Goal: Information Seeking & Learning: Understand process/instructions

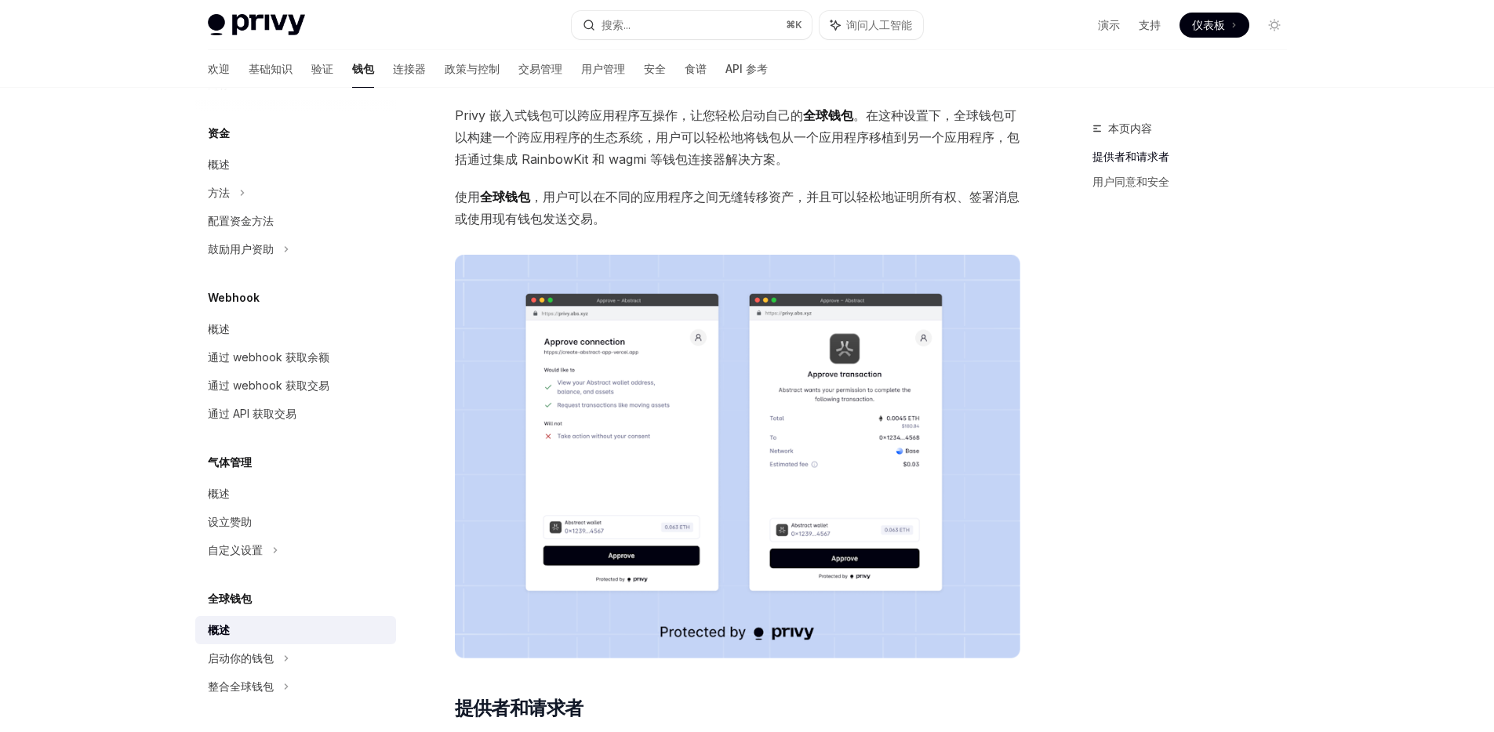
scroll to position [37, 0]
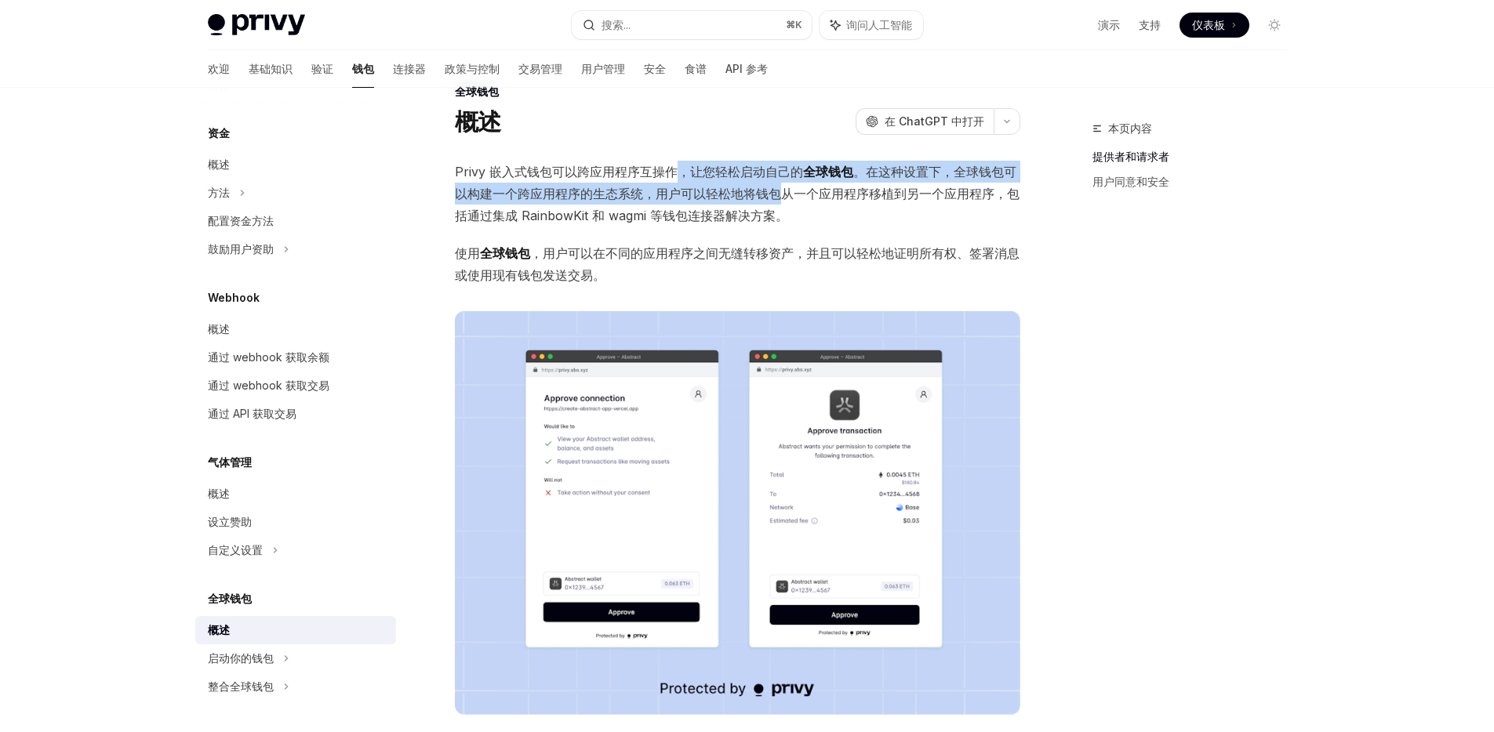
drag, startPoint x: 671, startPoint y: 176, endPoint x: 786, endPoint y: 185, distance: 115.6
click at [786, 185] on span "Privy 嵌入式钱包可以跨应用程序互操作，让您轻松启动自己的 全球钱包 。在这种设置下，全球钱包可以构建一个跨应用程序的生态系统，用户可以轻松地将钱包从一个…" at bounding box center [737, 194] width 565 height 66
click at [704, 198] on font "。在这种设置下，全球钱包可以构建一个跨应用程序的生态系统，用户可以轻松地将钱包从一个应用程序移植到另一个应用程序，包括通过集成 RainbowKit 和 wa…" at bounding box center [737, 194] width 565 height 60
drag, startPoint x: 670, startPoint y: 180, endPoint x: 800, endPoint y: 193, distance: 130.8
click at [800, 193] on span "Privy 嵌入式钱包可以跨应用程序互操作，让您轻松启动自己的 全球钱包 。在这种设置下，全球钱包可以构建一个跨应用程序的生态系统，用户可以轻松地将钱包从一个…" at bounding box center [737, 194] width 565 height 66
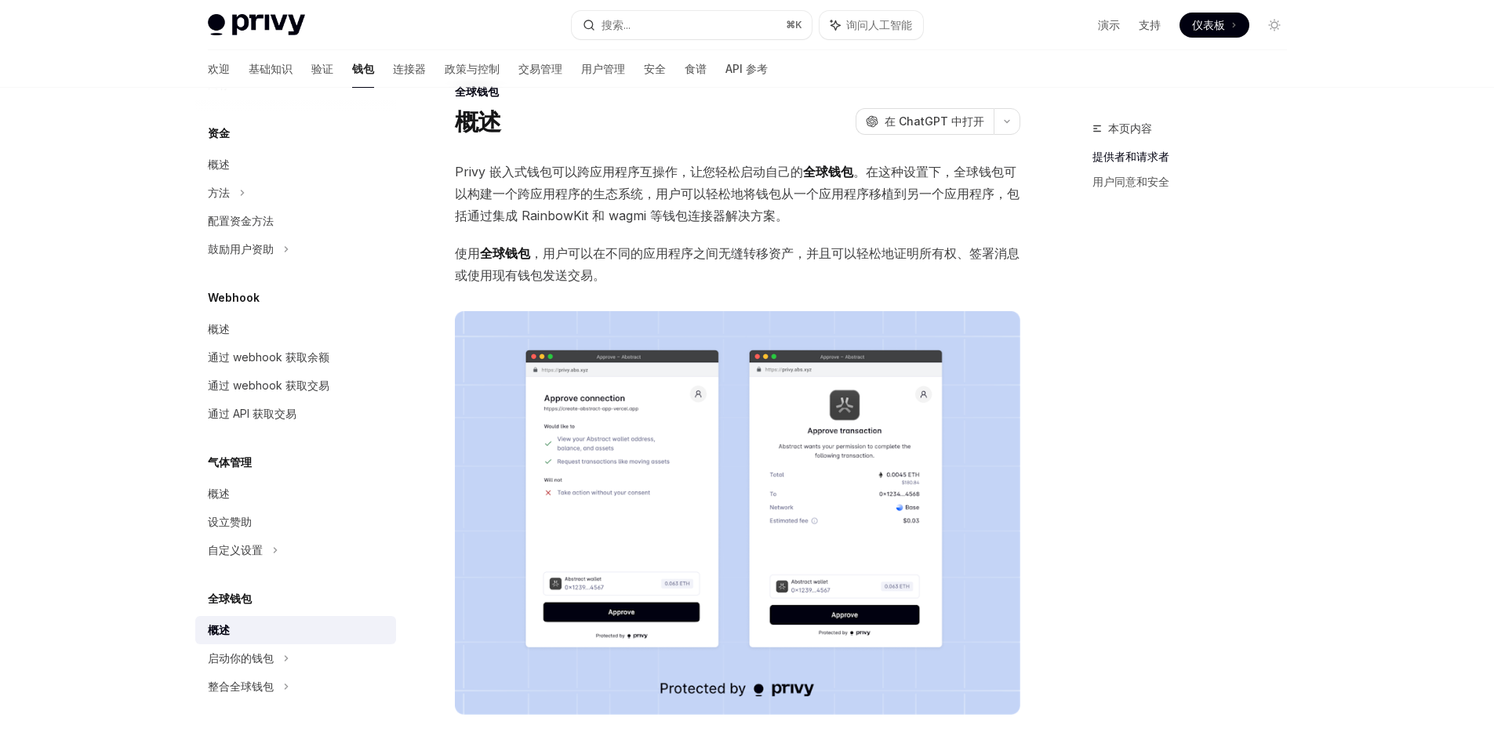
click at [728, 205] on span "Privy 嵌入式钱包可以跨应用程序互操作，让您轻松启动自己的 全球钱包 。在这种设置下，全球钱包可以构建一个跨应用程序的生态系统，用户可以轻松地将钱包从一个…" at bounding box center [737, 194] width 565 height 66
drag, startPoint x: 724, startPoint y: 202, endPoint x: 638, endPoint y: 184, distance: 88.1
click at [638, 185] on span "Privy 嵌入式钱包可以跨应用程序互操作，让您轻松启动自己的 全球钱包 。在这种设置下，全球钱包可以构建一个跨应用程序的生态系统，用户可以轻松地将钱包从一个…" at bounding box center [737, 194] width 565 height 66
click at [641, 179] on font "Privy 嵌入式钱包可以跨应用程序互操作，让您轻松启动自己的" at bounding box center [629, 172] width 348 height 16
type textarea "*"
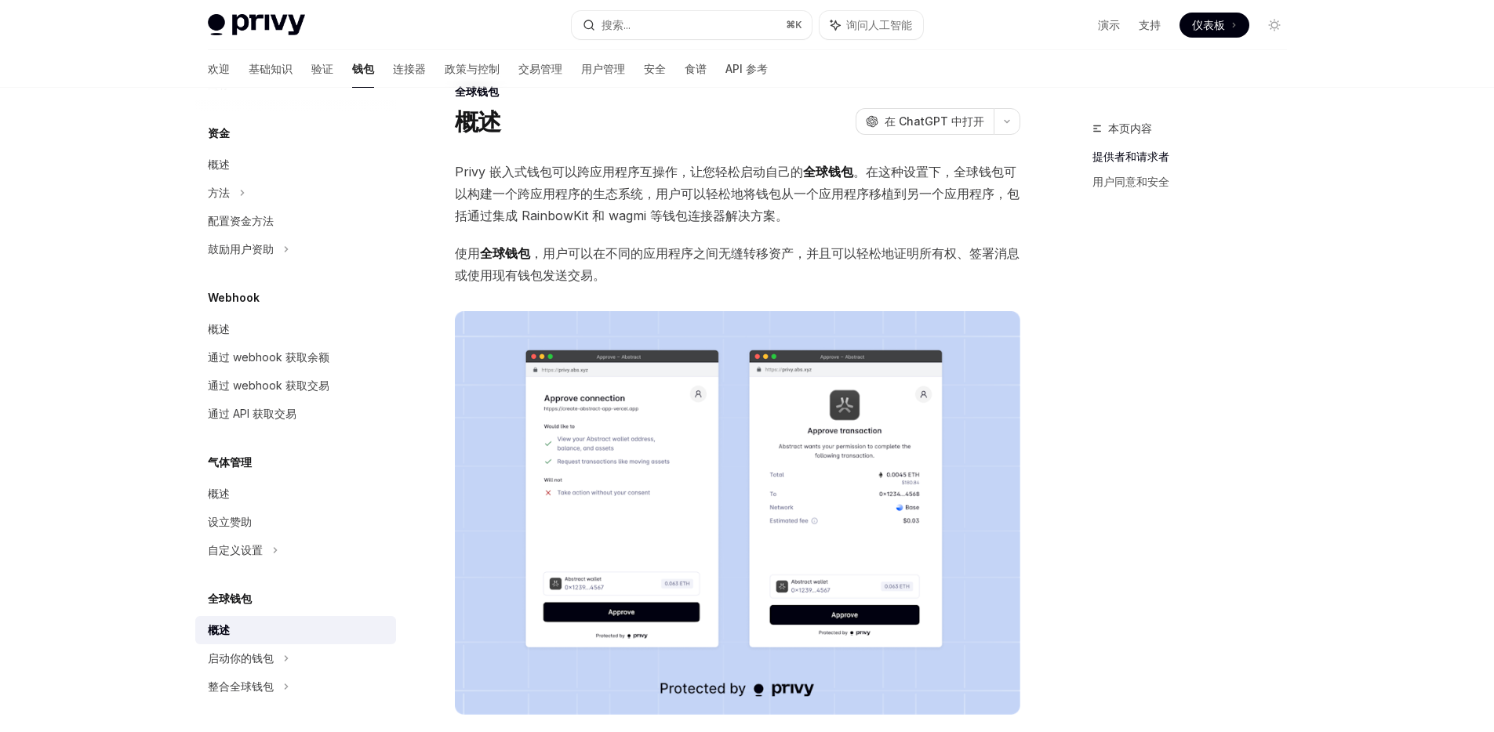
scroll to position [577, 0]
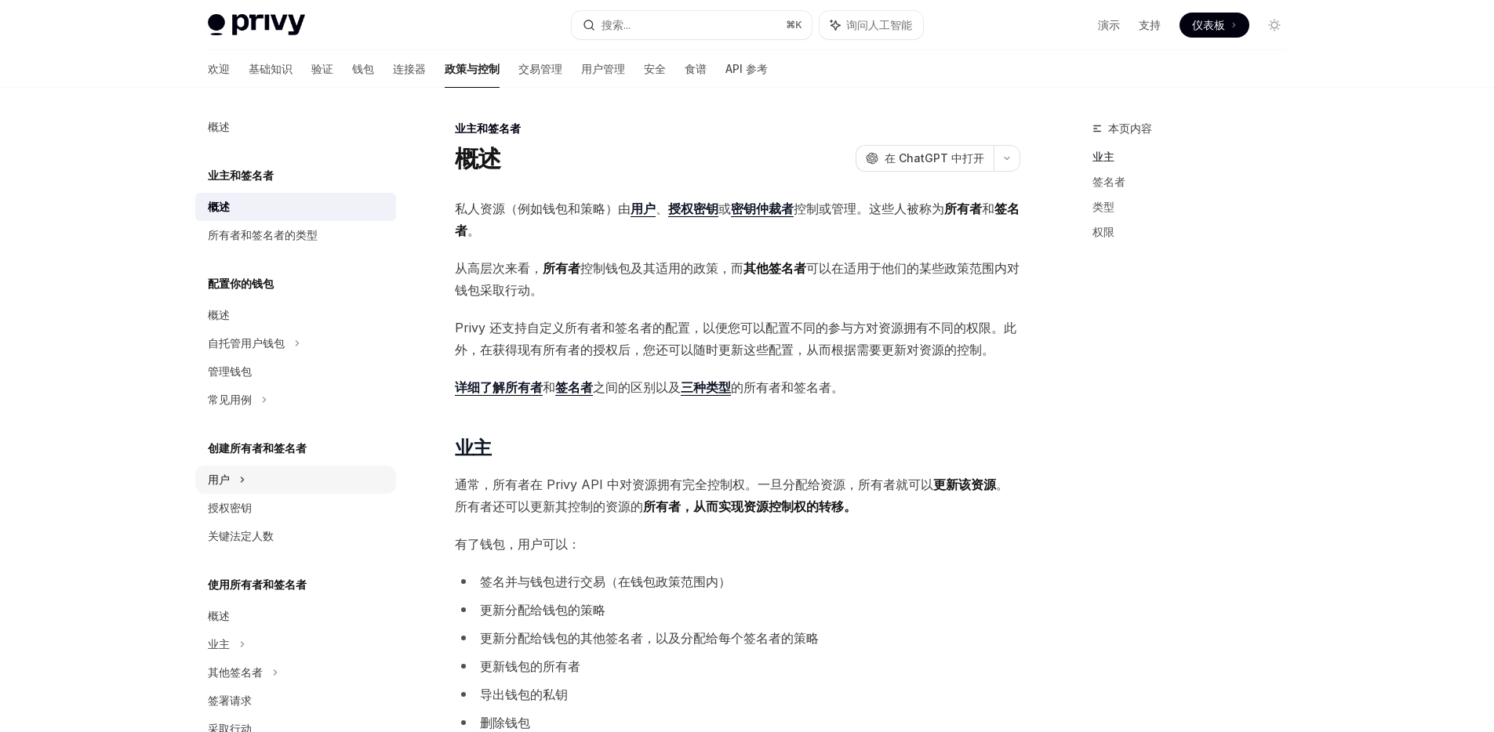
click at [227, 470] on div "用户" at bounding box center [219, 479] width 22 height 19
type textarea "*"
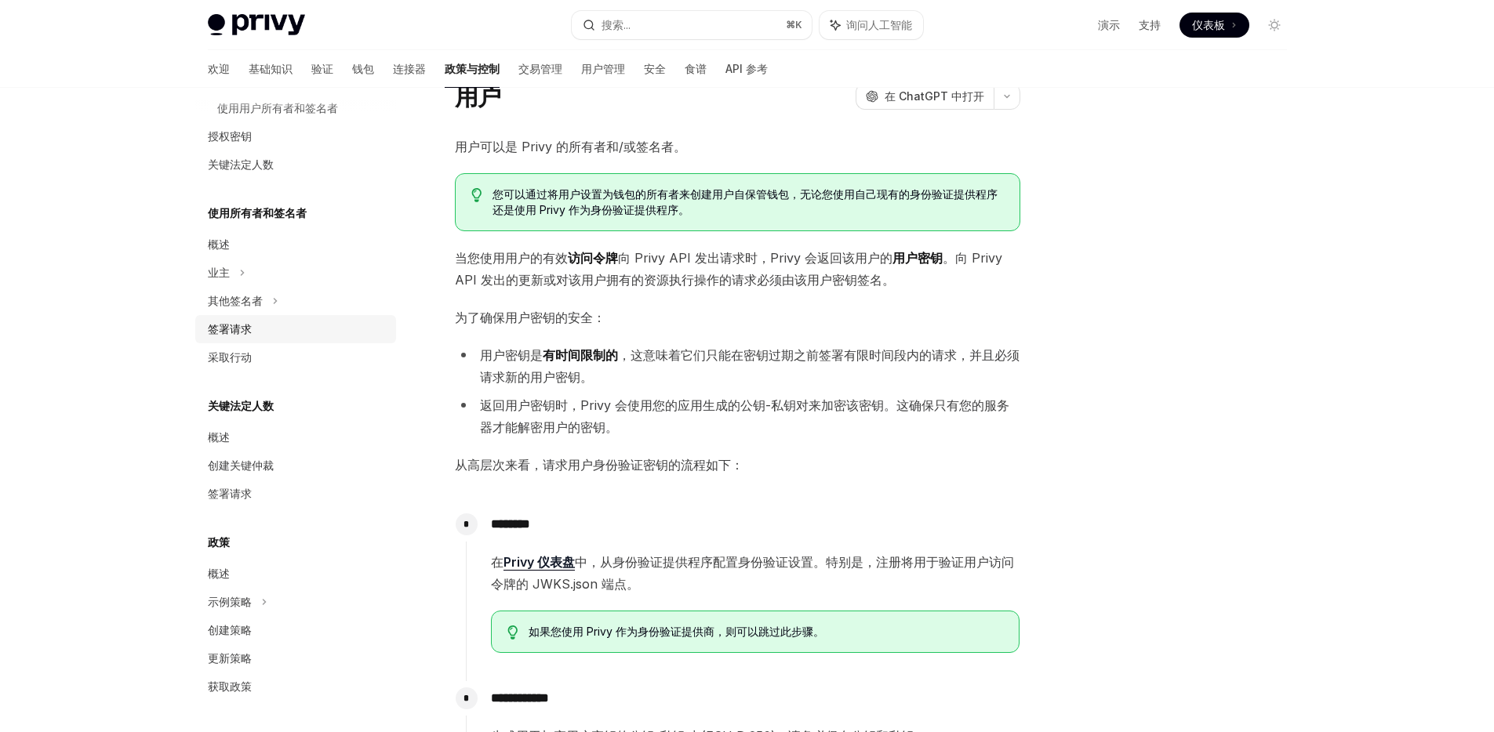
scroll to position [161, 0]
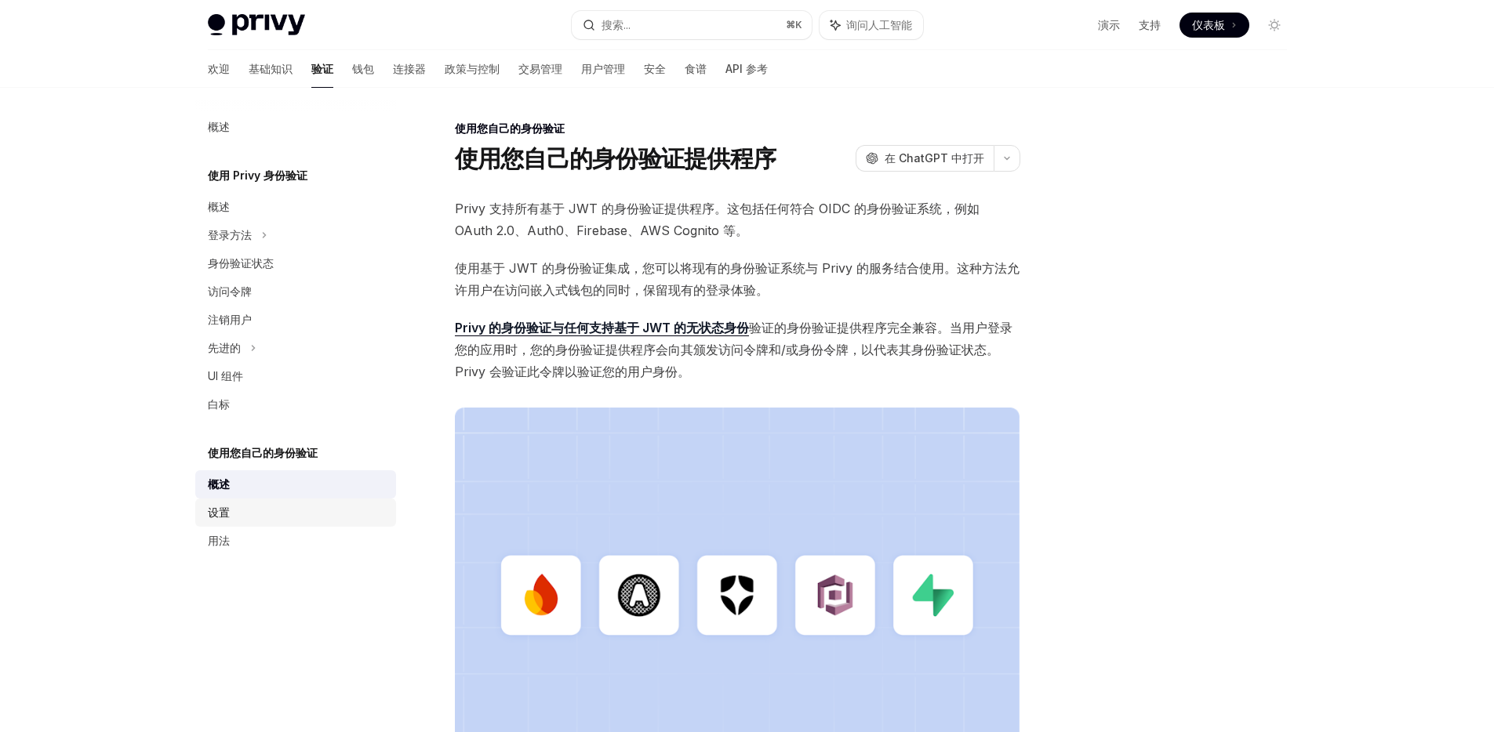
click at [316, 507] on div "设置" at bounding box center [297, 512] width 179 height 19
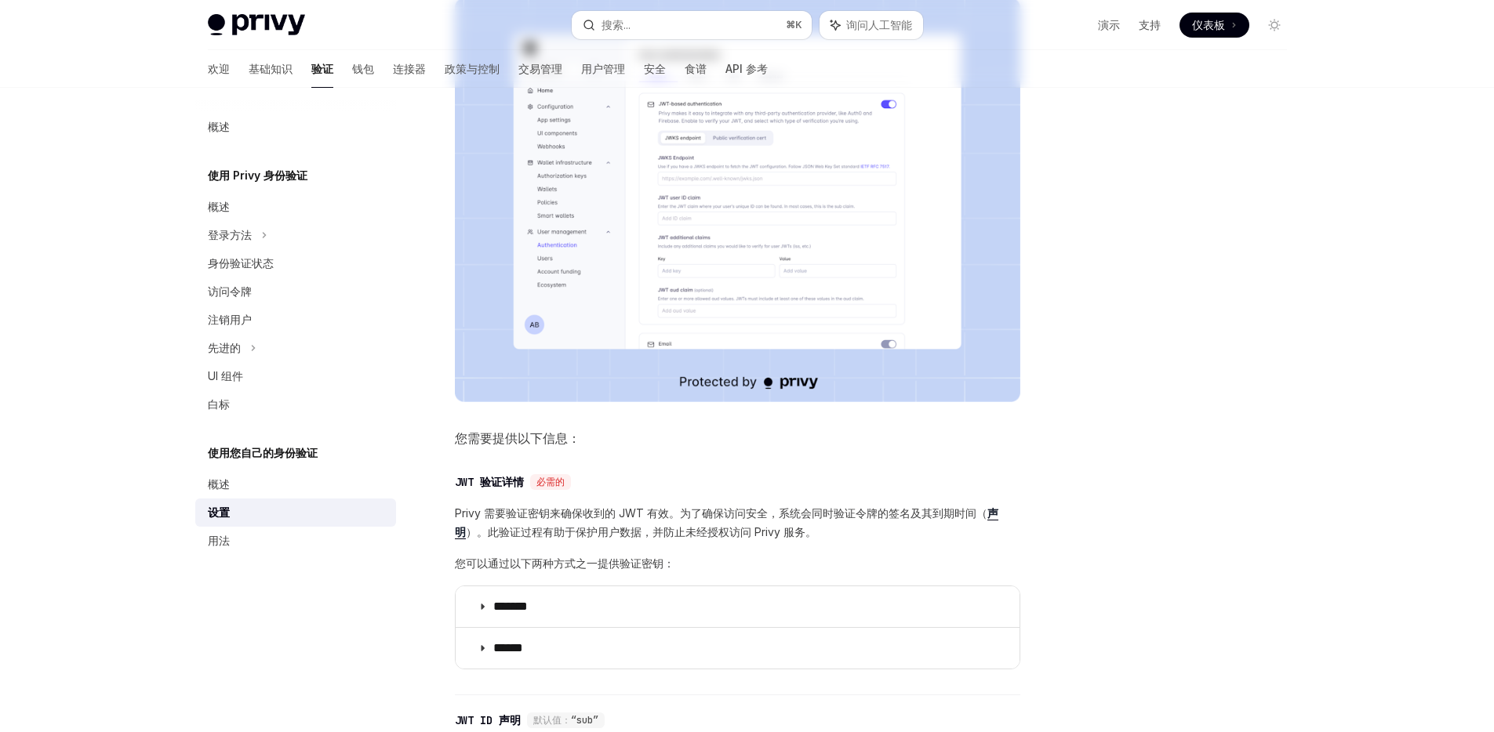
scroll to position [647, 0]
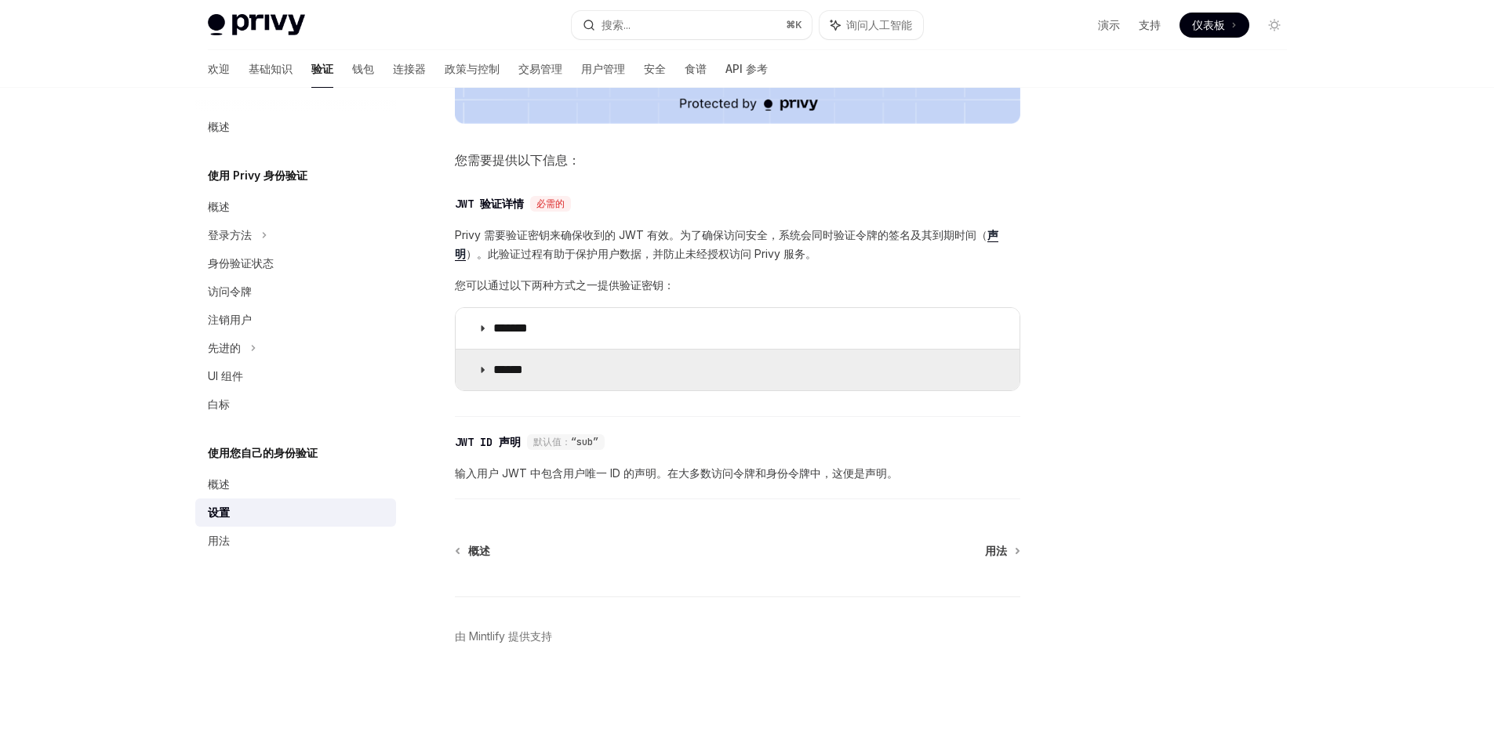
click at [724, 372] on summary "******" at bounding box center [738, 370] width 564 height 41
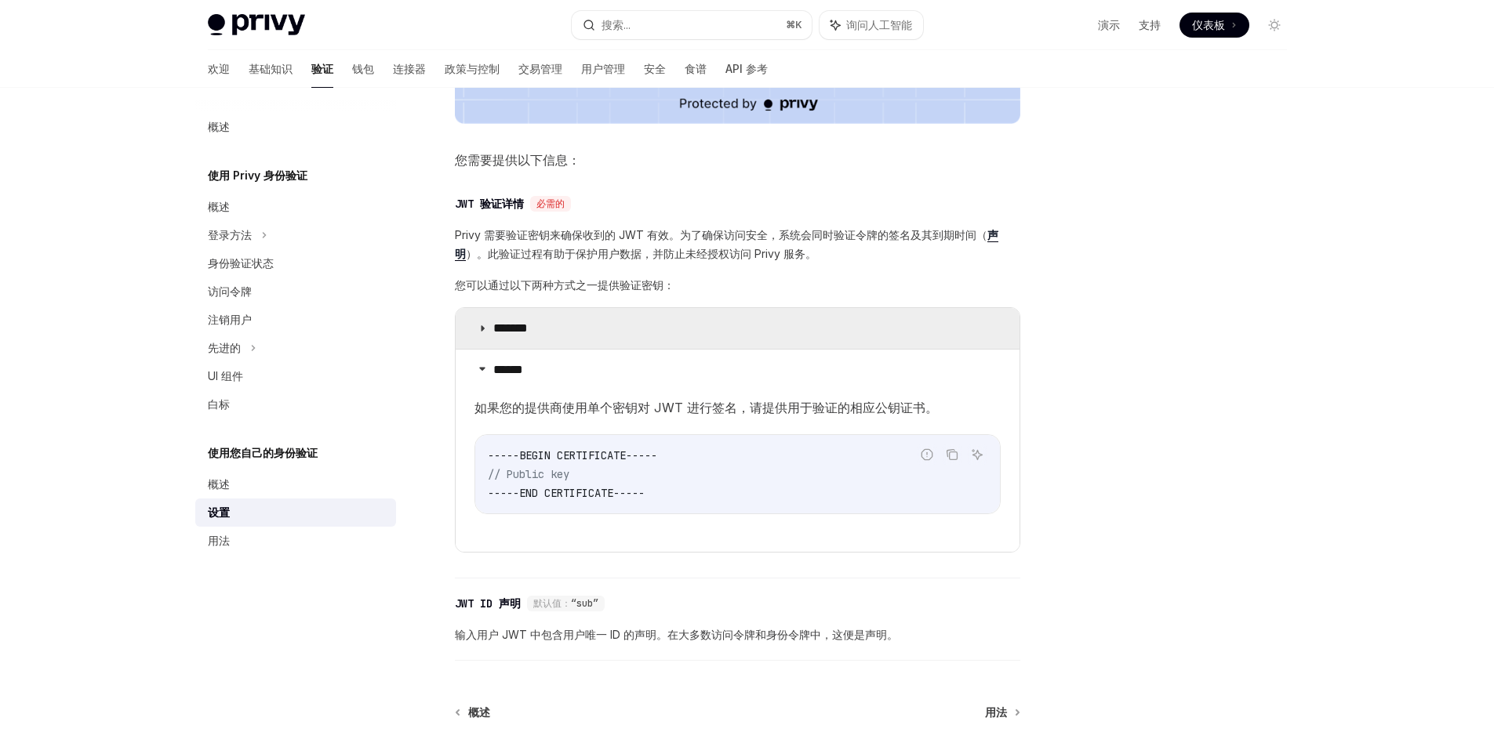
click at [728, 344] on summary "*******" at bounding box center [738, 328] width 564 height 41
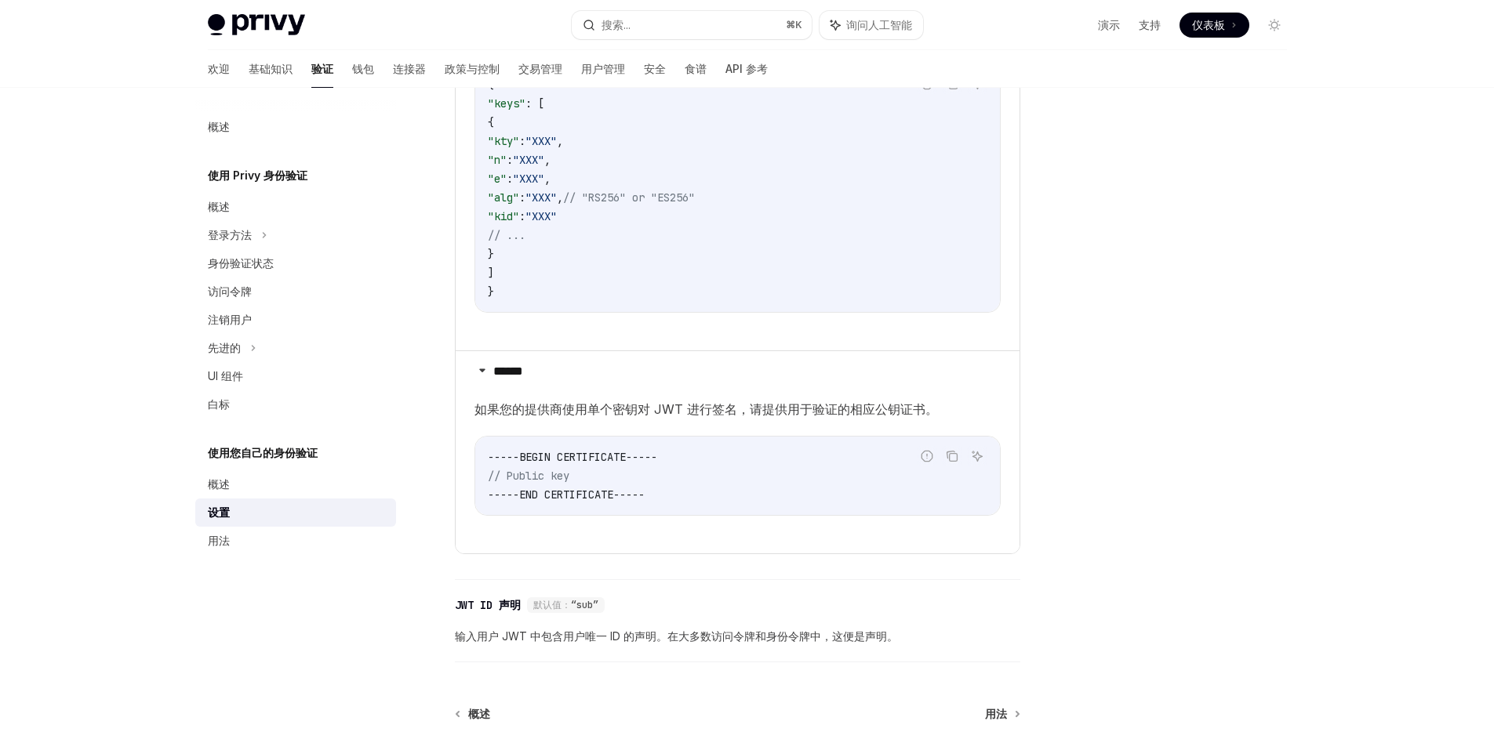
scroll to position [1185, 0]
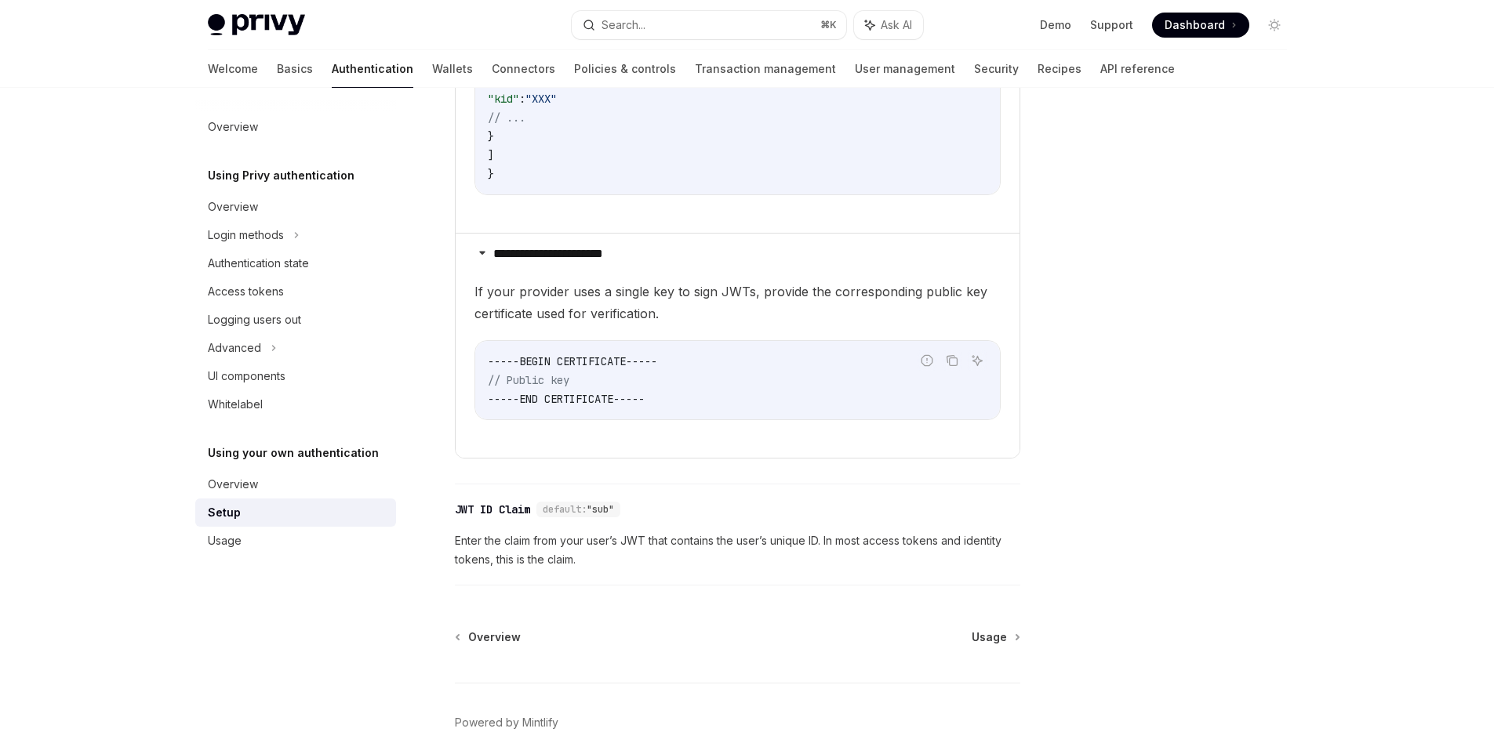
click at [841, 546] on span "Enter the claim from your user’s JWT that contains the user’s unique ID. In mos…" at bounding box center [737, 551] width 565 height 38
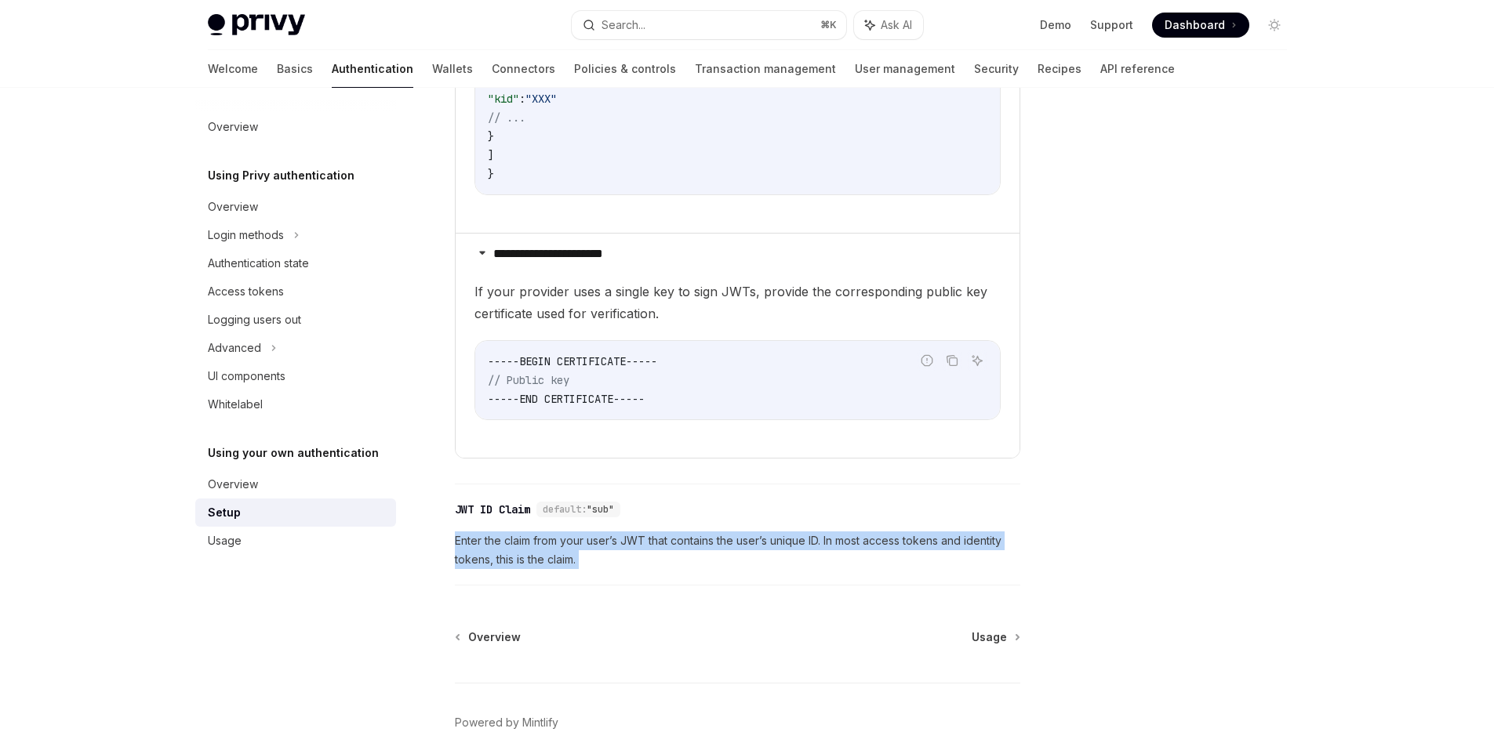
click at [841, 546] on span "Enter the claim from your user’s JWT that contains the user’s unique ID. In mos…" at bounding box center [737, 551] width 565 height 38
click at [795, 544] on span "Enter the claim from your user’s JWT that contains the user’s unique ID. In mos…" at bounding box center [737, 551] width 565 height 38
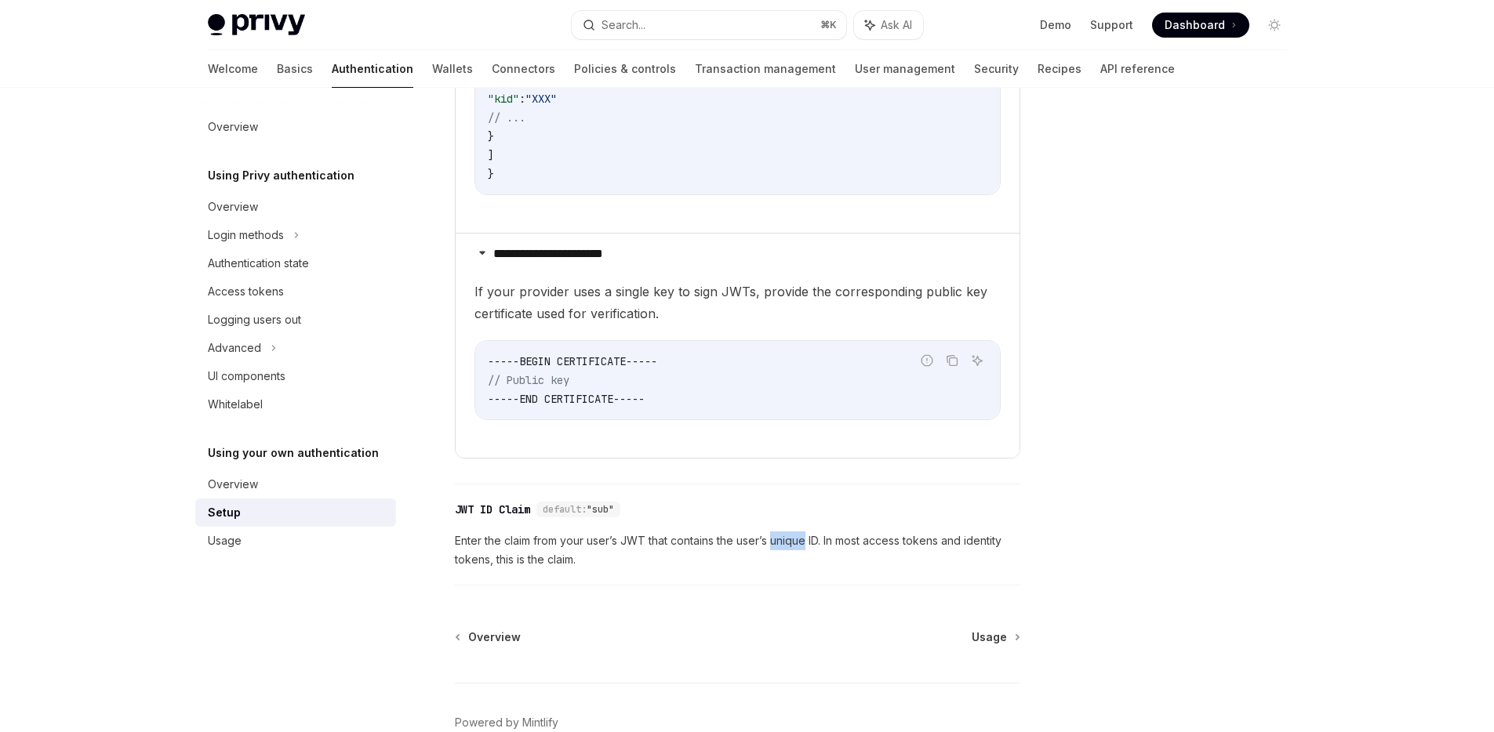
click at [795, 544] on span "Enter the claim from your user’s JWT that contains the user’s unique ID. In mos…" at bounding box center [737, 551] width 565 height 38
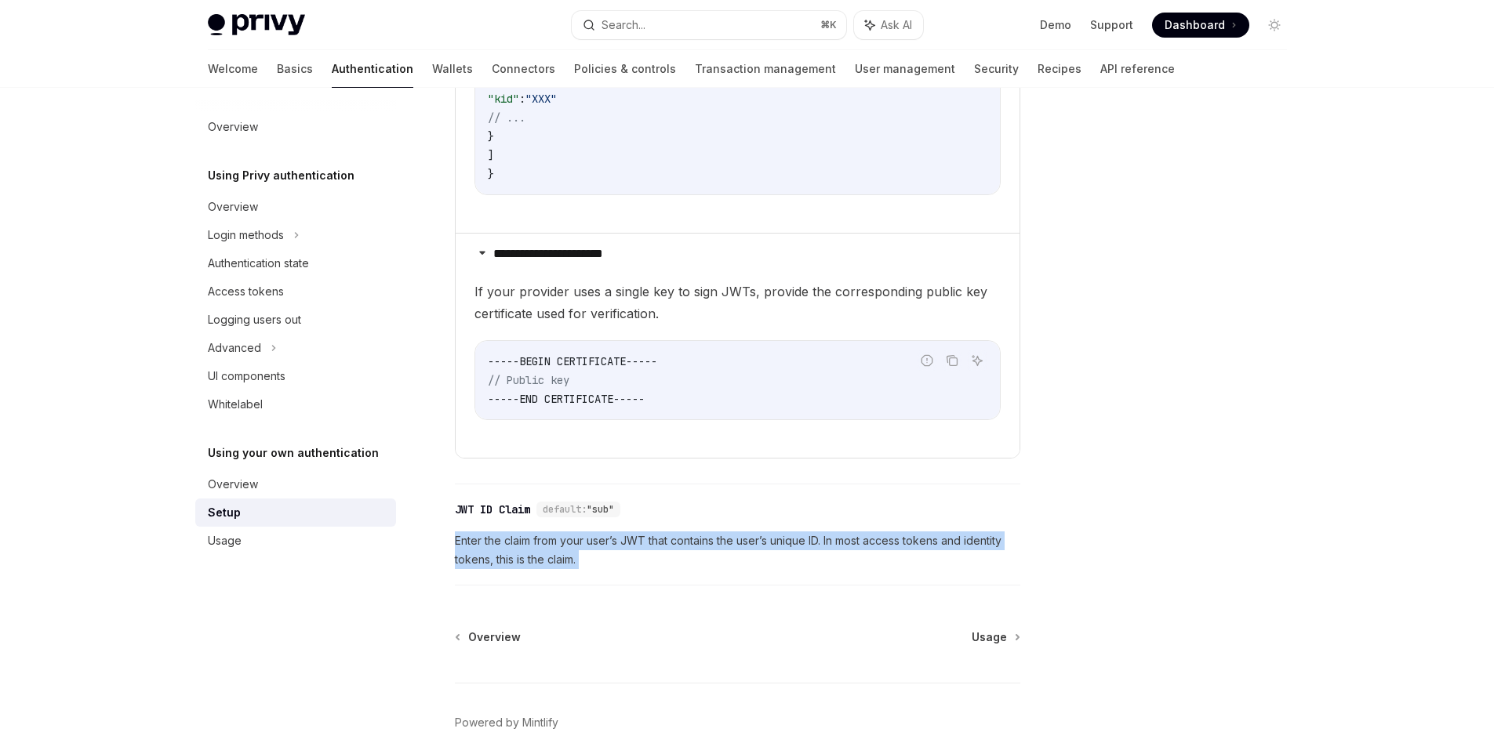
click at [795, 544] on span "Enter the claim from your user’s JWT that contains the user’s unique ID. In mos…" at bounding box center [737, 551] width 565 height 38
click at [744, 545] on span "Enter the claim from your user’s JWT that contains the user’s unique ID. In mos…" at bounding box center [737, 551] width 565 height 38
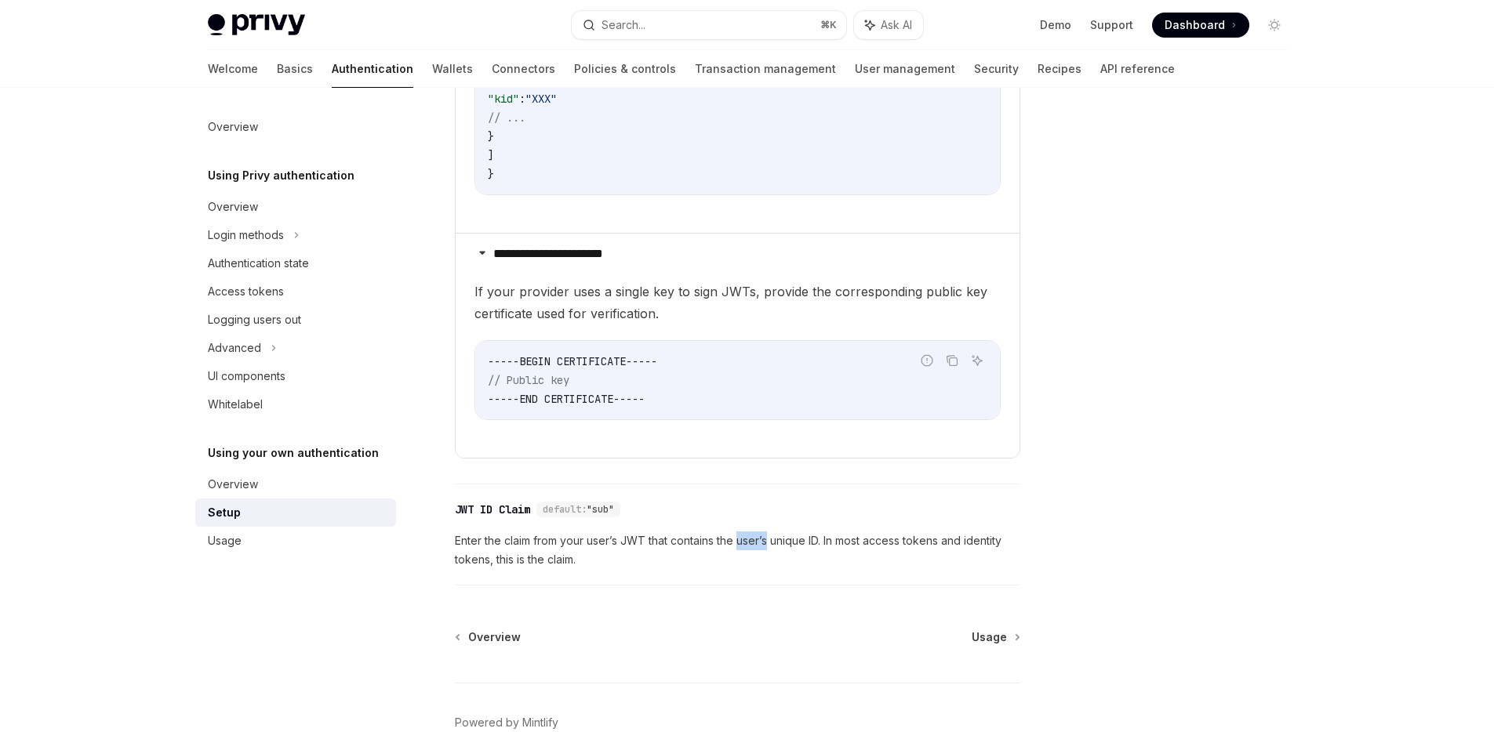
click at [744, 545] on span "Enter the claim from your user’s JWT that contains the user’s unique ID. In mos…" at bounding box center [737, 551] width 565 height 38
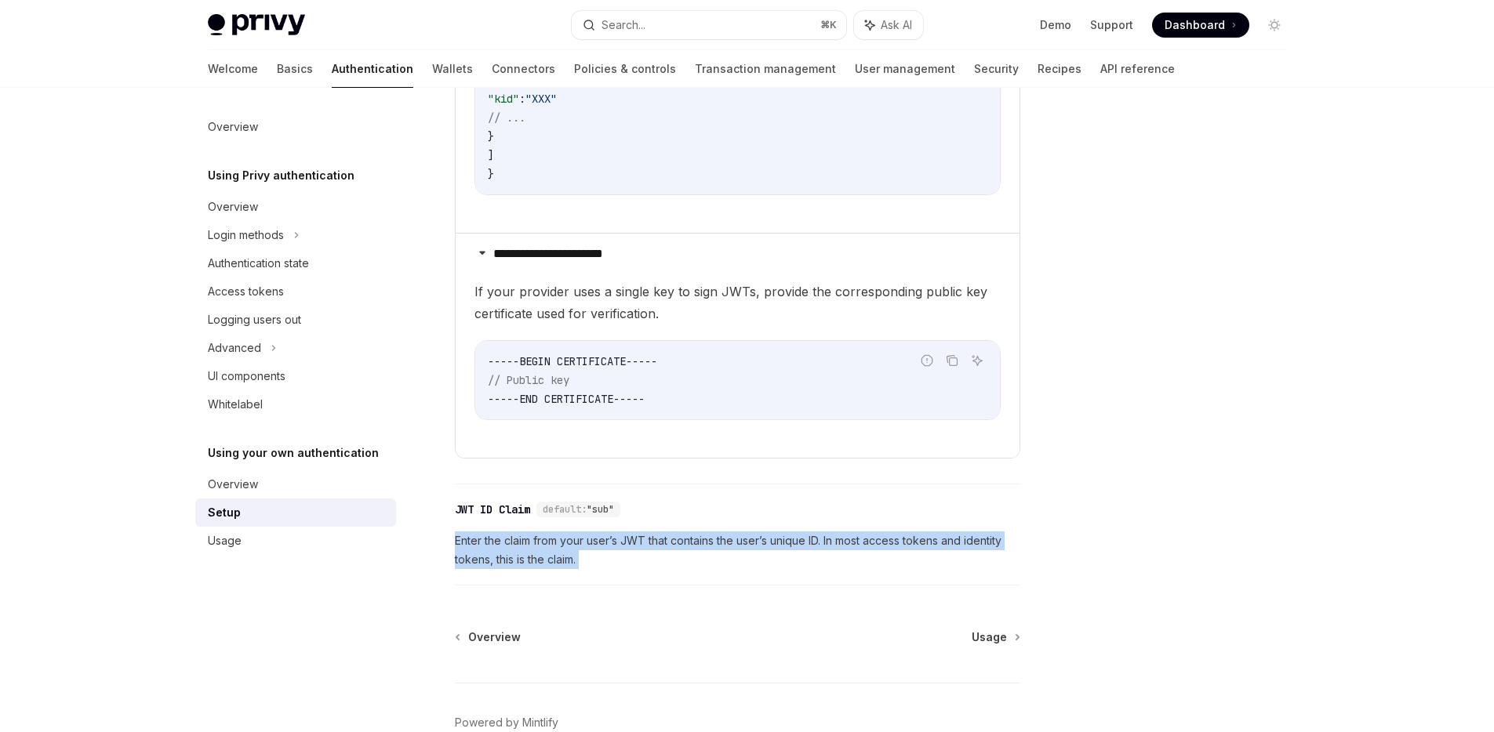
click at [744, 545] on span "Enter the claim from your user’s JWT that contains the user’s unique ID. In mos…" at bounding box center [737, 551] width 565 height 38
click at [996, 636] on span "Usage" at bounding box center [988, 638] width 35 height 16
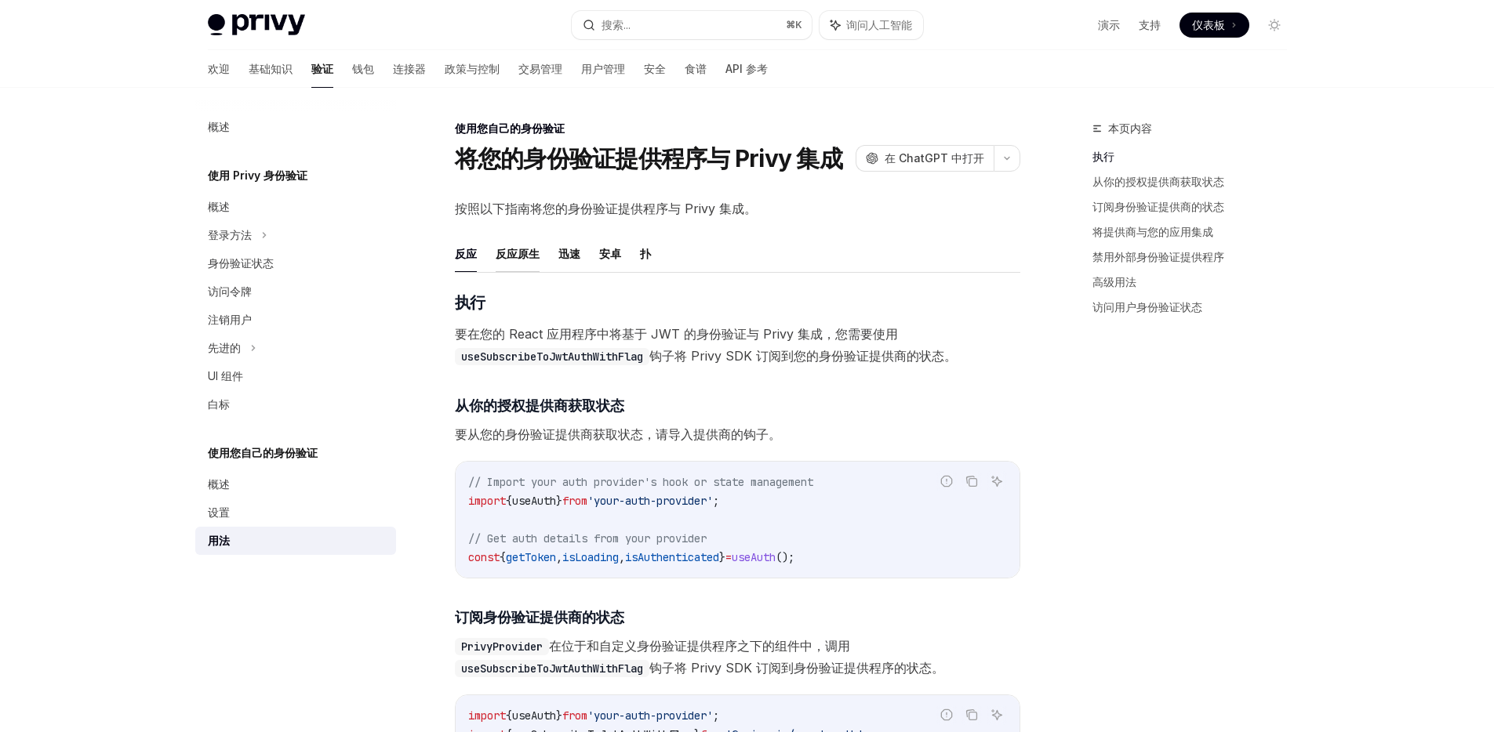
click at [496, 253] on font "反应原生" at bounding box center [518, 253] width 44 height 13
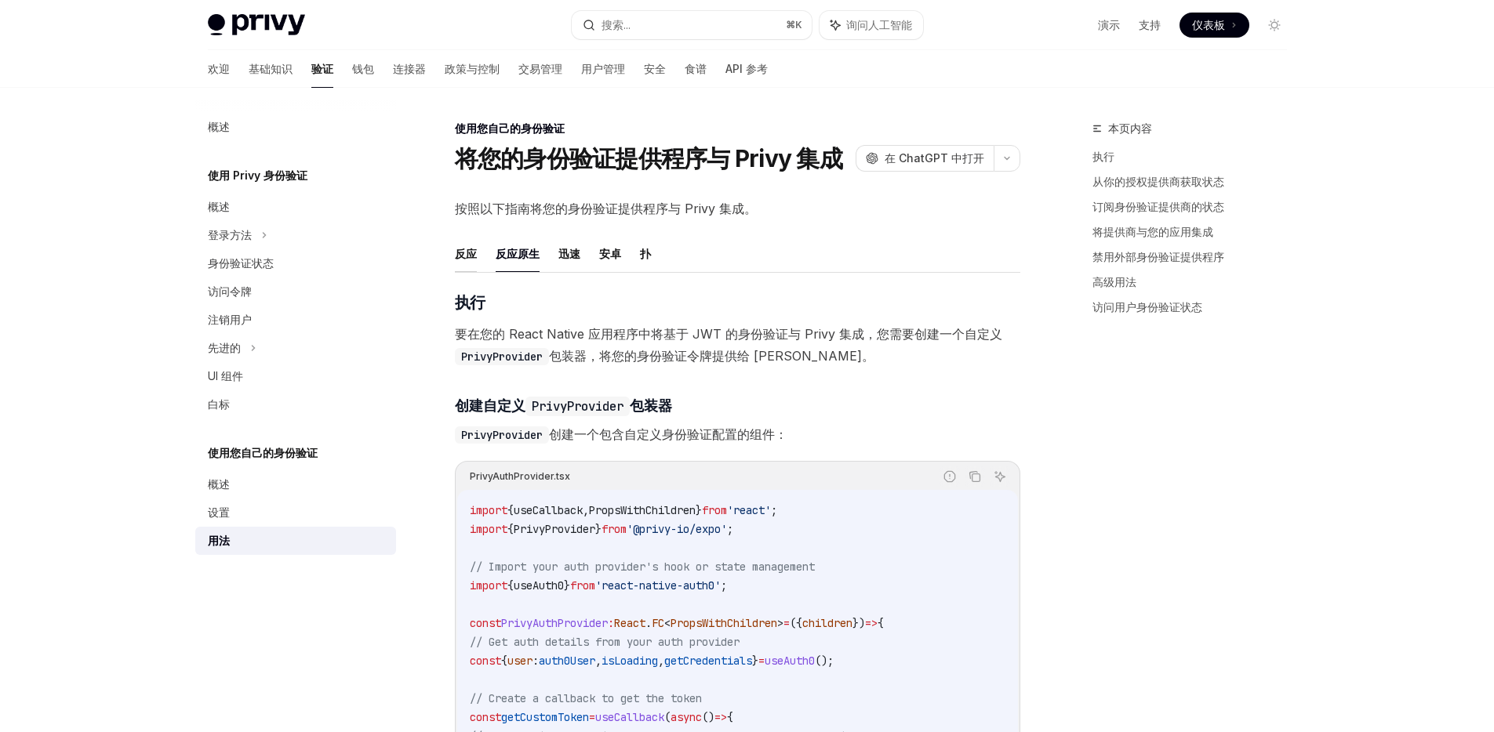
click at [472, 252] on font "反应" at bounding box center [466, 253] width 22 height 13
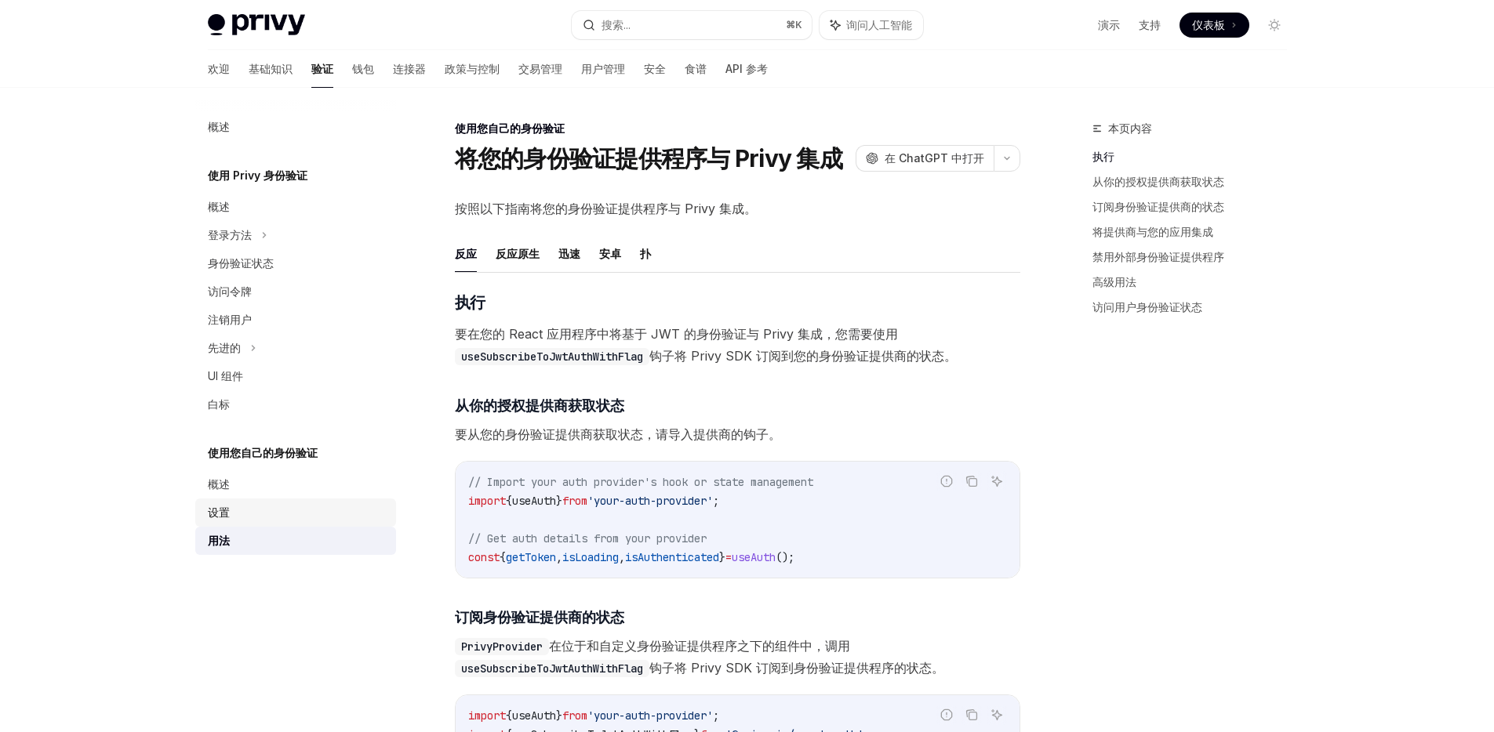
click at [278, 502] on link "设置" at bounding box center [295, 513] width 201 height 28
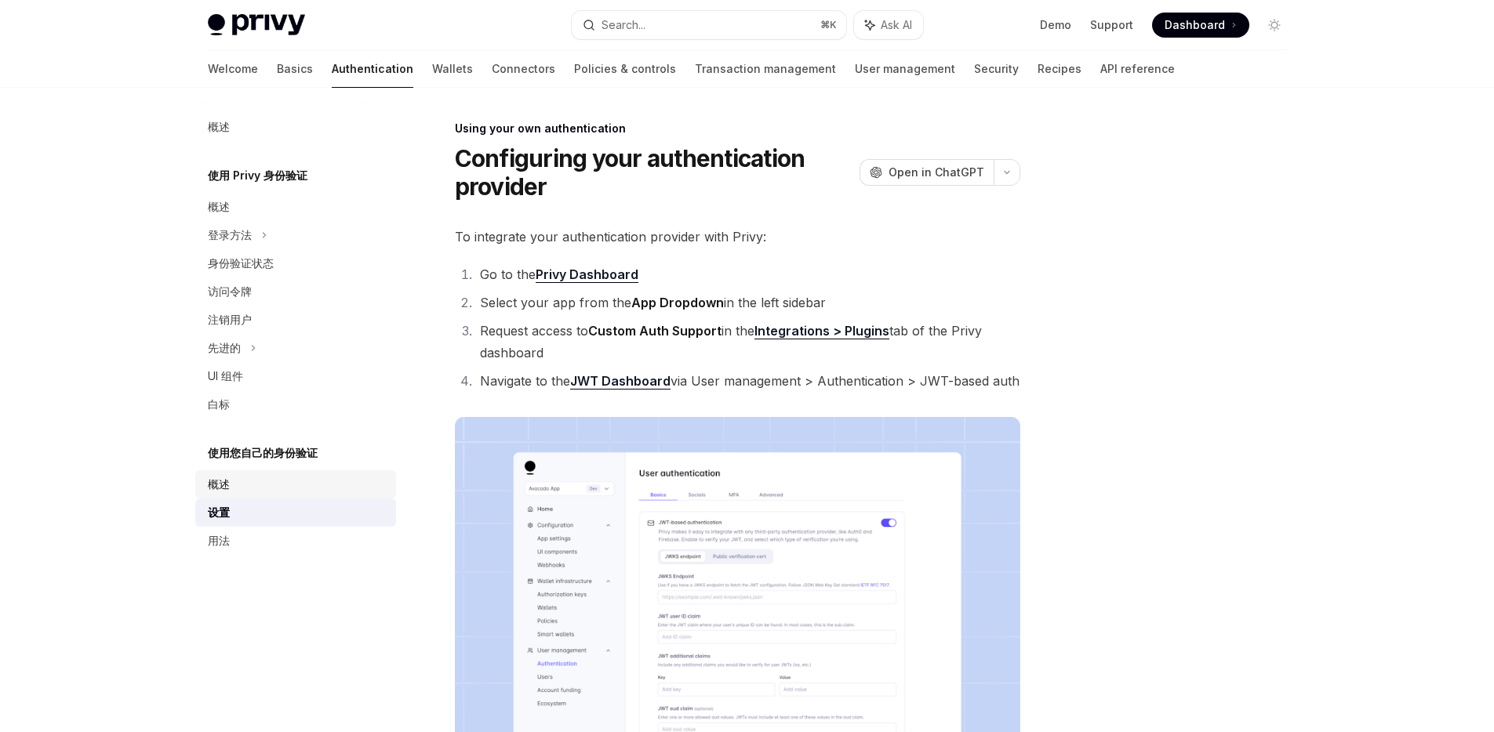
click at [281, 487] on div "概述" at bounding box center [297, 484] width 179 height 19
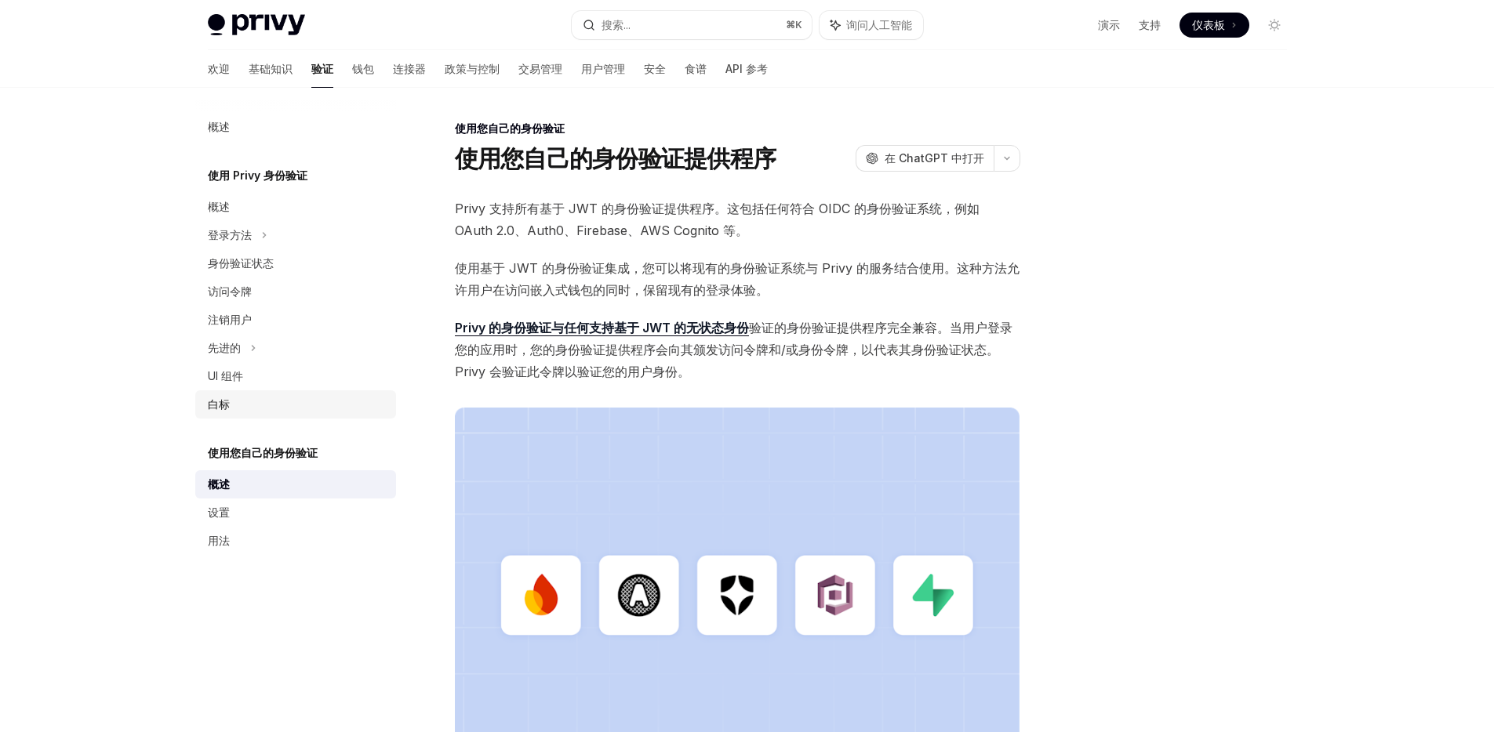
click at [292, 407] on div "白标" at bounding box center [297, 404] width 179 height 19
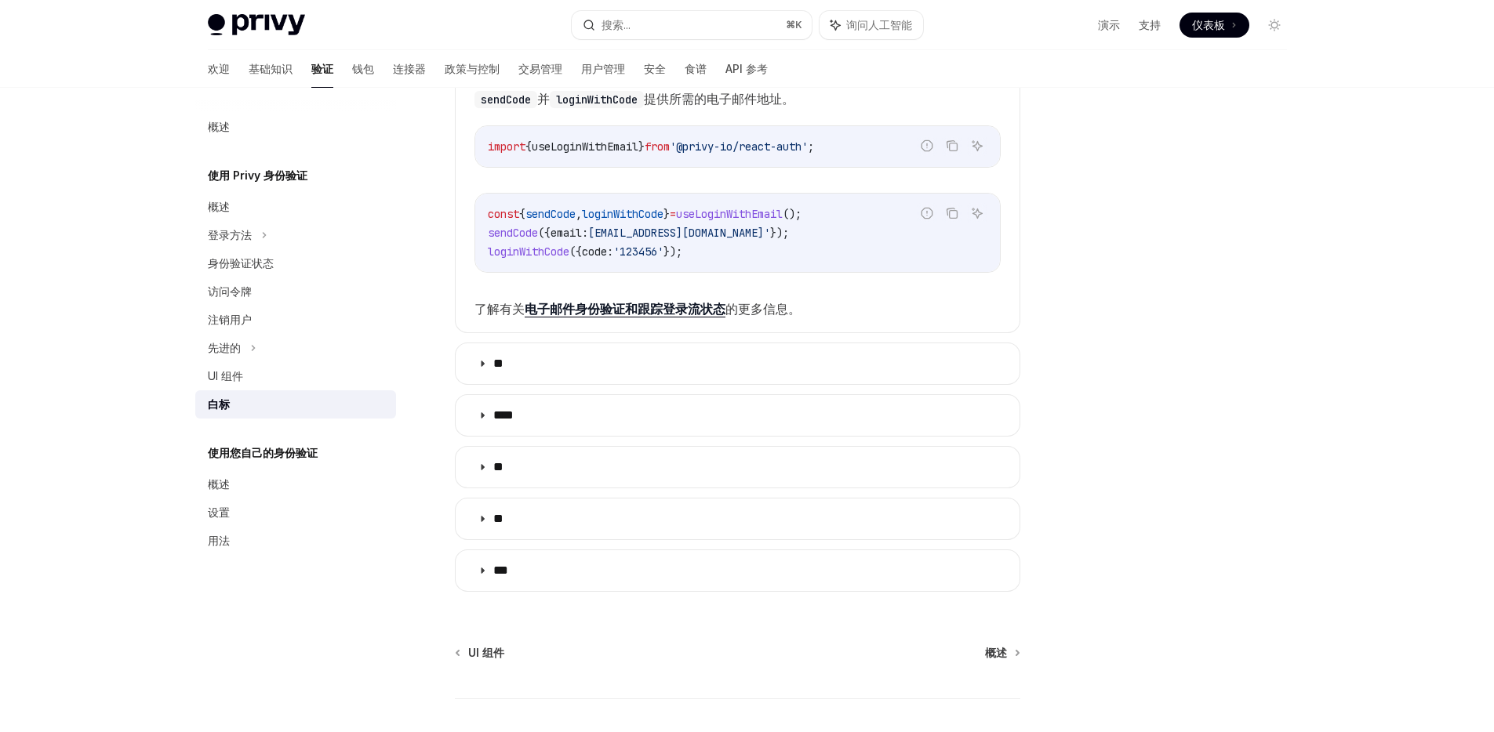
scroll to position [469, 0]
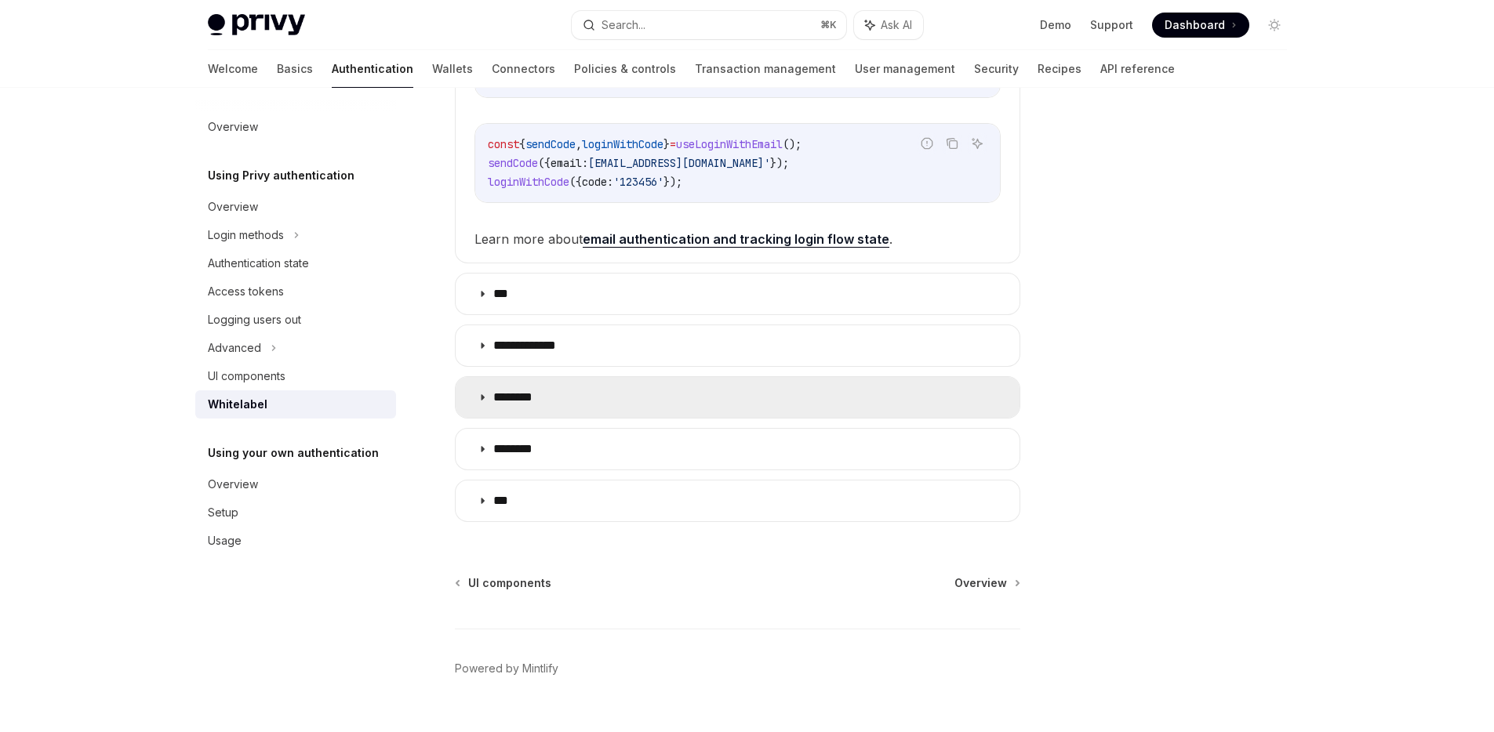
click at [556, 405] on summary "********" at bounding box center [738, 397] width 564 height 41
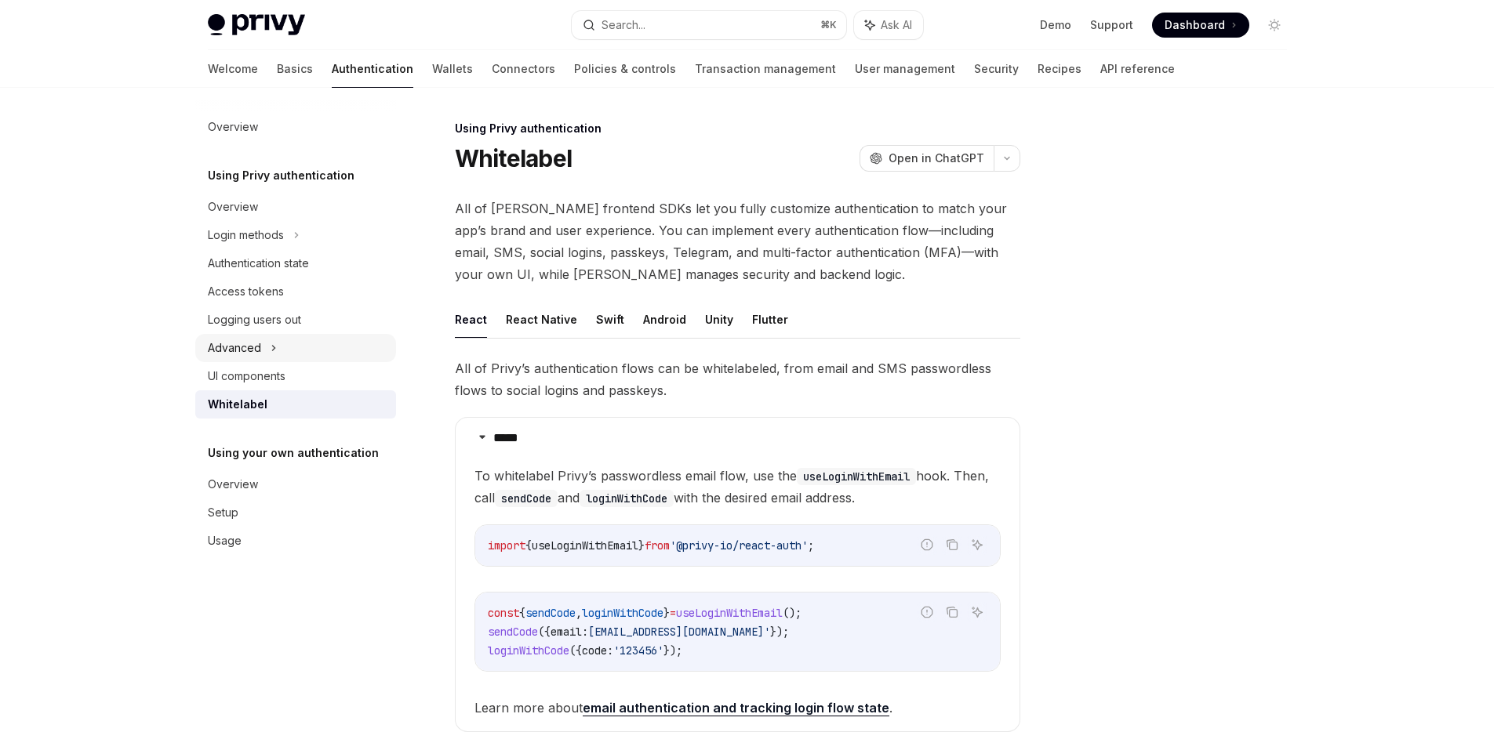
click at [240, 355] on div "Advanced" at bounding box center [234, 348] width 53 height 19
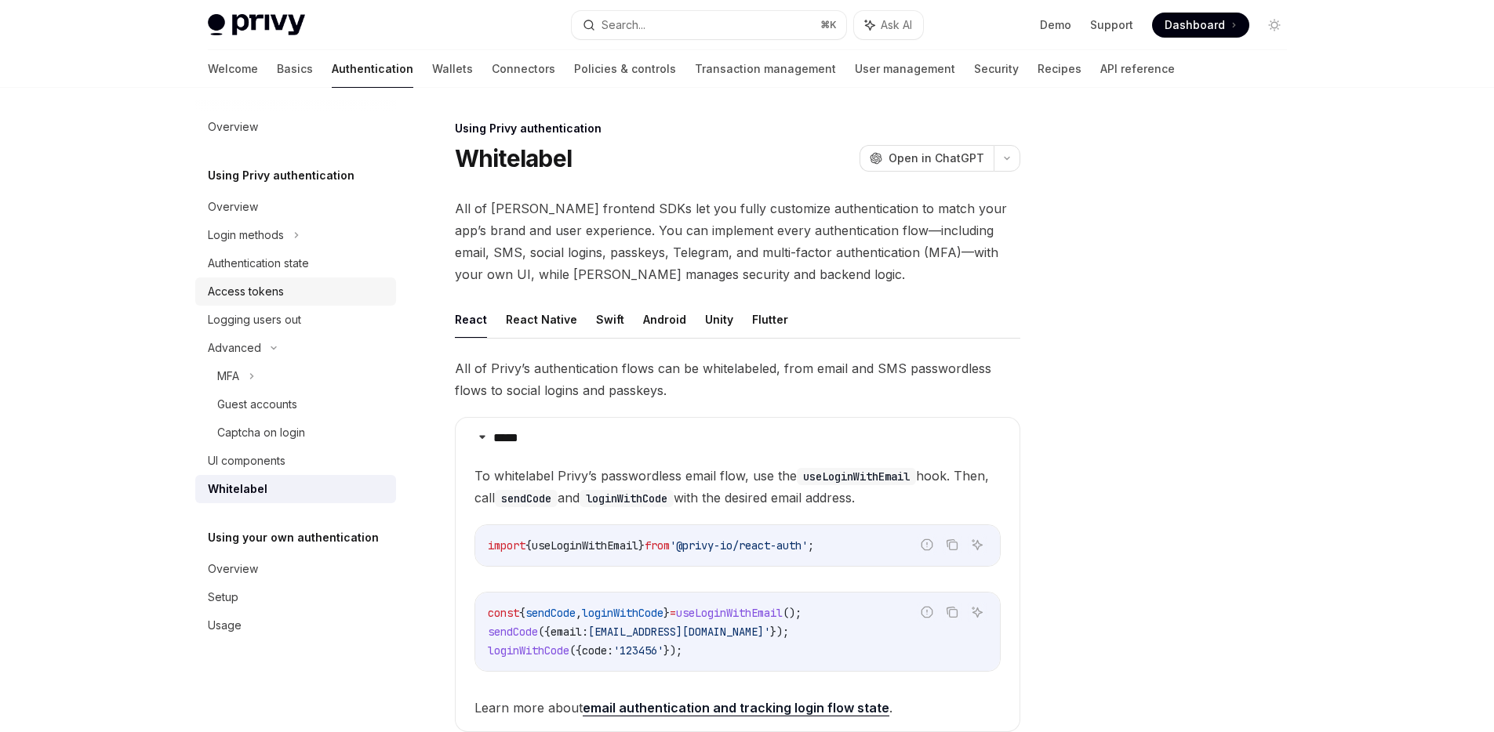
click at [253, 294] on div "Access tokens" at bounding box center [246, 291] width 76 height 19
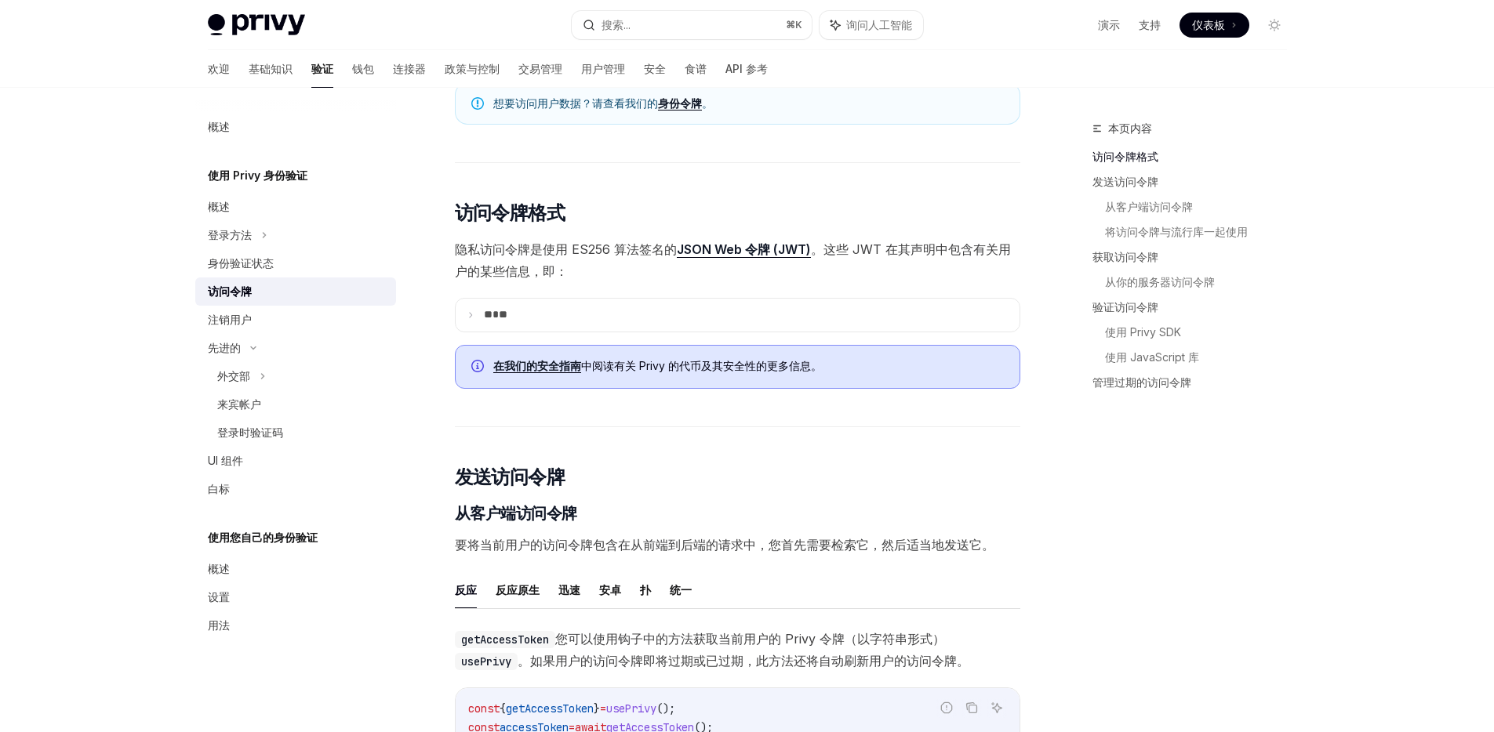
scroll to position [260, 0]
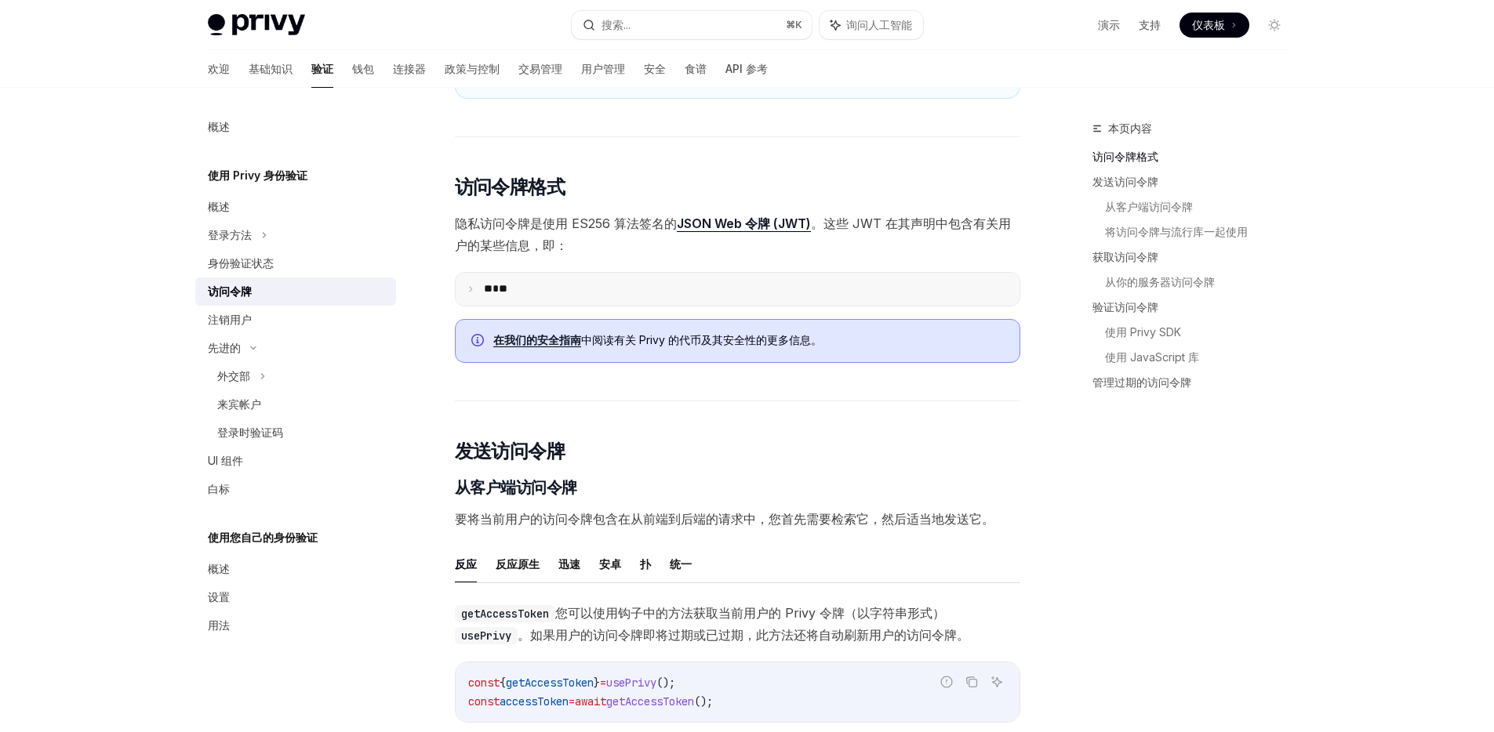
click at [659, 296] on summary "** **" at bounding box center [738, 289] width 564 height 33
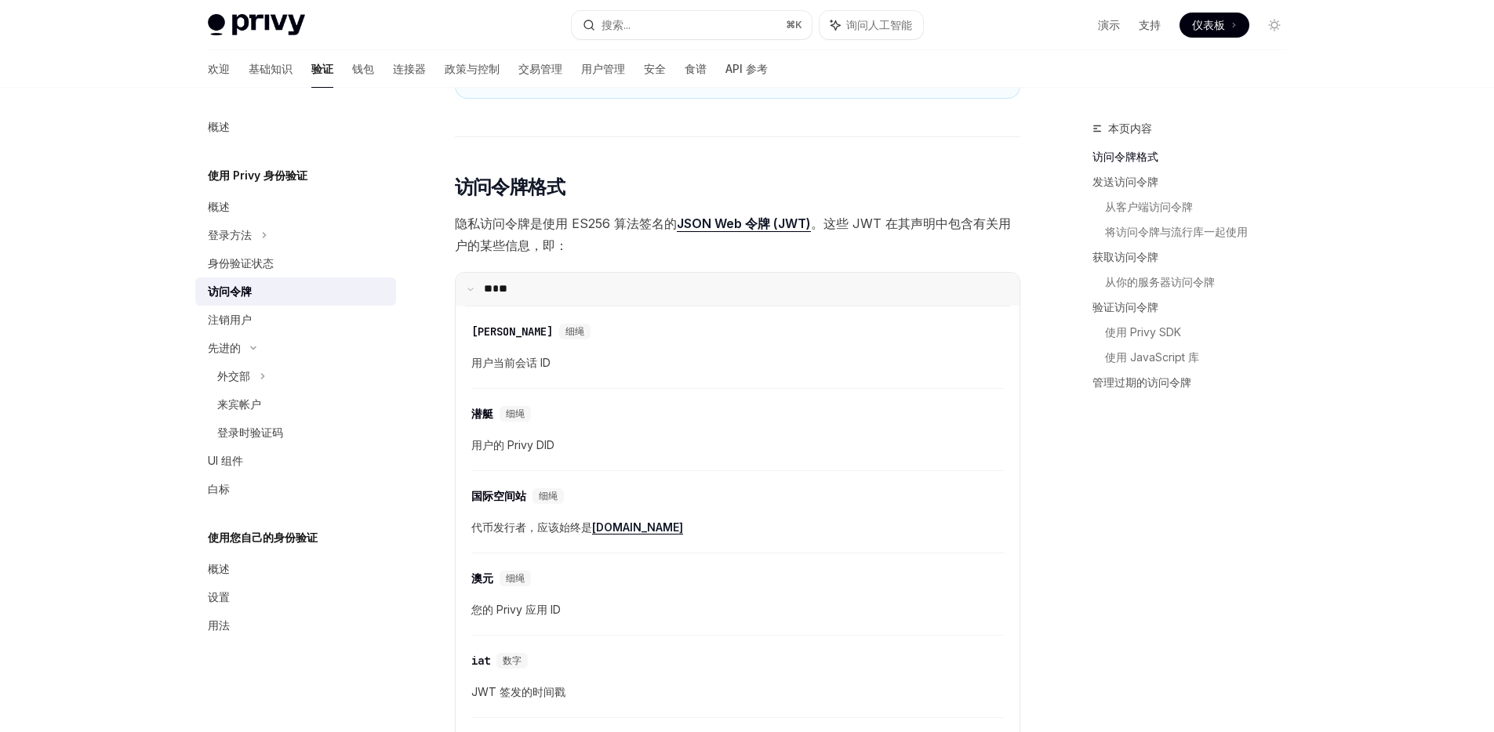
click at [659, 296] on summary "** **" at bounding box center [738, 289] width 564 height 33
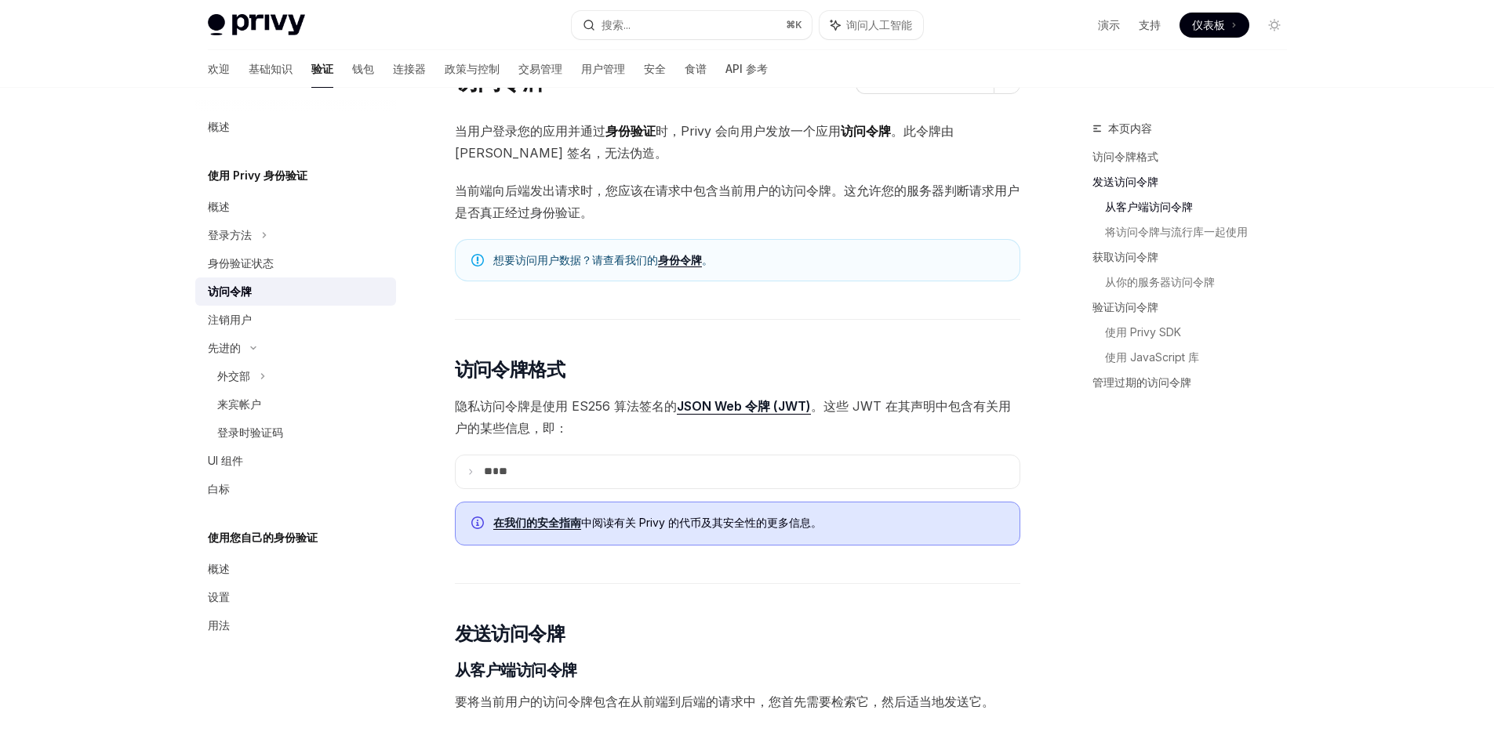
scroll to position [0, 0]
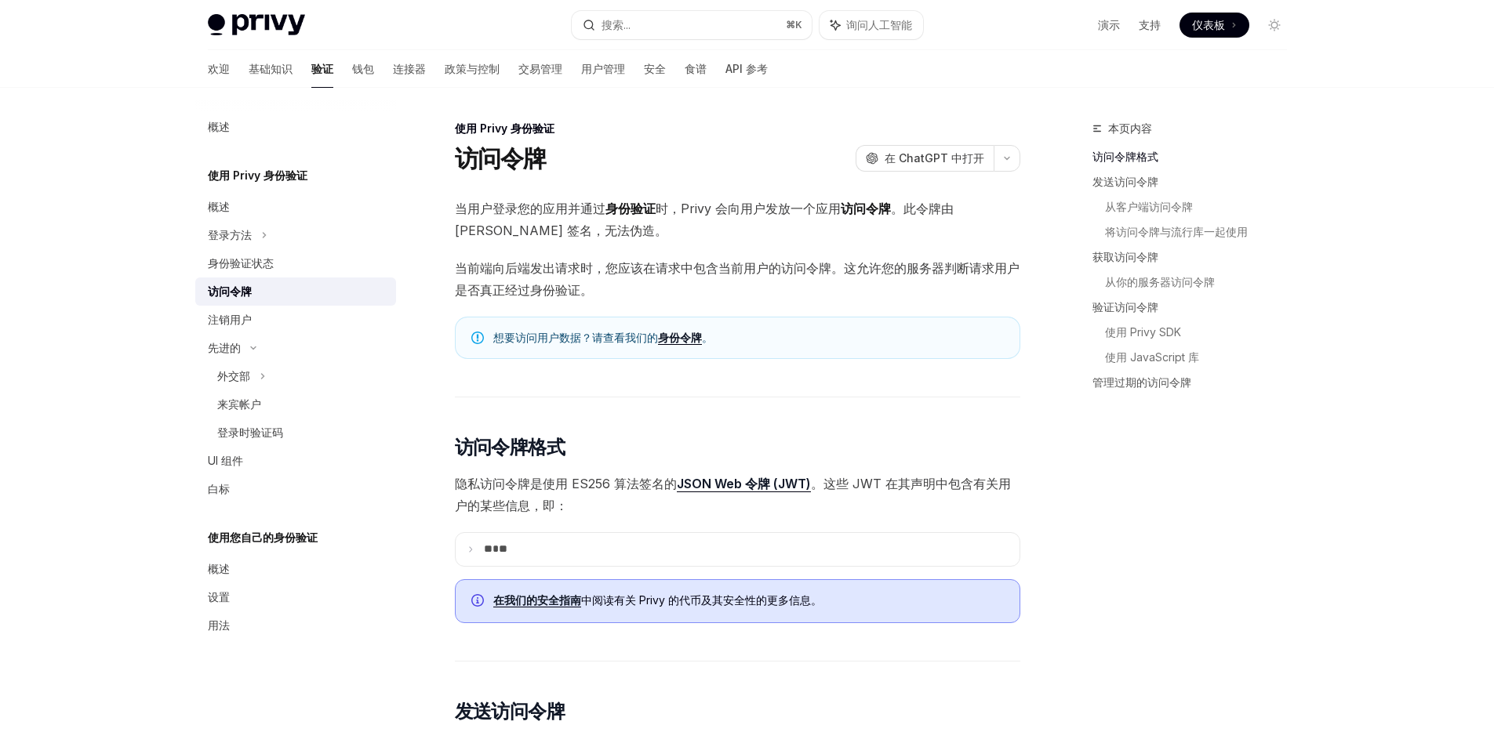
click at [678, 336] on font "身份令牌" at bounding box center [680, 337] width 44 height 13
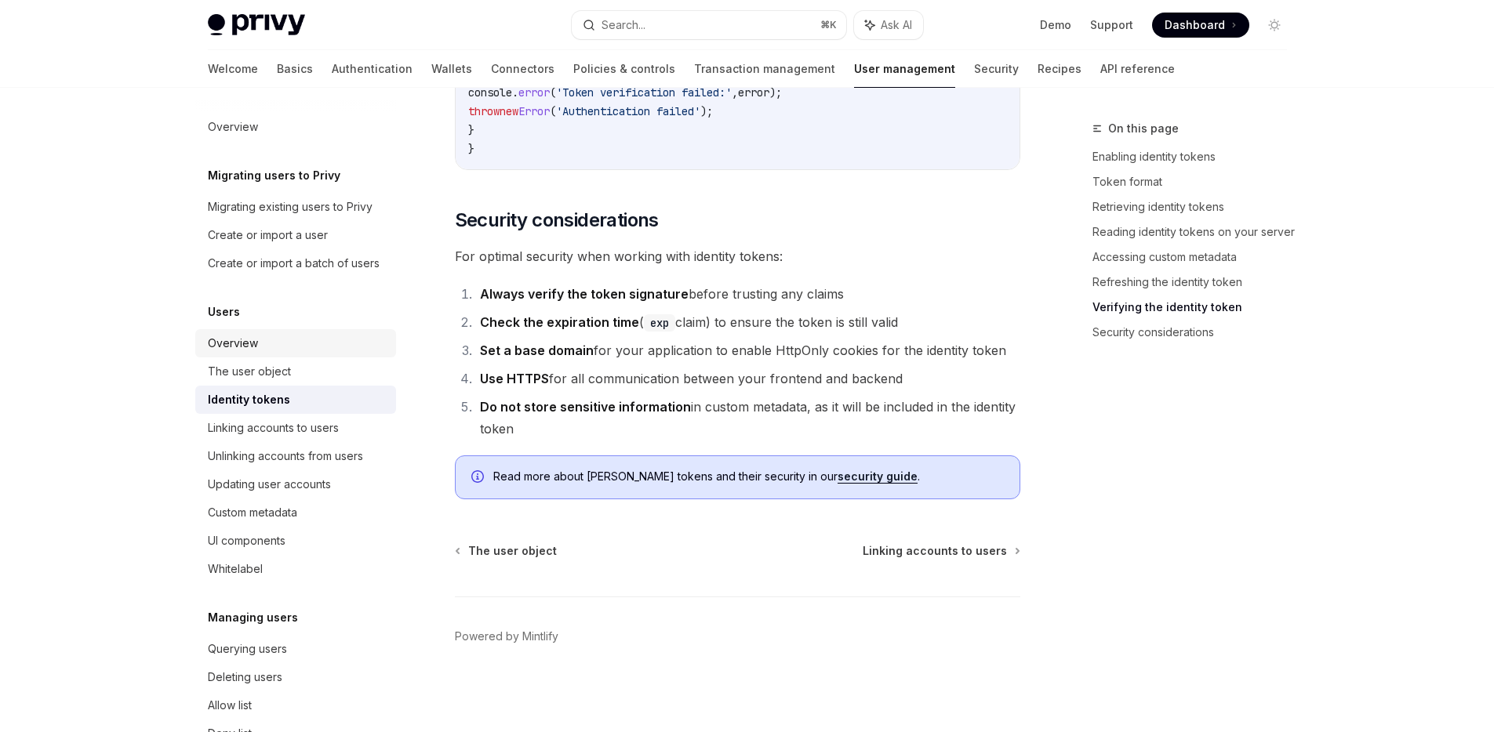
scroll to position [174, 0]
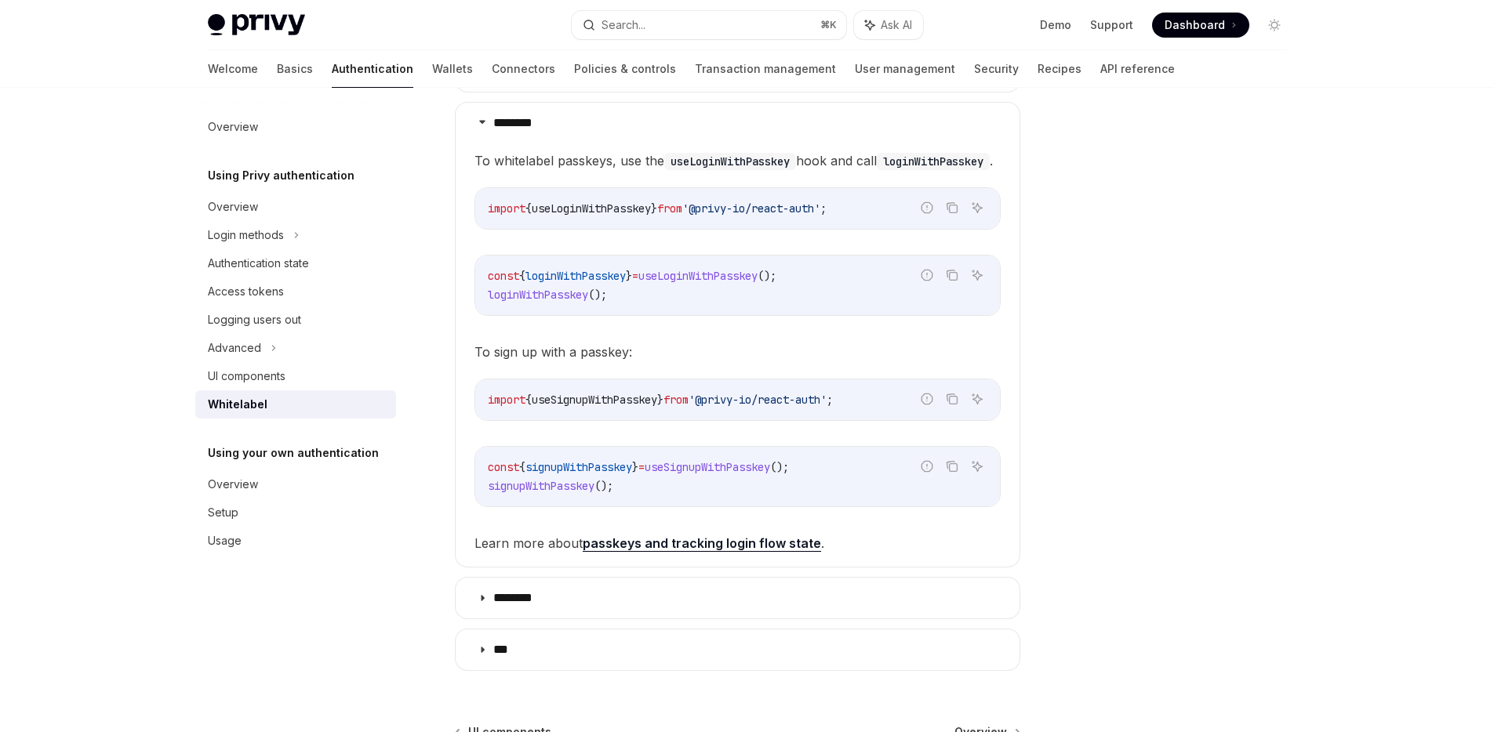
scroll to position [746, 0]
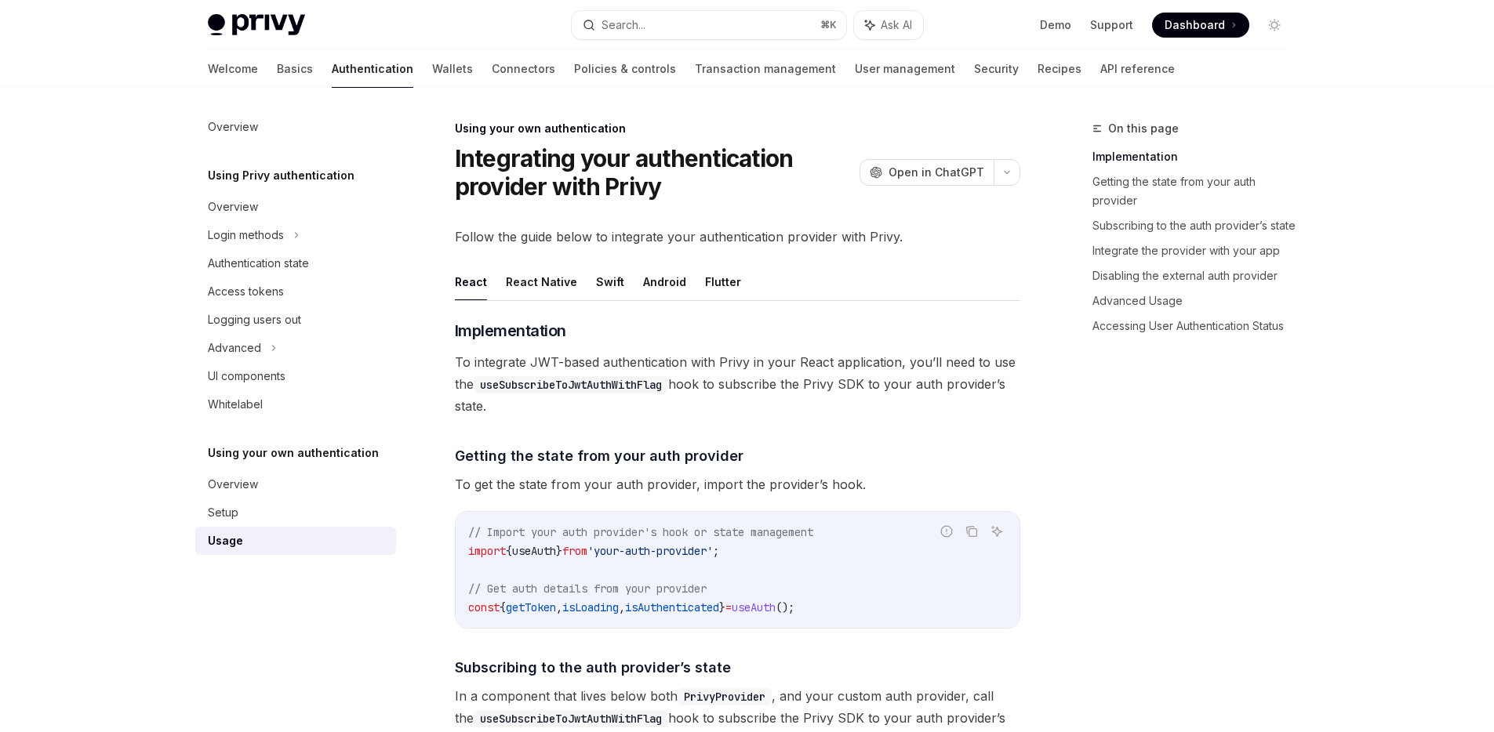
type textarea "*"
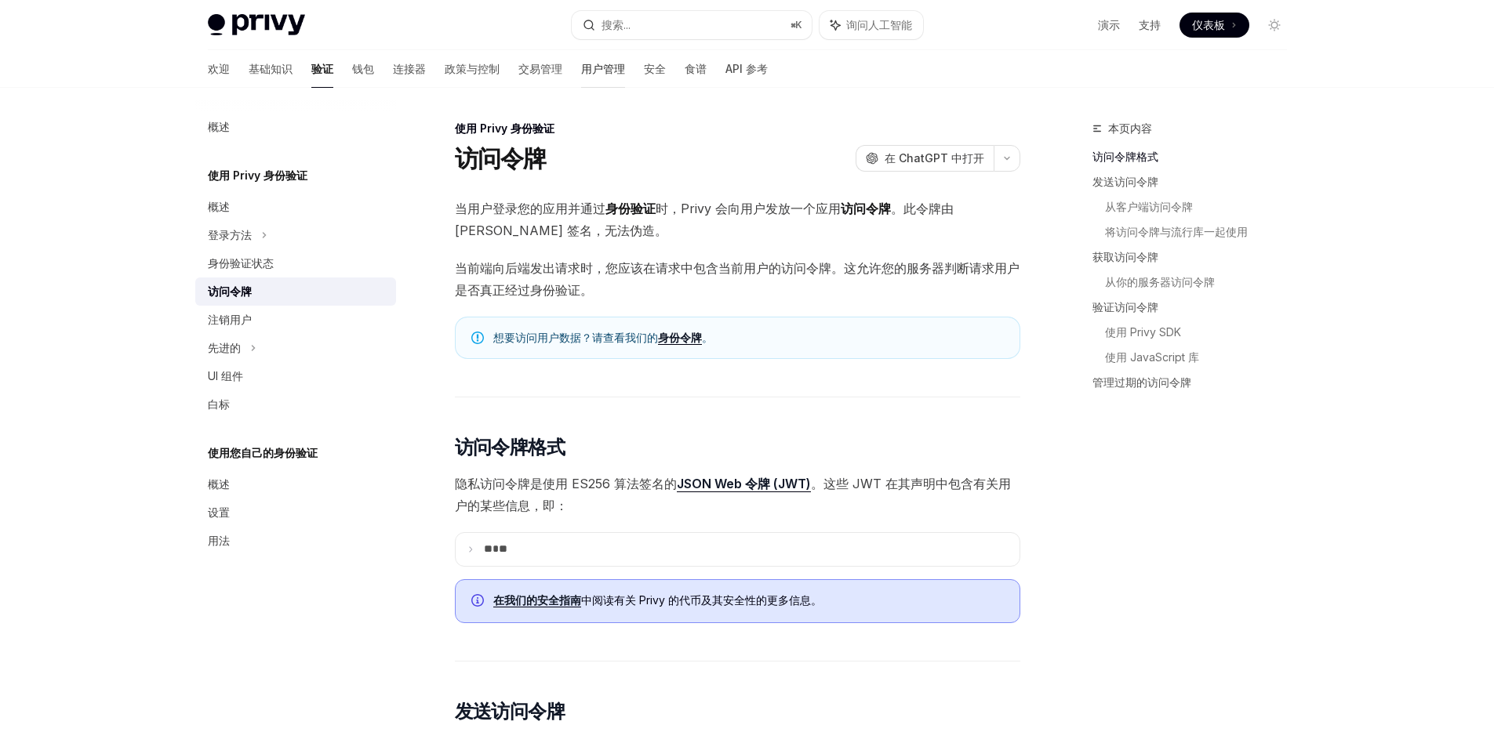
click at [581, 68] on font "用户管理" at bounding box center [603, 68] width 44 height 13
type textarea "*"
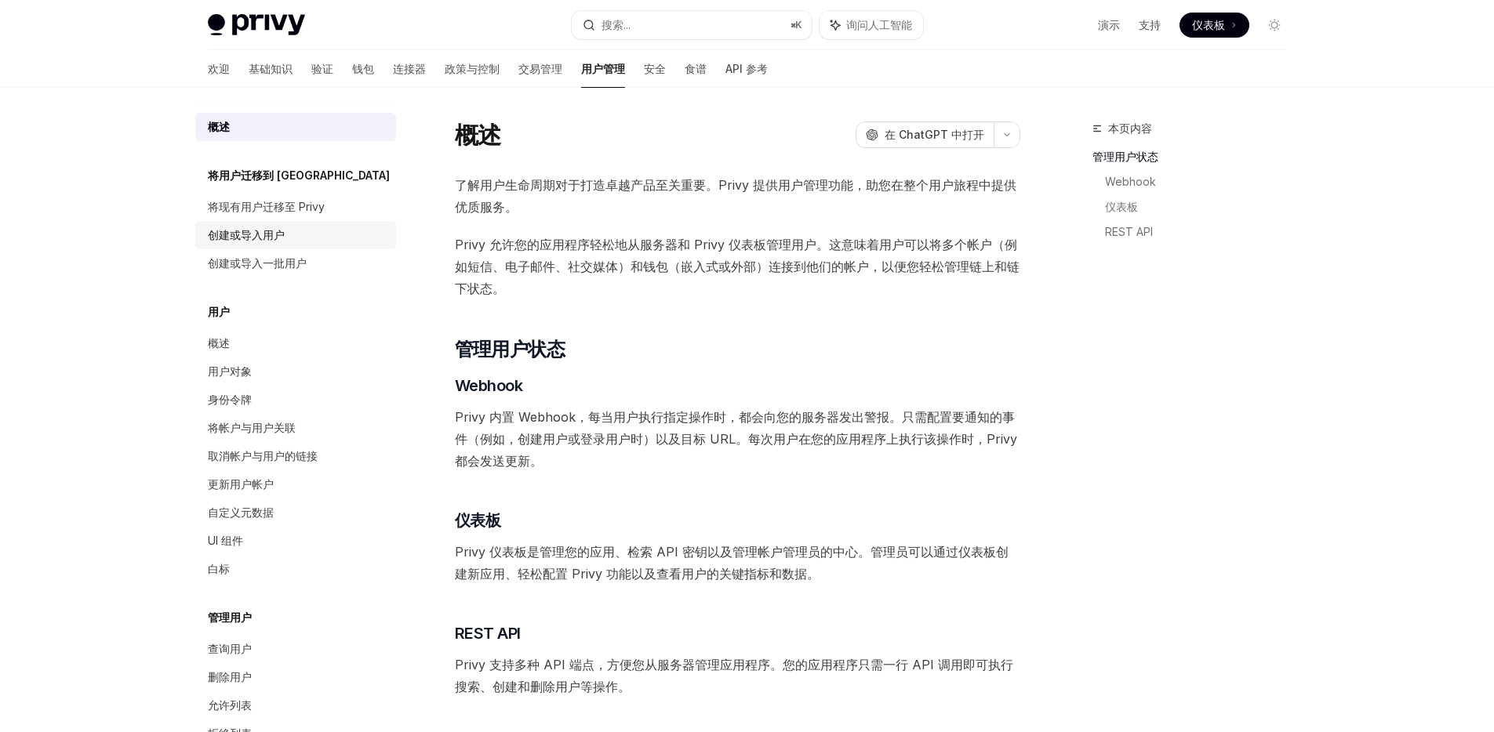
click at [320, 234] on div "创建或导入用户" at bounding box center [297, 235] width 179 height 19
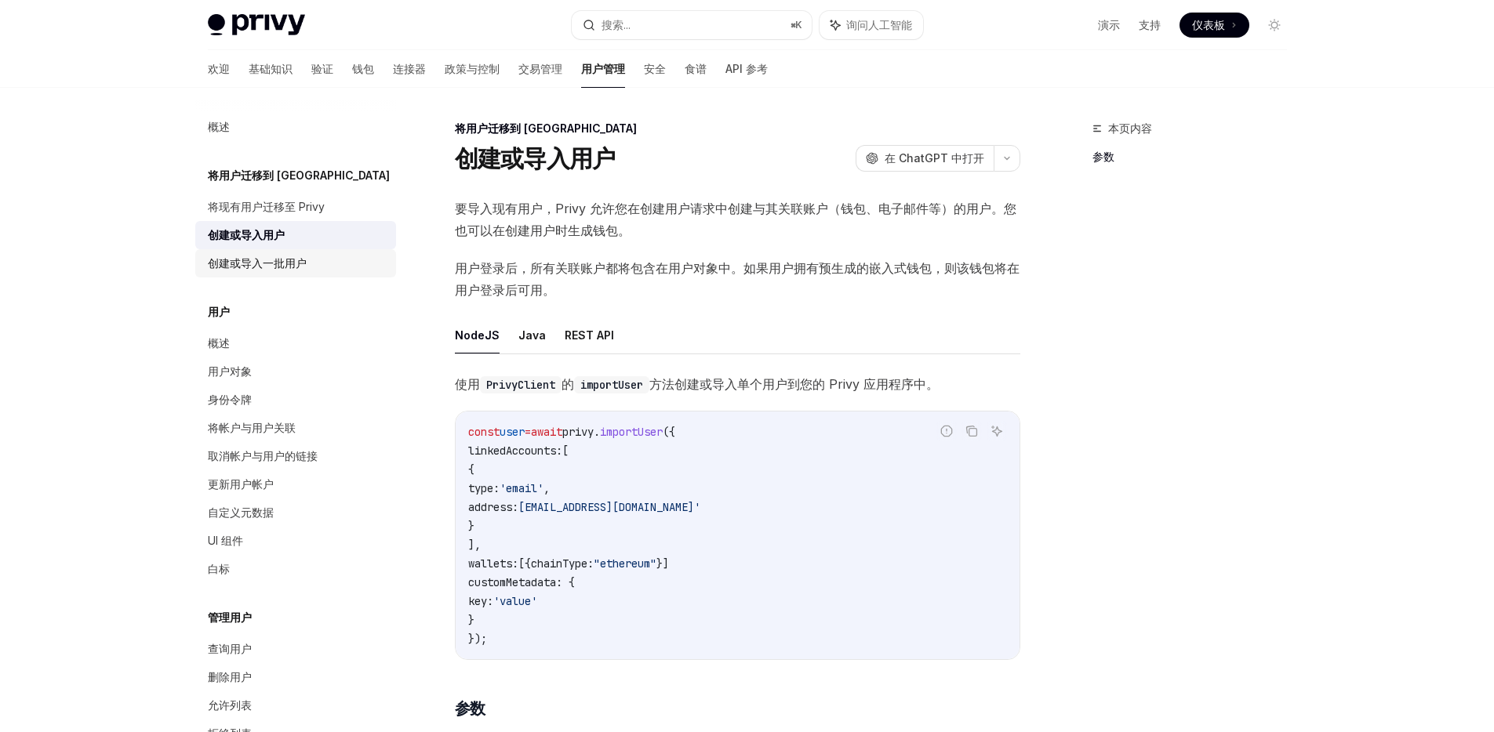
click at [295, 269] on font "创建或导入一批用户" at bounding box center [257, 262] width 99 height 13
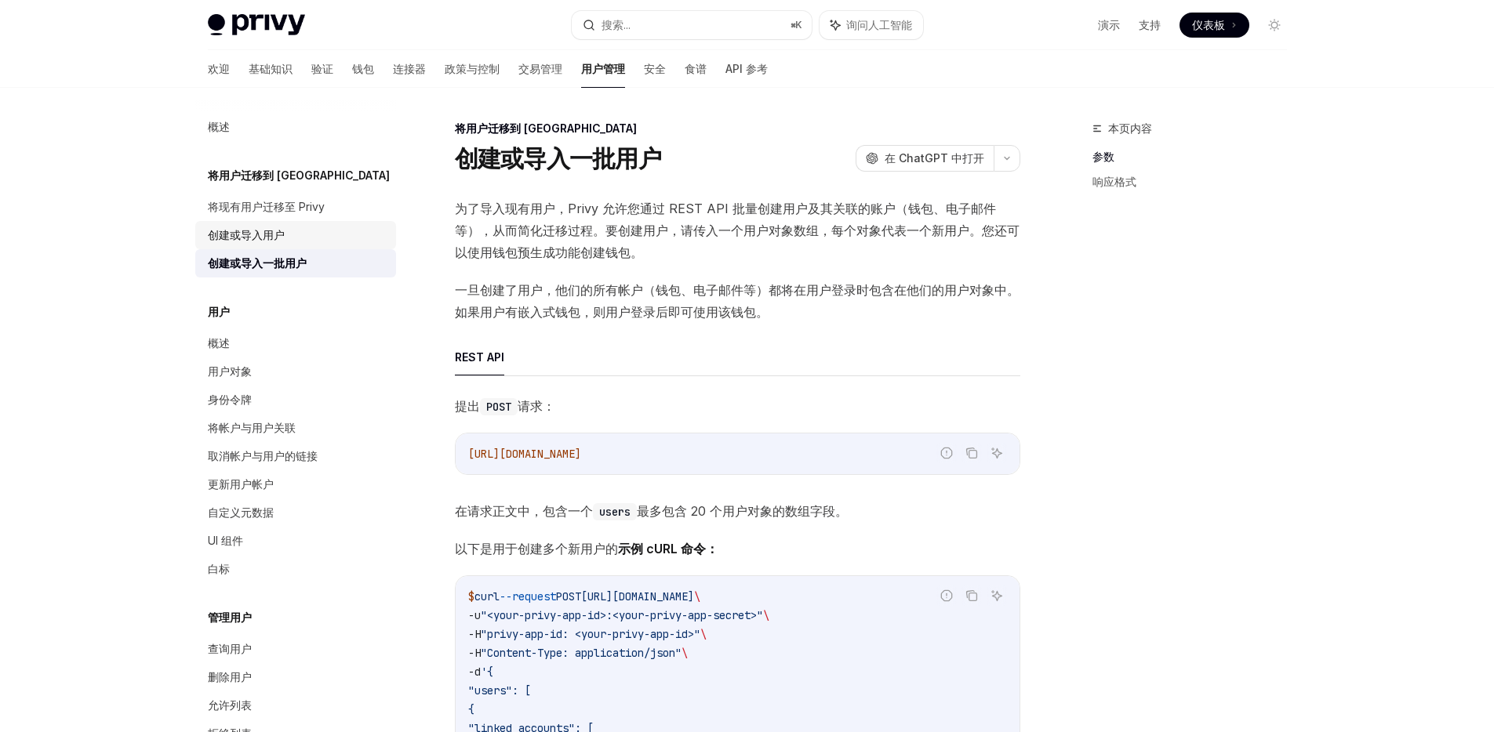
click at [296, 243] on div "创建或导入用户" at bounding box center [297, 235] width 179 height 19
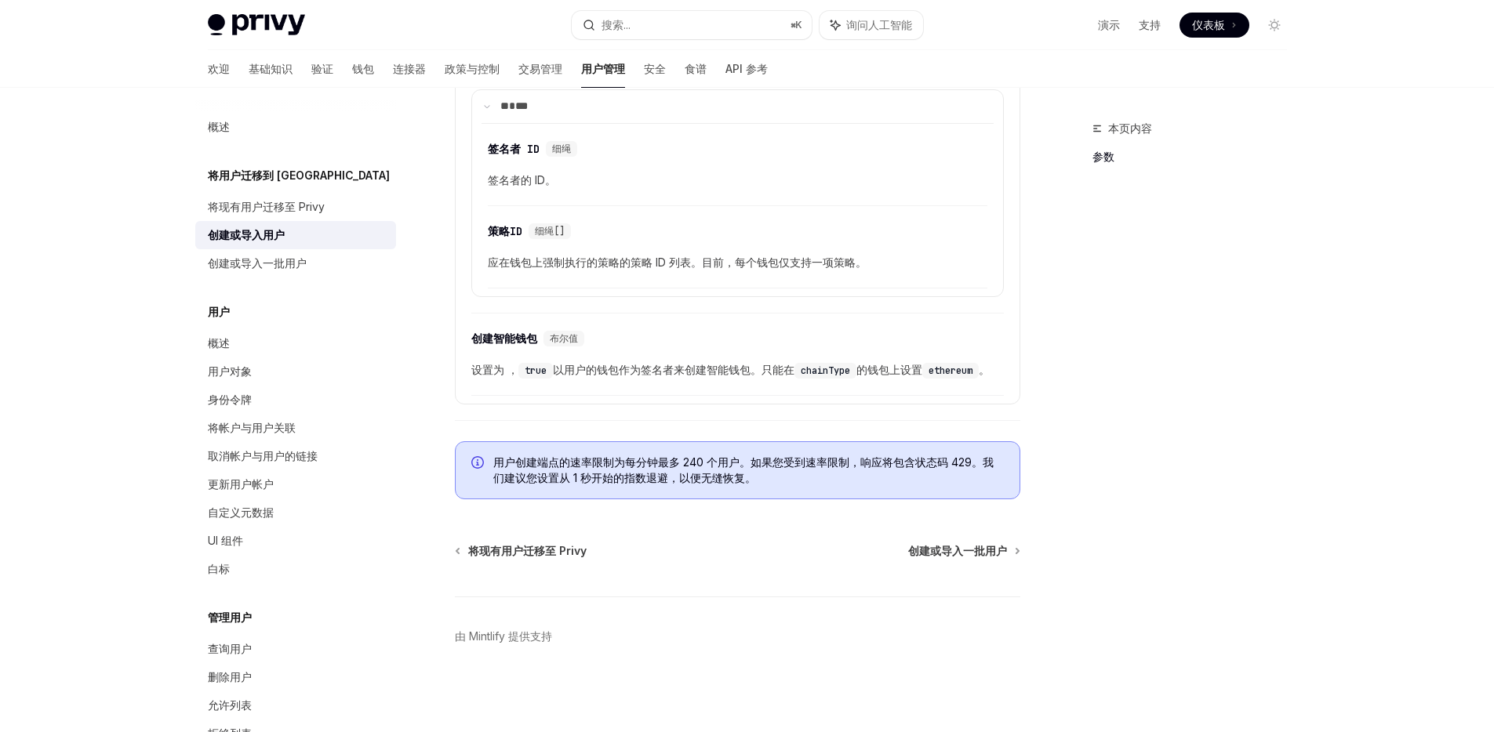
scroll to position [1174, 0]
click at [633, 363] on font "以用户的钱包作为签名者来创建智能钱包。只能在" at bounding box center [673, 369] width 241 height 13
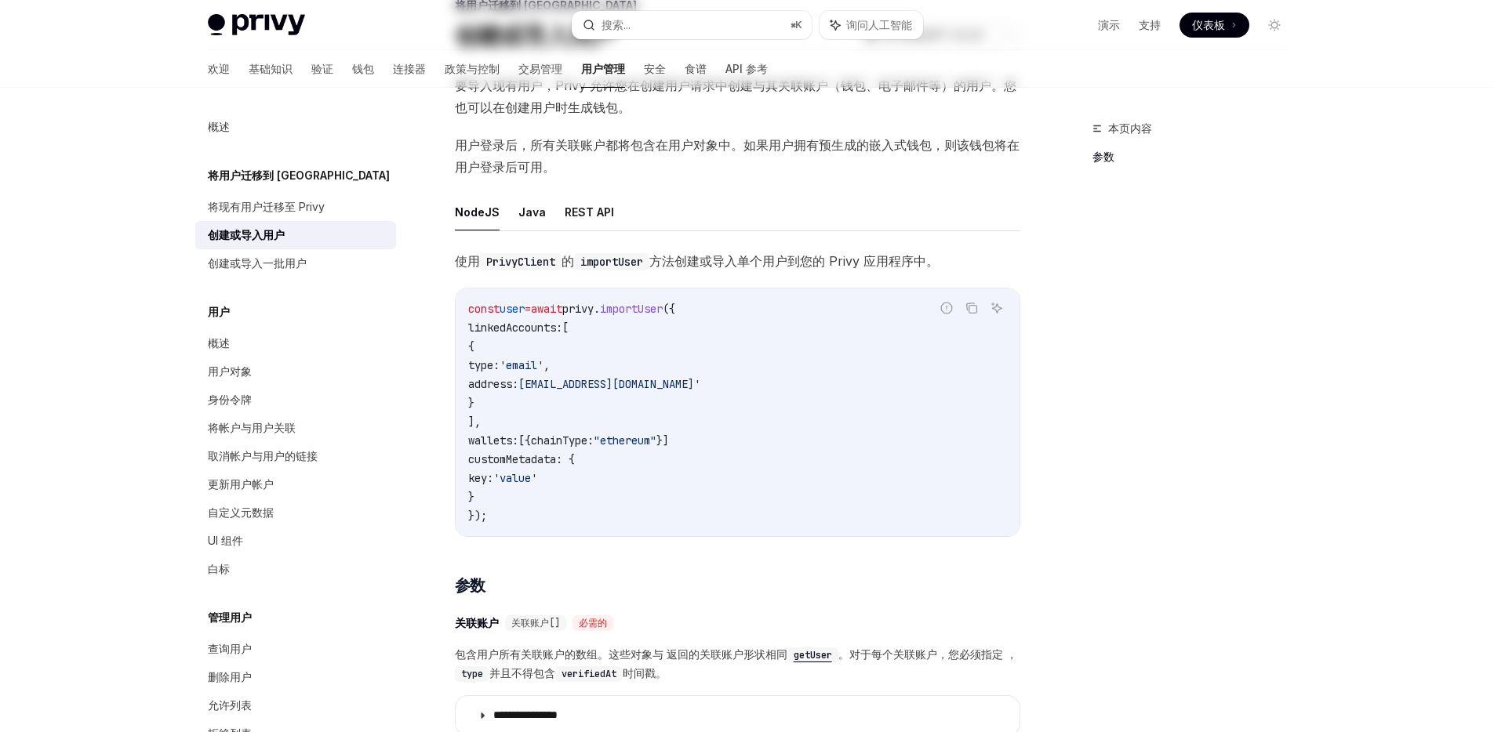
scroll to position [0, 0]
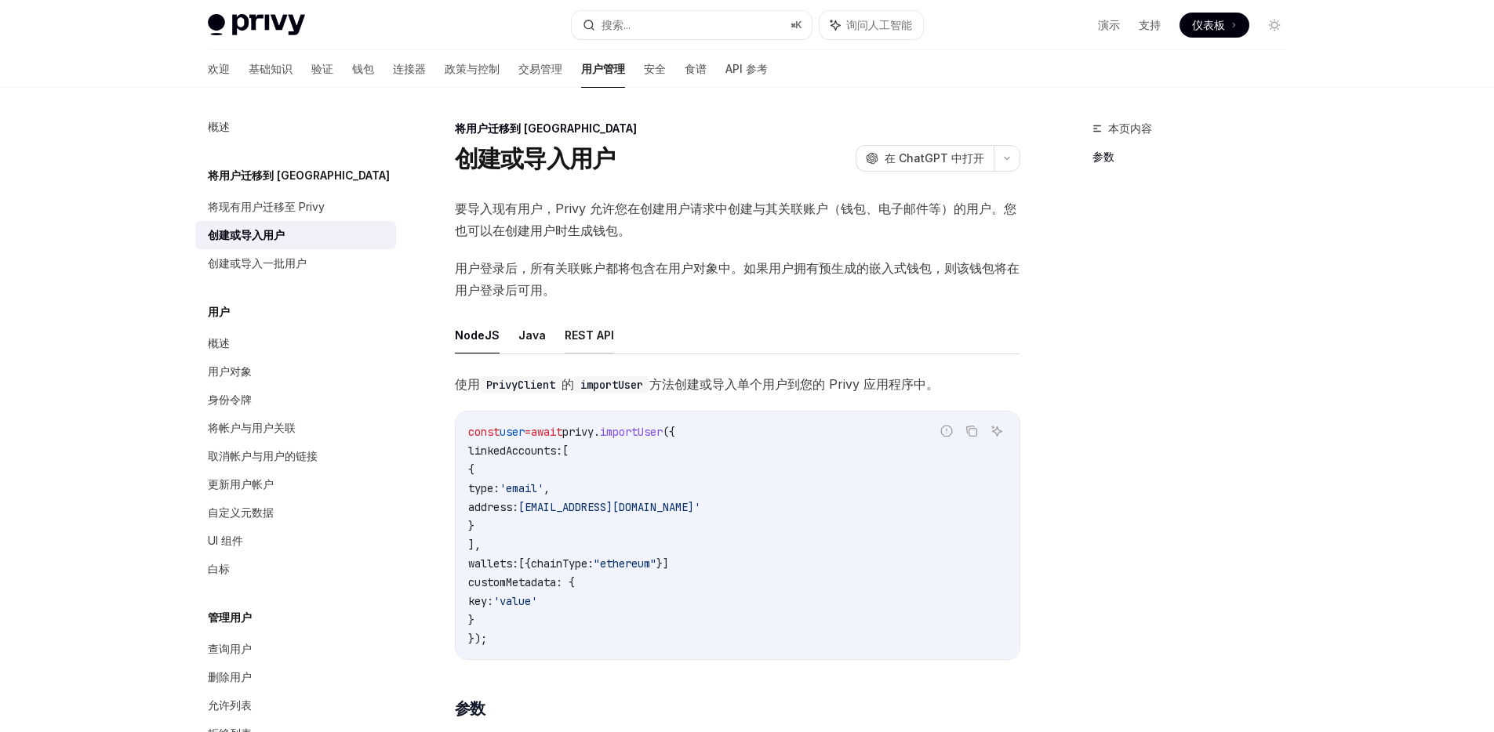
click at [589, 340] on font "REST API" at bounding box center [589, 335] width 49 height 13
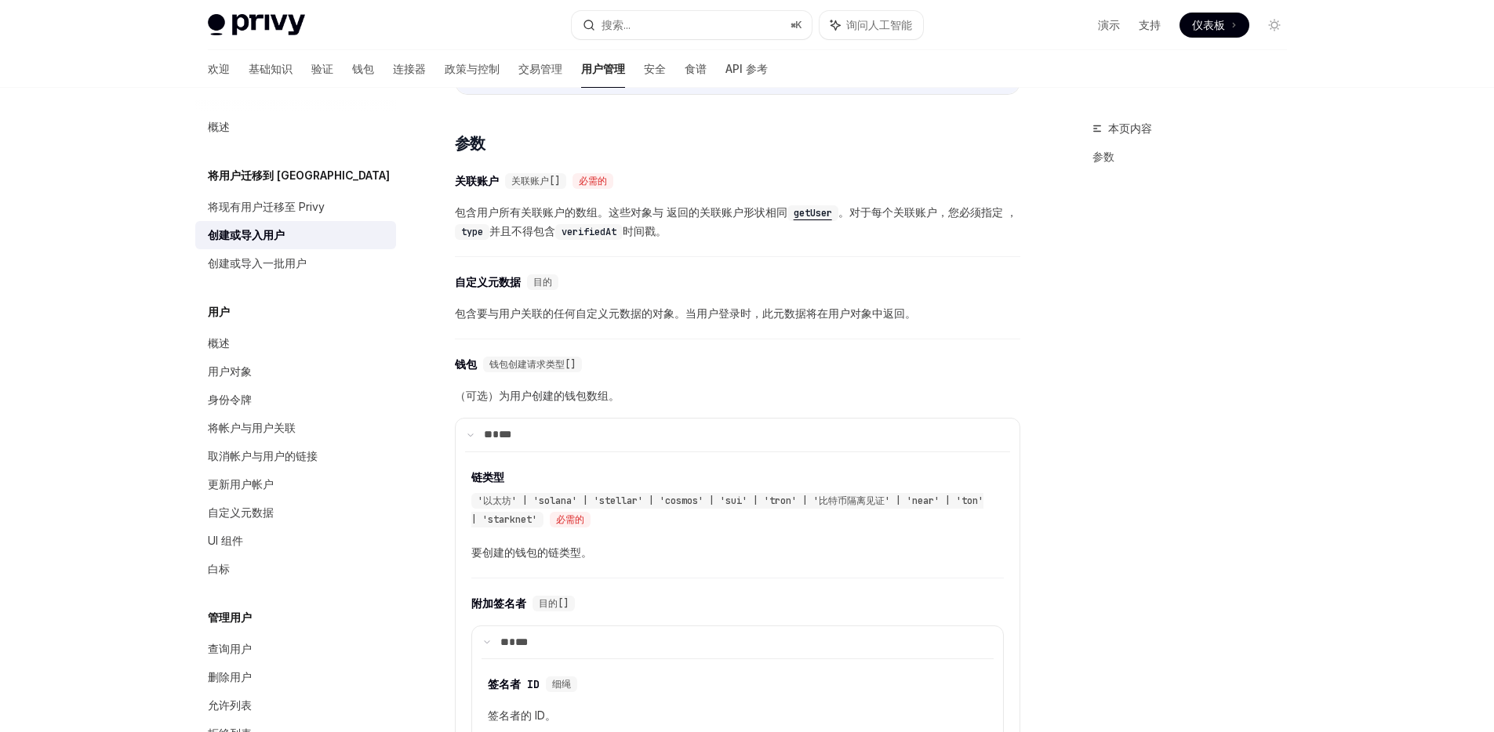
scroll to position [300, 0]
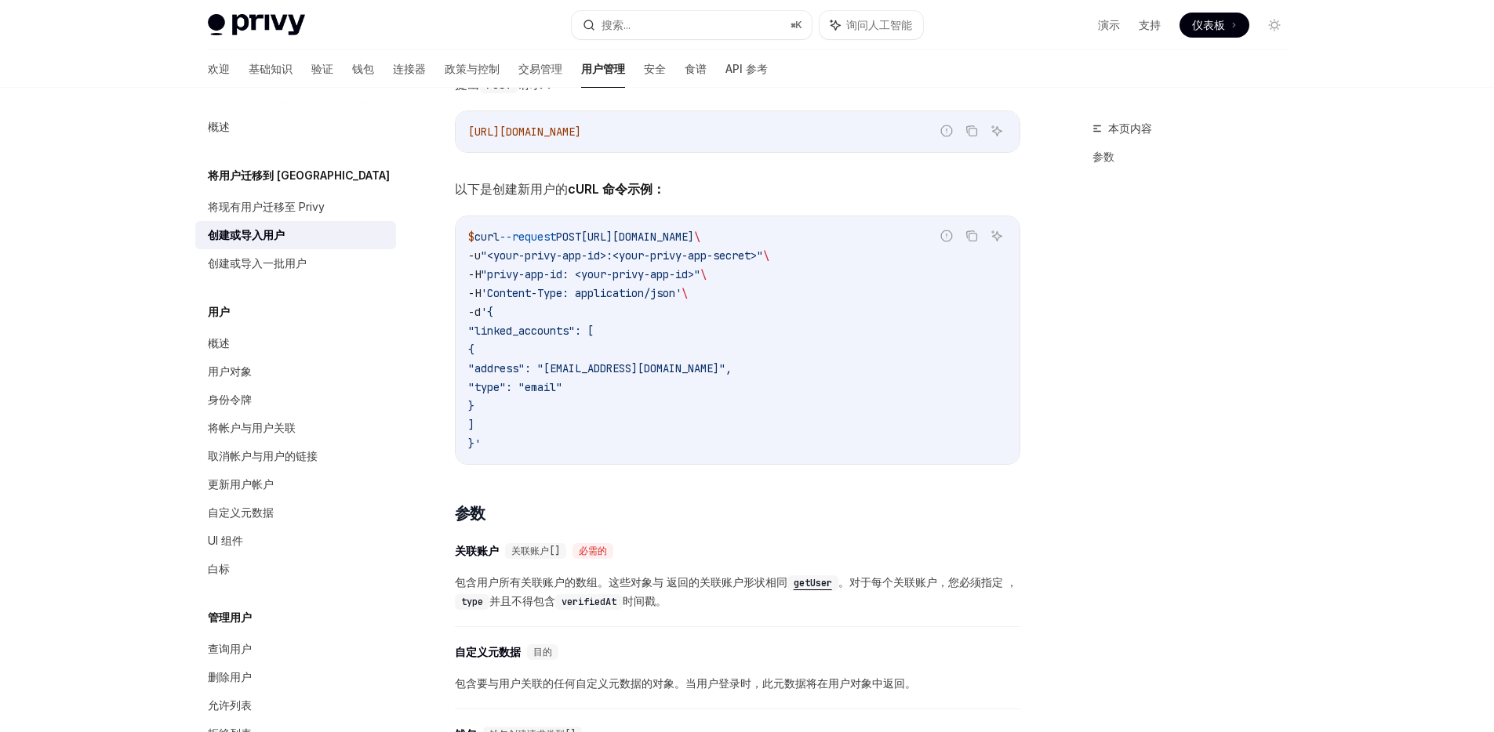
drag, startPoint x: 612, startPoint y: 237, endPoint x: 837, endPoint y: 240, distance: 224.3
click at [700, 240] on span "$ curl --request POST [URL][DOMAIN_NAME] \" at bounding box center [584, 237] width 232 height 14
copy span "[URL][DOMAIN_NAME]"
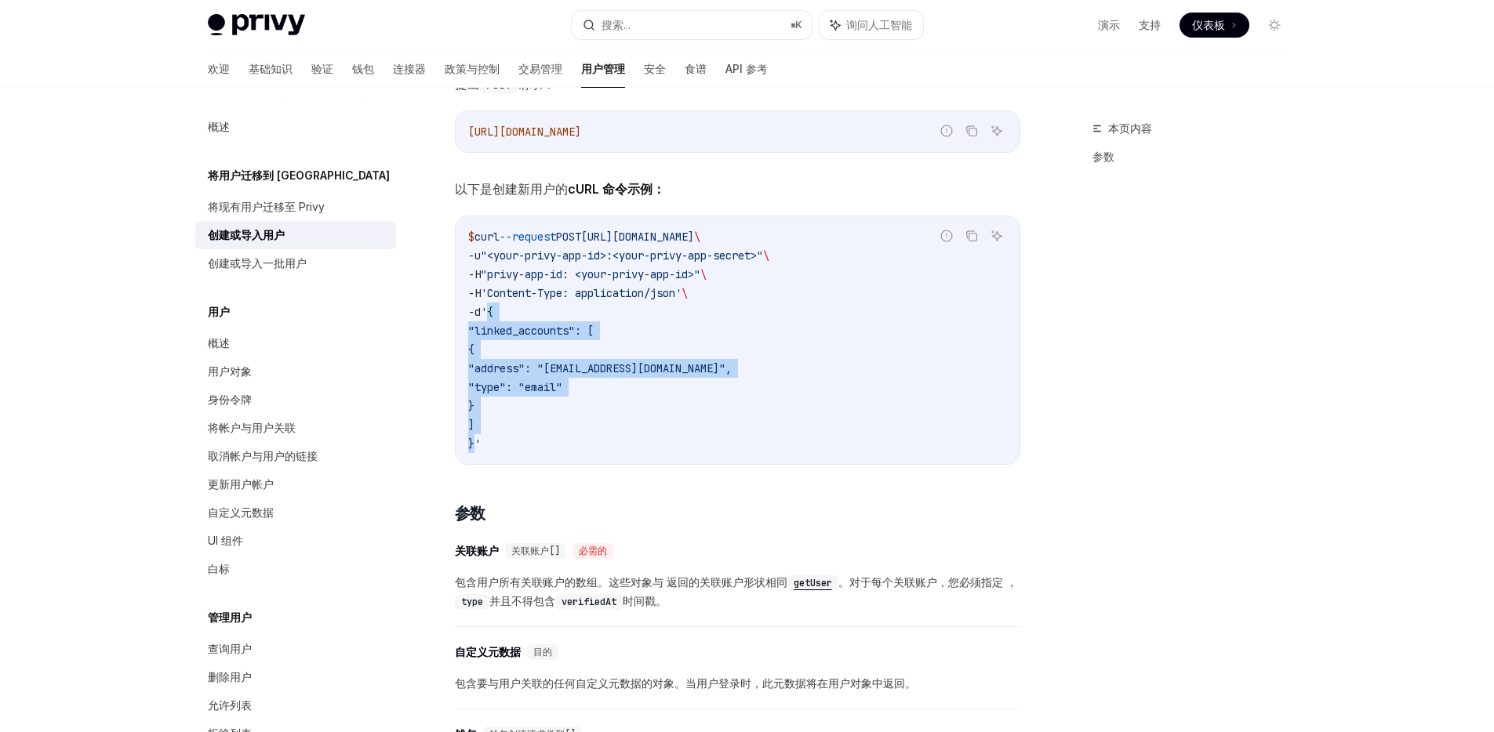
drag, startPoint x: 494, startPoint y: 313, endPoint x: 473, endPoint y: 446, distance: 135.0
click at [473, 446] on code "$ curl --request POST [URL][DOMAIN_NAME] \ -u "<your-privy-app-id>:<your-privy-…" at bounding box center [737, 340] width 539 height 226
copy code "{ "linked_accounts": [ { "address": "[EMAIL_ADDRESS][DOMAIN_NAME]", "type": "em…"
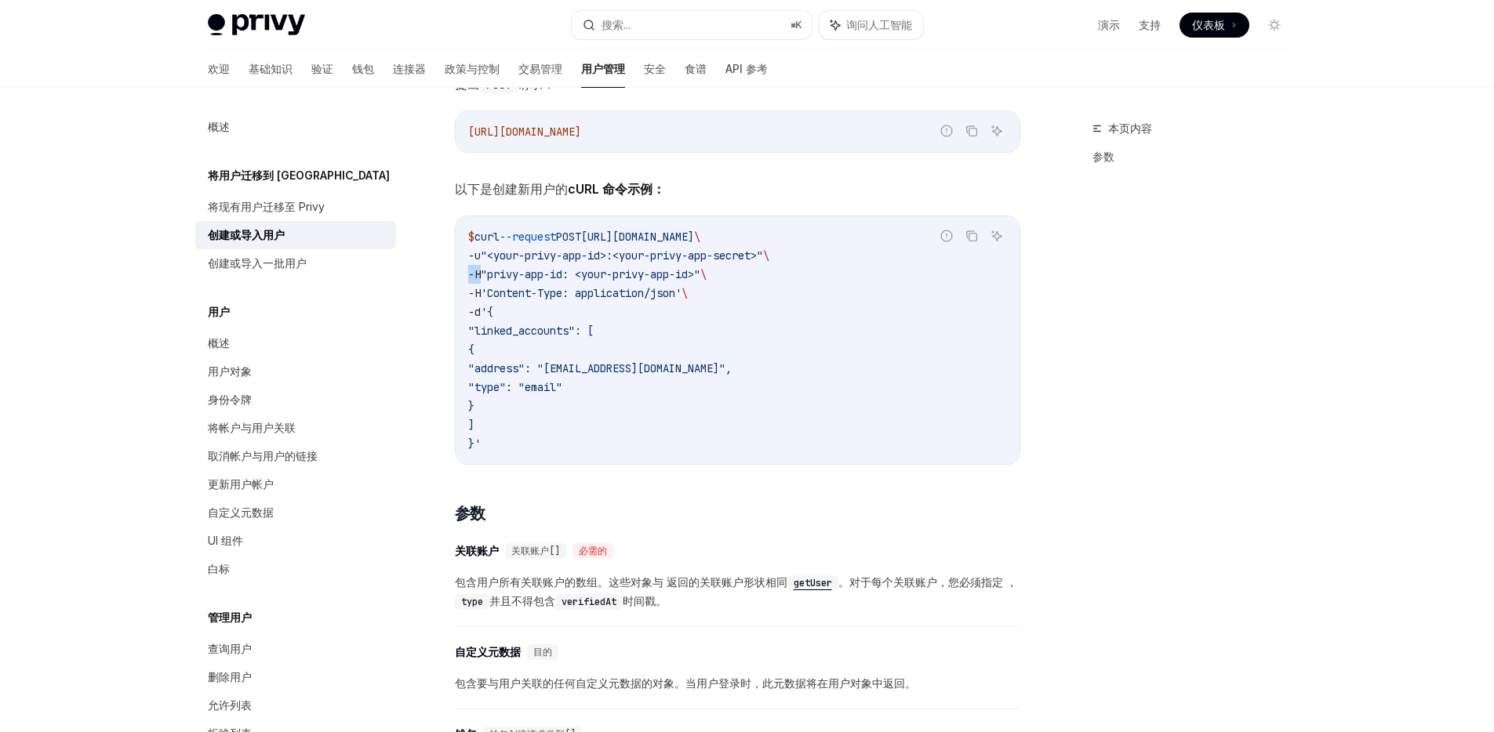
drag, startPoint x: 479, startPoint y: 275, endPoint x: 470, endPoint y: 274, distance: 8.7
click at [470, 274] on span "-H" at bounding box center [474, 274] width 13 height 14
click at [492, 239] on span "curl" at bounding box center [486, 237] width 25 height 14
copy span "curl"
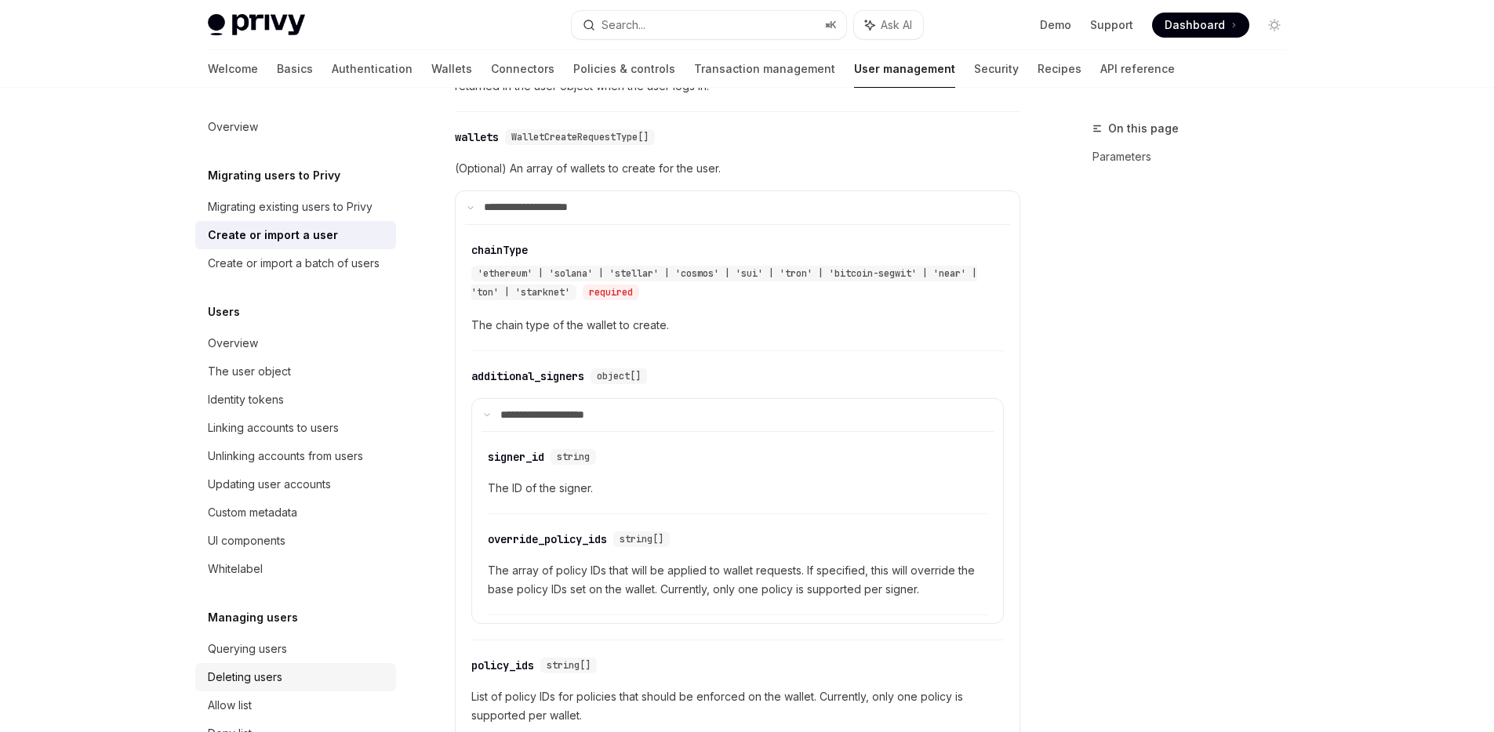
scroll to position [938, 0]
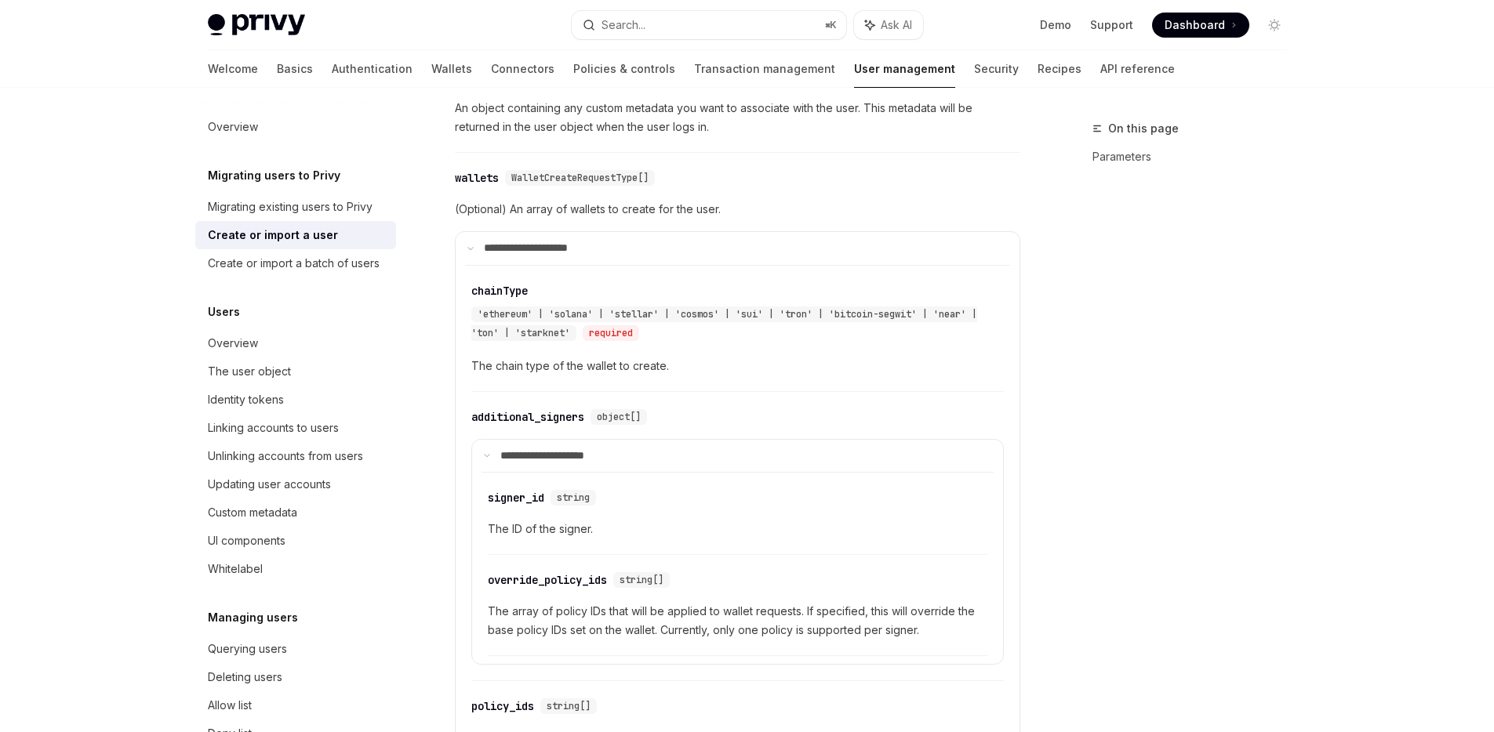
click at [478, 170] on div "wallets" at bounding box center [477, 178] width 44 height 16
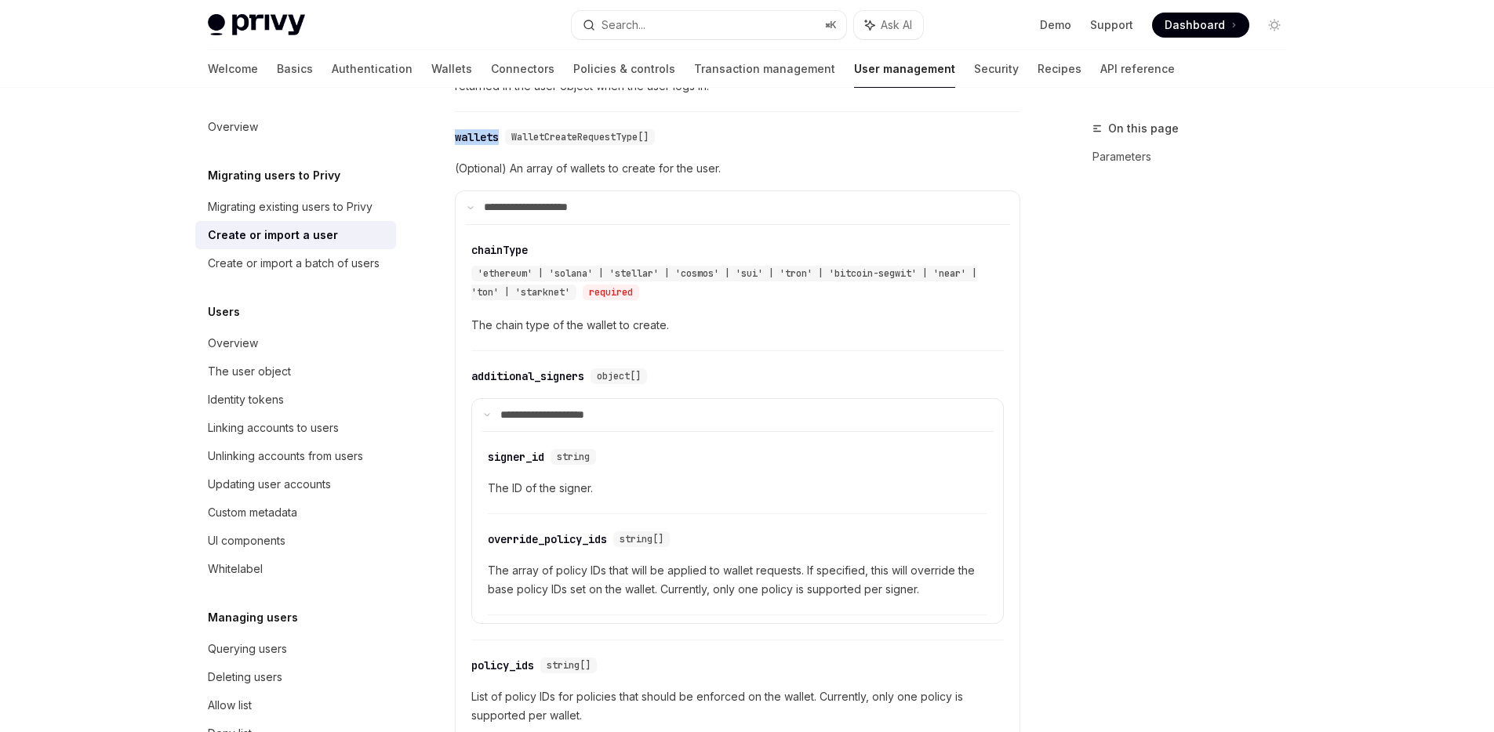
click at [478, 155] on div "**********" at bounding box center [737, 494] width 565 height 748
click at [506, 265] on span "'ethereum' | 'solana' | 'stellar' | 'cosmos' | 'sui' | 'tron' | 'bitcoin-segwit…" at bounding box center [724, 280] width 506 height 31
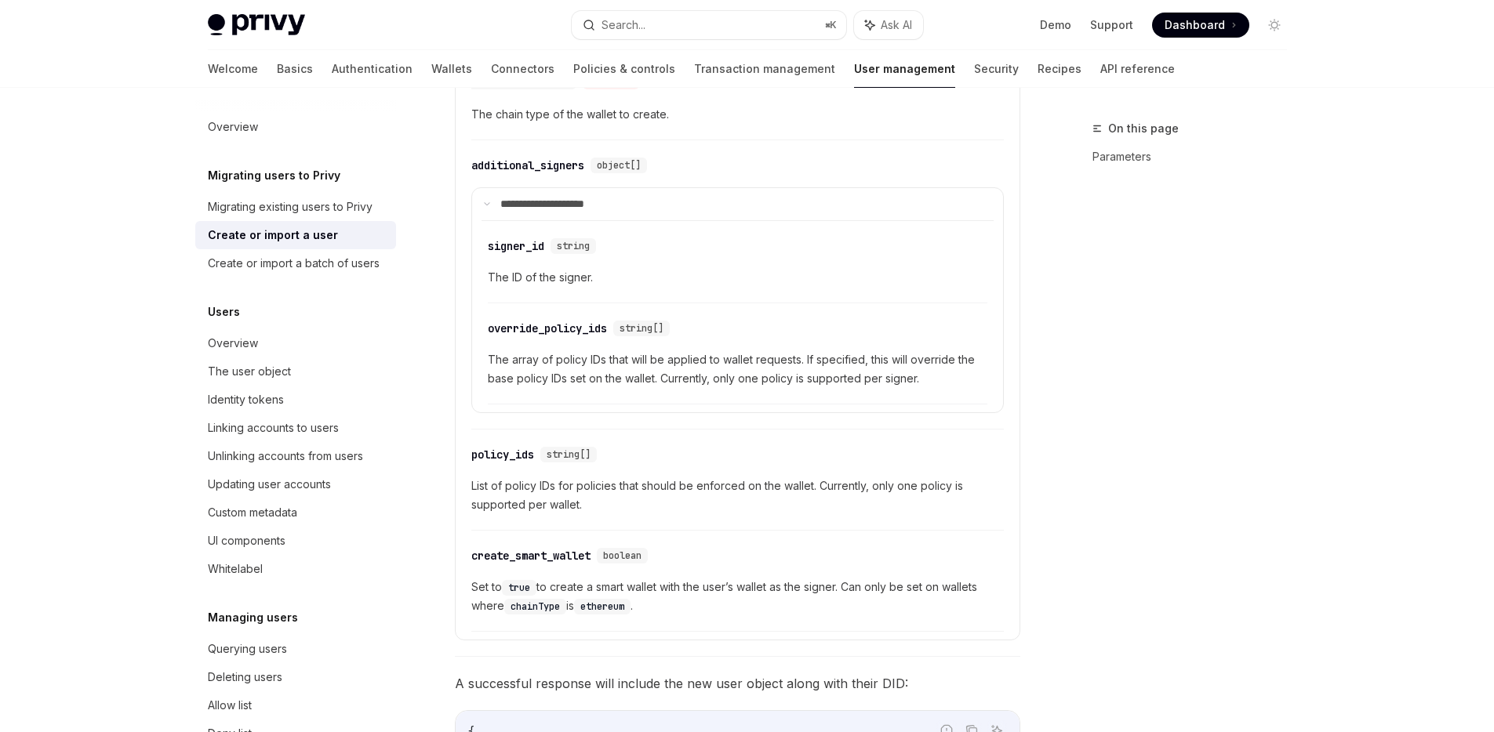
scroll to position [1192, 0]
click at [524, 546] on div "create_smart_wallet" at bounding box center [530, 554] width 119 height 16
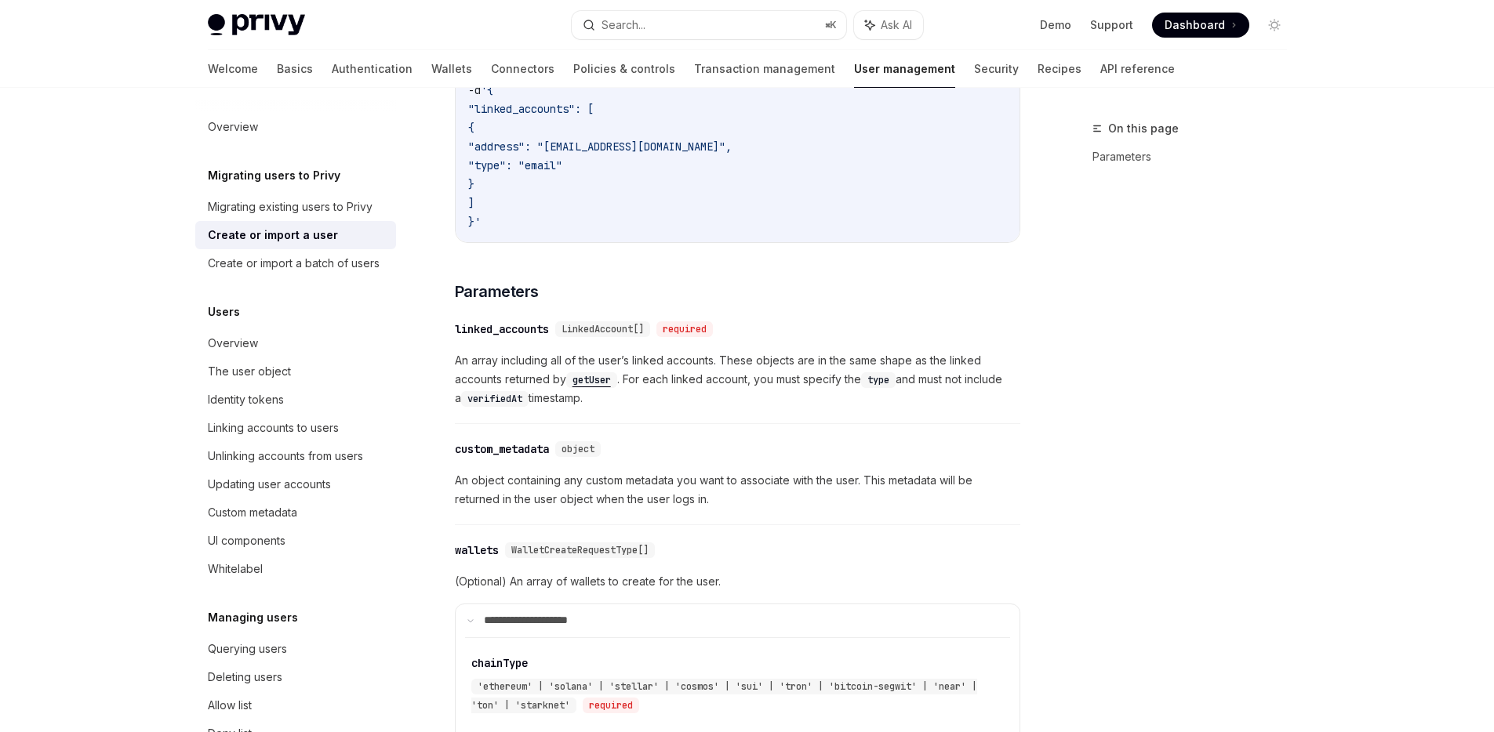
scroll to position [658, 0]
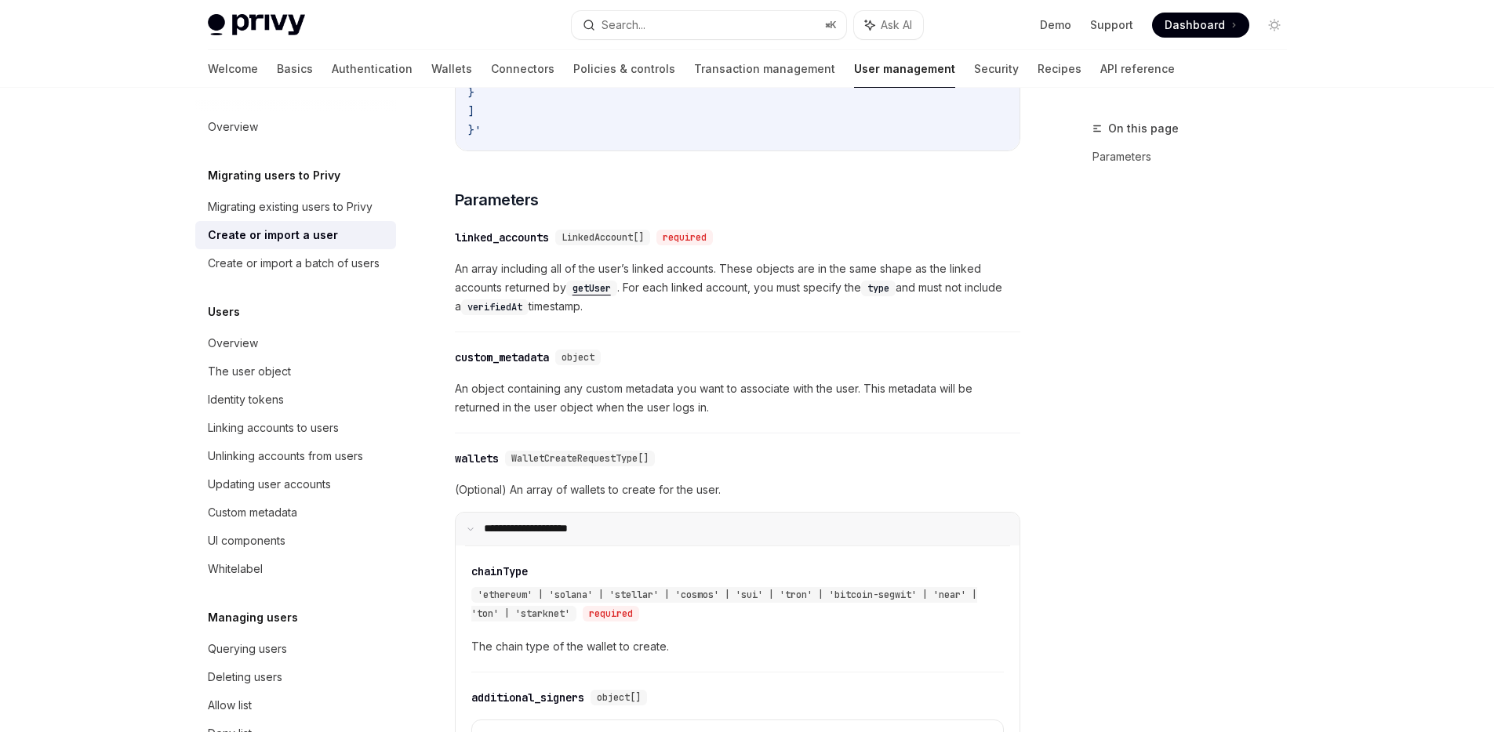
click at [467, 525] on icon at bounding box center [470, 529] width 8 height 8
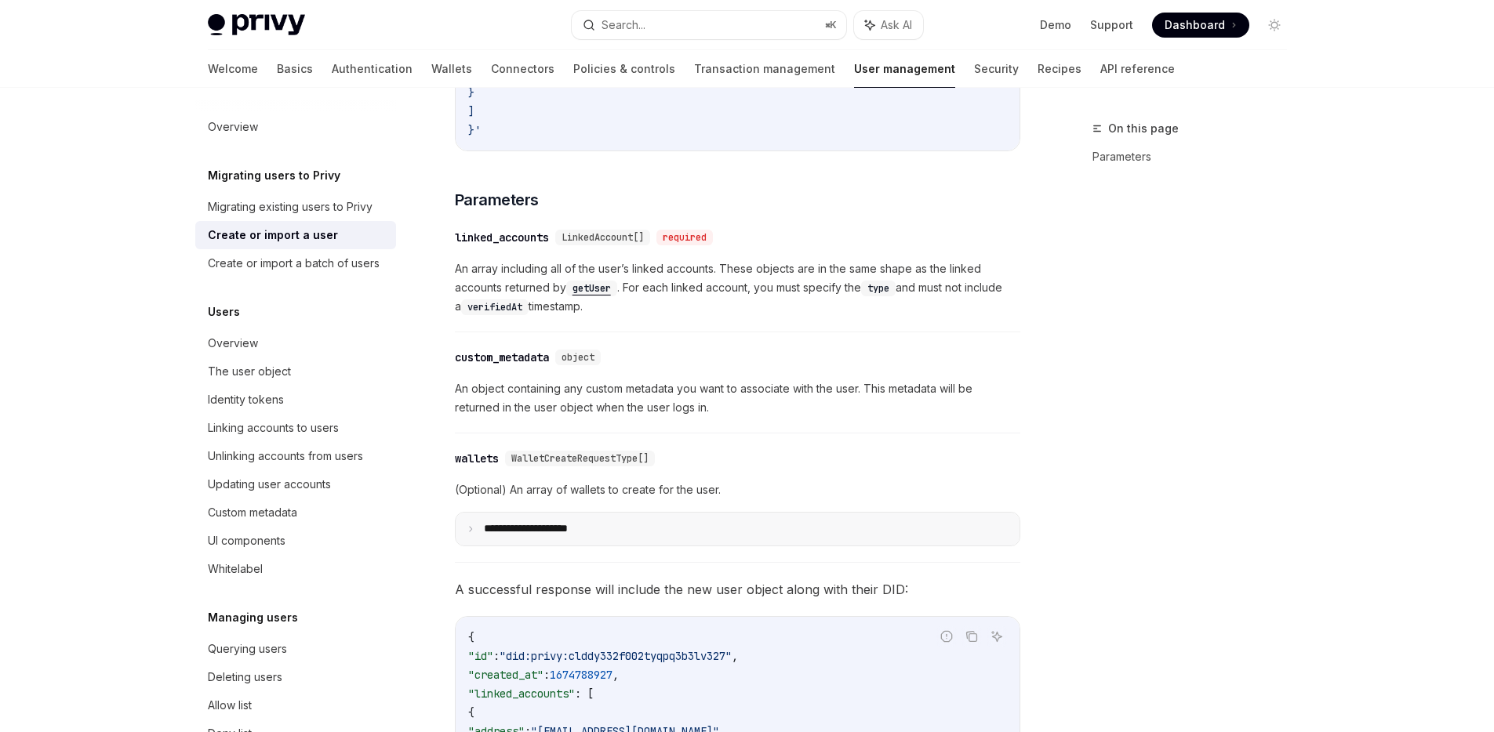
click at [467, 525] on icon at bounding box center [470, 529] width 8 height 8
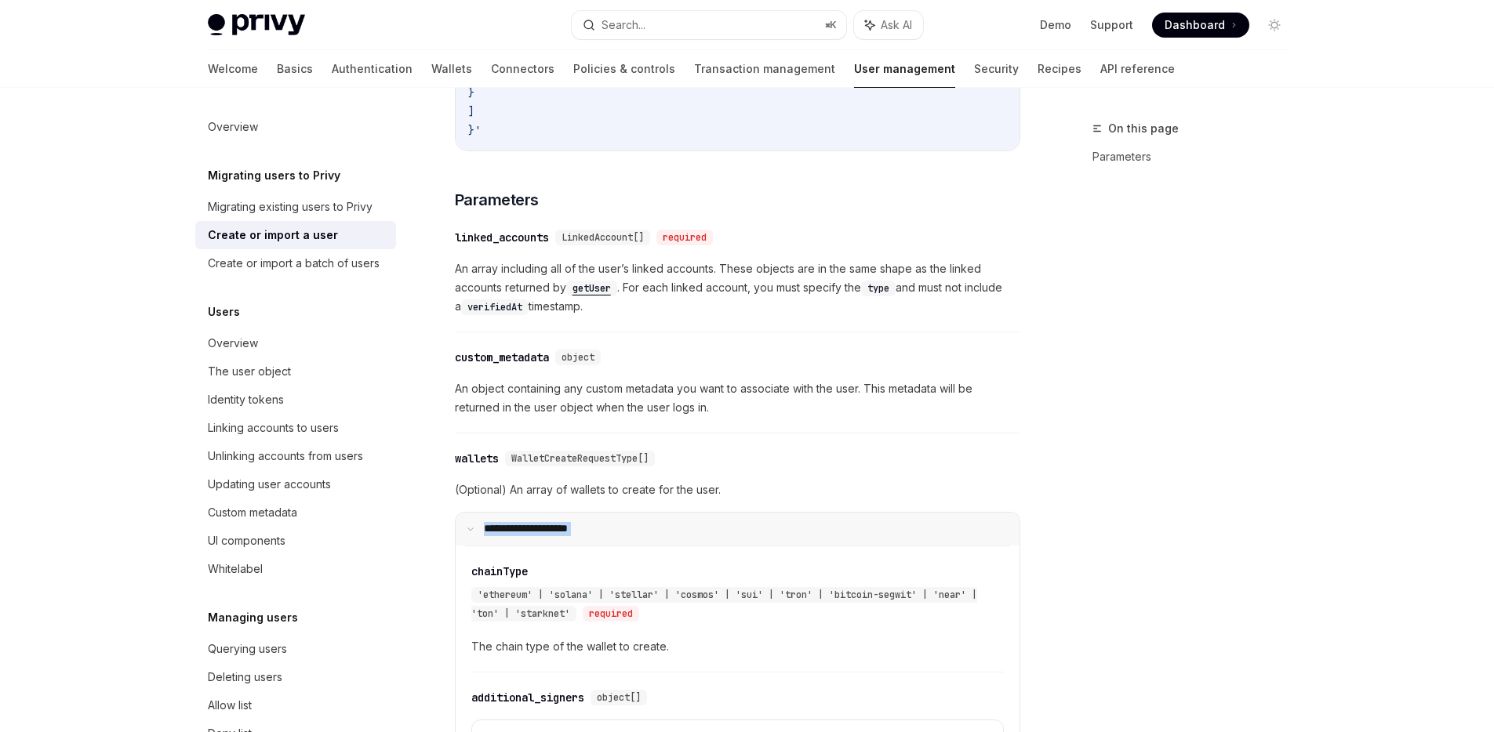
click at [467, 525] on icon at bounding box center [470, 529] width 8 height 8
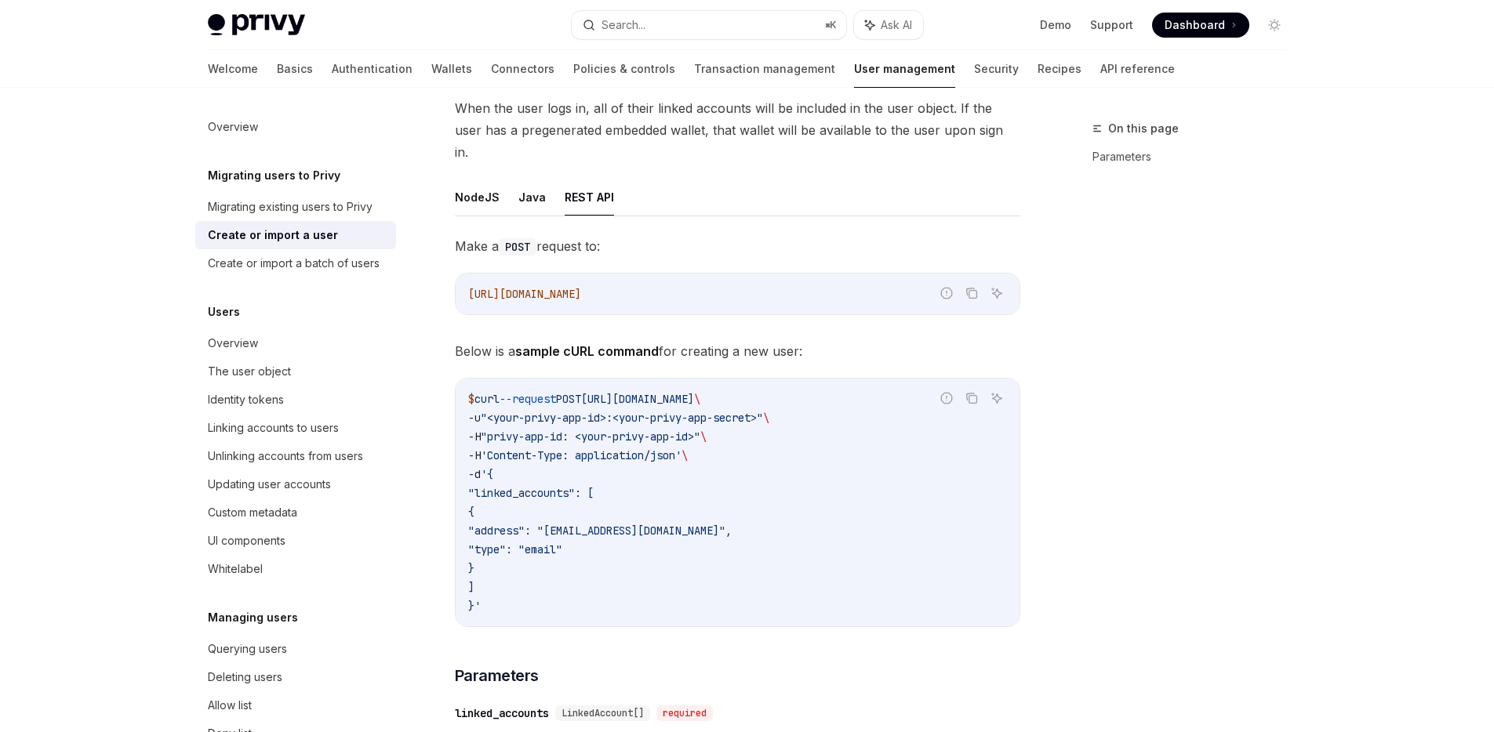
scroll to position [0, 0]
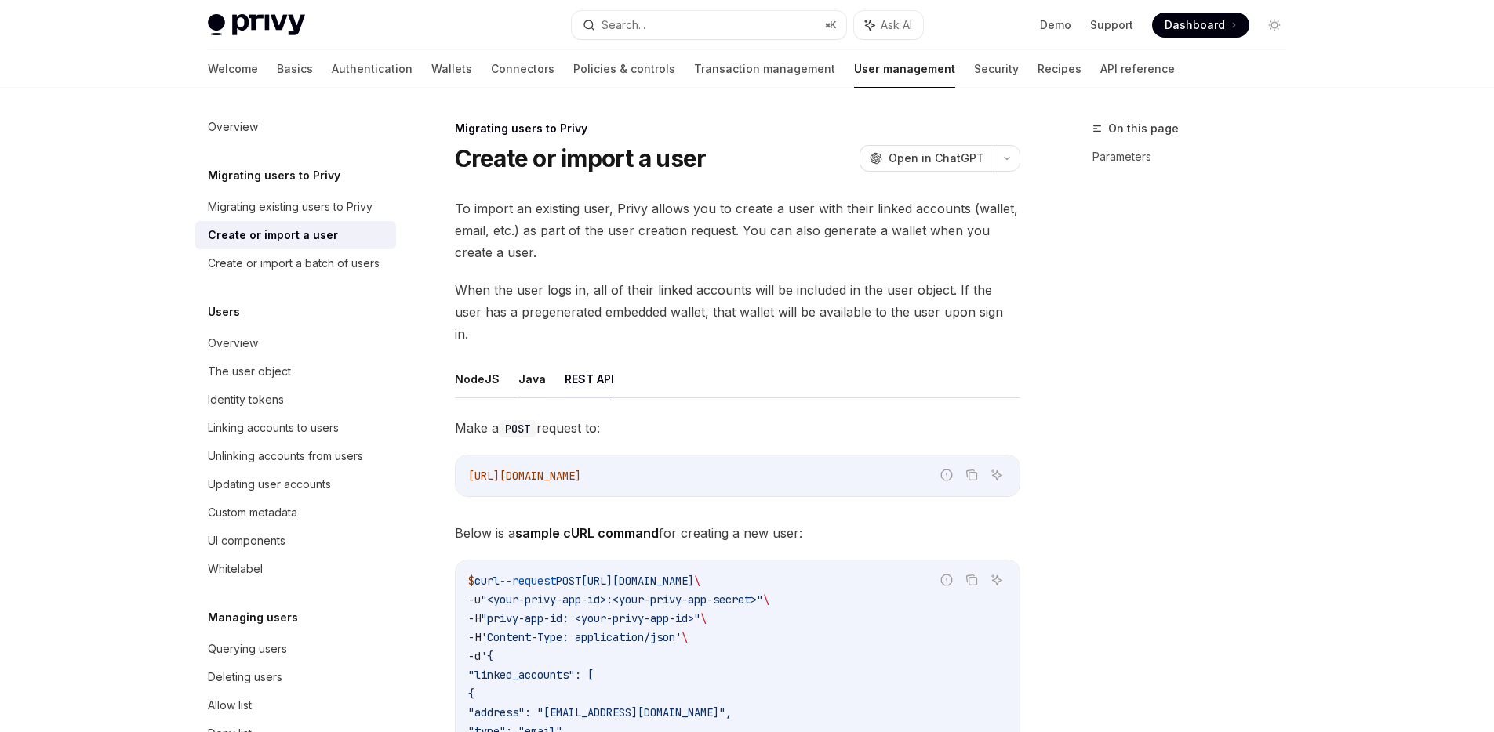
click at [526, 364] on button "Java" at bounding box center [531, 379] width 27 height 37
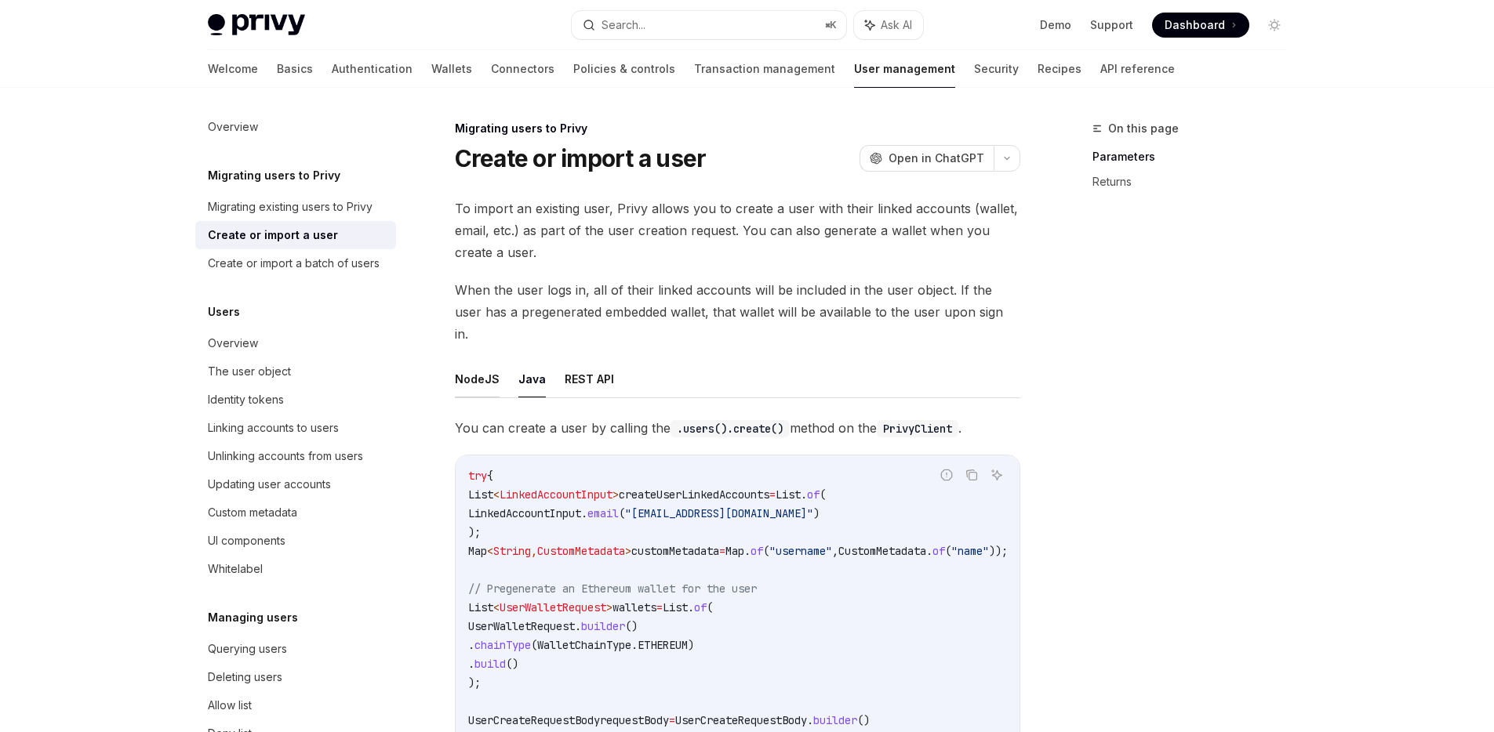
click at [474, 363] on button "NodeJS" at bounding box center [477, 379] width 45 height 37
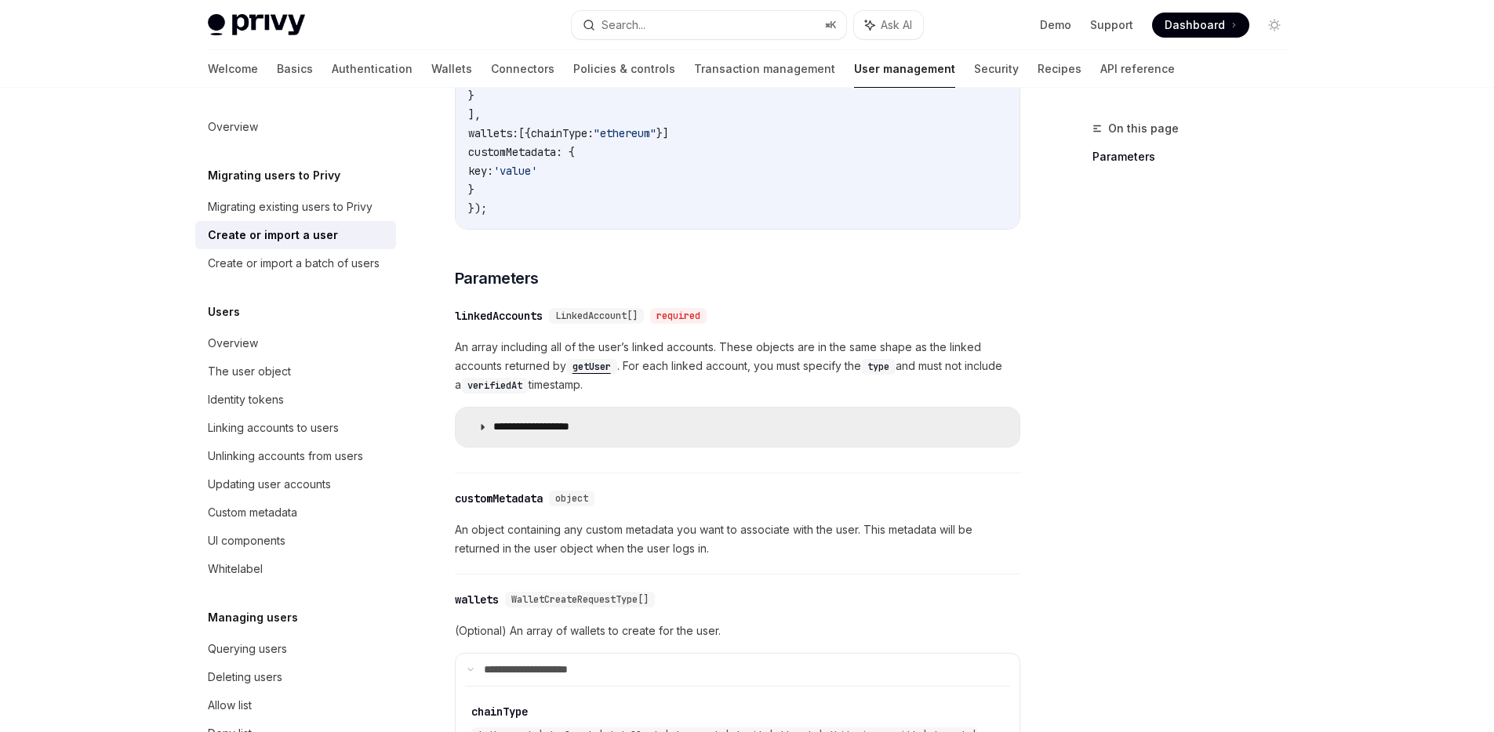
scroll to position [493, 0]
click at [551, 423] on p "**********" at bounding box center [548, 430] width 111 height 14
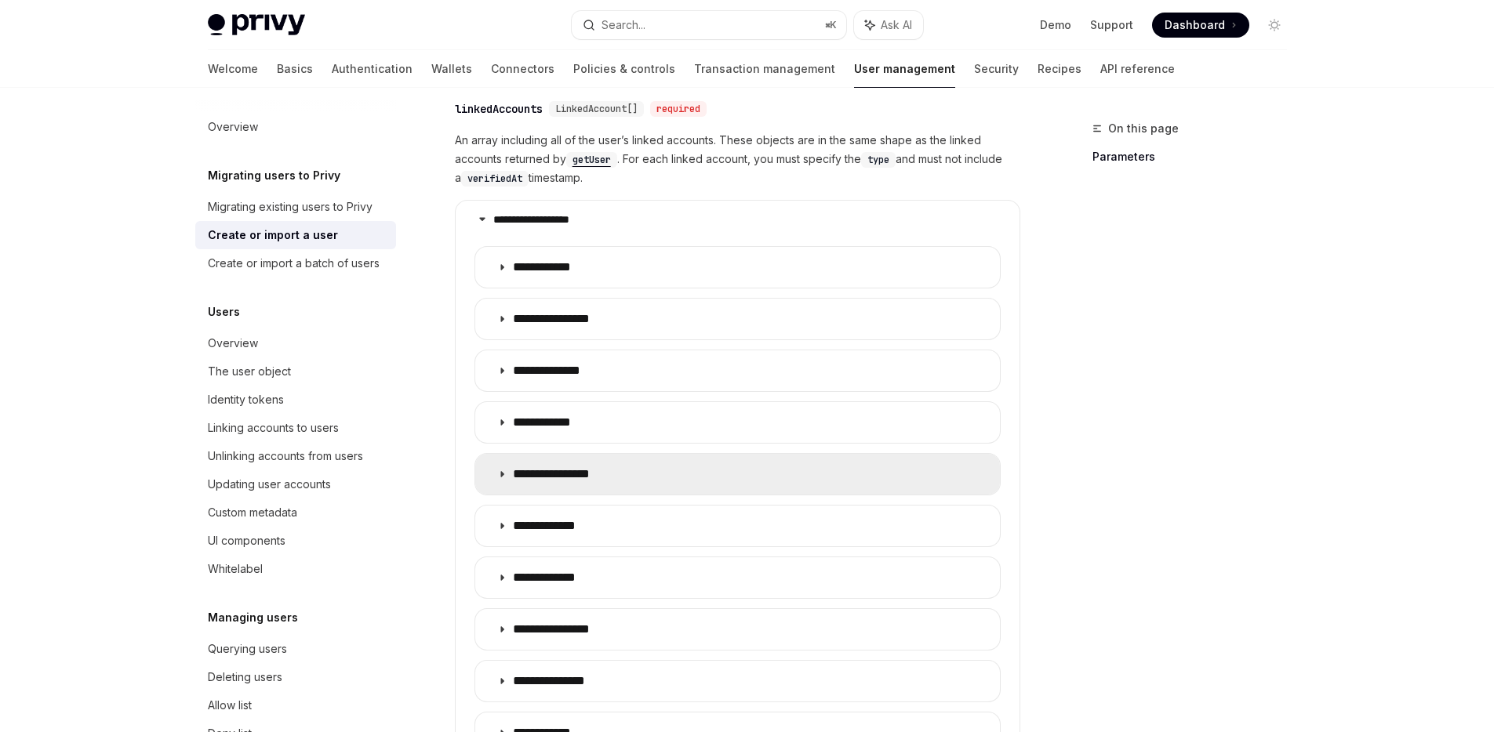
scroll to position [688, 0]
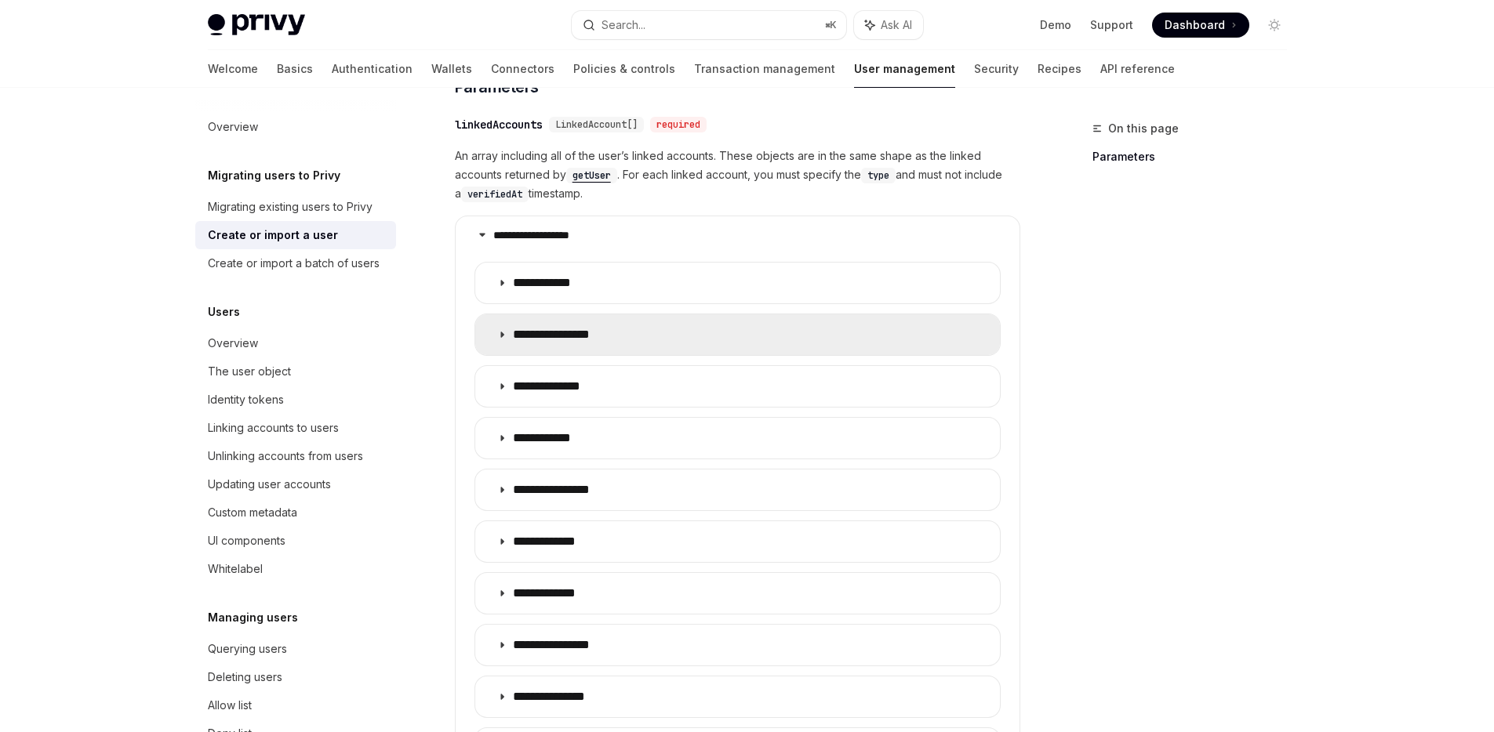
click at [641, 325] on summary "**********" at bounding box center [737, 334] width 525 height 41
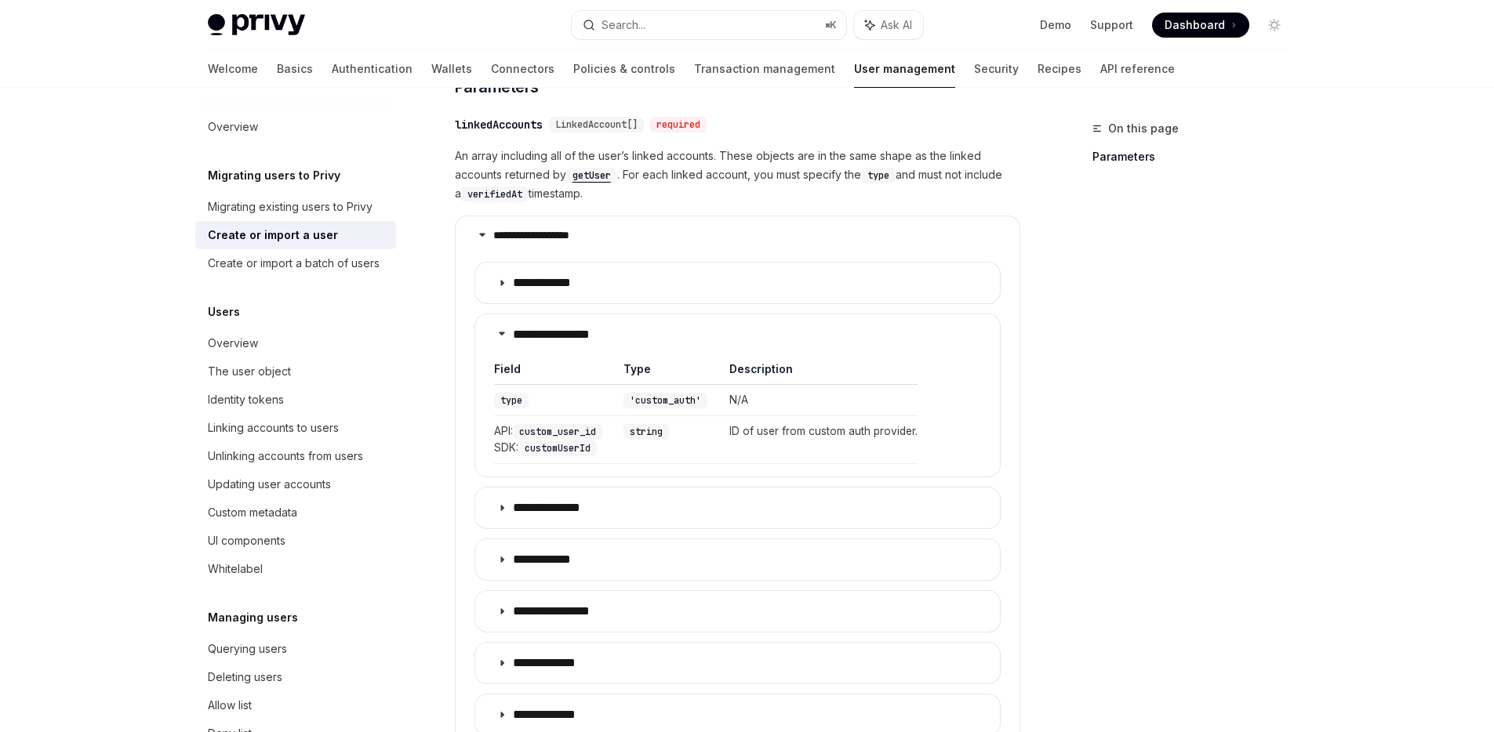
click at [663, 393] on code "'custom_auth'" at bounding box center [665, 401] width 84 height 16
click at [1076, 383] on div "On this page Parameters" at bounding box center [1180, 425] width 238 height 613
click at [663, 393] on code "'custom_auth'" at bounding box center [665, 401] width 84 height 16
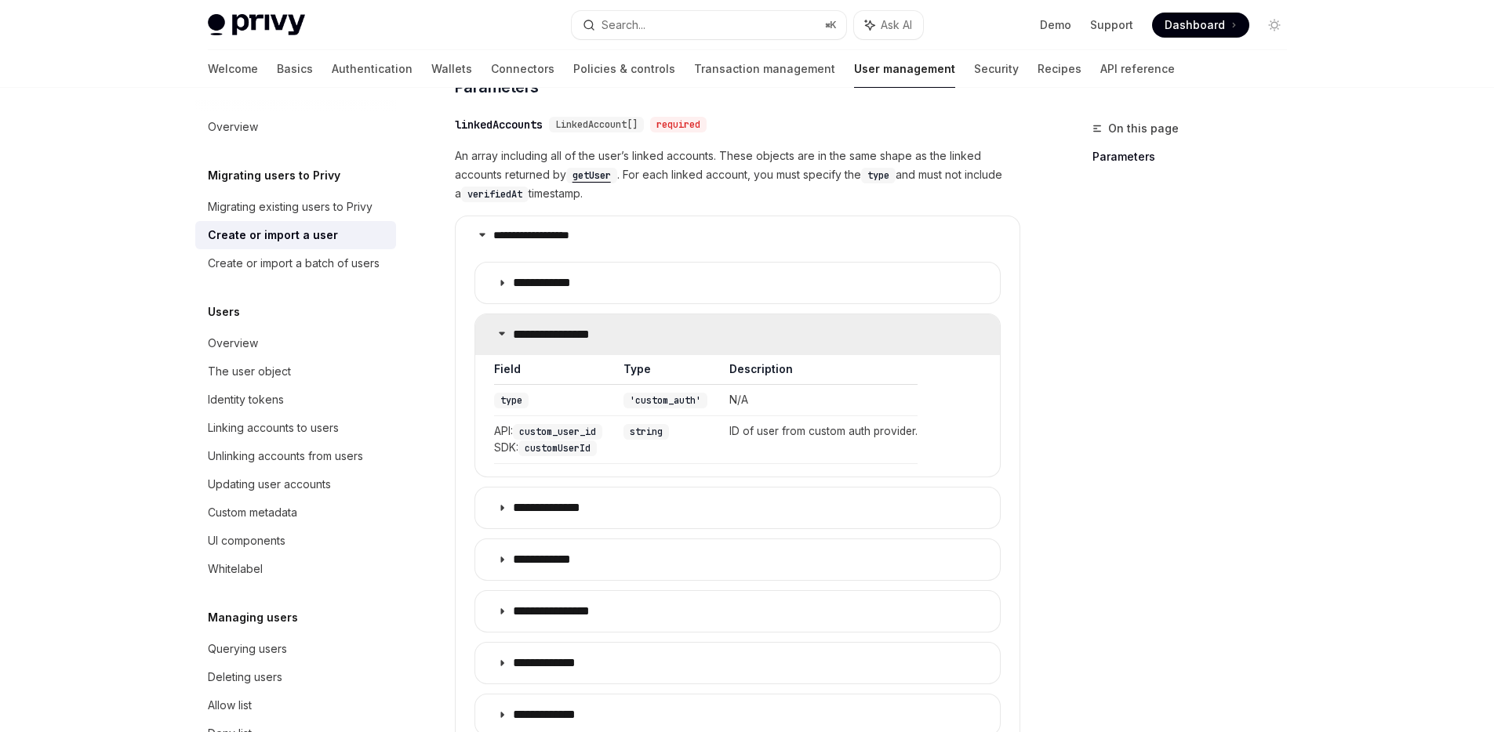
click at [599, 322] on summary "**********" at bounding box center [737, 334] width 525 height 41
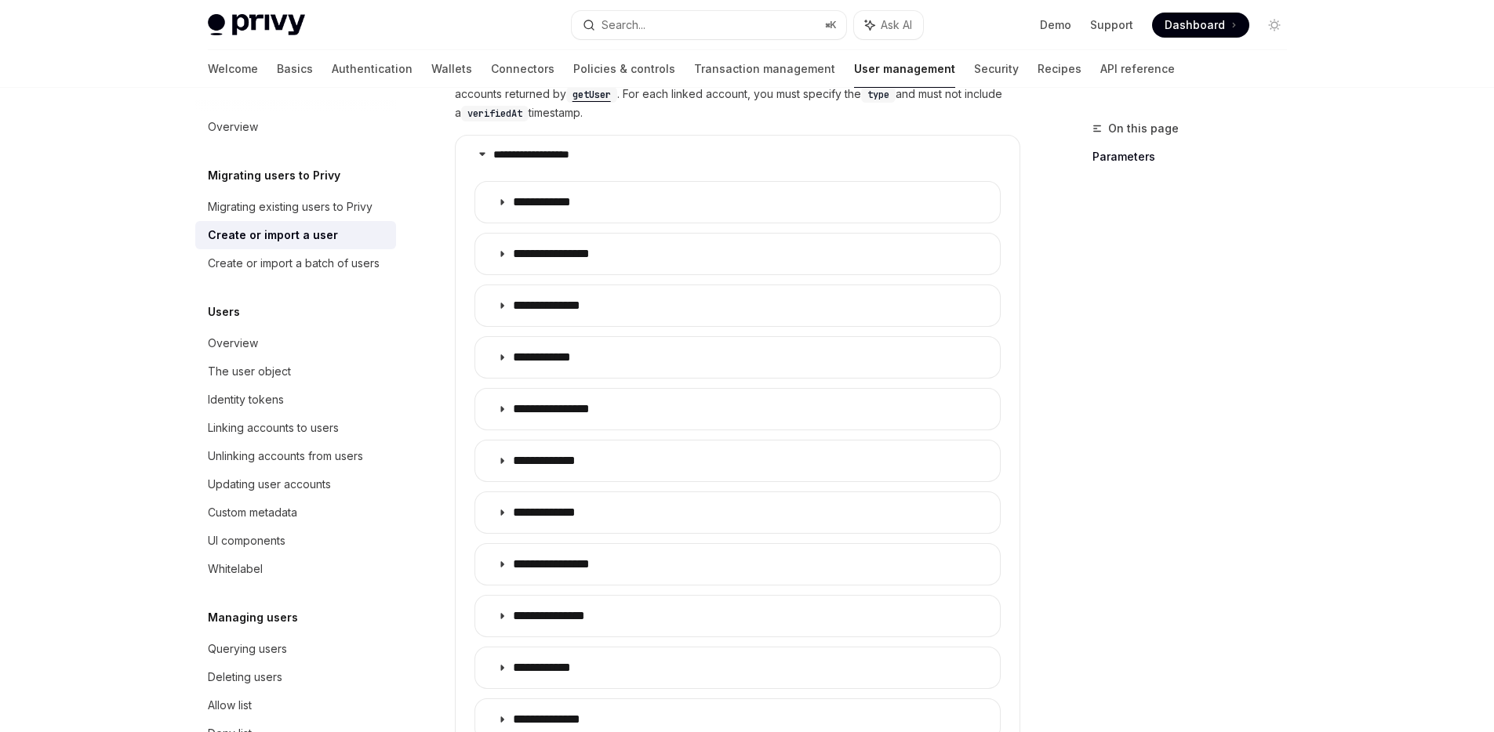
scroll to position [583, 0]
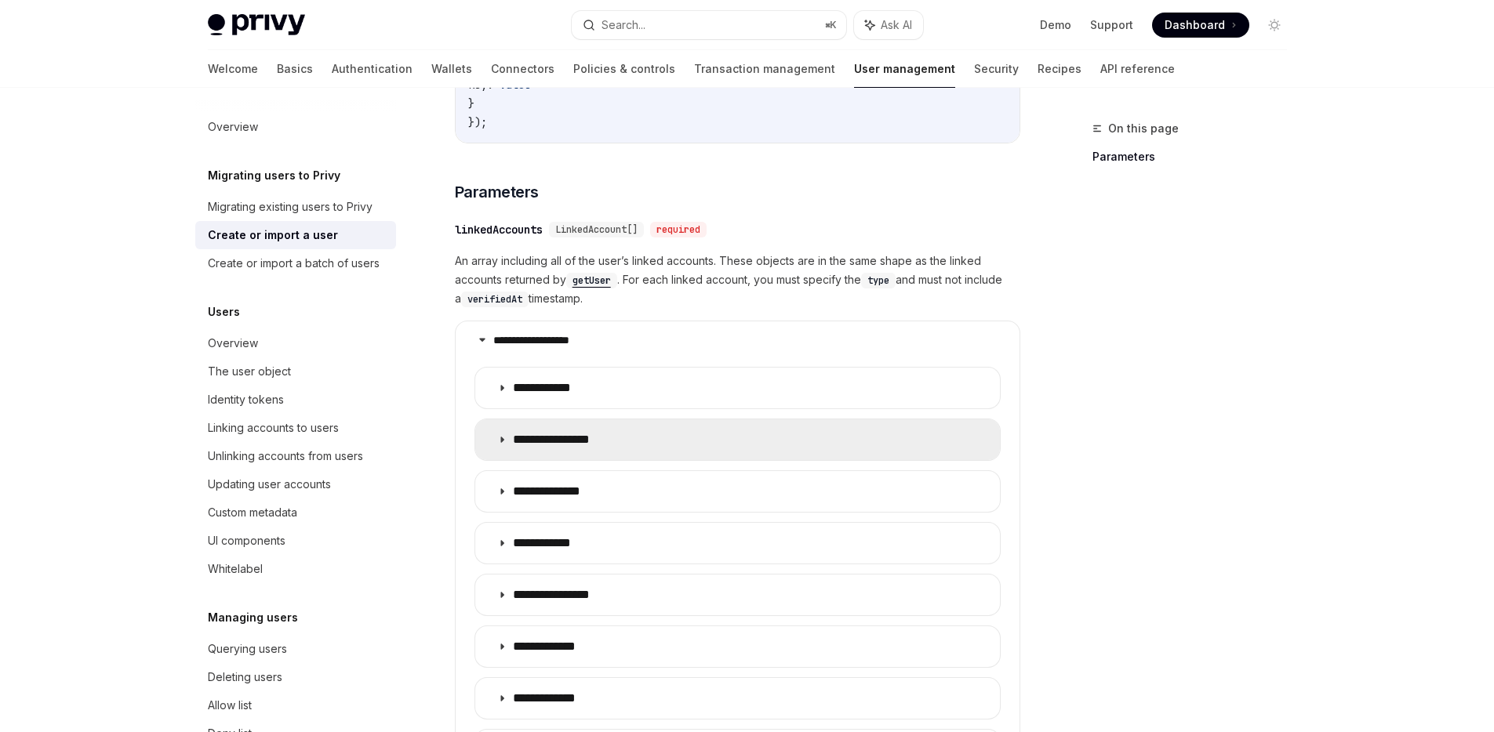
click at [590, 432] on p "**********" at bounding box center [572, 440] width 118 height 16
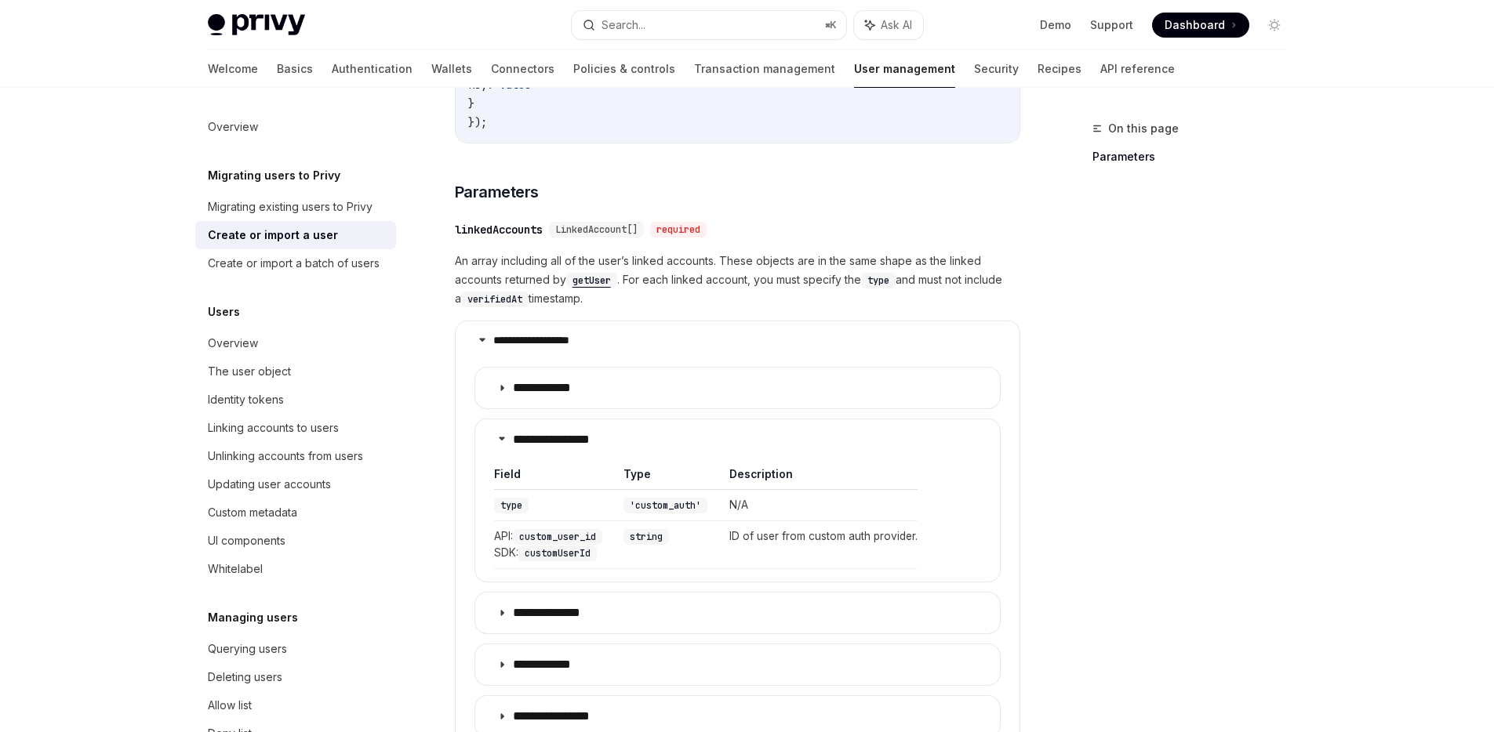
click at [660, 498] on code "'custom_auth'" at bounding box center [665, 506] width 84 height 16
copy code "custom_auth"
click at [576, 529] on code "custom_user_id" at bounding box center [557, 537] width 89 height 16
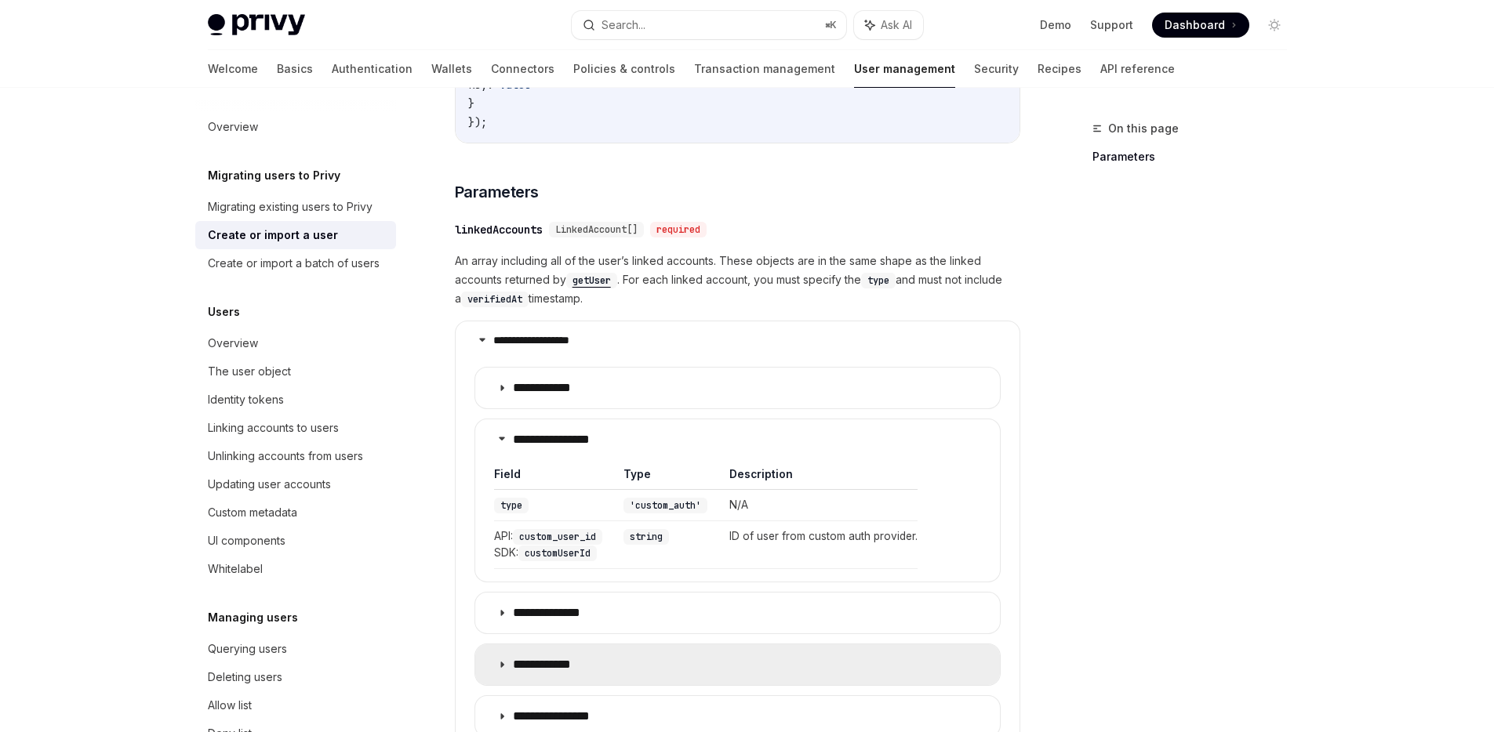
click at [579, 657] on p "**********" at bounding box center [554, 665] width 82 height 16
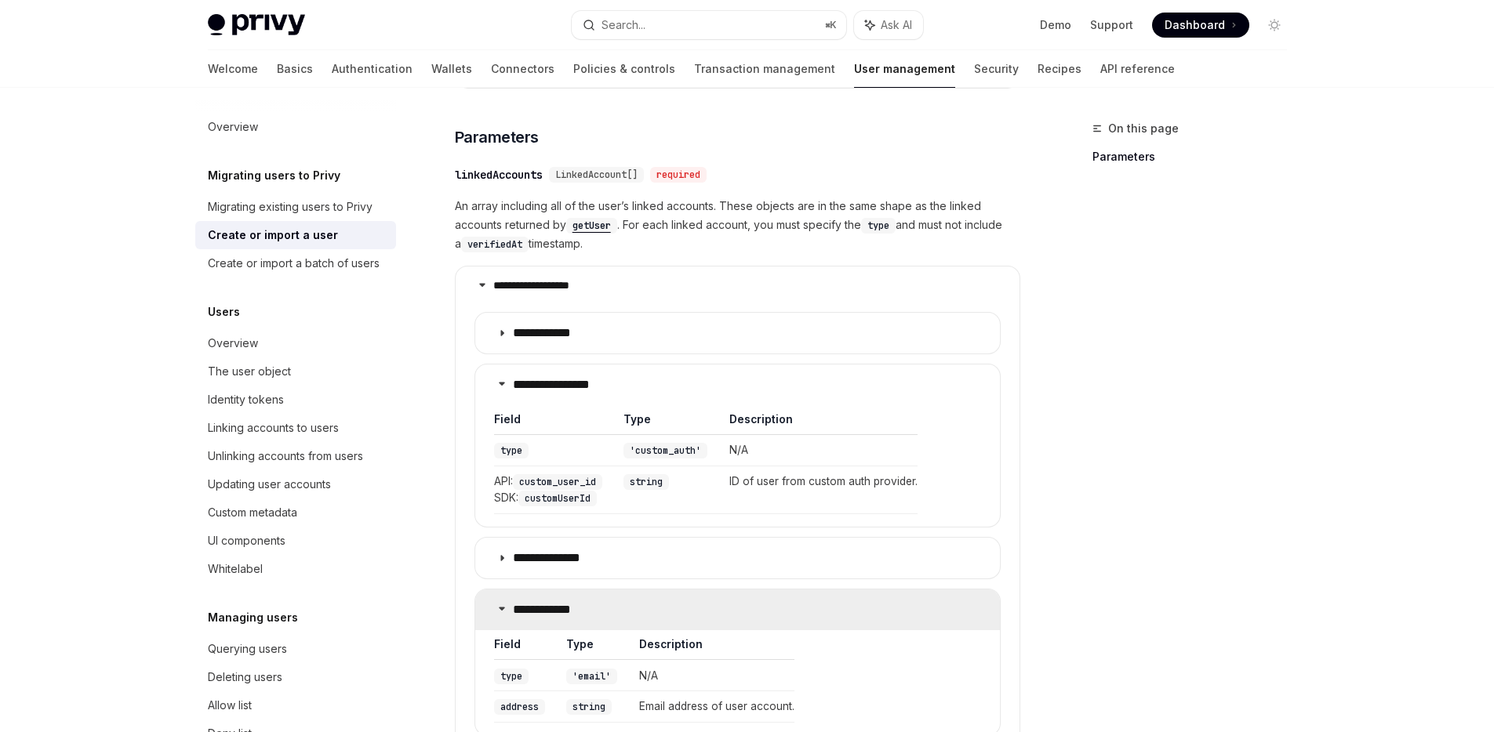
scroll to position [685, 0]
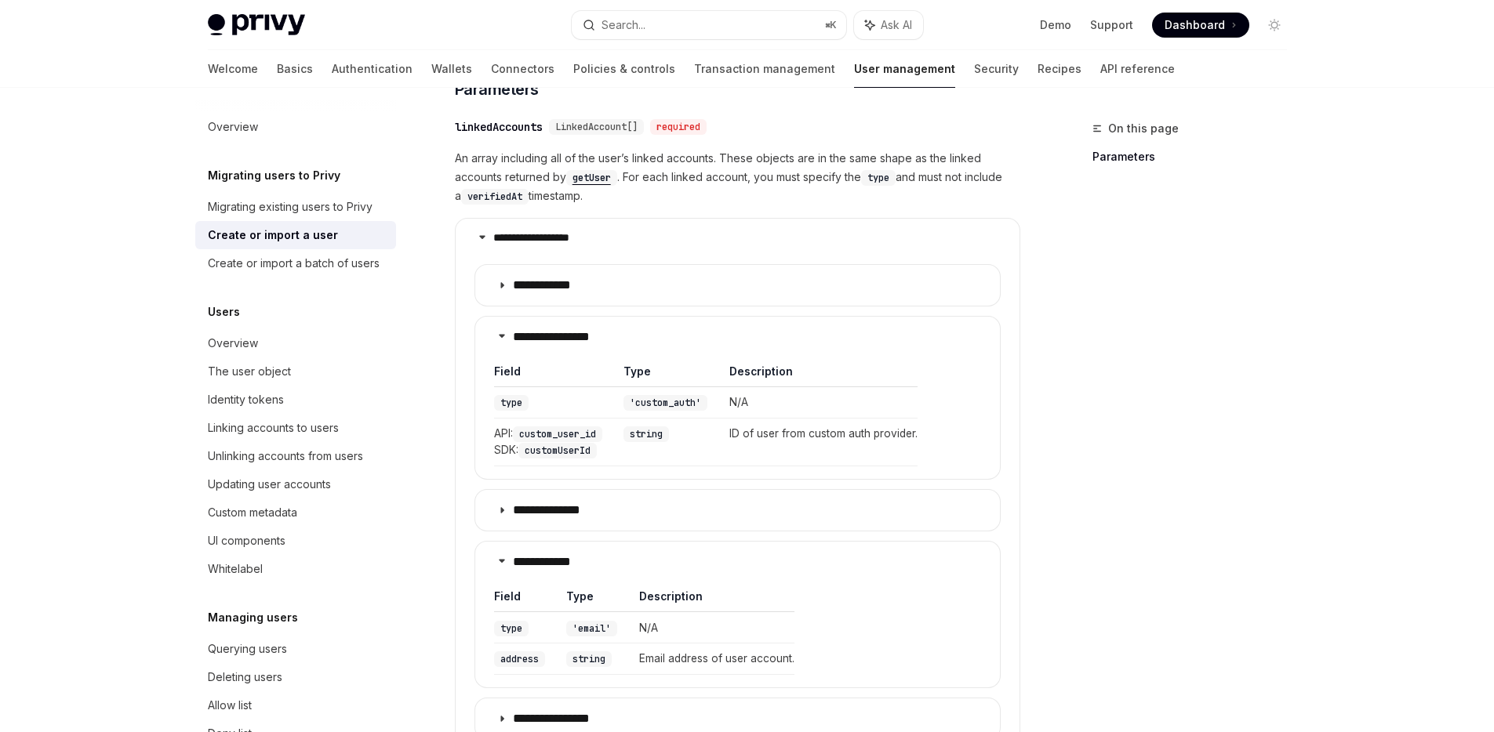
click at [551, 427] on code "custom_user_id" at bounding box center [557, 435] width 89 height 16
copy code "custom_user_id"
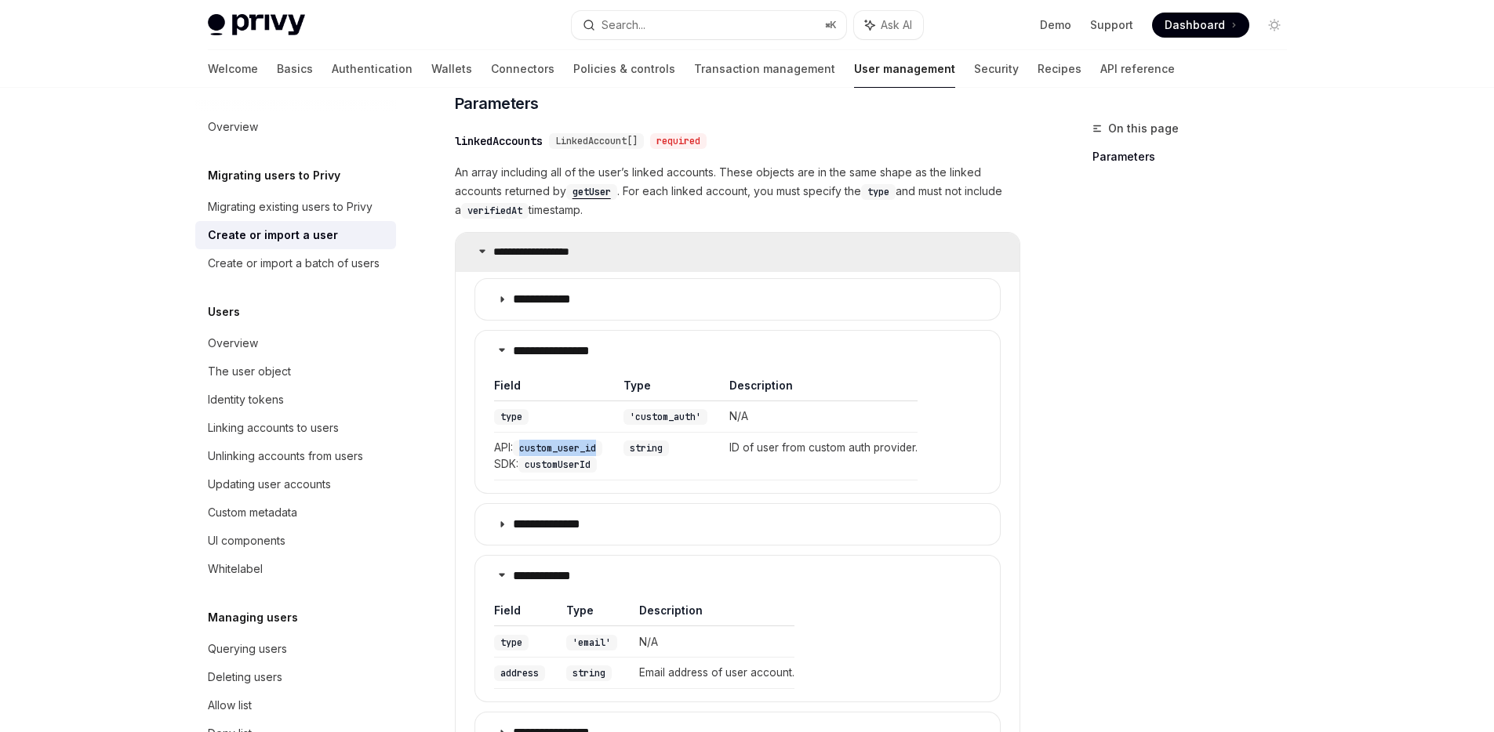
scroll to position [0, 0]
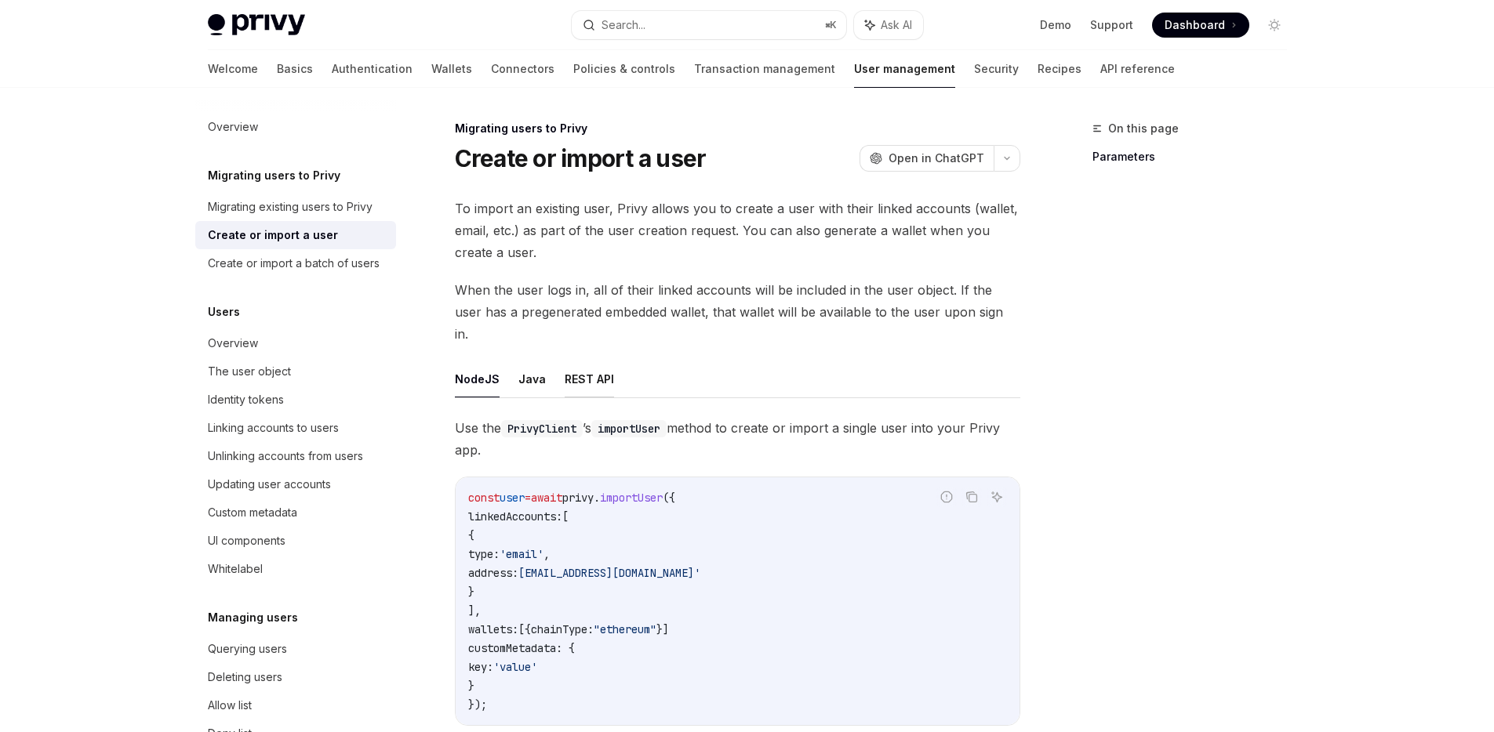
click at [578, 361] on button "REST API" at bounding box center [589, 379] width 49 height 37
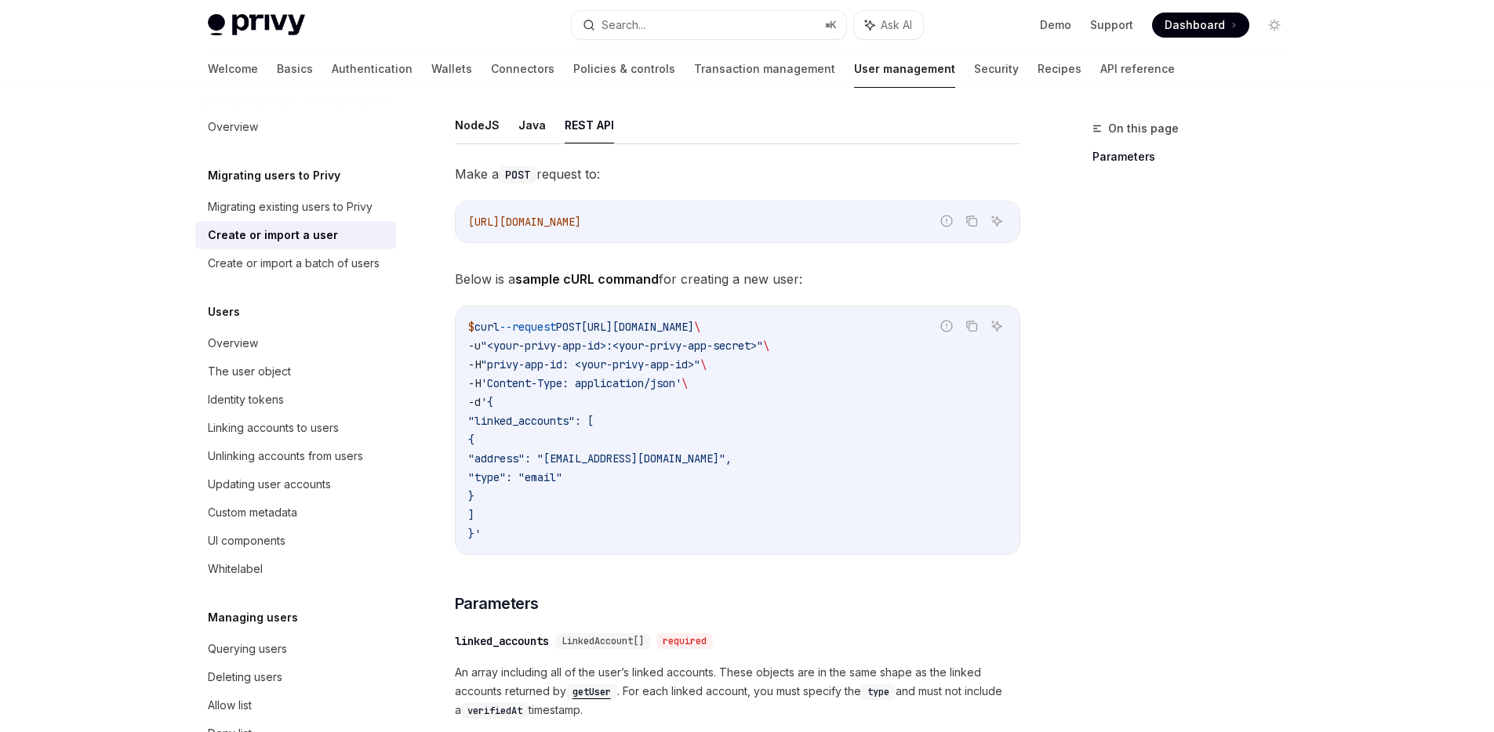
scroll to position [260, 0]
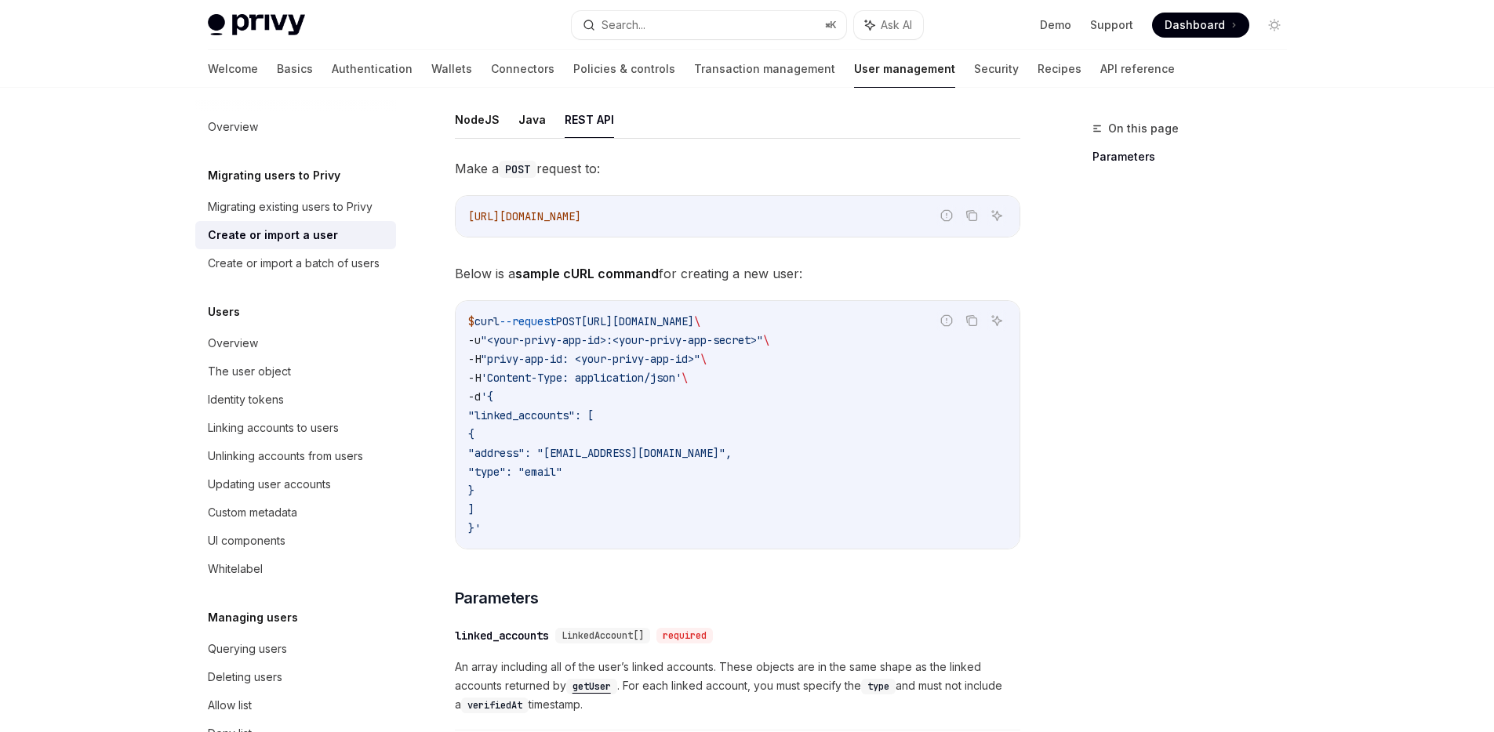
click at [721, 355] on code "$ curl --request POST [URL][DOMAIN_NAME] \ -u "<your-privy-app-id>:<your-privy-…" at bounding box center [737, 425] width 539 height 226
drag, startPoint x: 724, startPoint y: 353, endPoint x: 474, endPoint y: 302, distance: 255.2
click at [474, 312] on code "$ curl --request POST [URL][DOMAIN_NAME] \ -u "<your-privy-app-id>:<your-privy-…" at bounding box center [737, 425] width 539 height 226
copy code "curl --request POST [URL][DOMAIN_NAME] \ -u "<your-privy-app-id>:<your-privy-ap…"
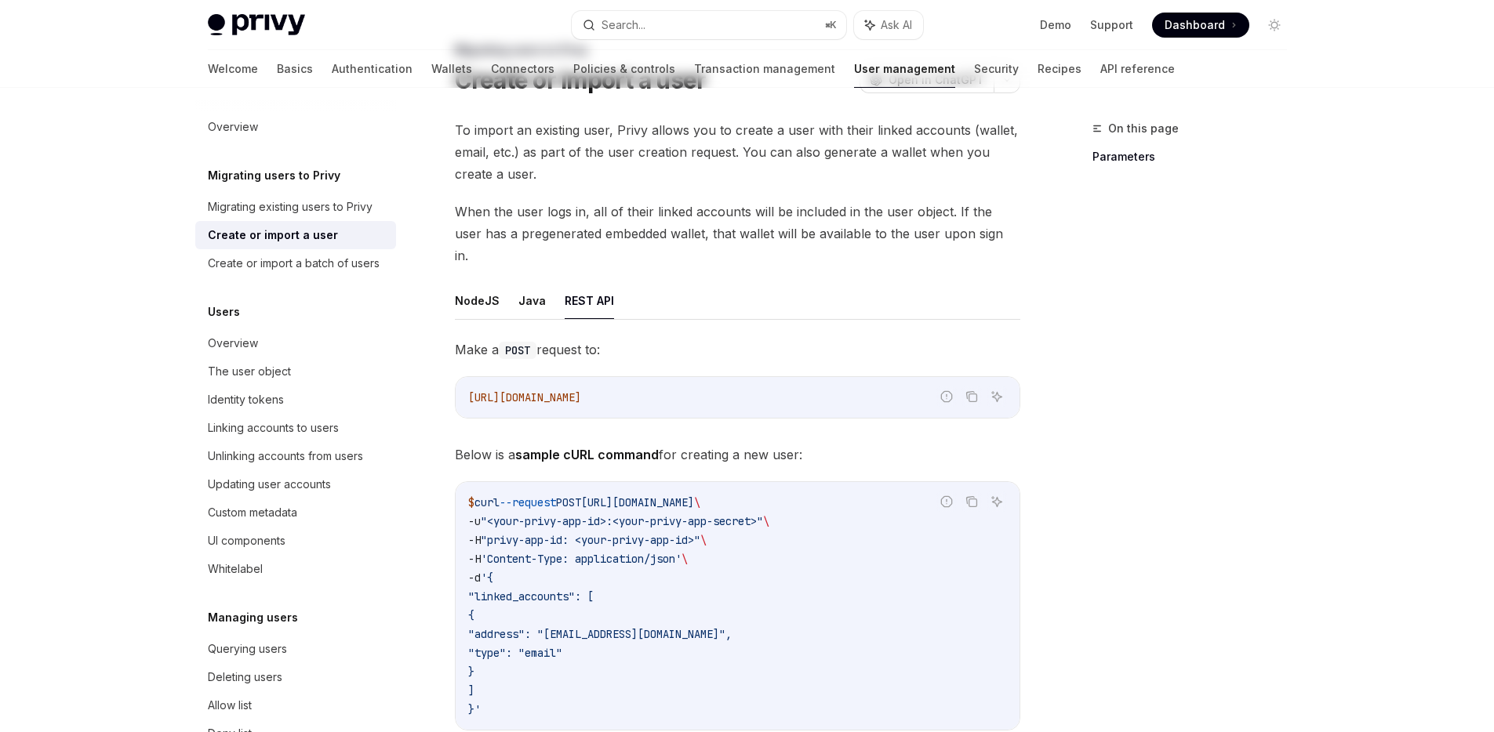
scroll to position [108, 0]
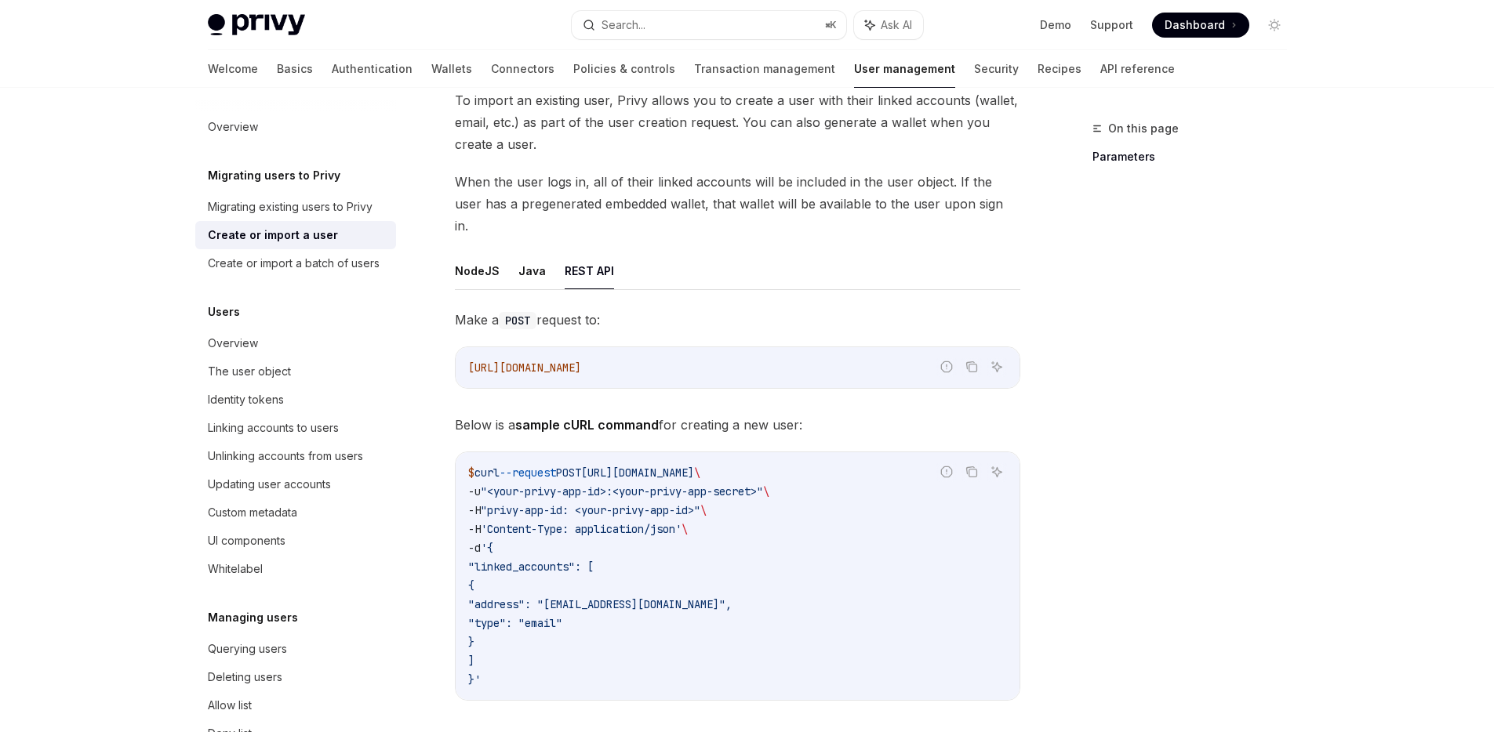
click at [743, 503] on code "$ curl --request POST [URL][DOMAIN_NAME] \ -u "<your-privy-app-id>:<your-privy-…" at bounding box center [737, 576] width 539 height 226
drag, startPoint x: 735, startPoint y: 507, endPoint x: 477, endPoint y: 455, distance: 263.2
click at [477, 463] on code "$ curl --request POST [URL][DOMAIN_NAME] \ -u "<your-privy-app-id>:<your-privy-…" at bounding box center [737, 576] width 539 height 226
copy code "curl --request POST [URL][DOMAIN_NAME] \ -u "<your-privy-app-id>:<your-privy-ap…"
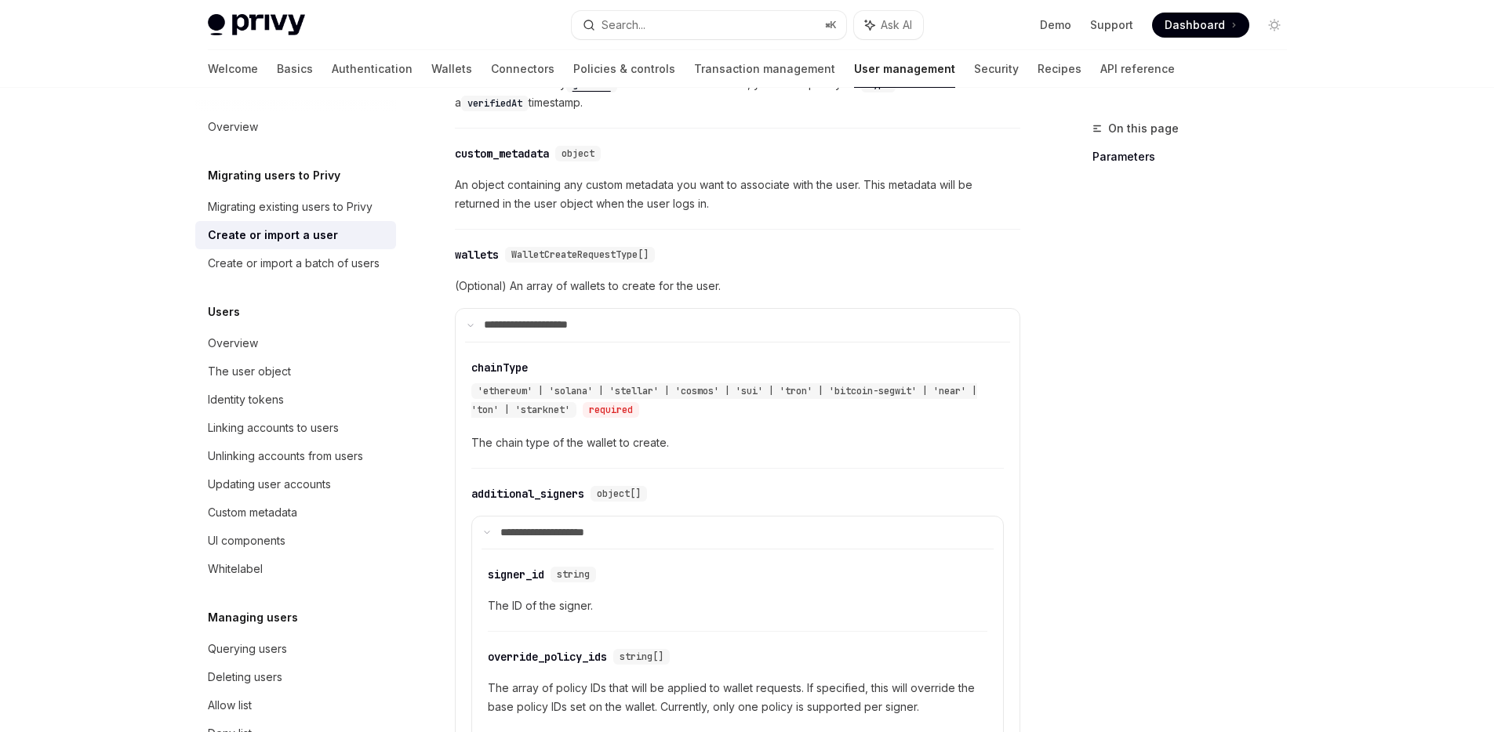
scroll to position [862, 0]
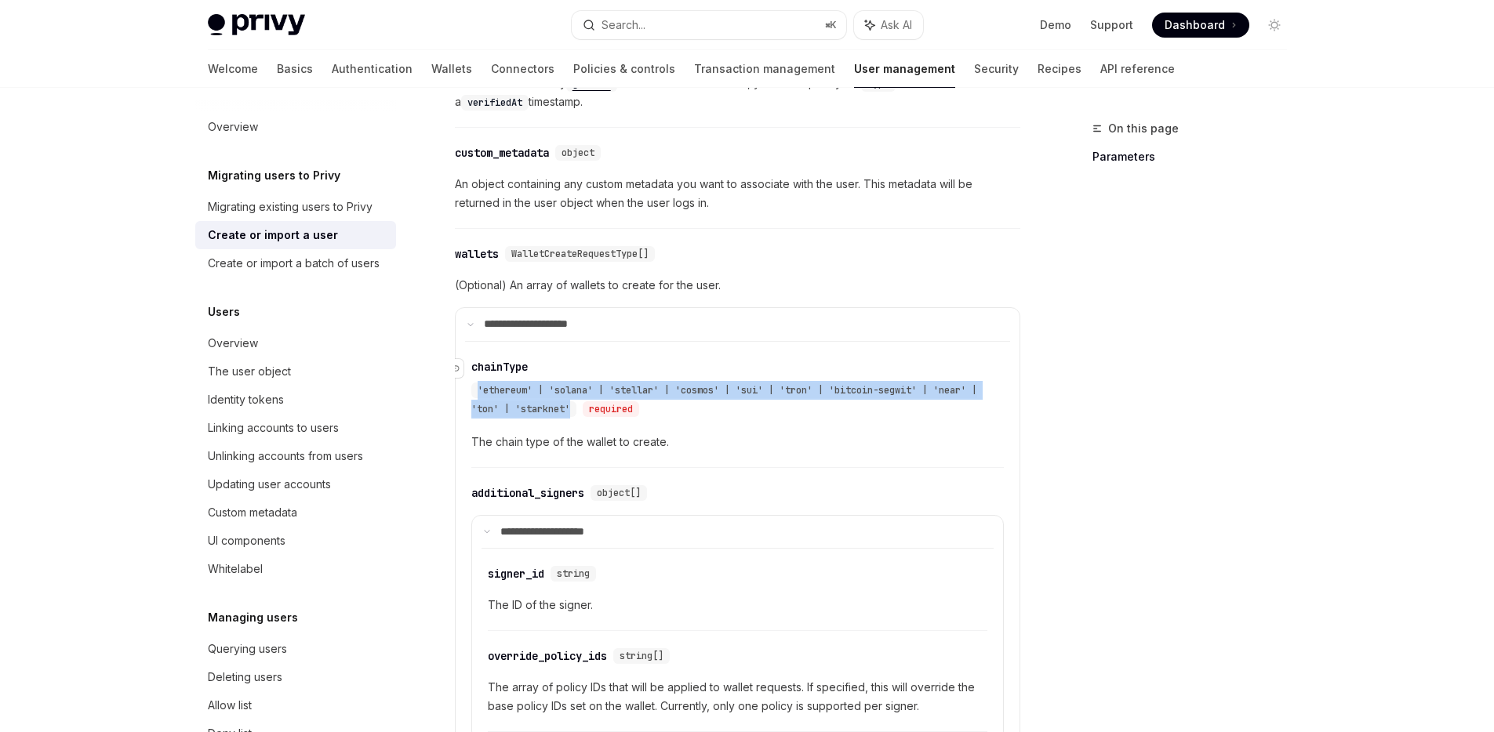
drag, startPoint x: 473, startPoint y: 365, endPoint x: 593, endPoint y: 381, distance: 121.1
click at [593, 381] on div "'ethereum' | 'solana' | 'stellar' | 'cosmos' | 'sui' | 'tron' | 'bitcoin-segwit…" at bounding box center [729, 400] width 517 height 38
copy span "'ethereum' | 'solana' | 'stellar' | 'cosmos' | 'sui' | 'tron' | 'bitcoin-segwit…"
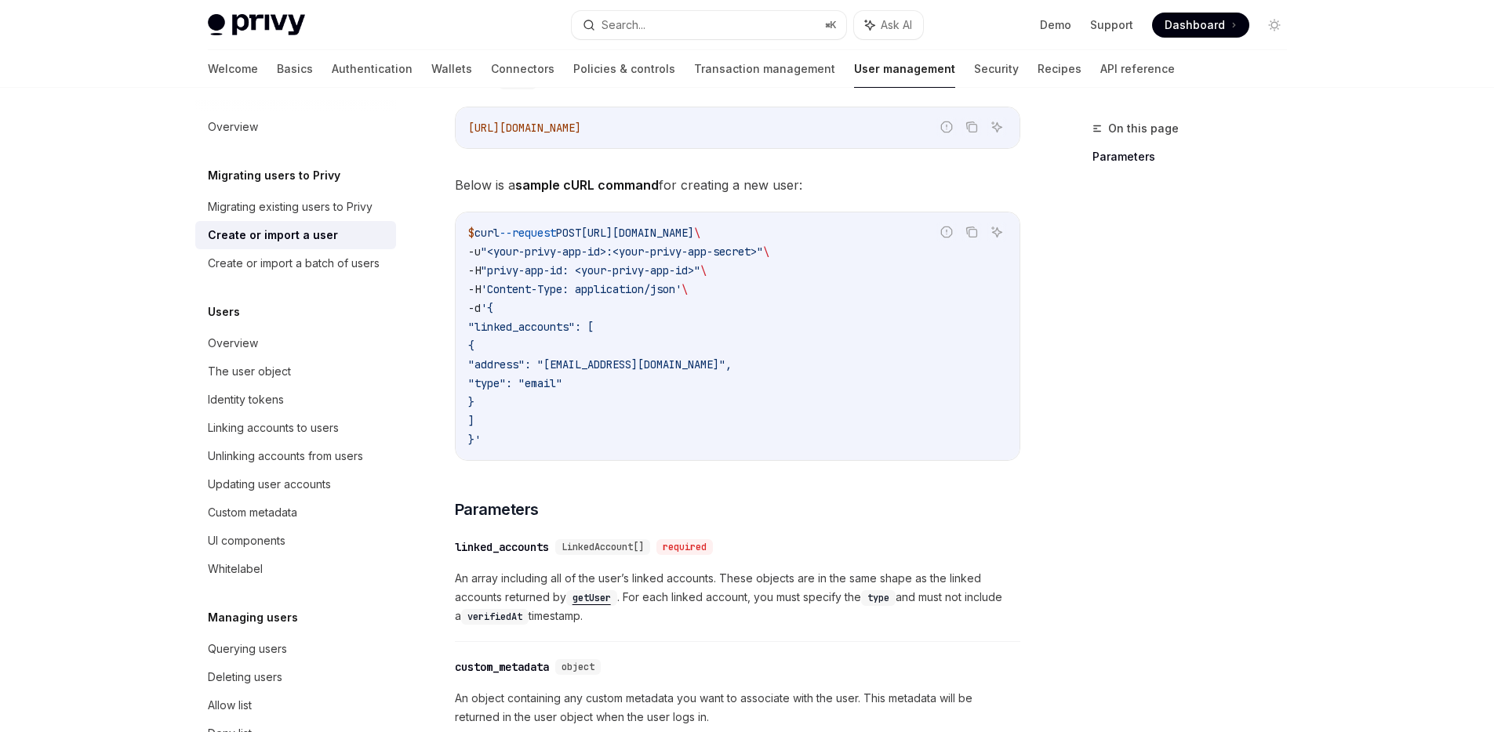
scroll to position [467, 0]
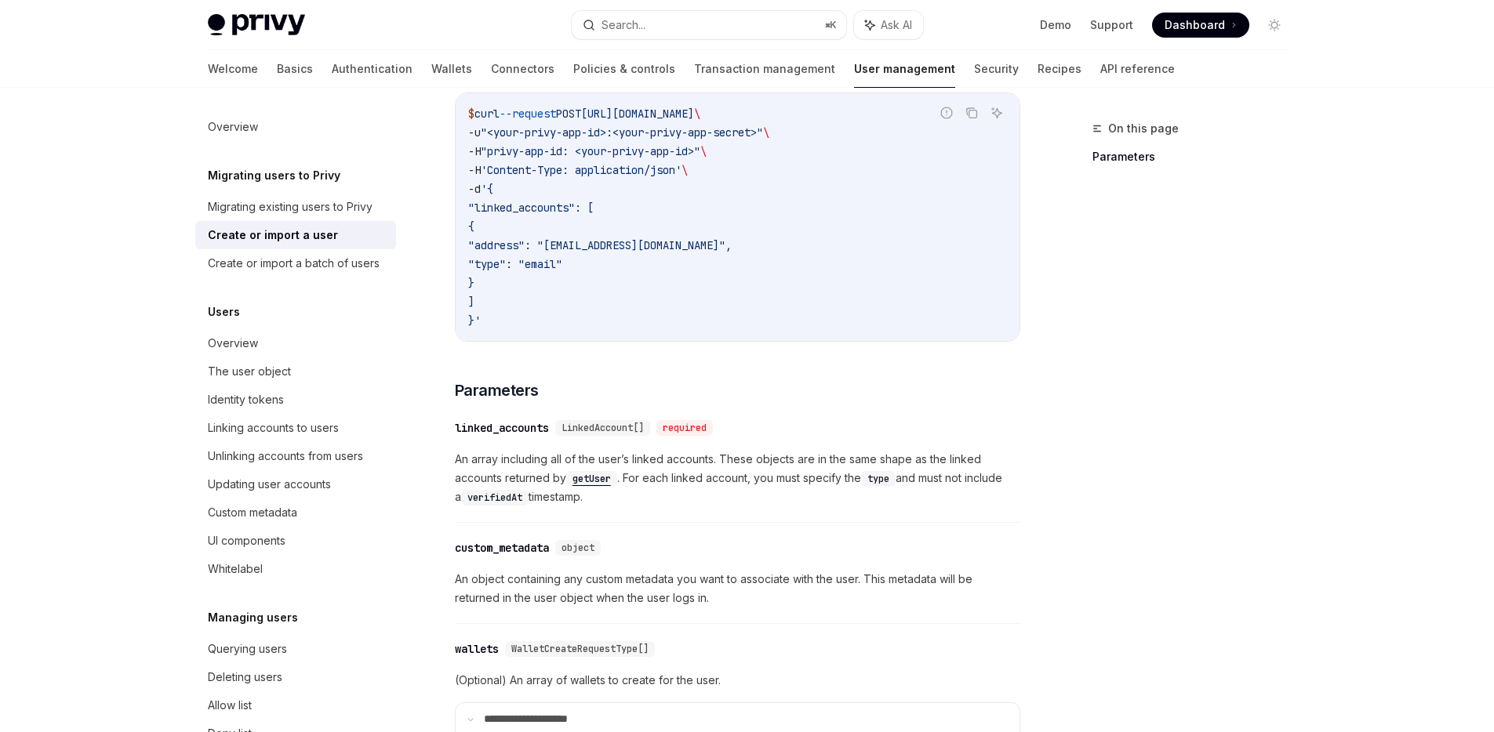
click at [486, 540] on div "custom_metadata" at bounding box center [502, 548] width 94 height 16
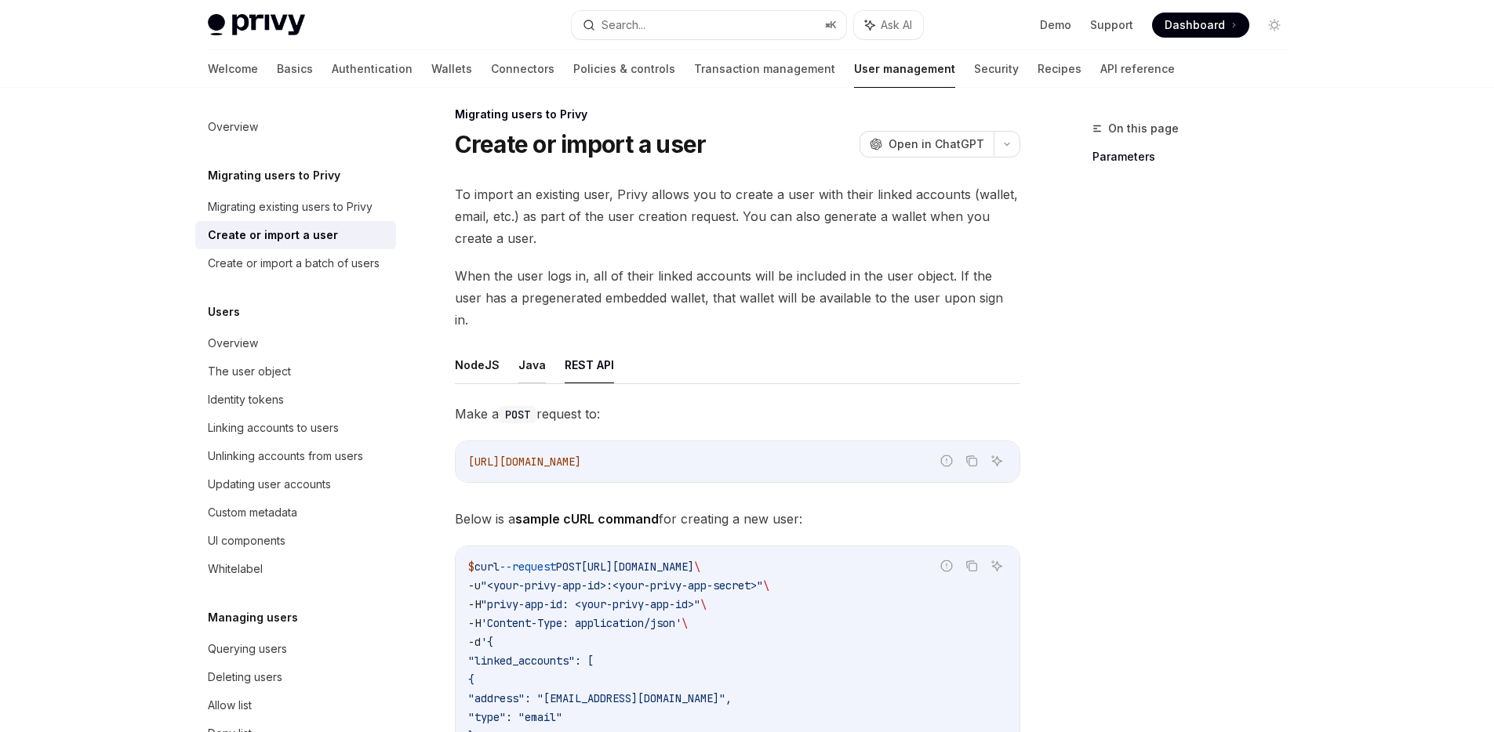
scroll to position [31, 0]
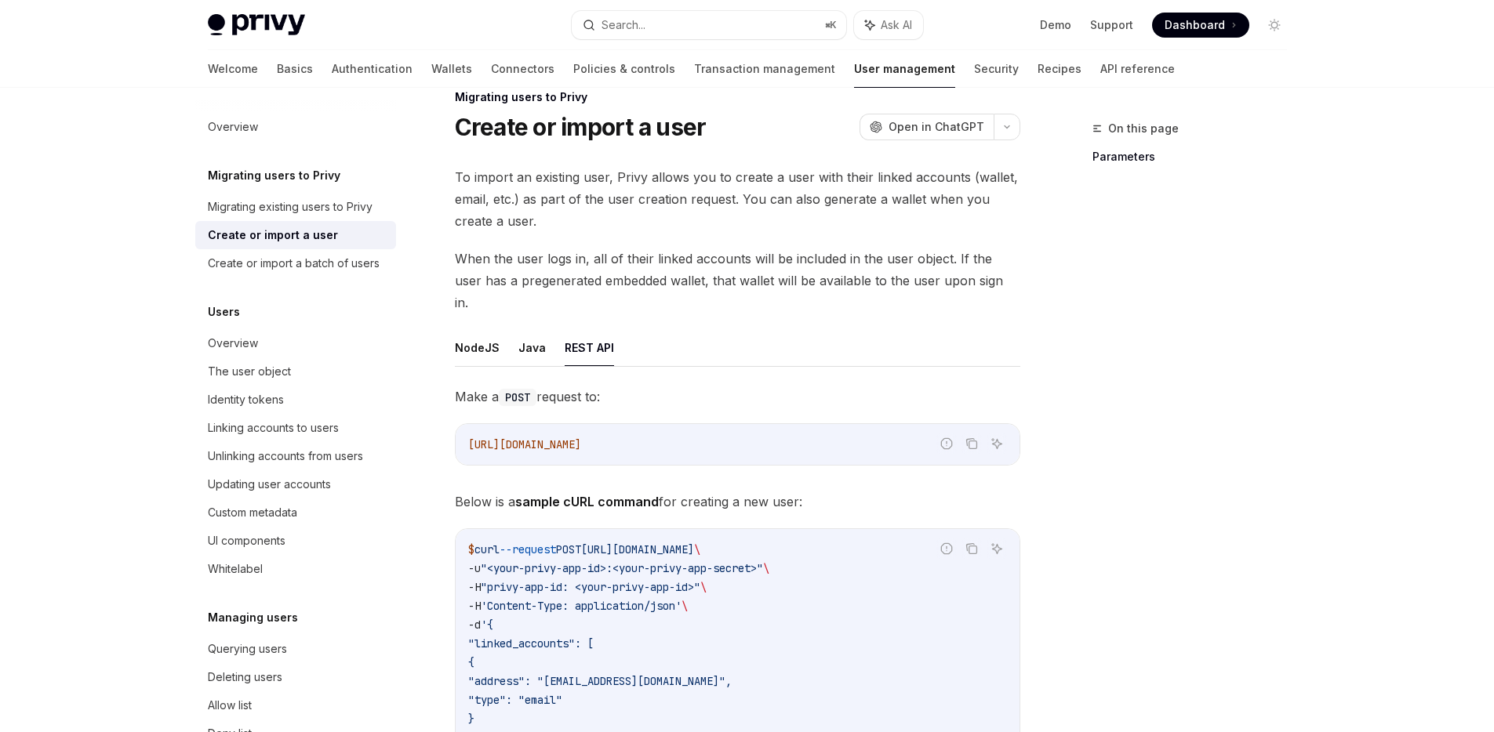
click at [559, 637] on span ""linked_accounts": [" at bounding box center [530, 644] width 125 height 14
click at [558, 637] on span ""linked_accounts": [" at bounding box center [530, 644] width 125 height 14
copy span "linked_accounts"
click at [475, 329] on button "NodeJS" at bounding box center [477, 347] width 45 height 37
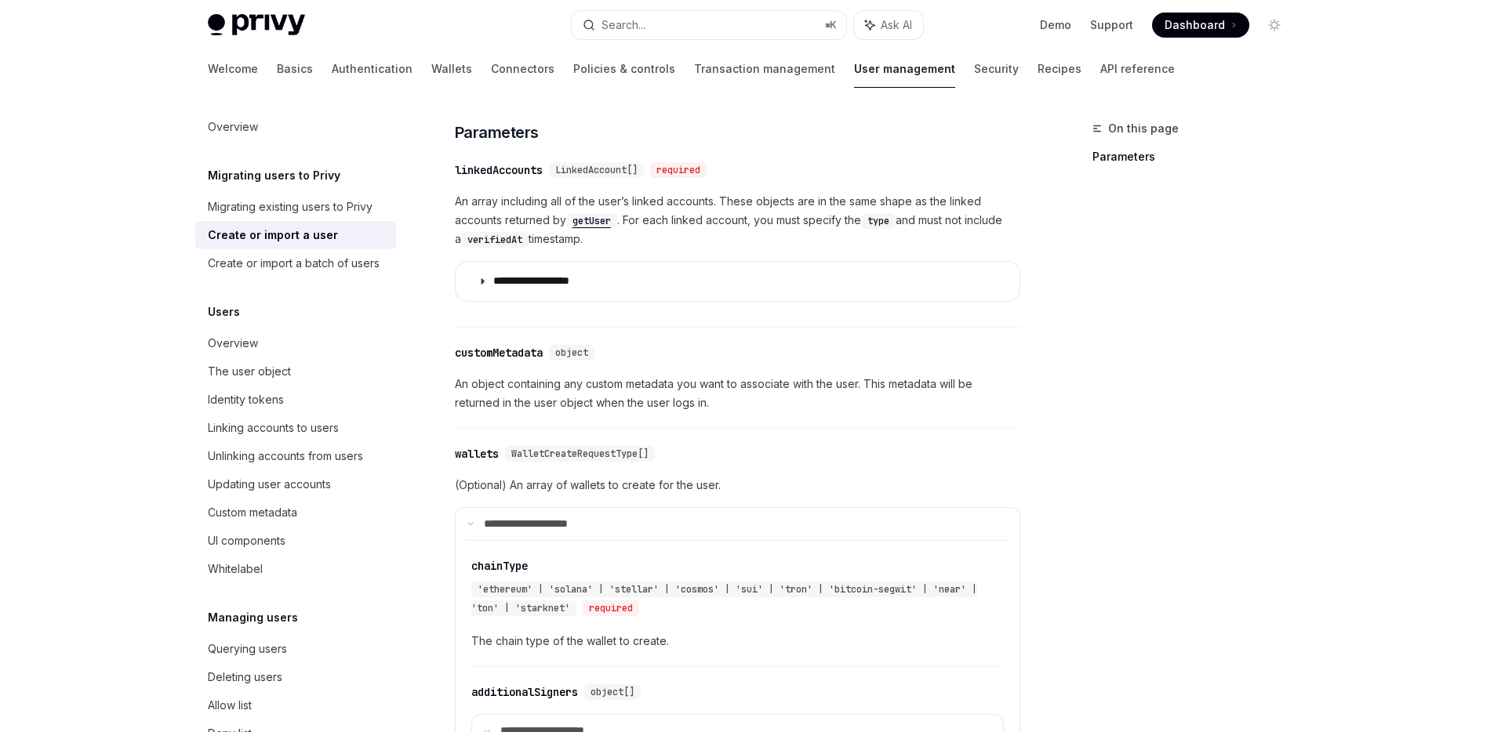
scroll to position [642, 0]
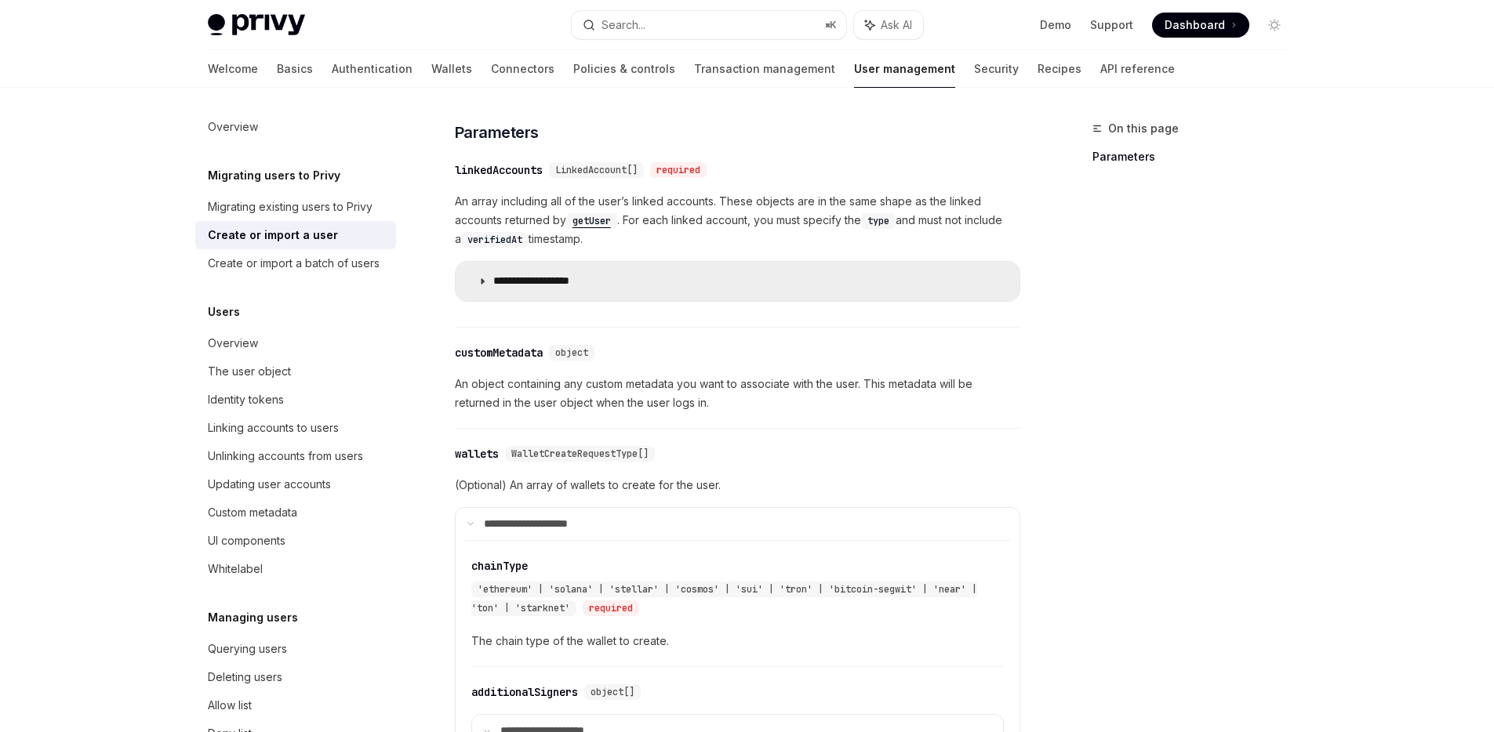
click at [563, 274] on p "**********" at bounding box center [548, 281] width 111 height 14
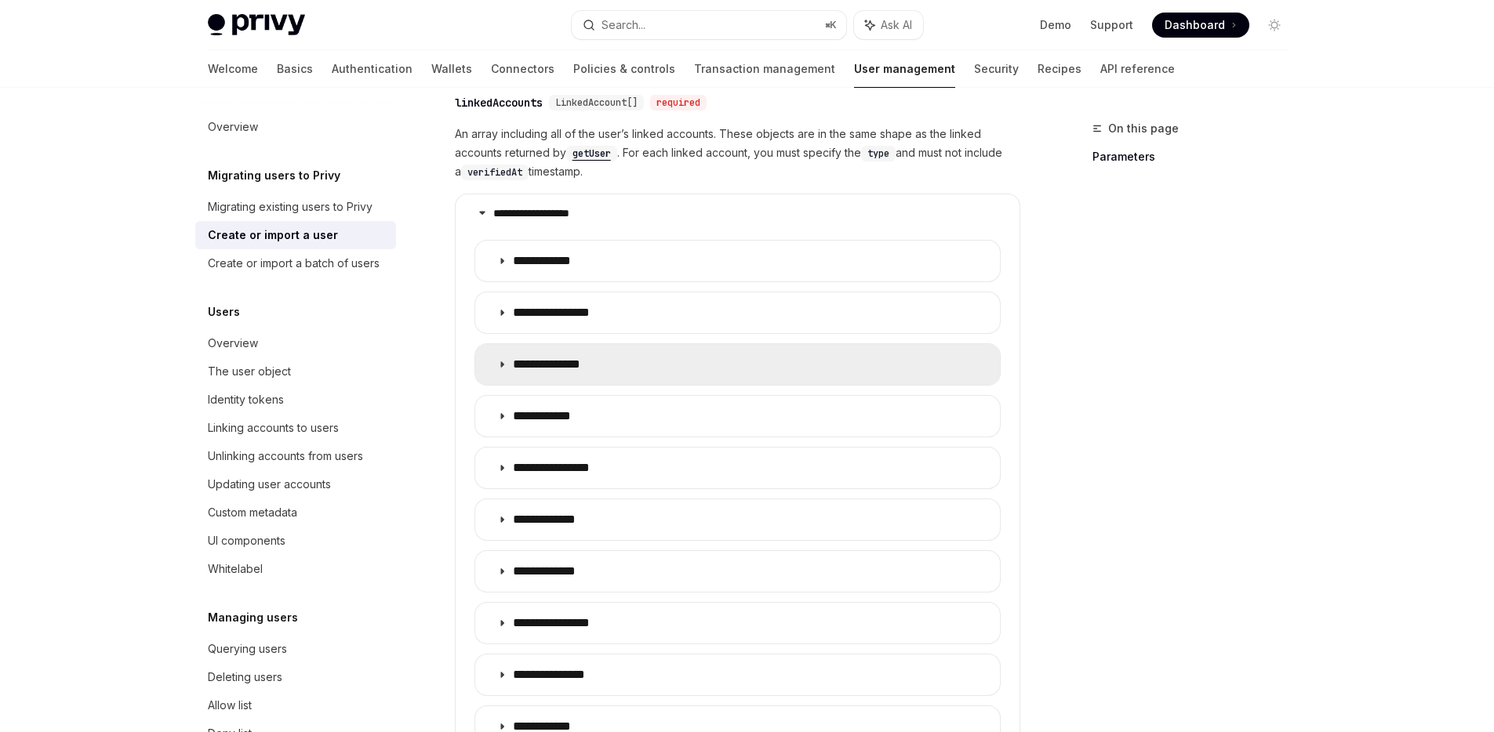
scroll to position [732, 0]
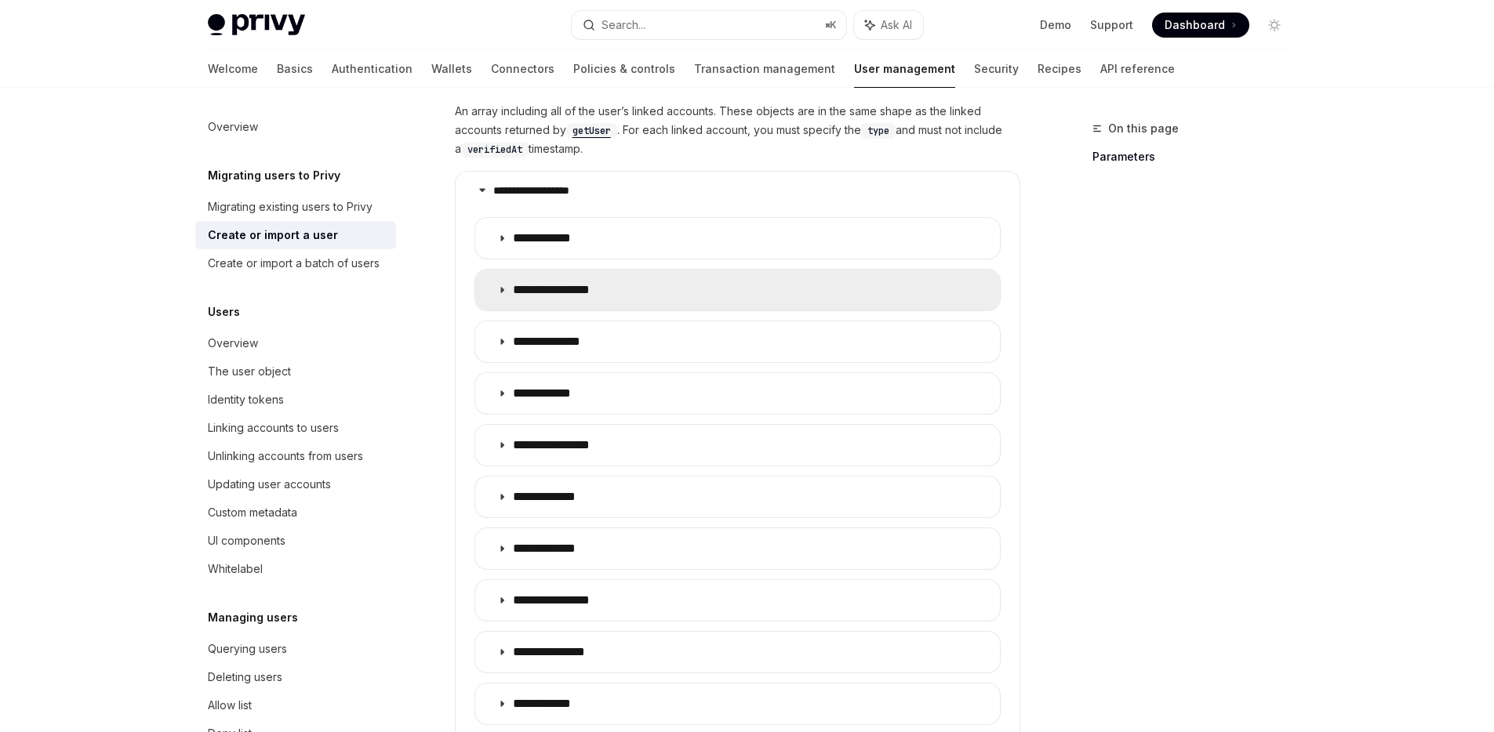
click at [590, 282] on p "**********" at bounding box center [572, 290] width 118 height 16
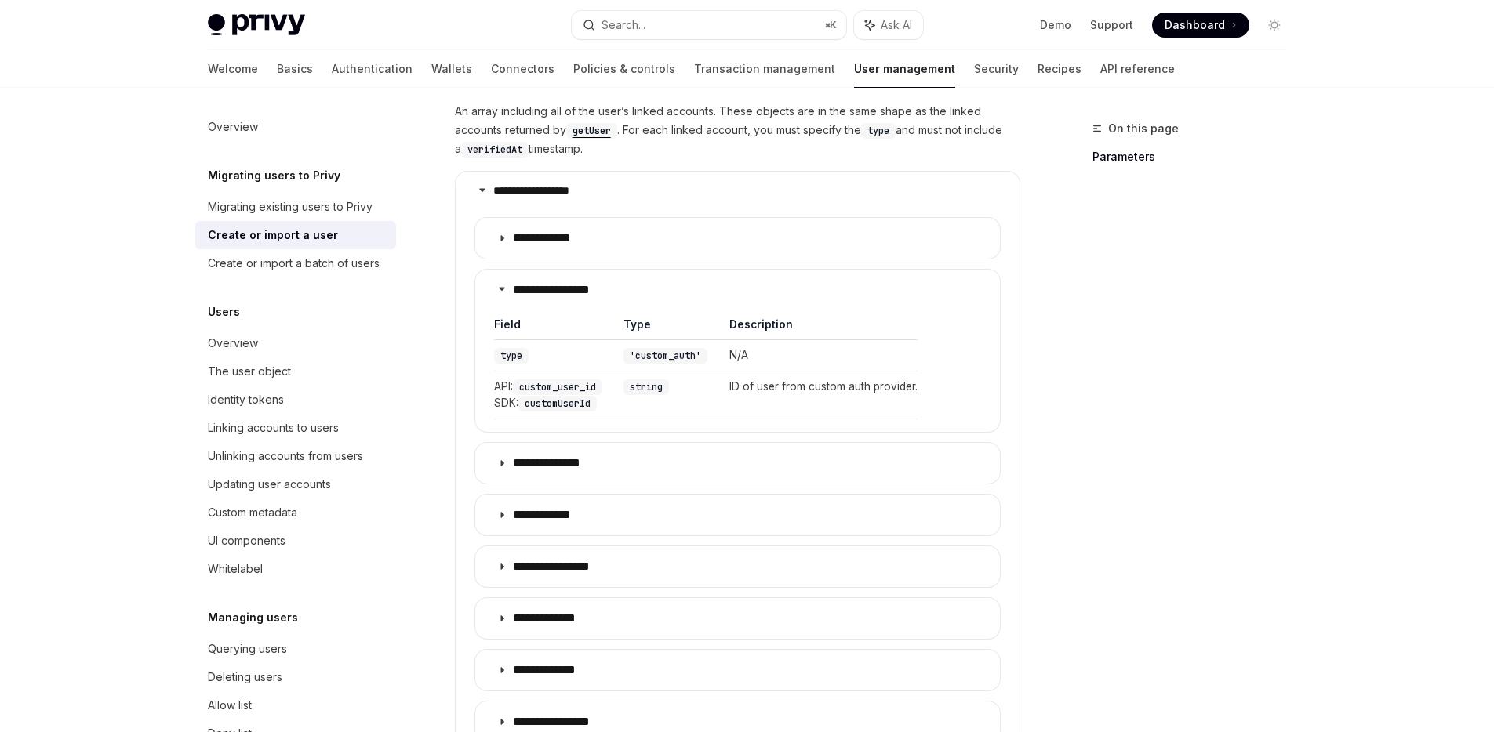
click at [673, 348] on code "'custom_auth'" at bounding box center [665, 356] width 84 height 16
copy code "custom_auth"
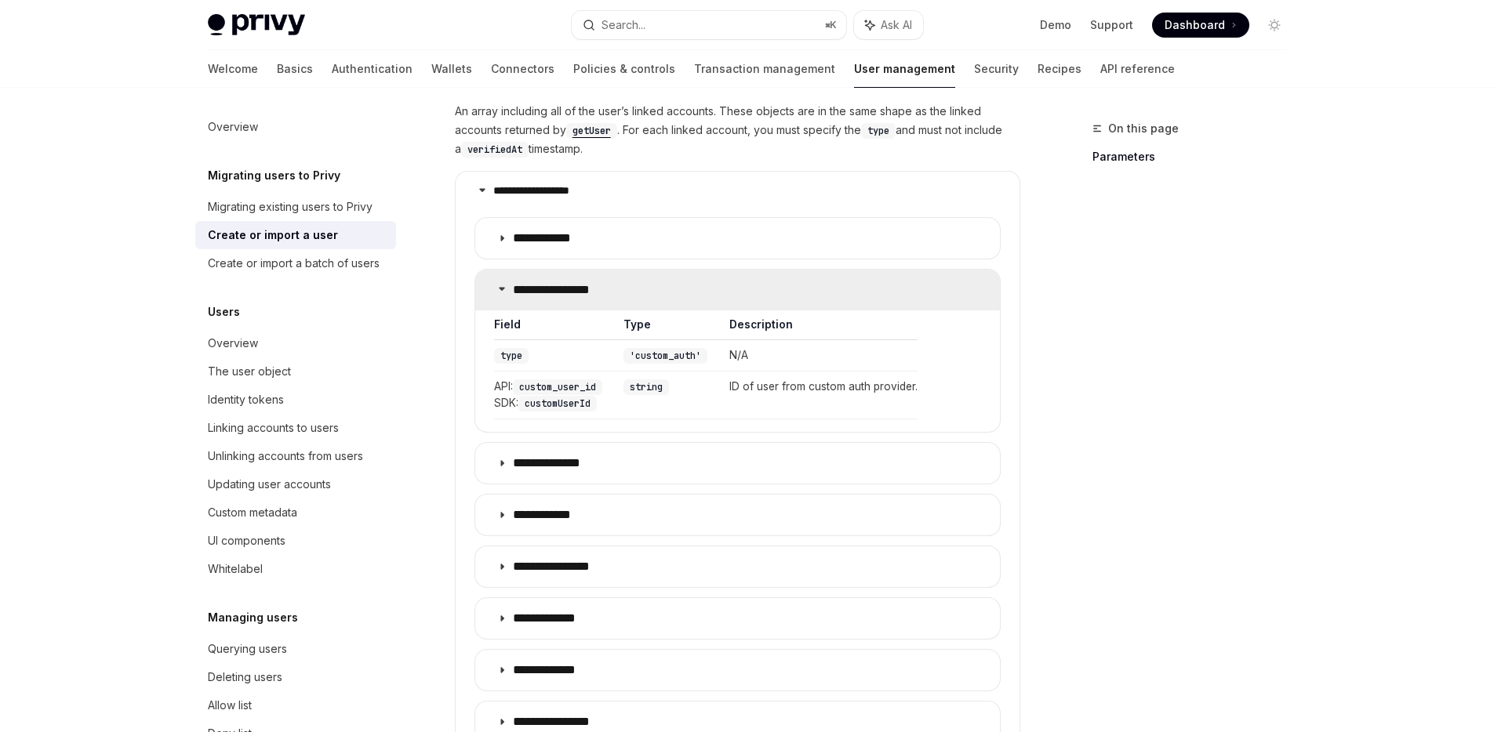
click at [575, 282] on p "**********" at bounding box center [572, 290] width 118 height 16
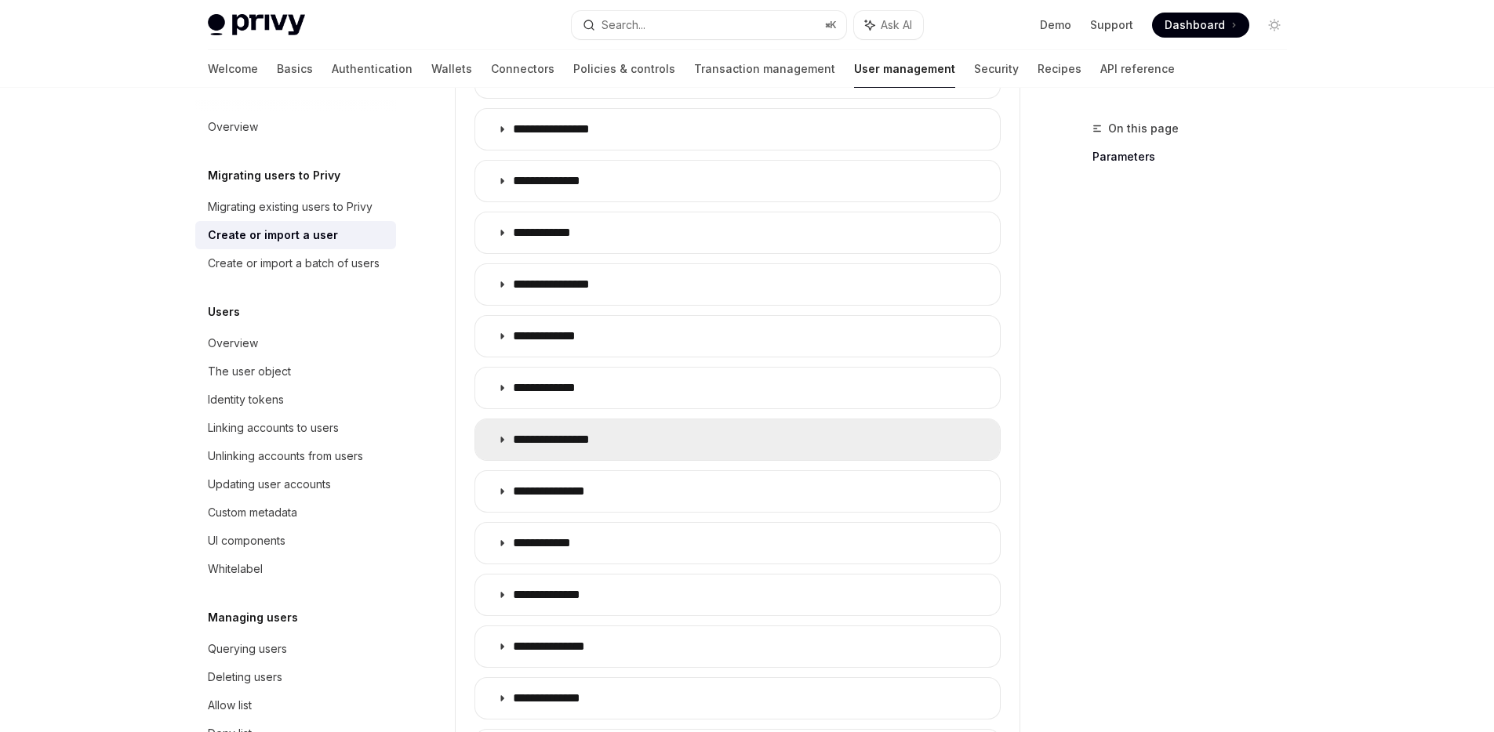
scroll to position [1011, 0]
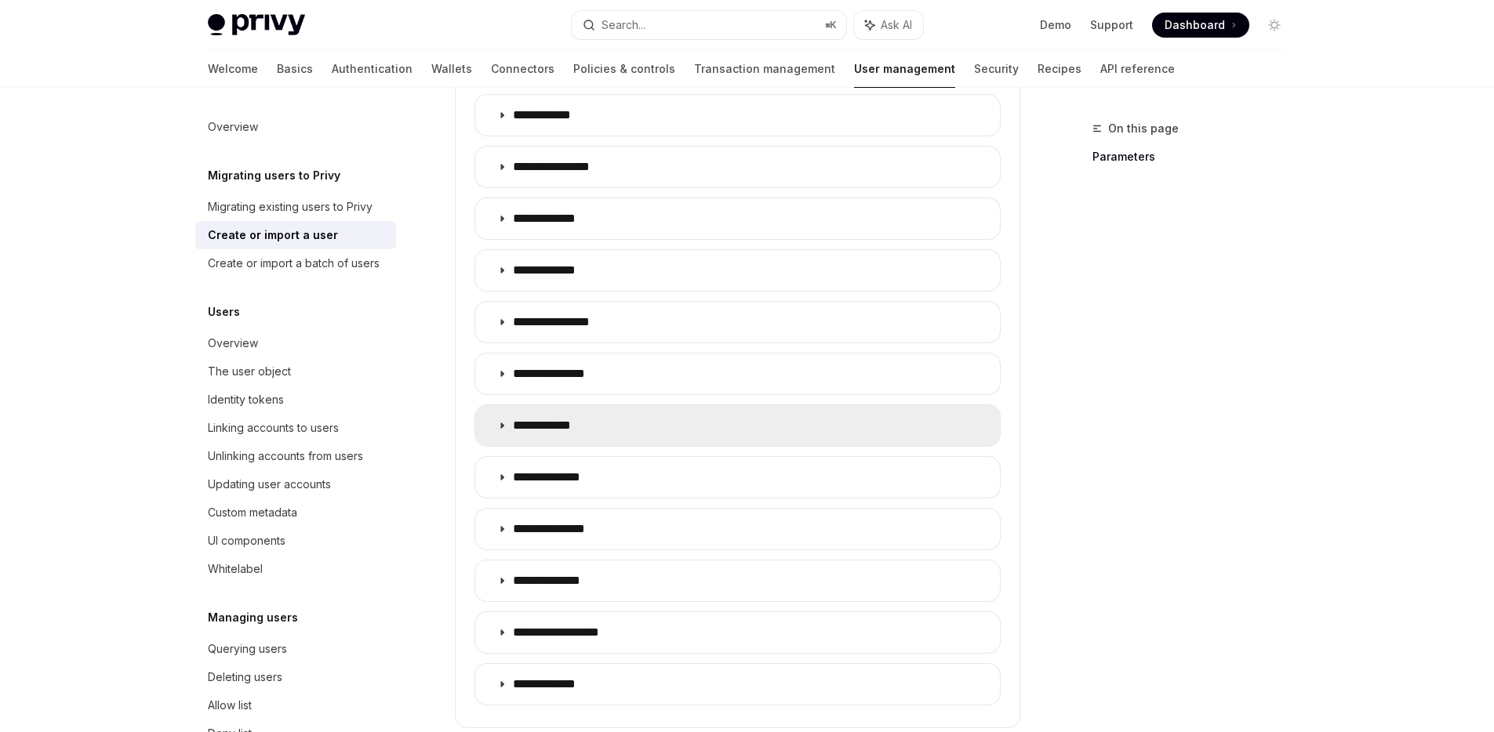
click at [594, 418] on p "**********" at bounding box center [557, 426] width 88 height 16
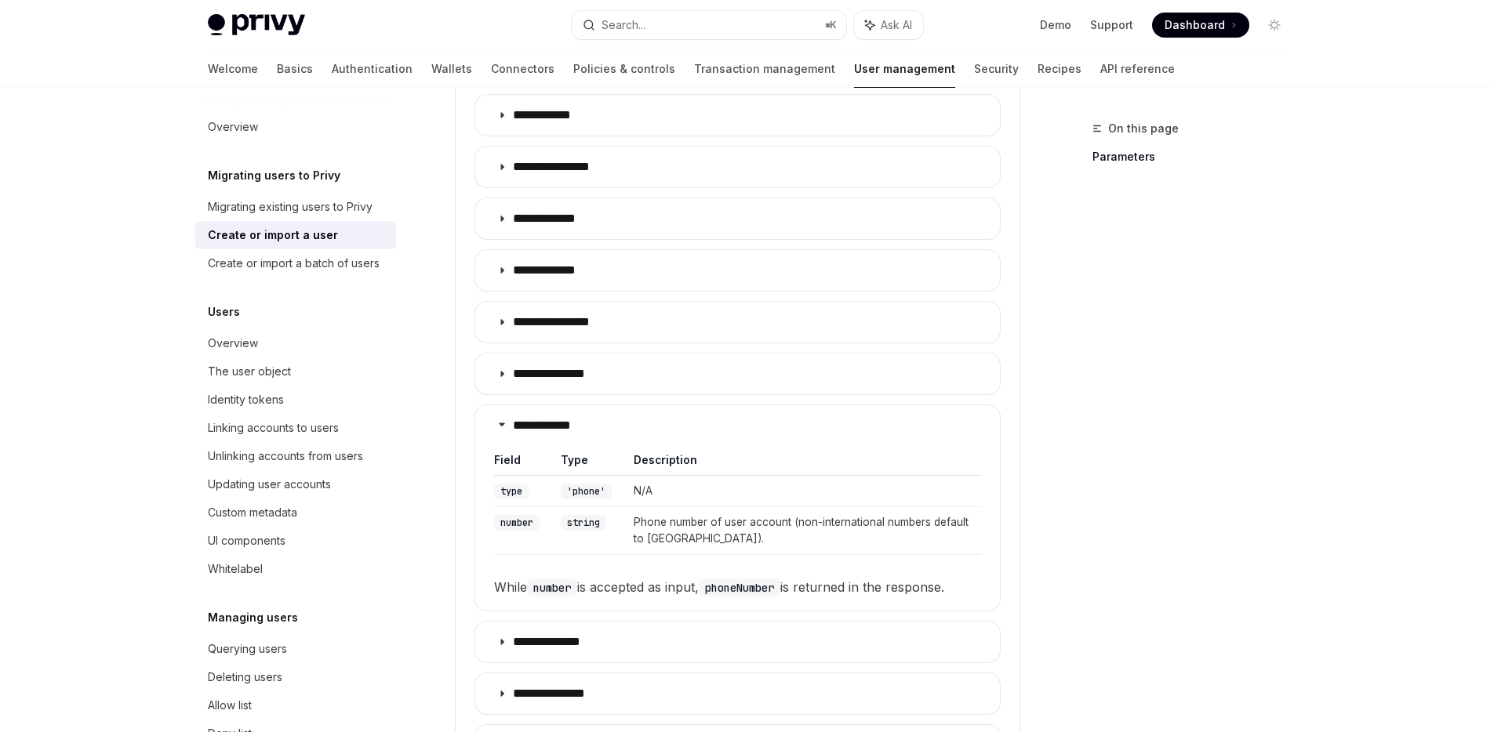
click at [588, 484] on code "'phone'" at bounding box center [586, 492] width 51 height 16
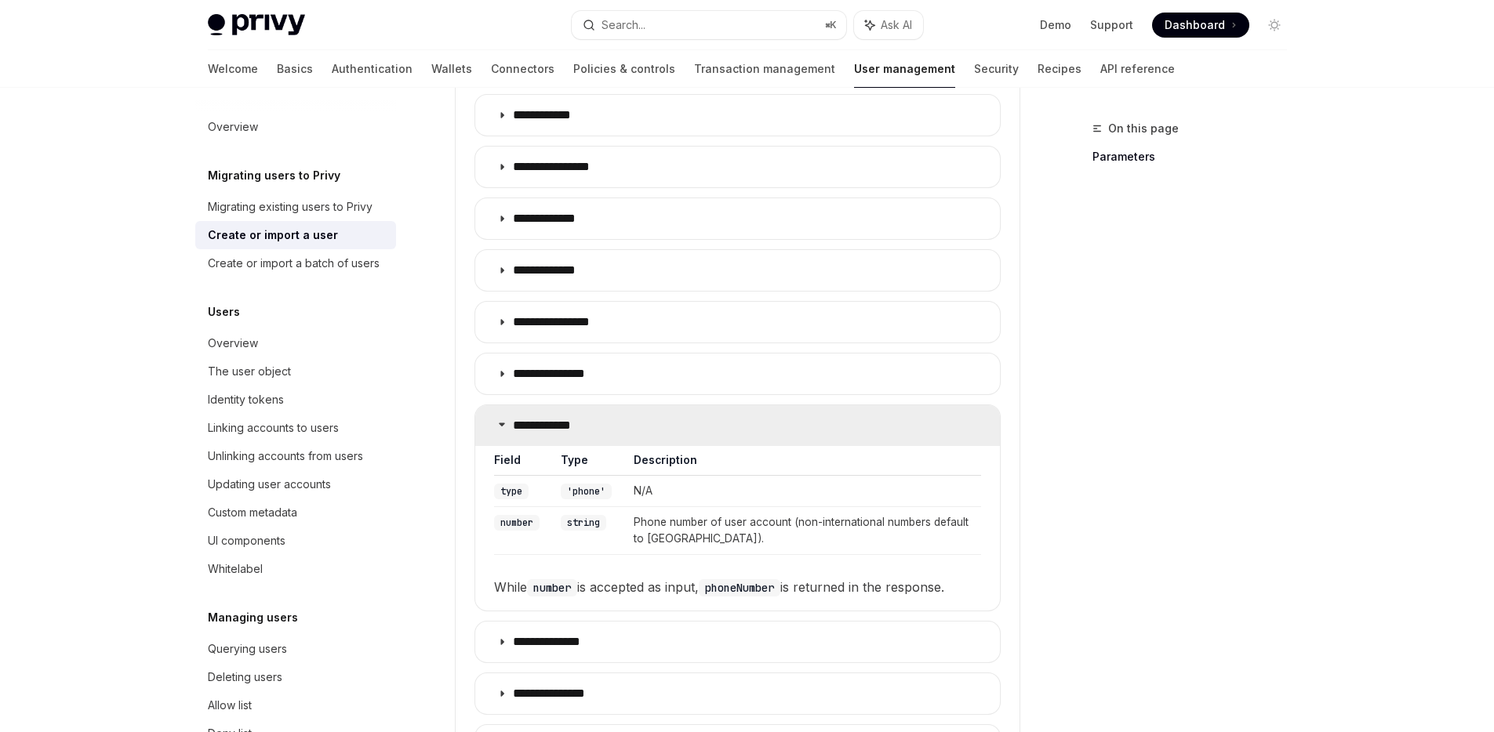
click at [546, 418] on p "**********" at bounding box center [557, 426] width 88 height 16
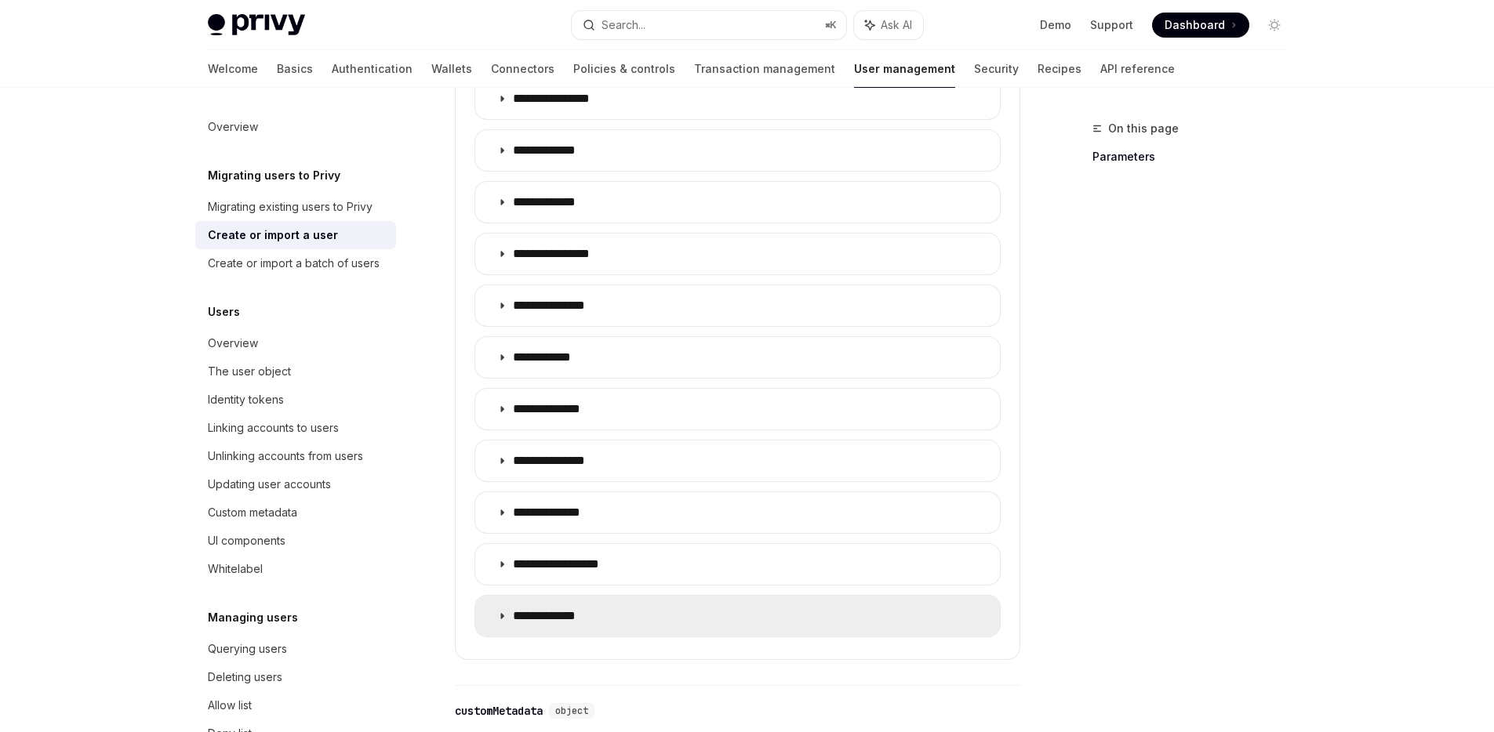
scroll to position [1331, 0]
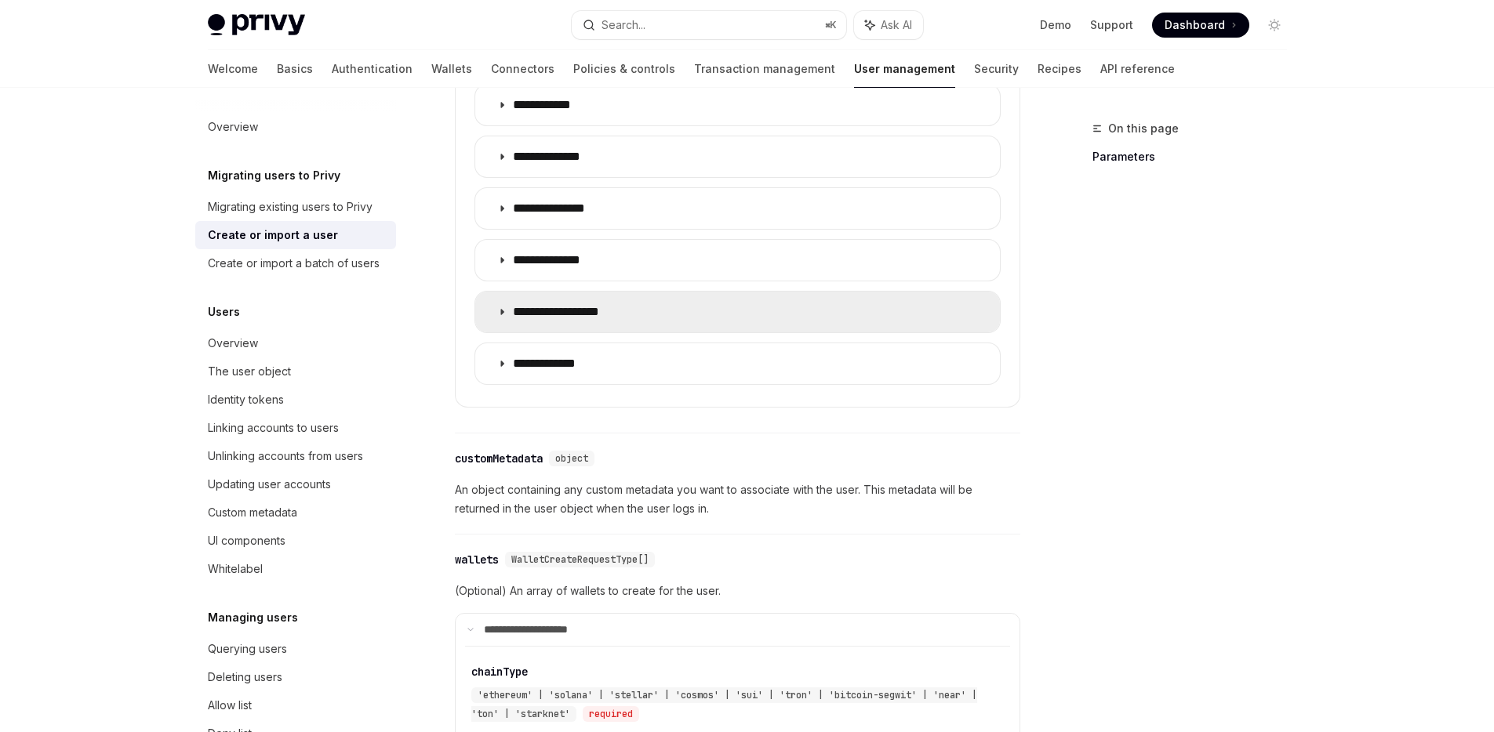
click at [583, 304] on p "**********" at bounding box center [574, 312] width 123 height 16
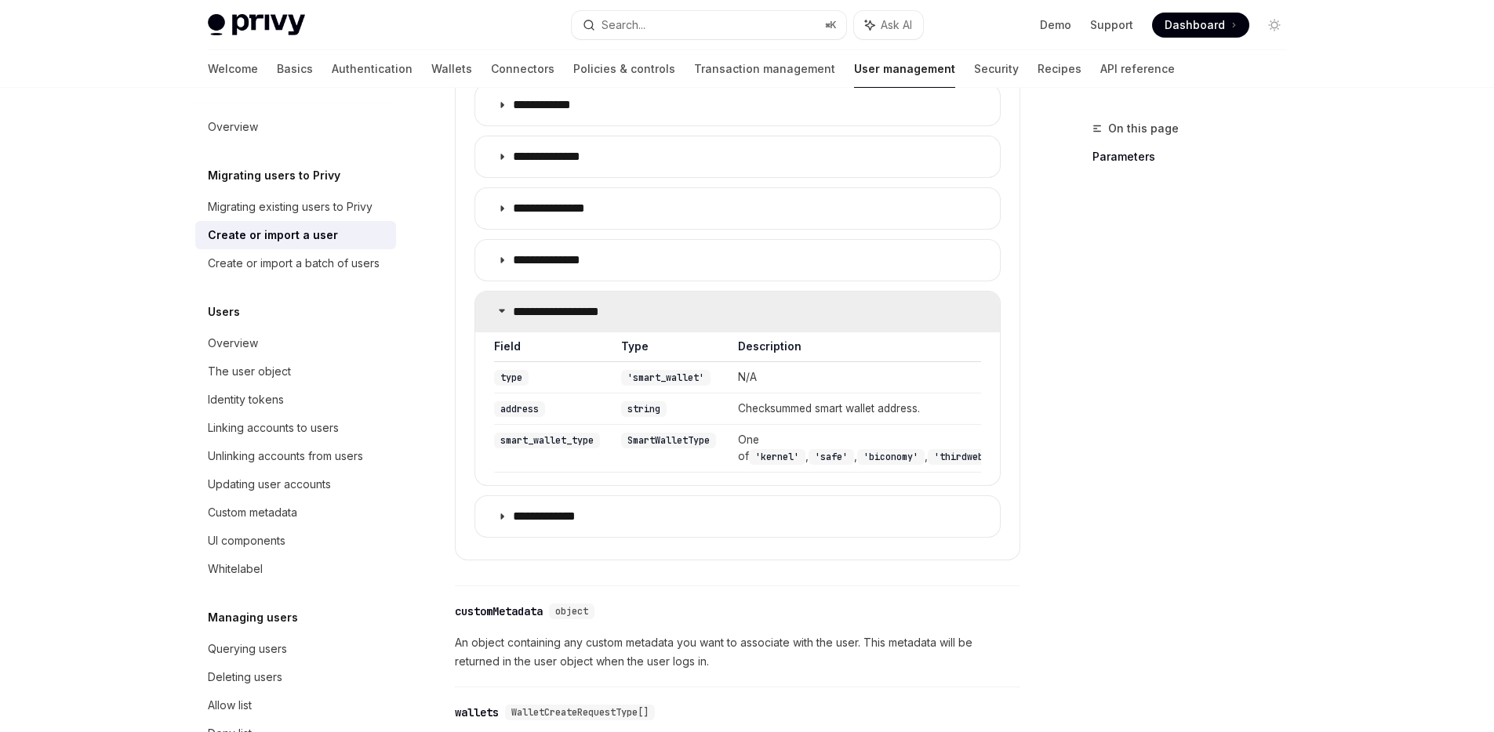
click at [579, 304] on p "**********" at bounding box center [574, 312] width 123 height 16
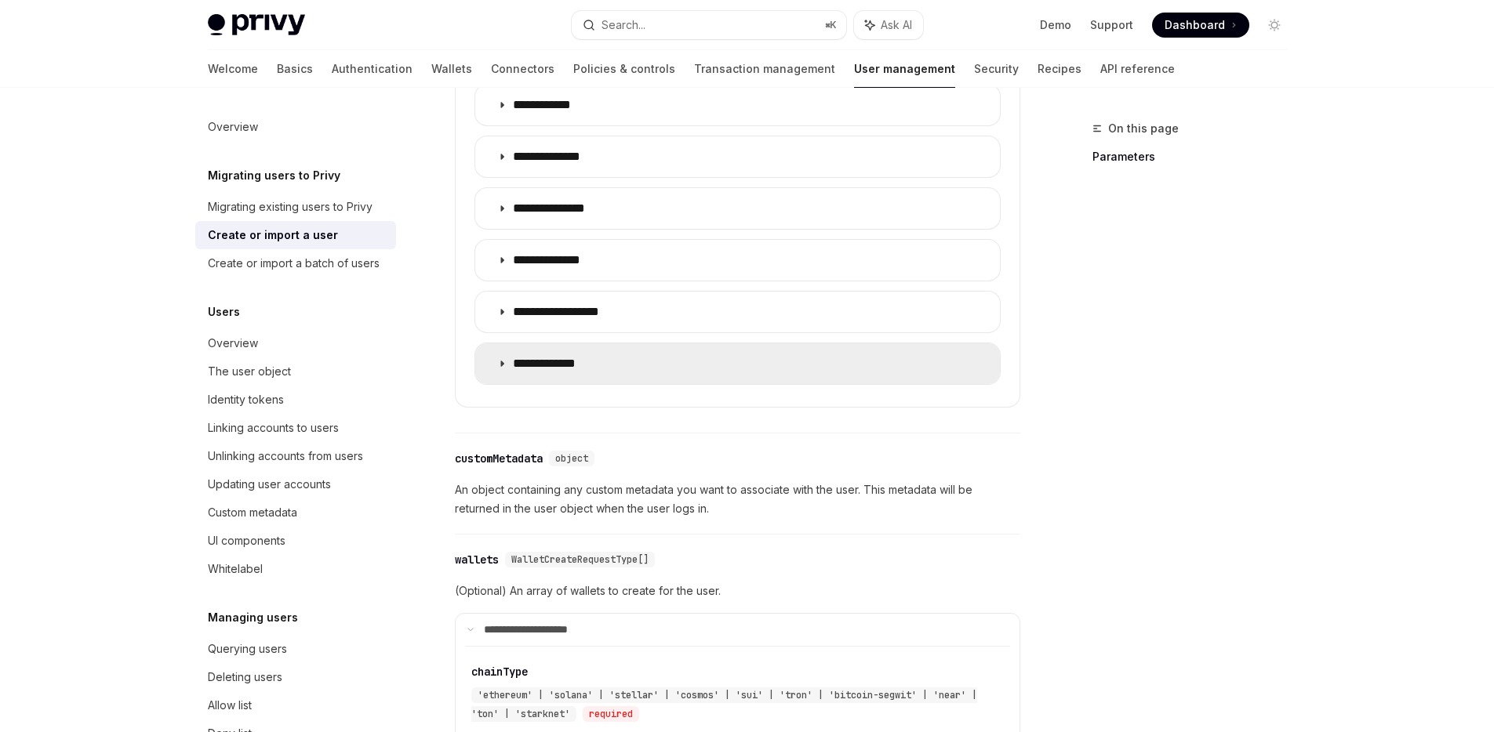
click at [559, 343] on summary "**********" at bounding box center [737, 363] width 525 height 41
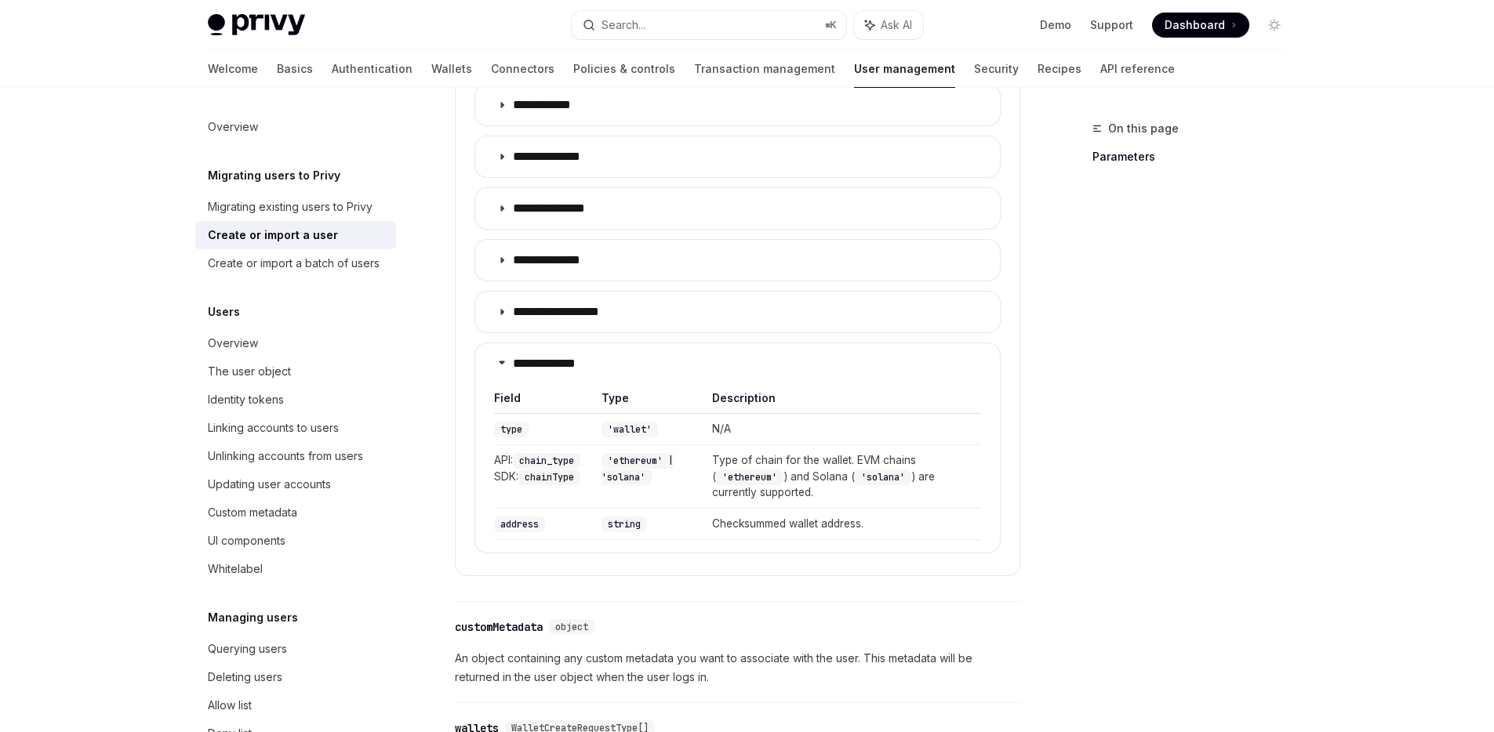
click at [626, 422] on code "'wallet'" at bounding box center [629, 430] width 56 height 16
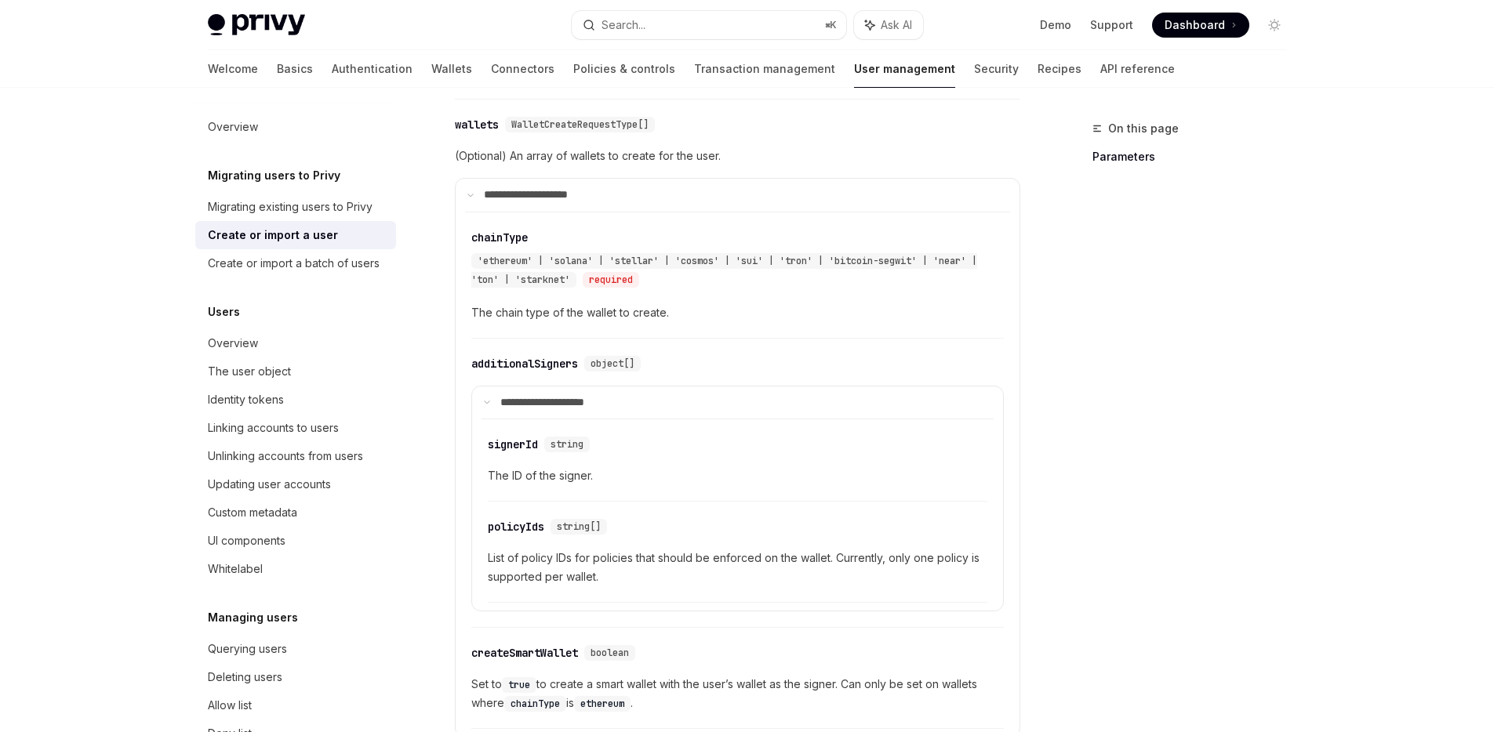
scroll to position [1932, 0]
click at [479, 120] on div "wallets" at bounding box center [477, 128] width 44 height 16
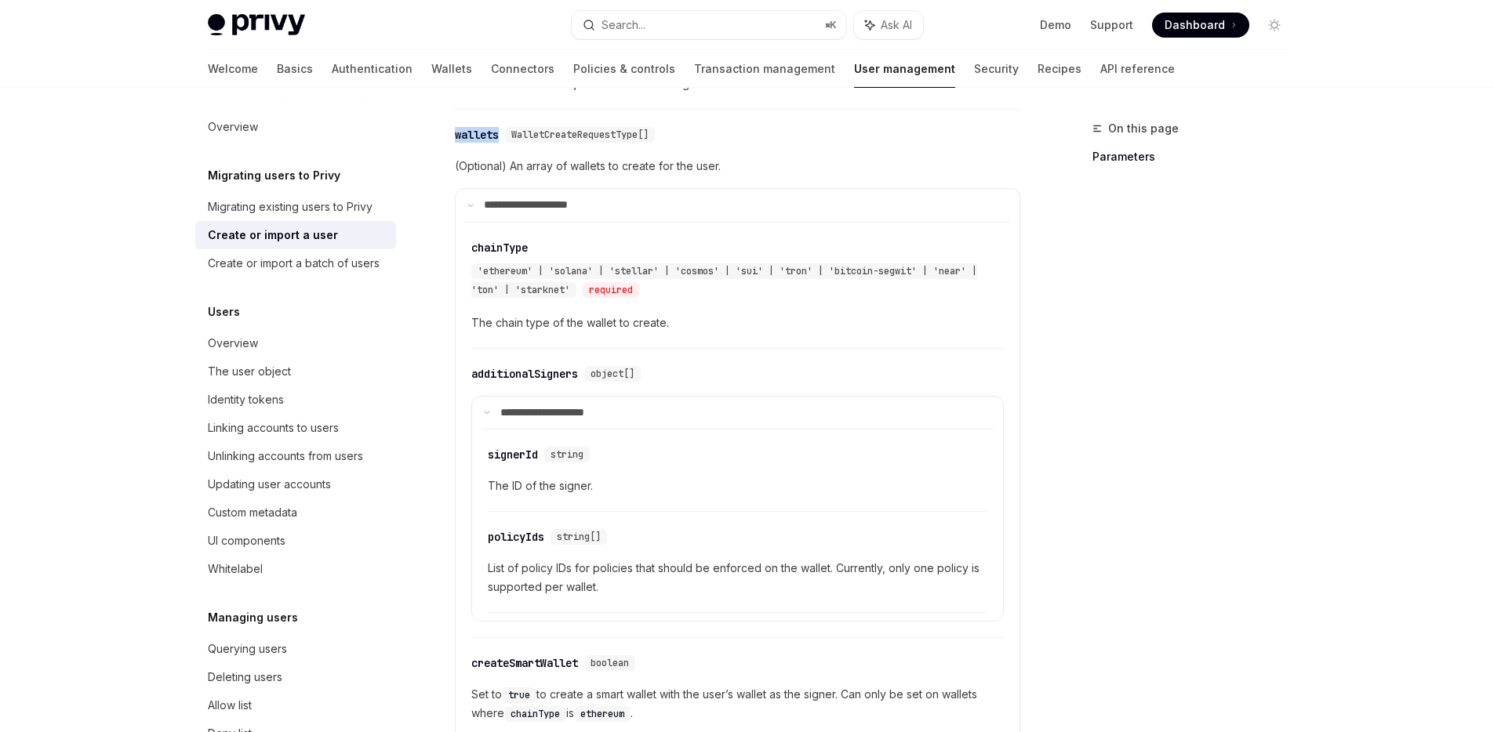
click at [479, 127] on div "wallets" at bounding box center [477, 135] width 44 height 16
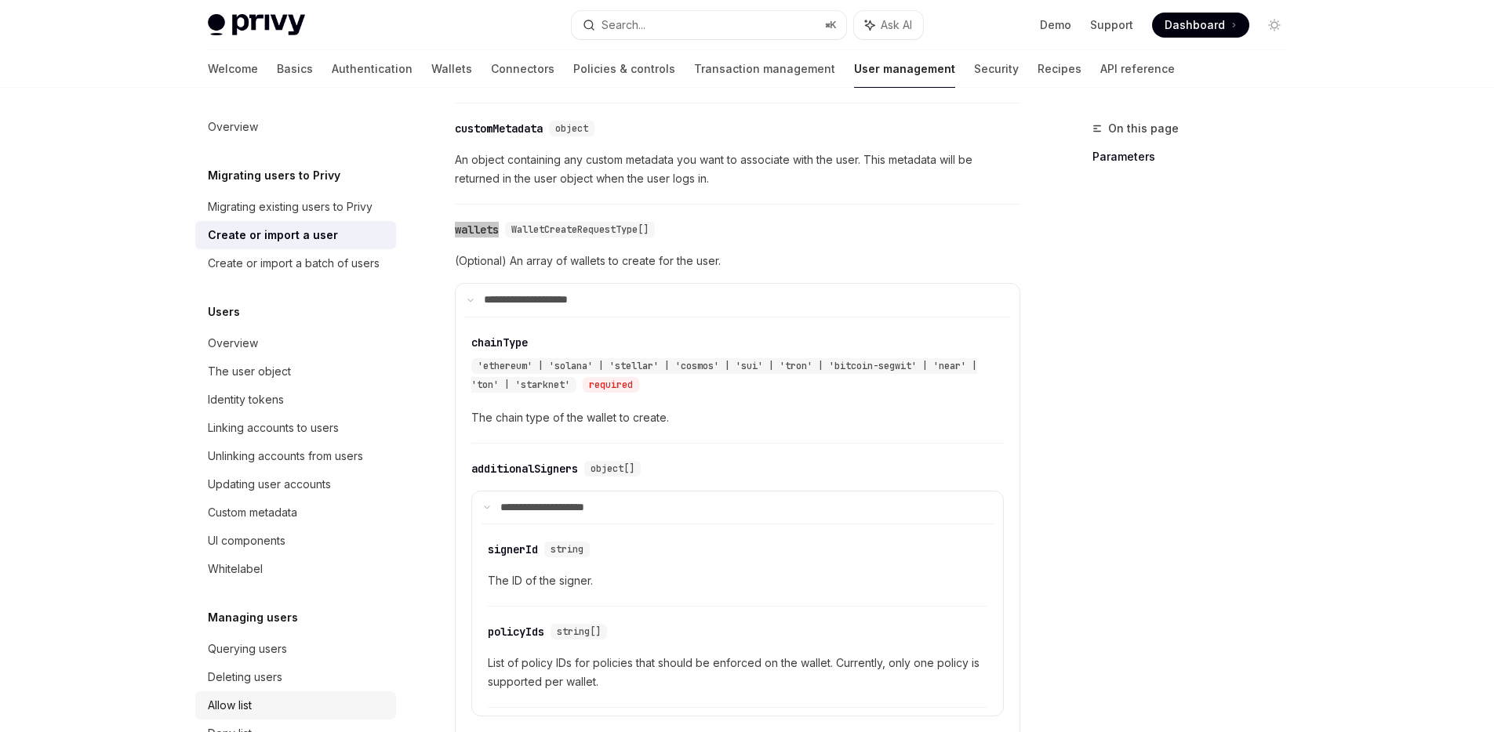
scroll to position [1981, 0]
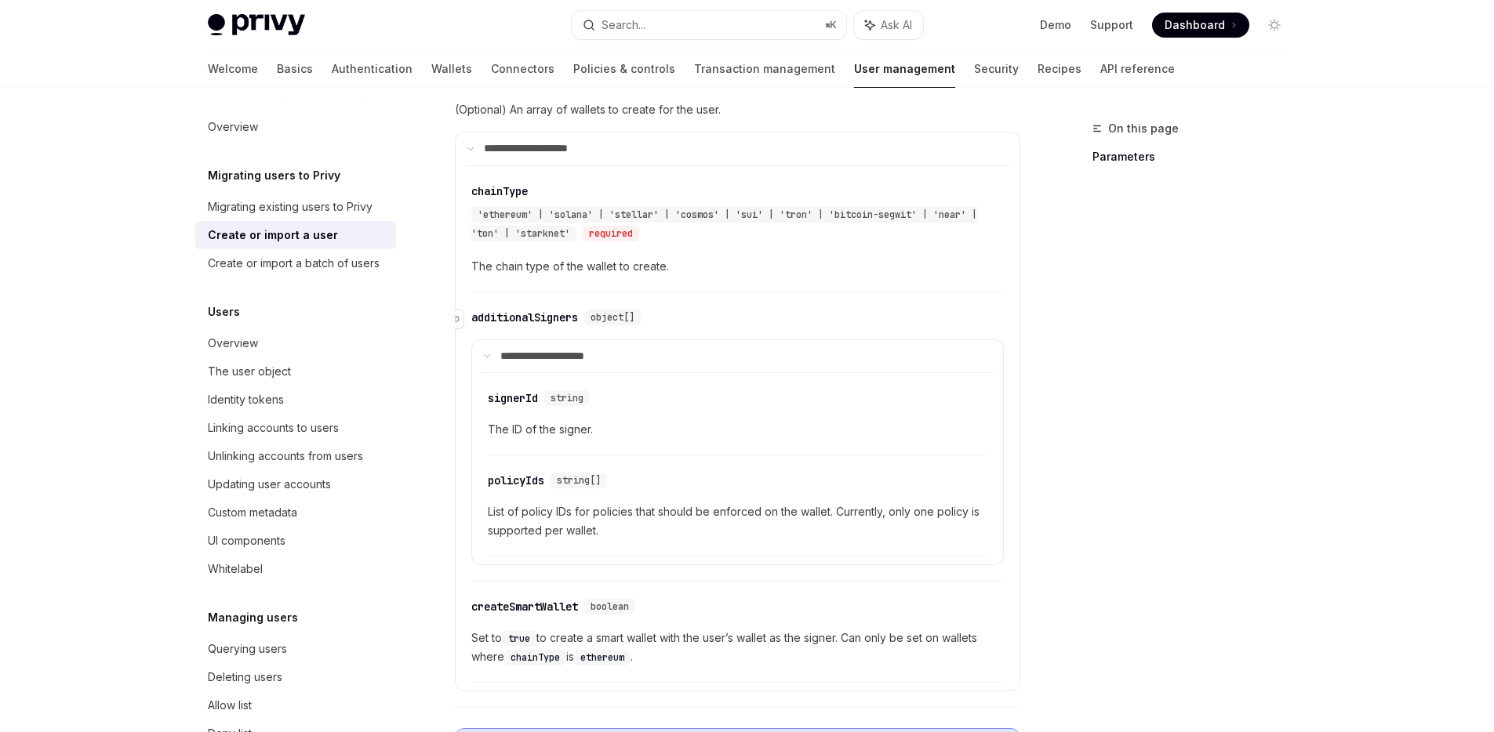
click at [537, 310] on div "additionalSigners" at bounding box center [524, 318] width 107 height 16
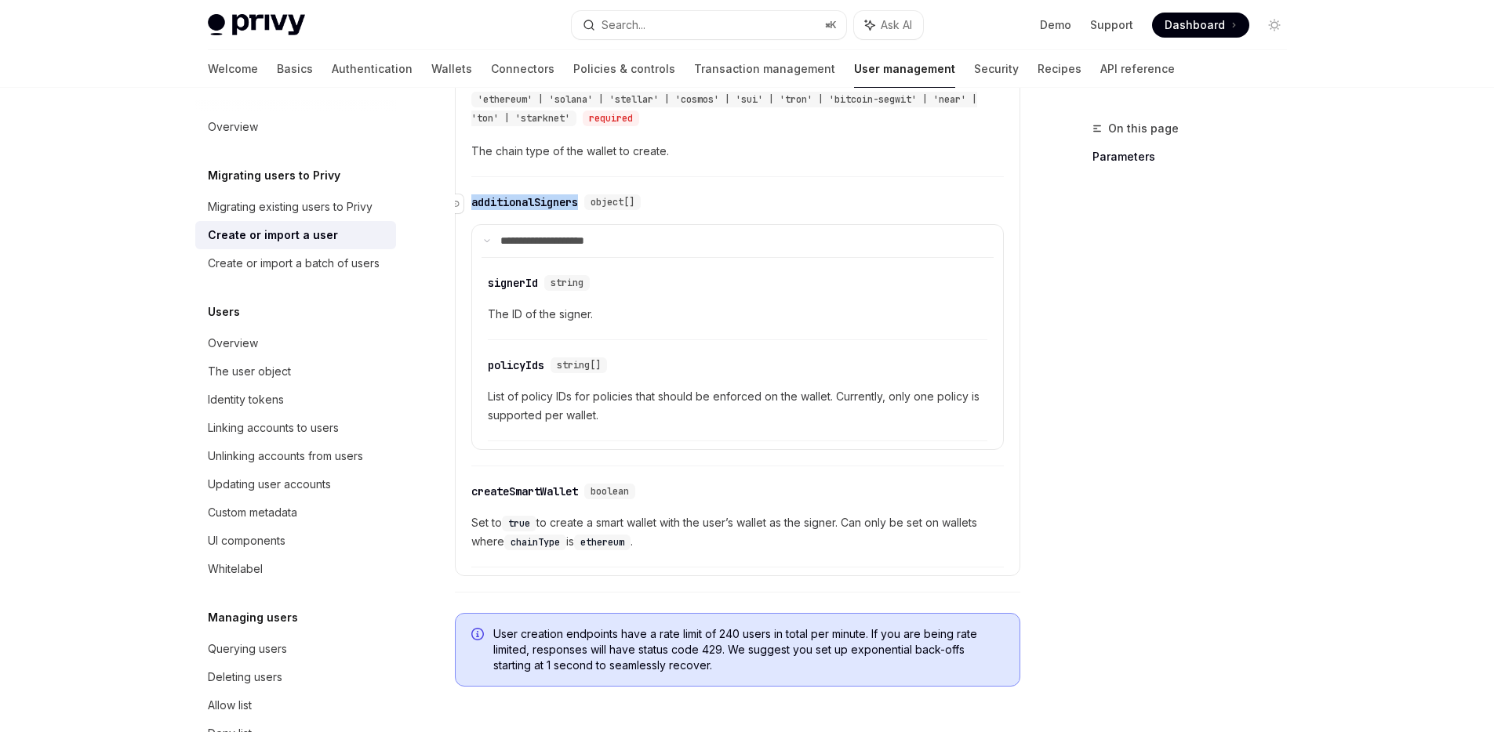
click at [537, 300] on div "**********" at bounding box center [737, 326] width 532 height 282
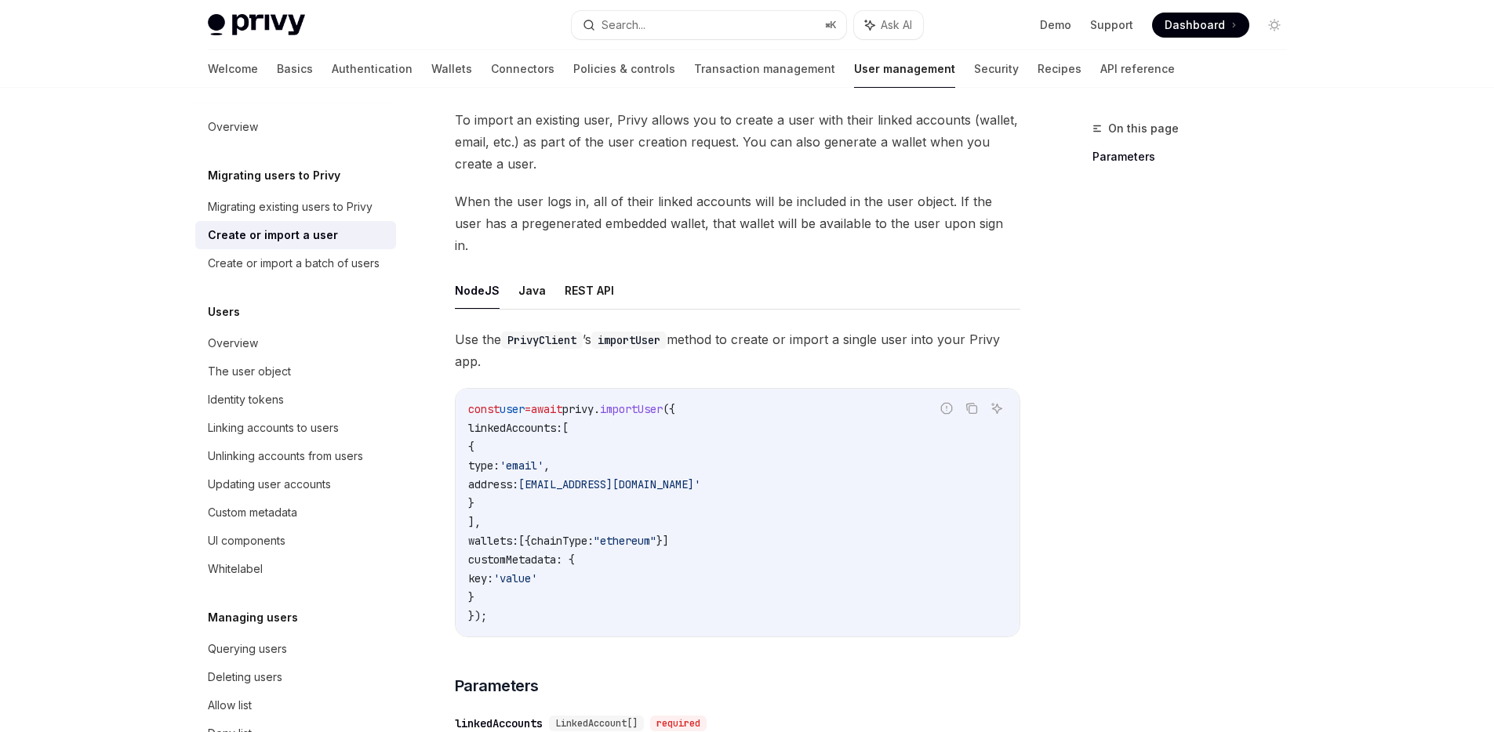
scroll to position [49, 0]
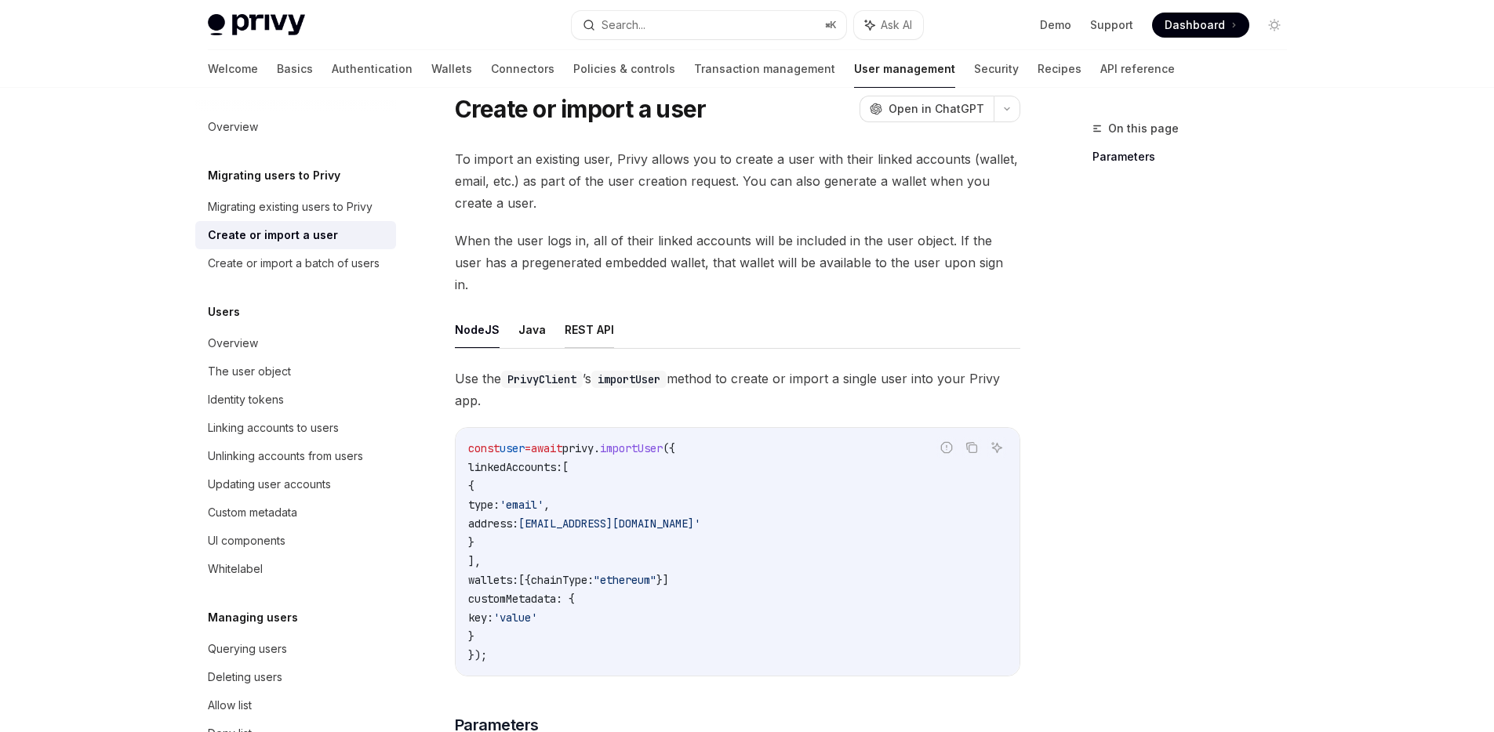
click at [578, 311] on button "REST API" at bounding box center [589, 329] width 49 height 37
type textarea "*"
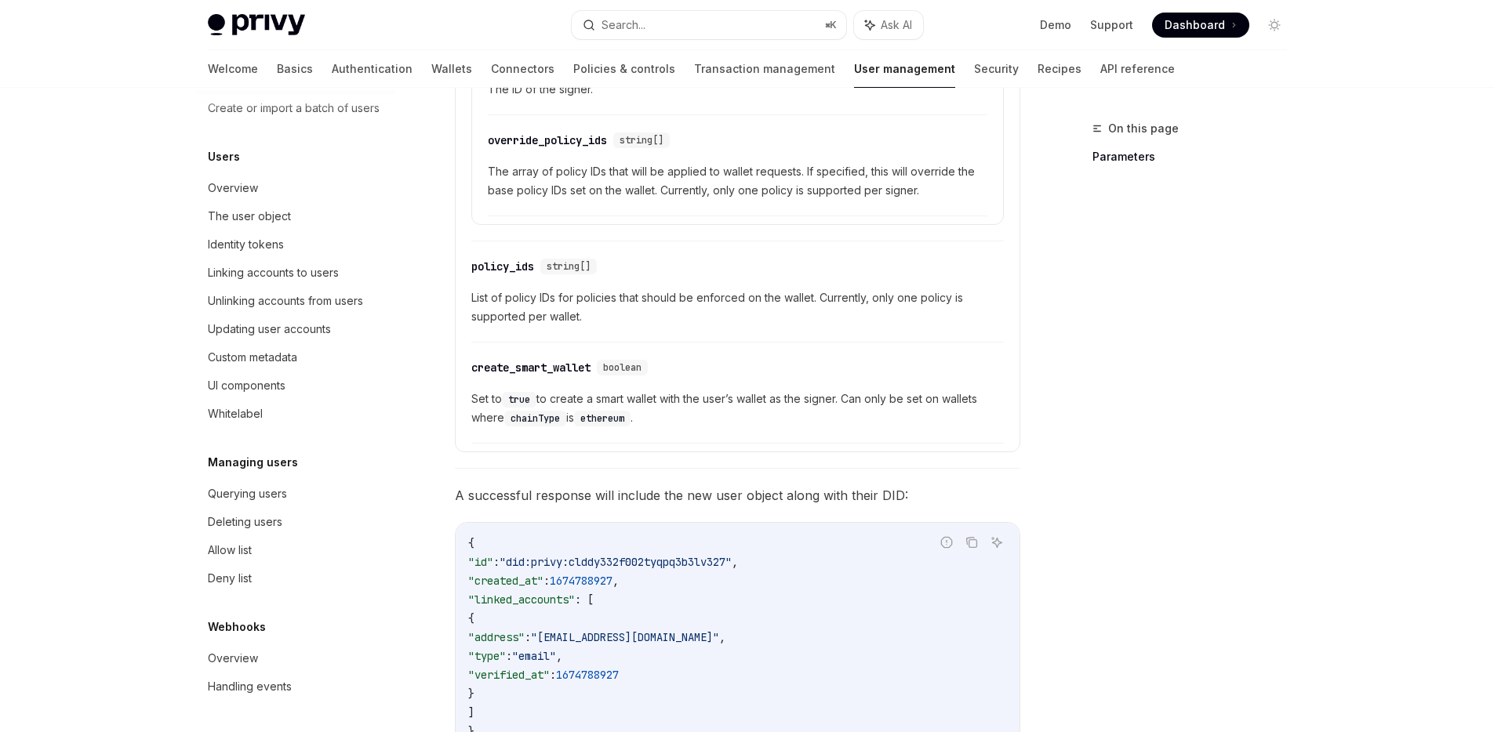
scroll to position [1000, 0]
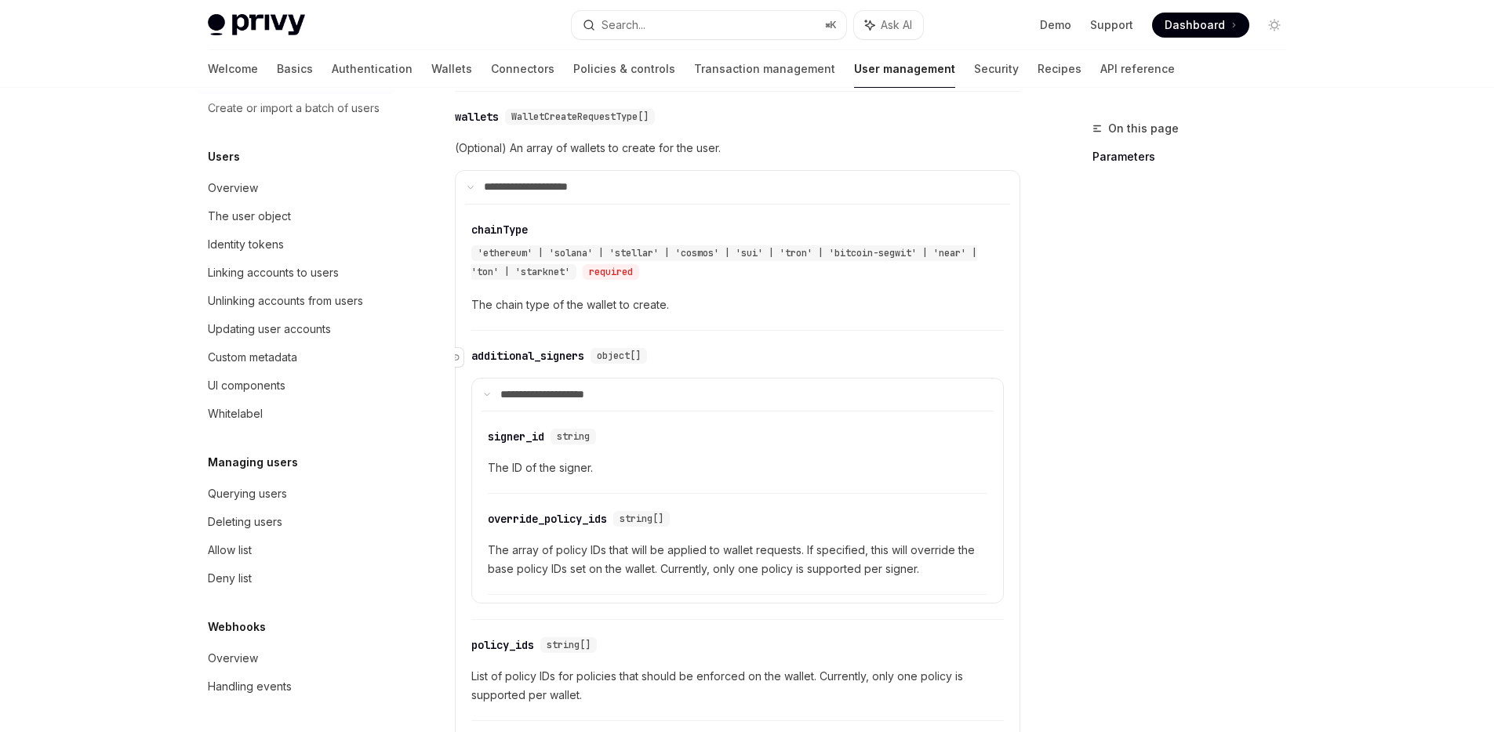
click at [563, 348] on div "additional_signers" at bounding box center [527, 356] width 113 height 16
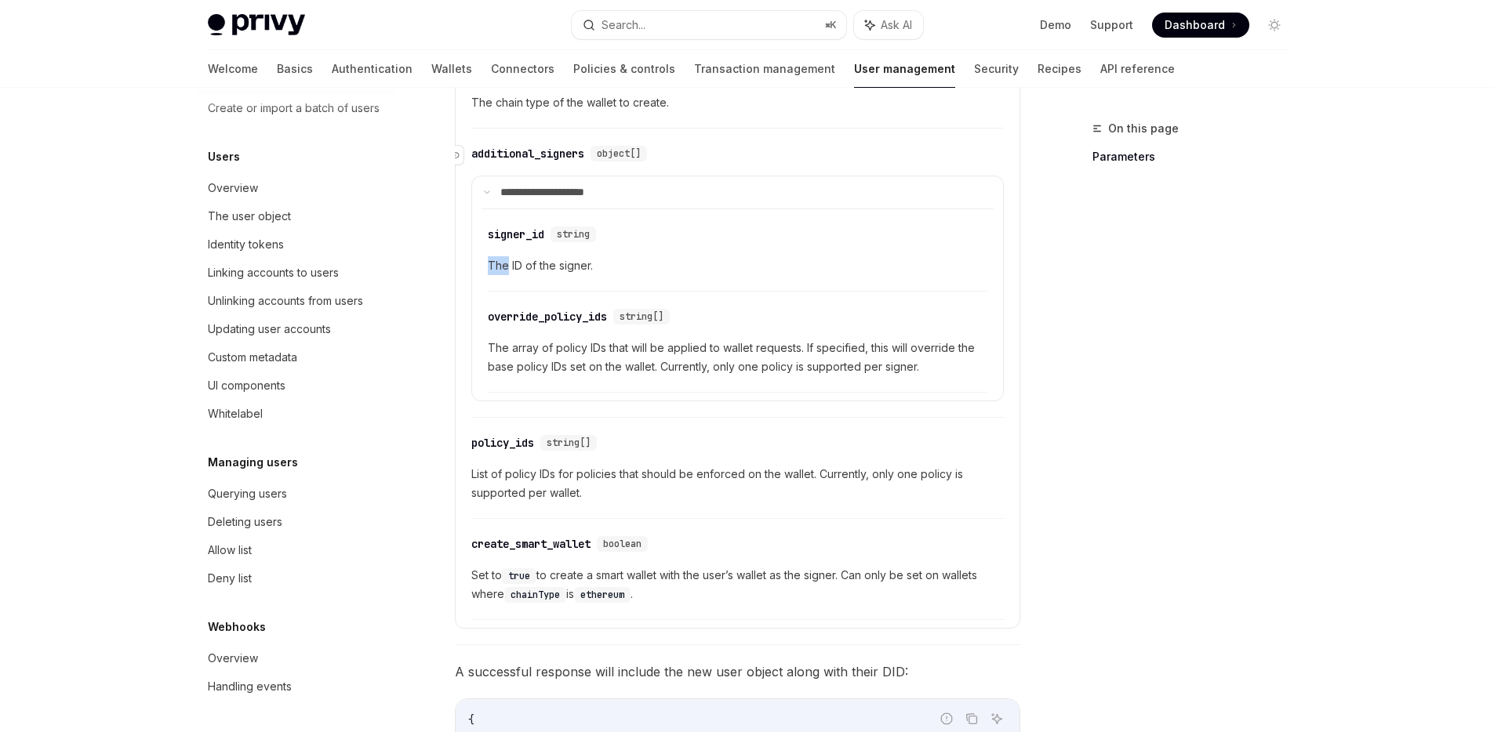
click at [563, 332] on div "​ signer_id string The ID of the signer. ​ override_policy_ids string[] The arr…" at bounding box center [737, 301] width 512 height 184
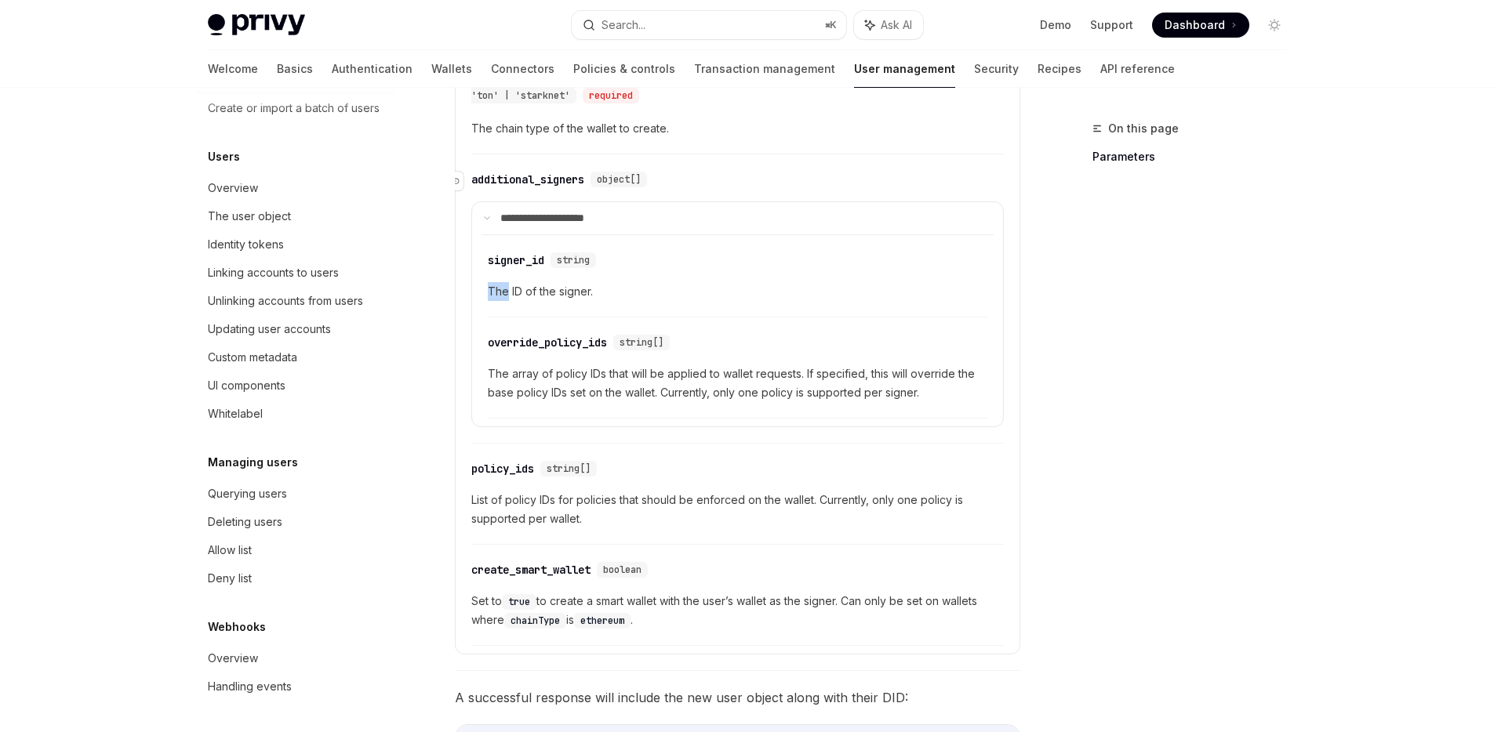
scroll to position [1172, 0]
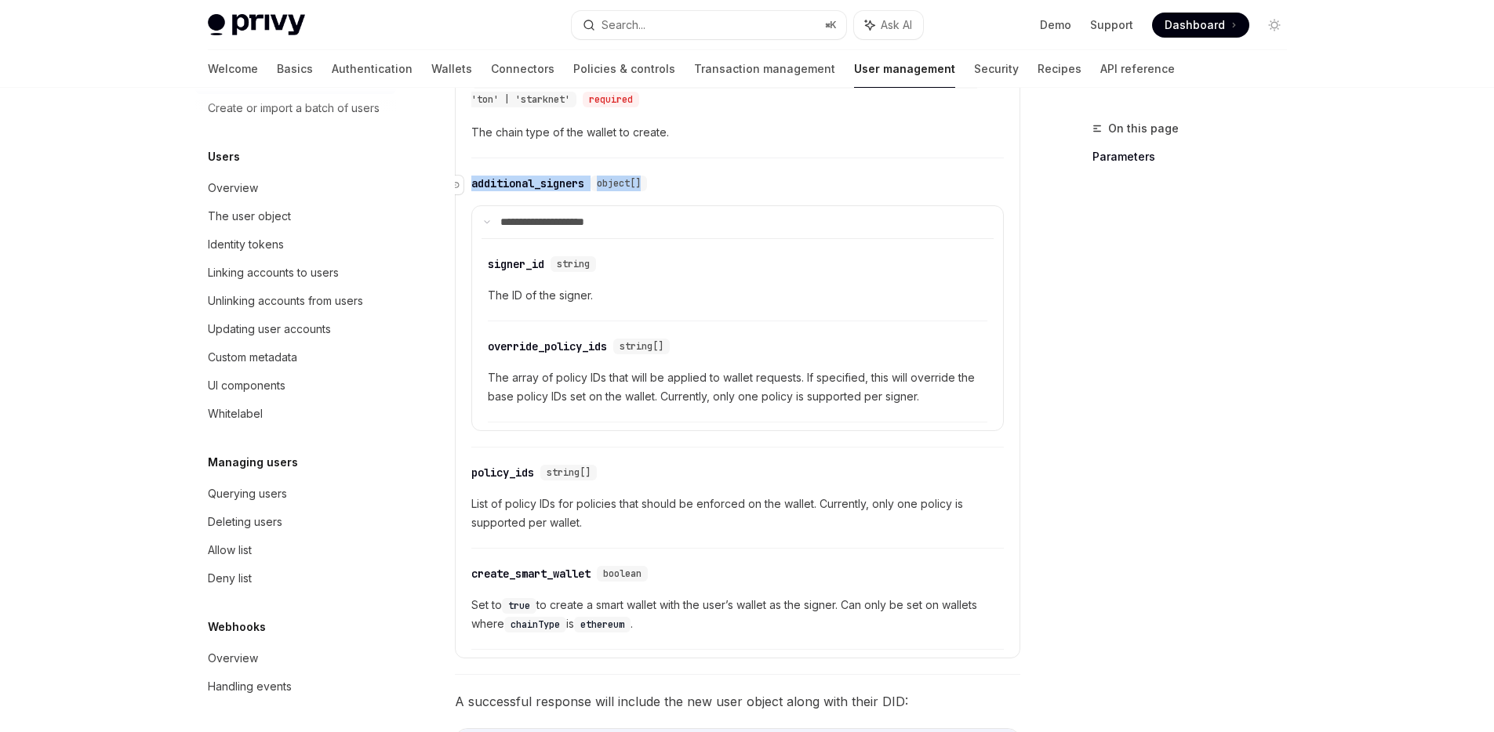
drag, startPoint x: 662, startPoint y: 156, endPoint x: 474, endPoint y: 165, distance: 188.4
click at [474, 174] on div "​ additional_signers object[]" at bounding box center [729, 183] width 517 height 19
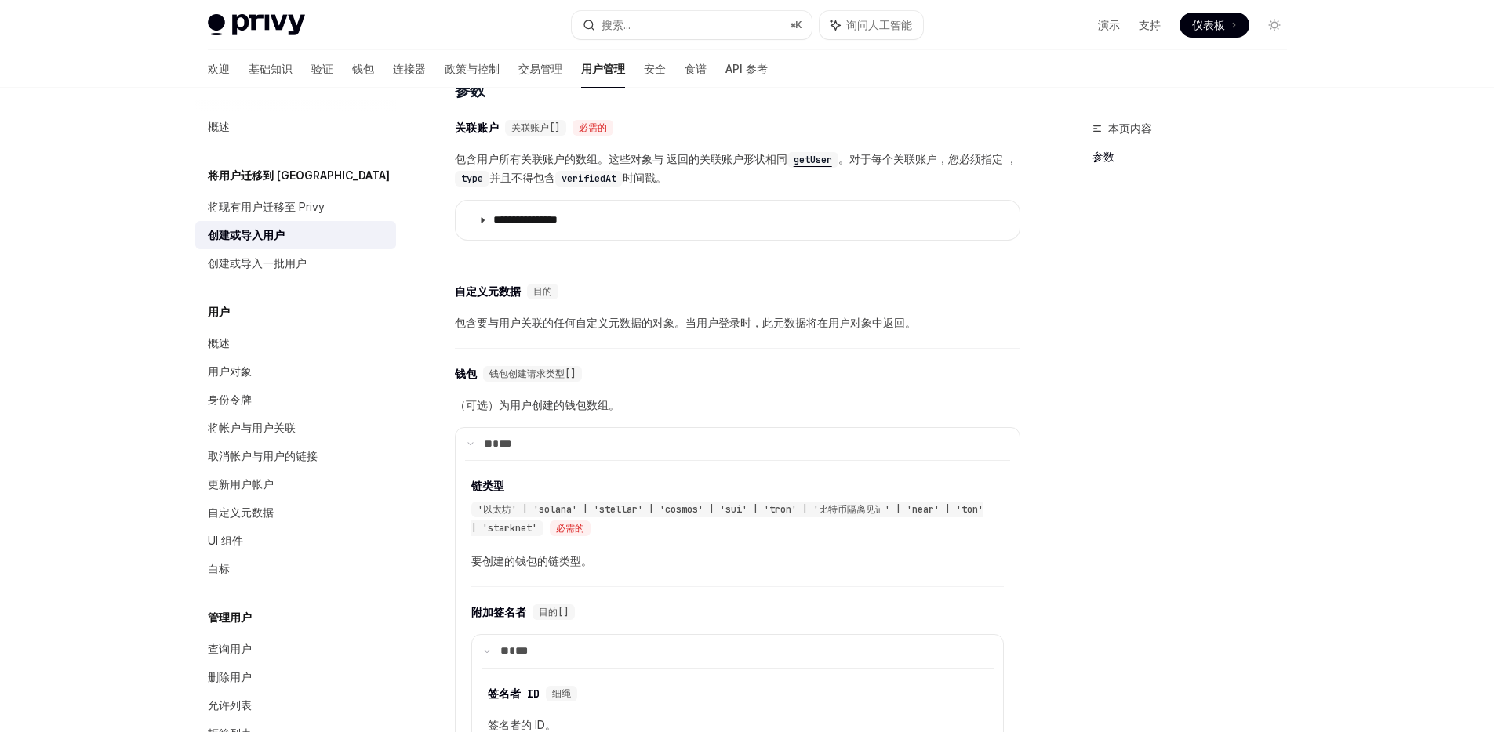
scroll to position [512, 0]
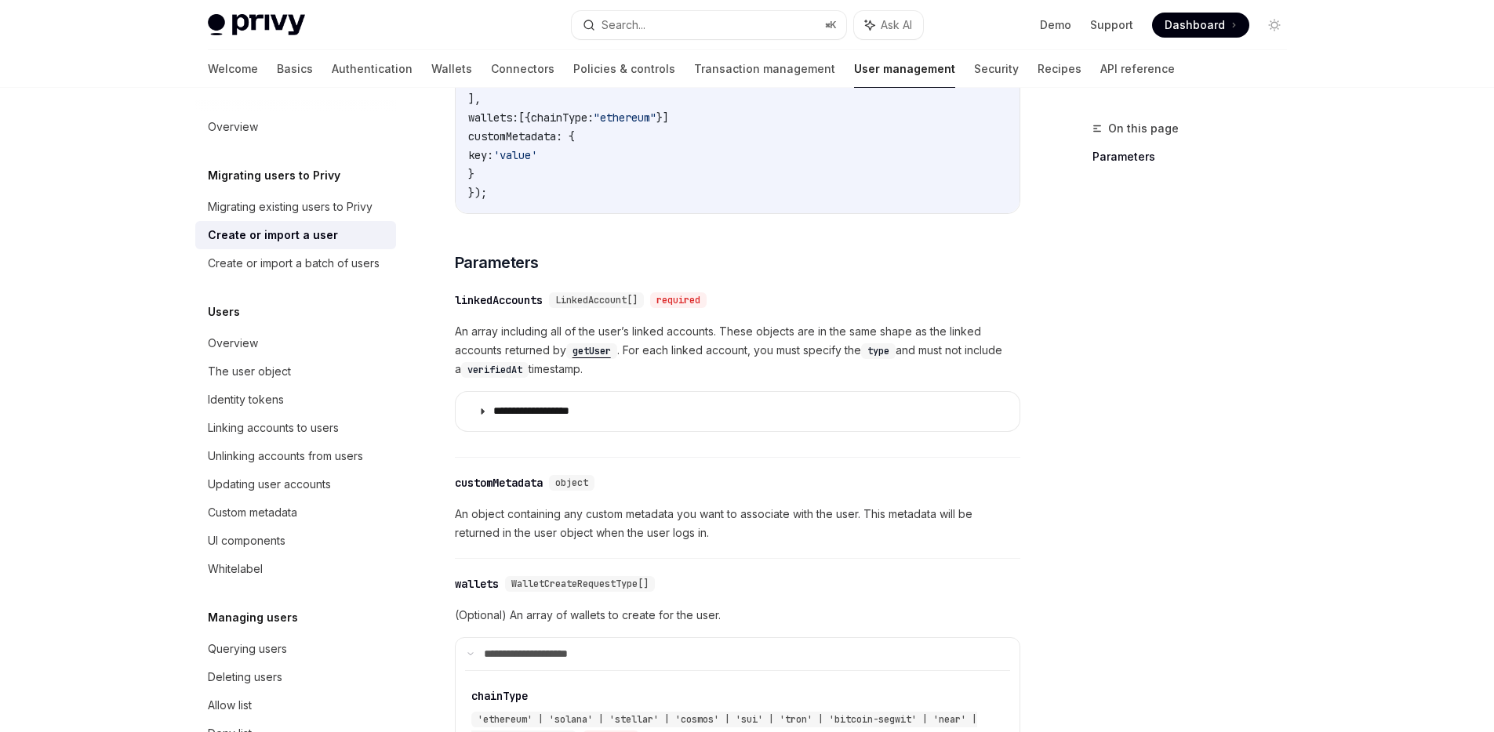
click at [514, 475] on div "customMetadata" at bounding box center [499, 483] width 88 height 16
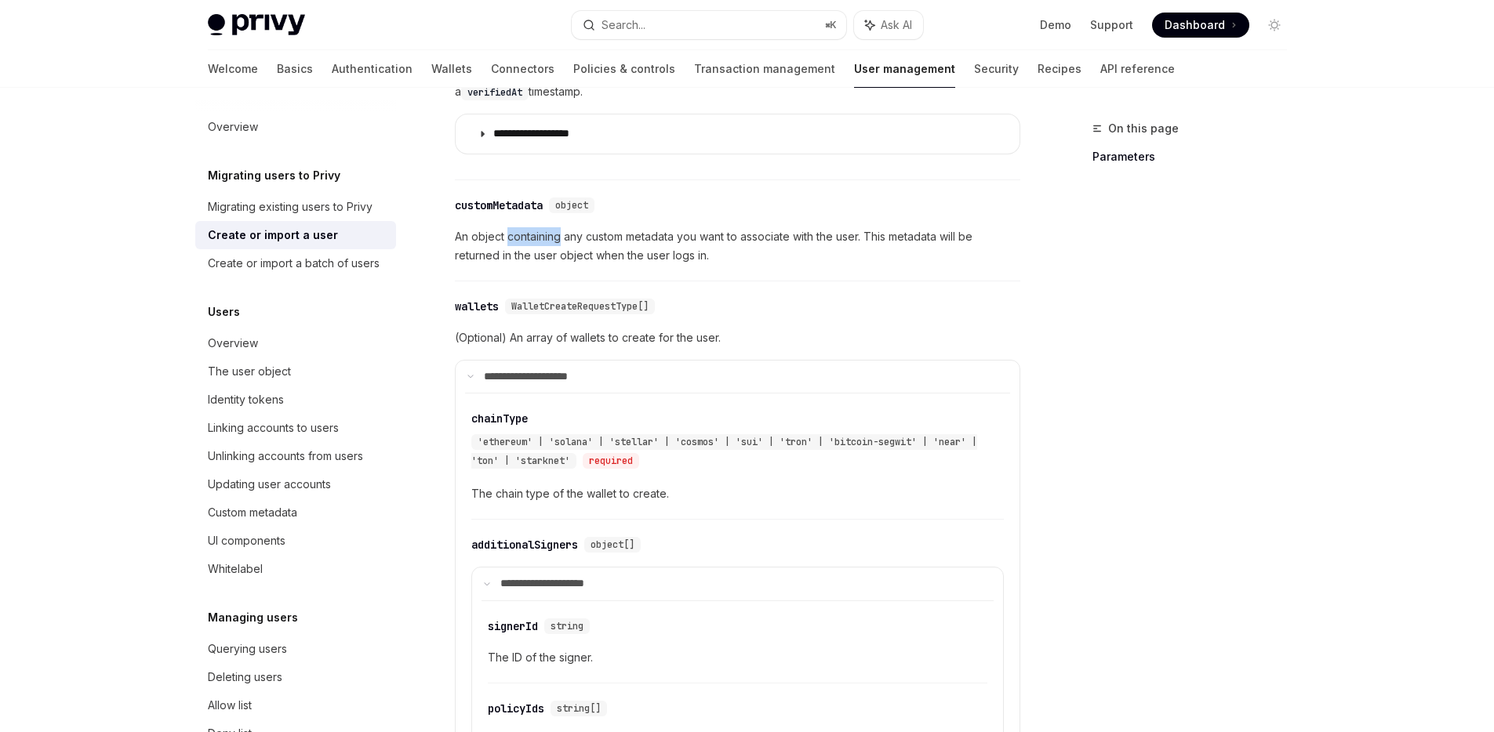
click at [514, 463] on div "**********" at bounding box center [737, 286] width 565 height 1316
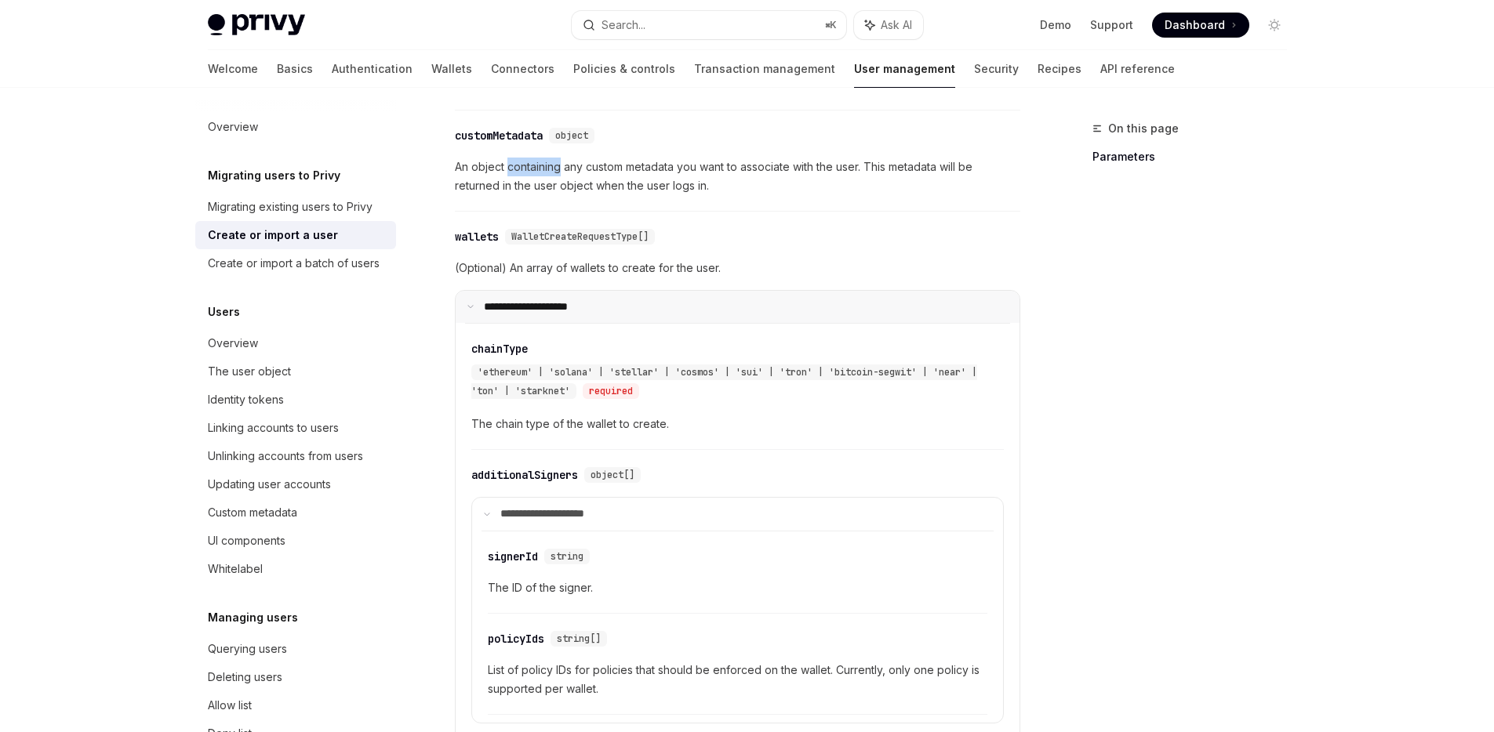
scroll to position [859, 0]
click at [496, 128] on div "customMetadata" at bounding box center [499, 136] width 88 height 16
click at [515, 128] on div "customMetadata" at bounding box center [499, 136] width 88 height 16
copy div "customMetadata"
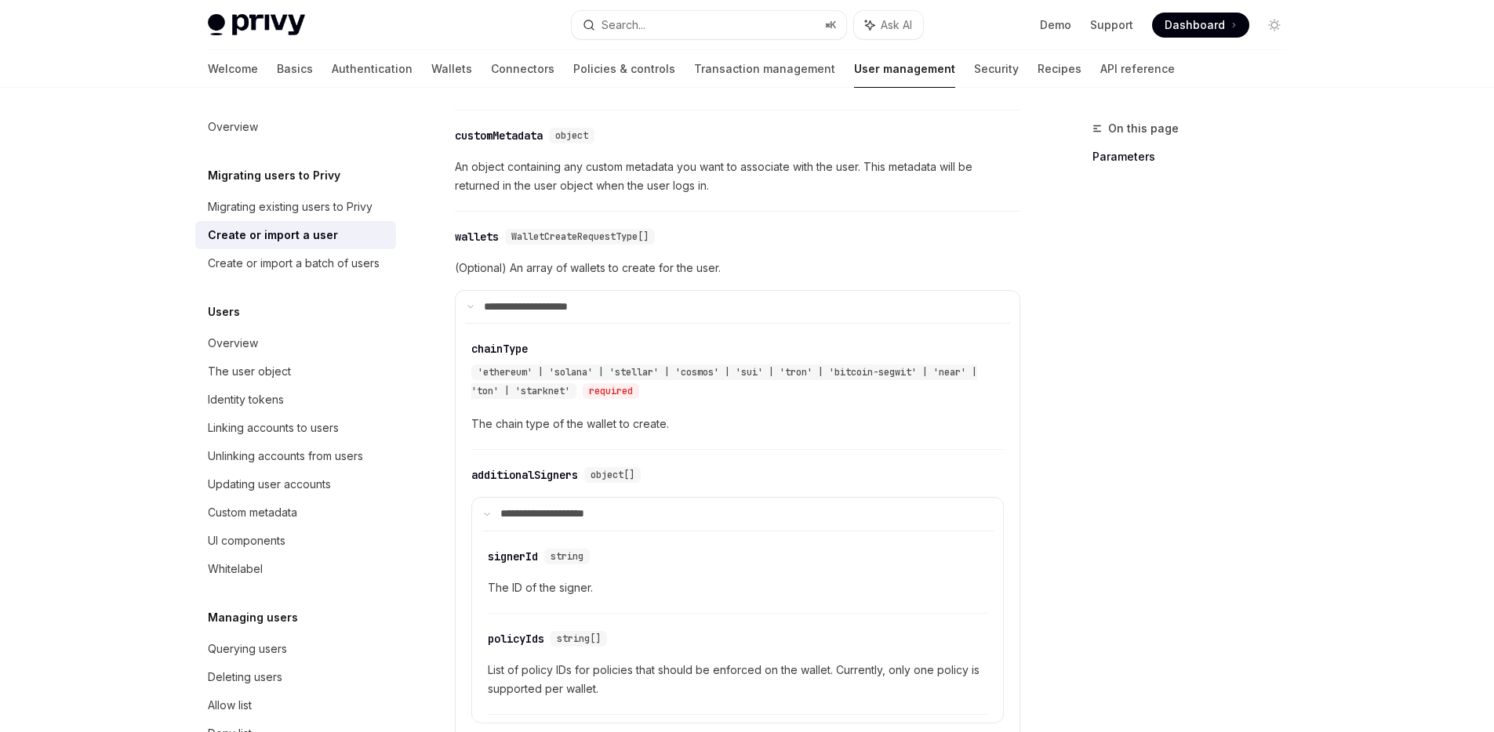
click at [615, 231] on span "WalletCreateRequestType[]" at bounding box center [579, 237] width 137 height 13
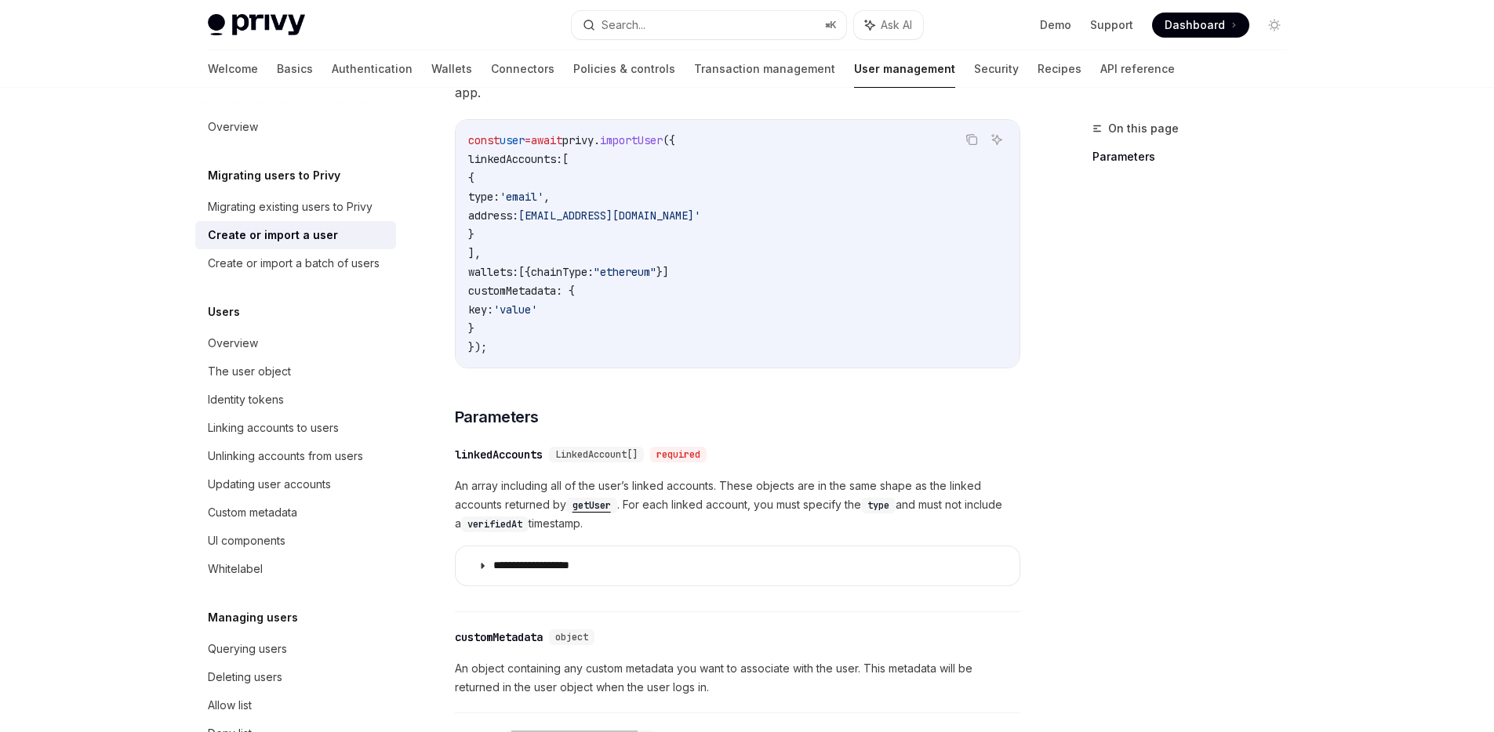
scroll to position [122, 0]
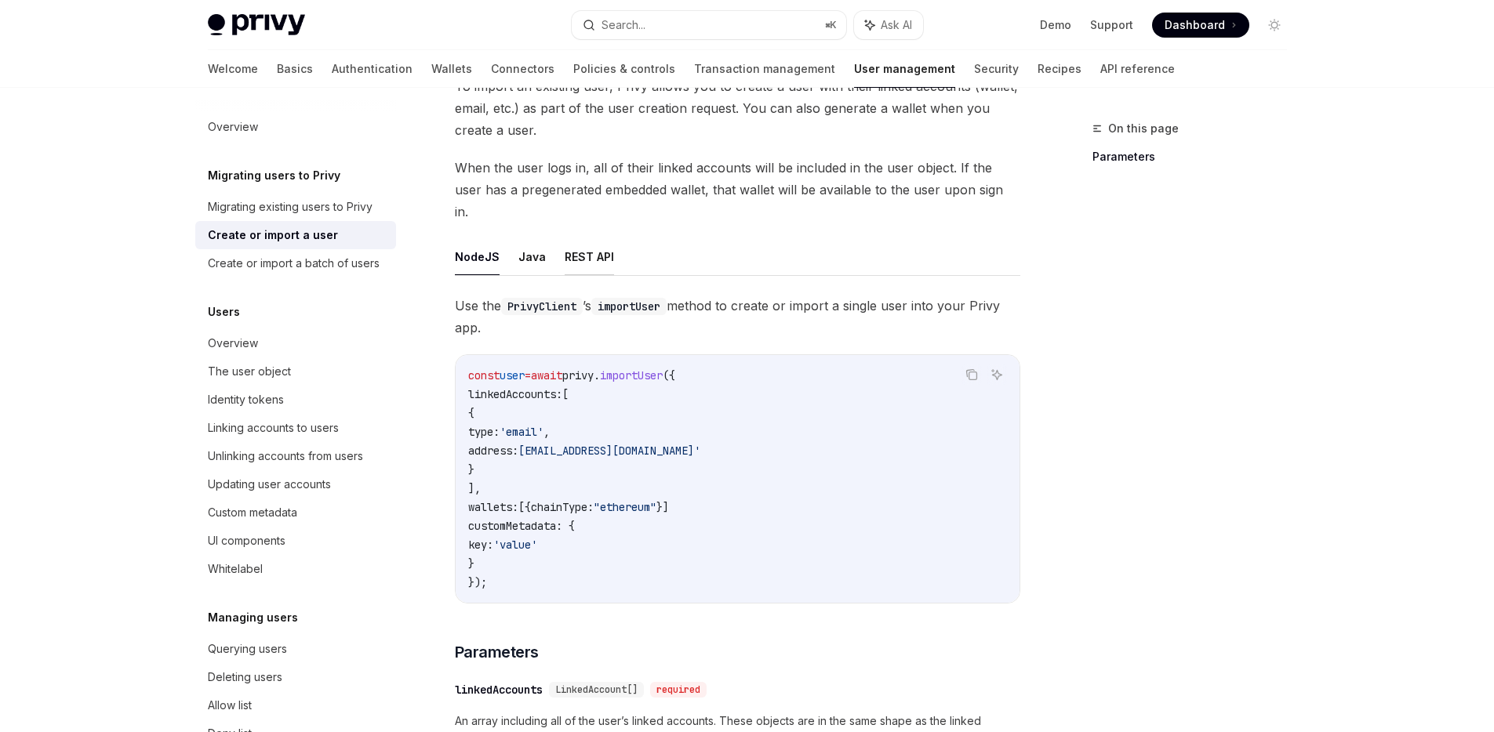
click at [583, 238] on button "REST API" at bounding box center [589, 256] width 49 height 37
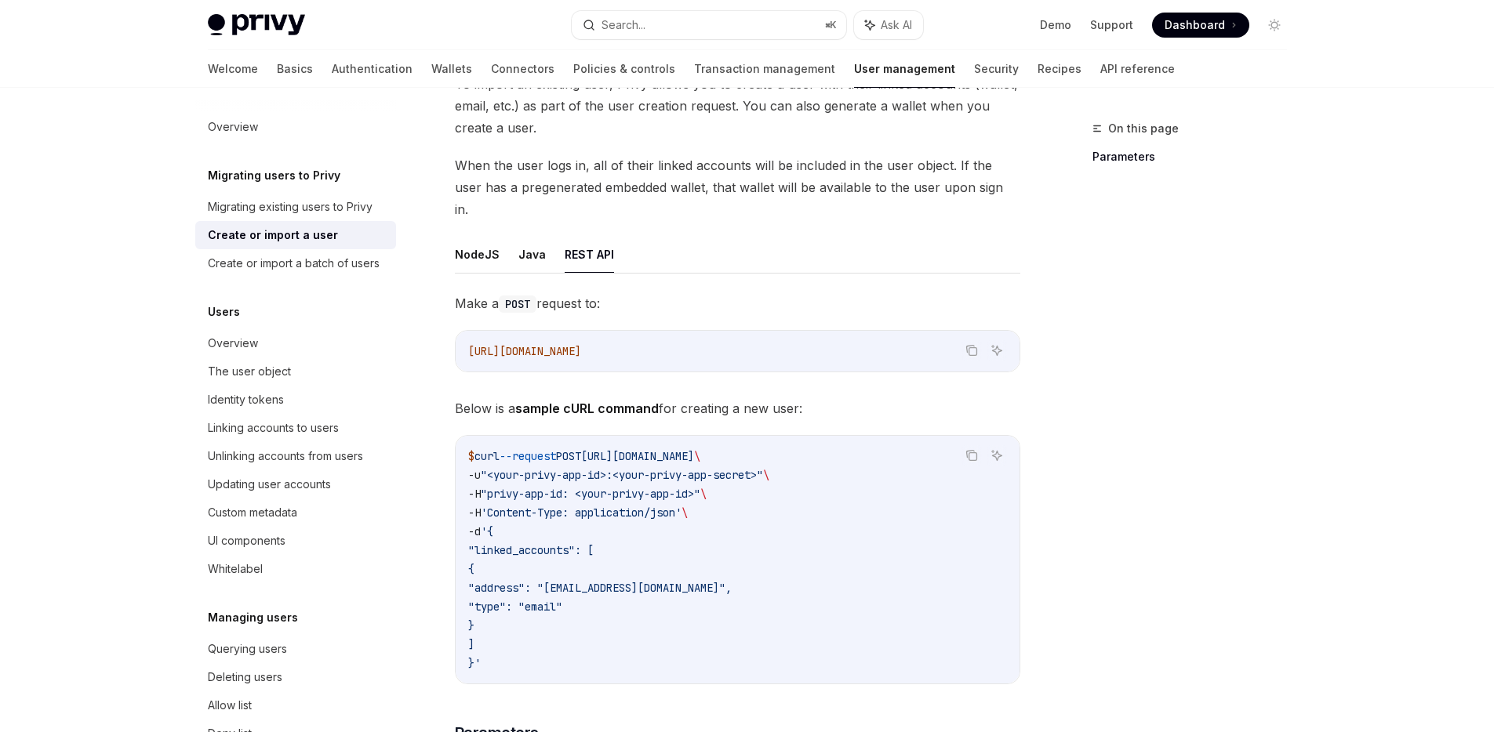
scroll to position [125, 0]
click at [526, 235] on button "Java" at bounding box center [531, 253] width 27 height 37
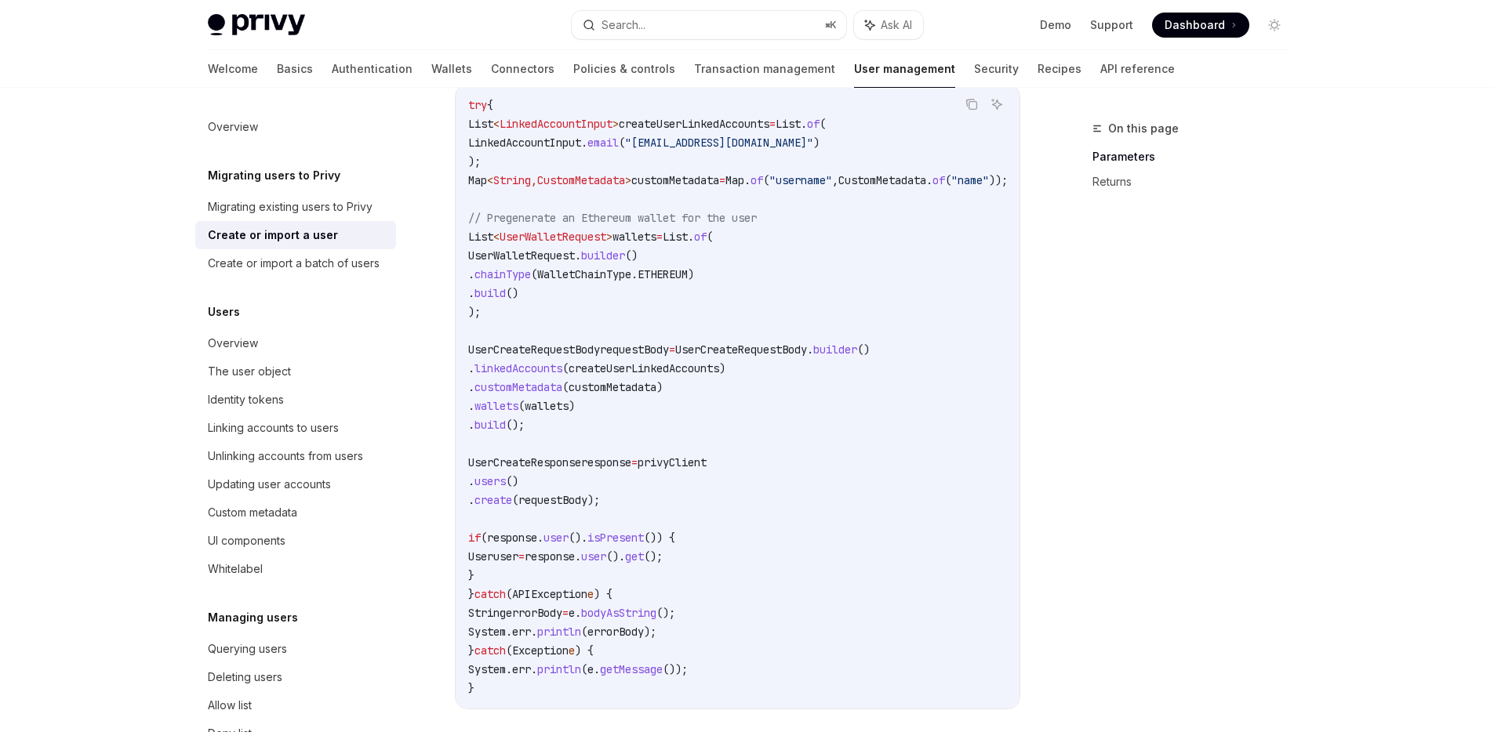
scroll to position [369, 0]
click at [663, 382] on span "(customMetadata)" at bounding box center [612, 389] width 100 height 14
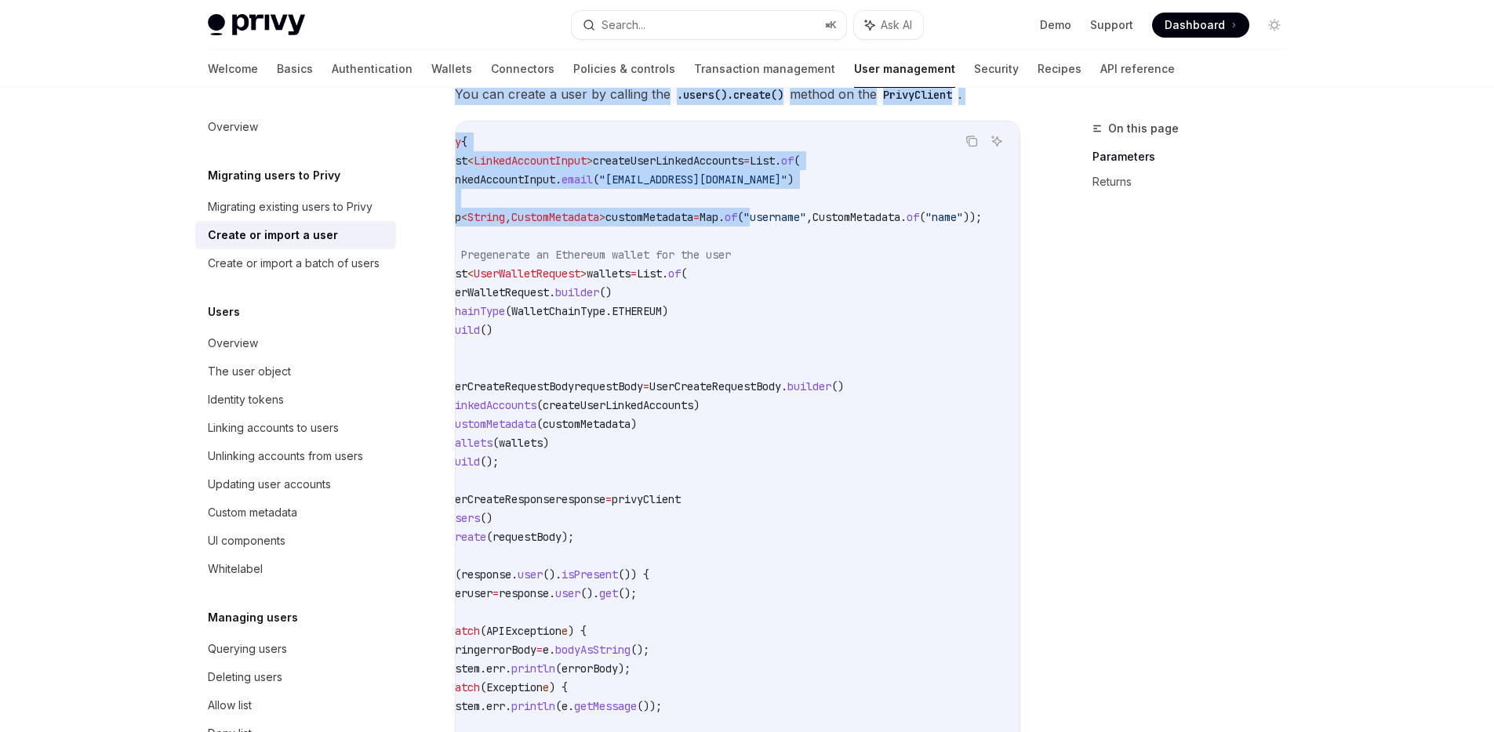
scroll to position [0, 112]
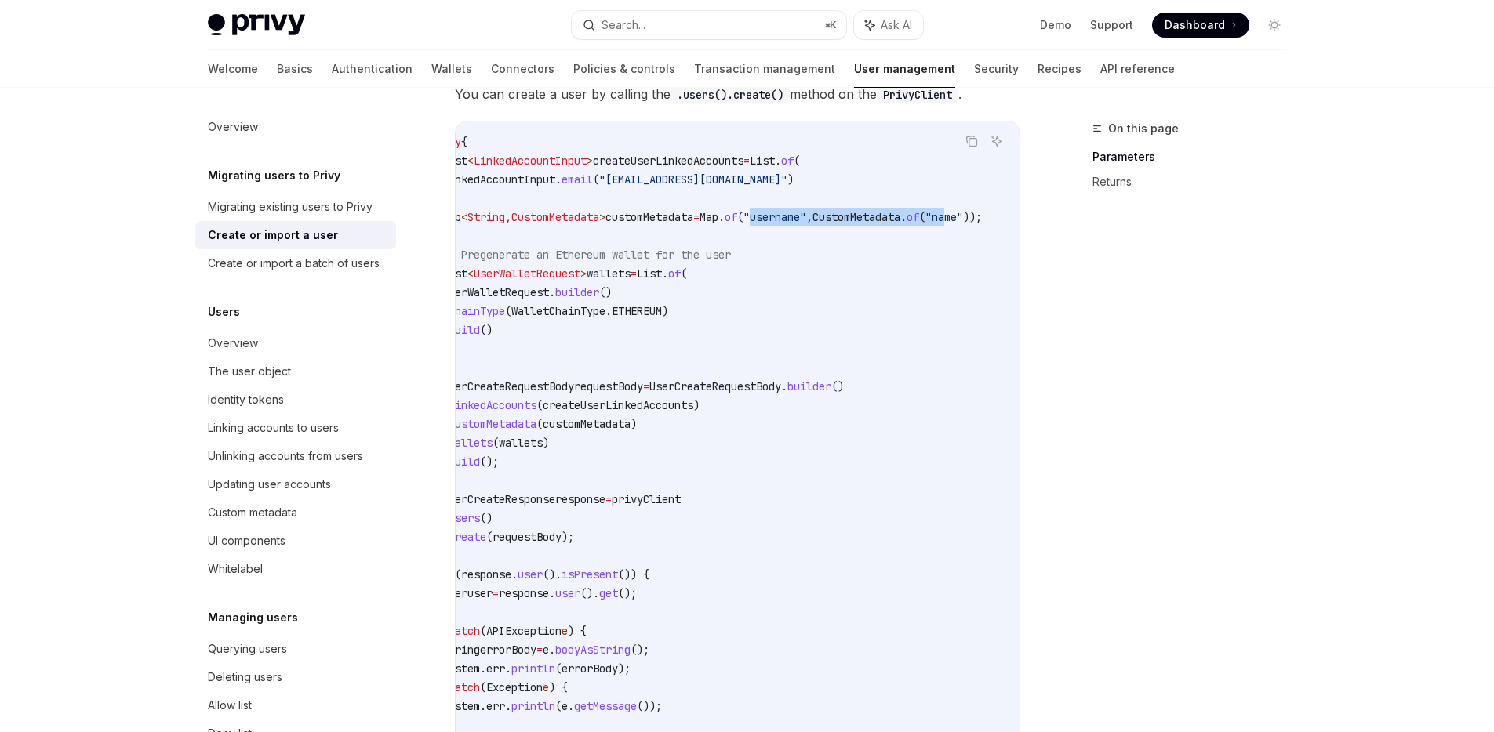
drag, startPoint x: 844, startPoint y: 196, endPoint x: 944, endPoint y: 194, distance: 99.6
click at [944, 210] on span "Map < String , CustomMetadata > customMetadata = Map . of ( "username" , Custom…" at bounding box center [711, 217] width 539 height 14
click at [904, 226] on code "try { List < LinkedAccountInput > createUserLinkedAccounts = List . of ( Linked…" at bounding box center [730, 434] width 577 height 602
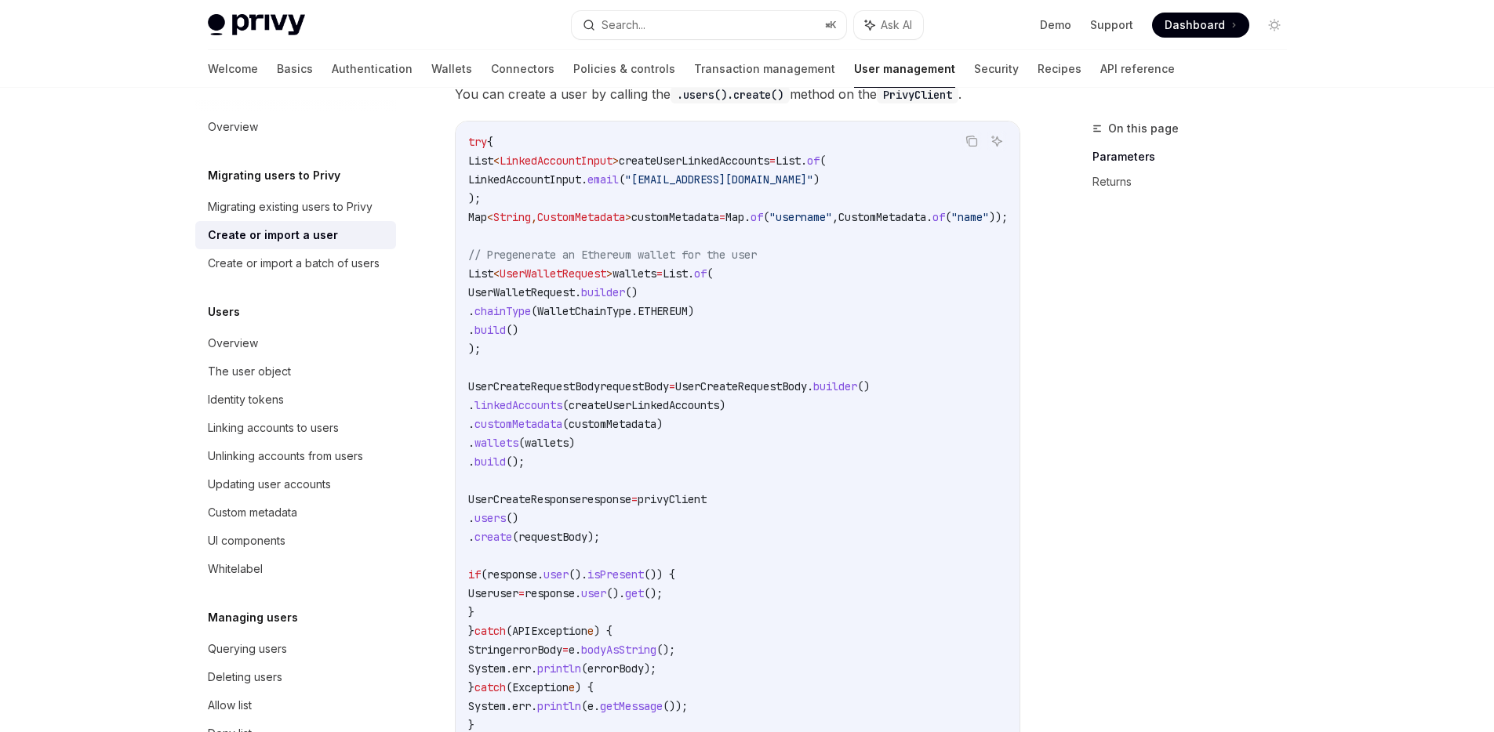
drag, startPoint x: 872, startPoint y: 238, endPoint x: 454, endPoint y: 227, distance: 418.0
click at [455, 227] on div "Copy Ask AI try { List < LinkedAccountInput > createUserLinkedAccounts = List .…" at bounding box center [737, 434] width 565 height 626
click at [719, 210] on span "customMetadata" at bounding box center [675, 217] width 88 height 14
drag, startPoint x: 886, startPoint y: 193, endPoint x: 999, endPoint y: 196, distance: 112.9
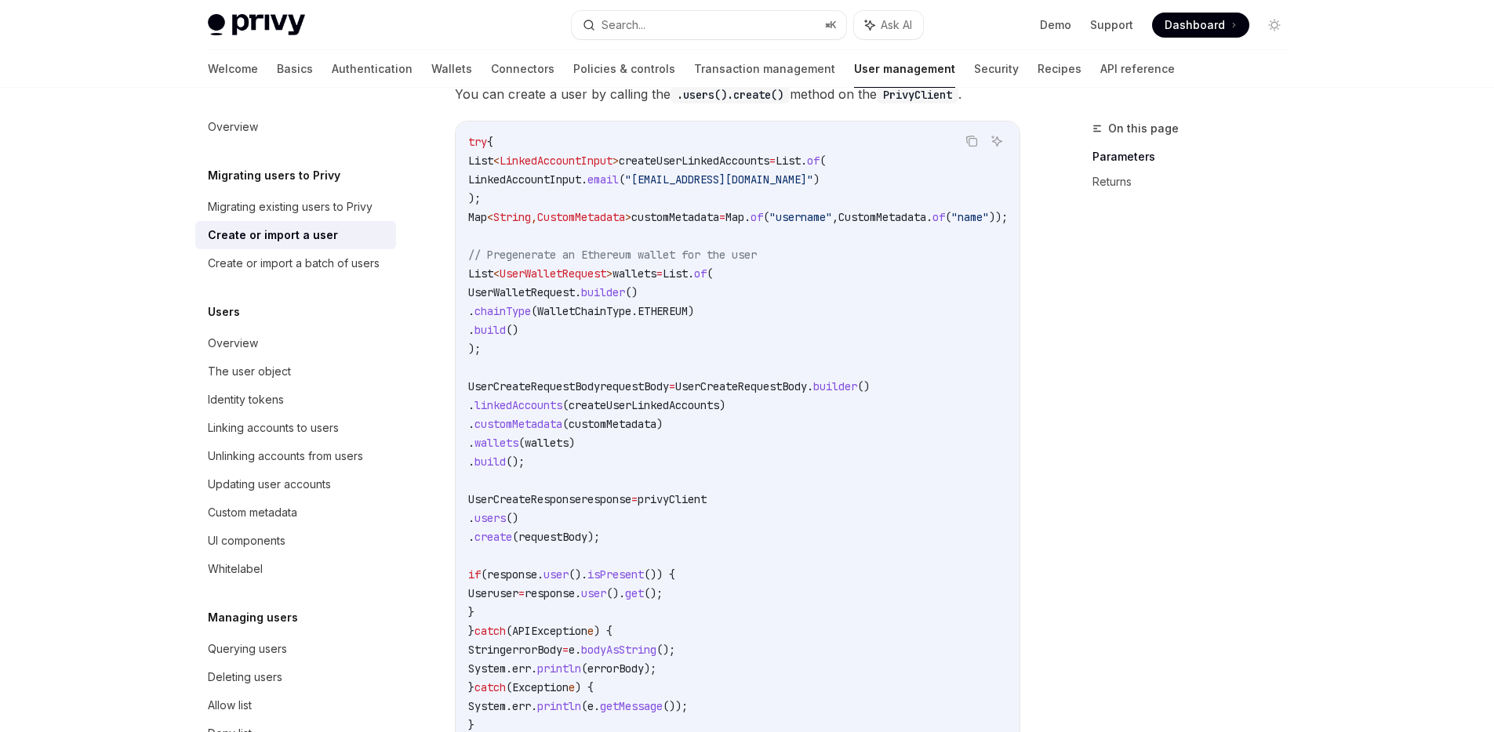
click at [1000, 210] on span "Map < String , CustomMetadata > customMetadata = Map . of ( "username" , Custom…" at bounding box center [737, 217] width 539 height 14
drag, startPoint x: 953, startPoint y: 198, endPoint x: 547, endPoint y: 200, distance: 405.3
click at [547, 210] on span "Map < String , CustomMetadata > customMetadata = Map . of ( "username" , Custom…" at bounding box center [737, 217] width 539 height 14
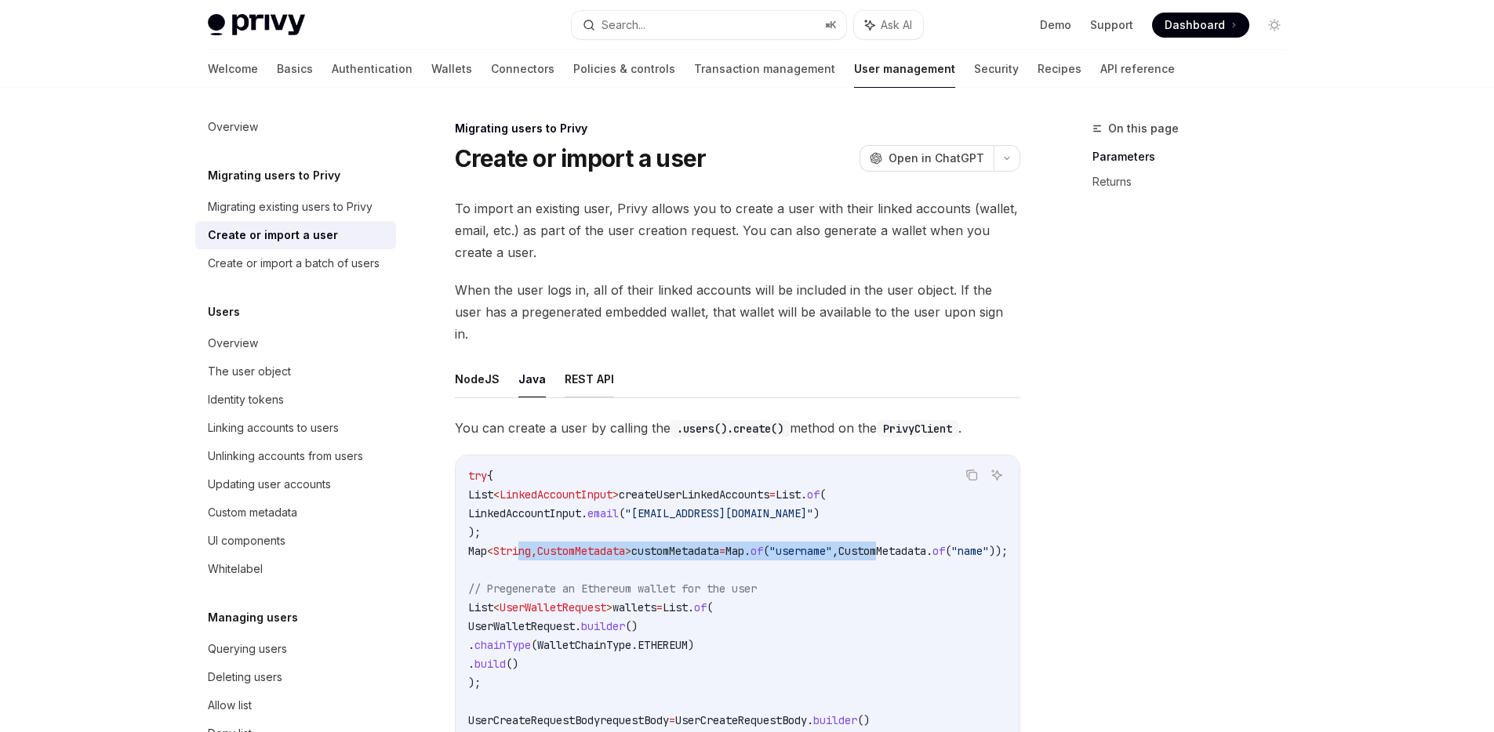
click at [601, 361] on button "REST API" at bounding box center [589, 379] width 49 height 37
type textarea "*"
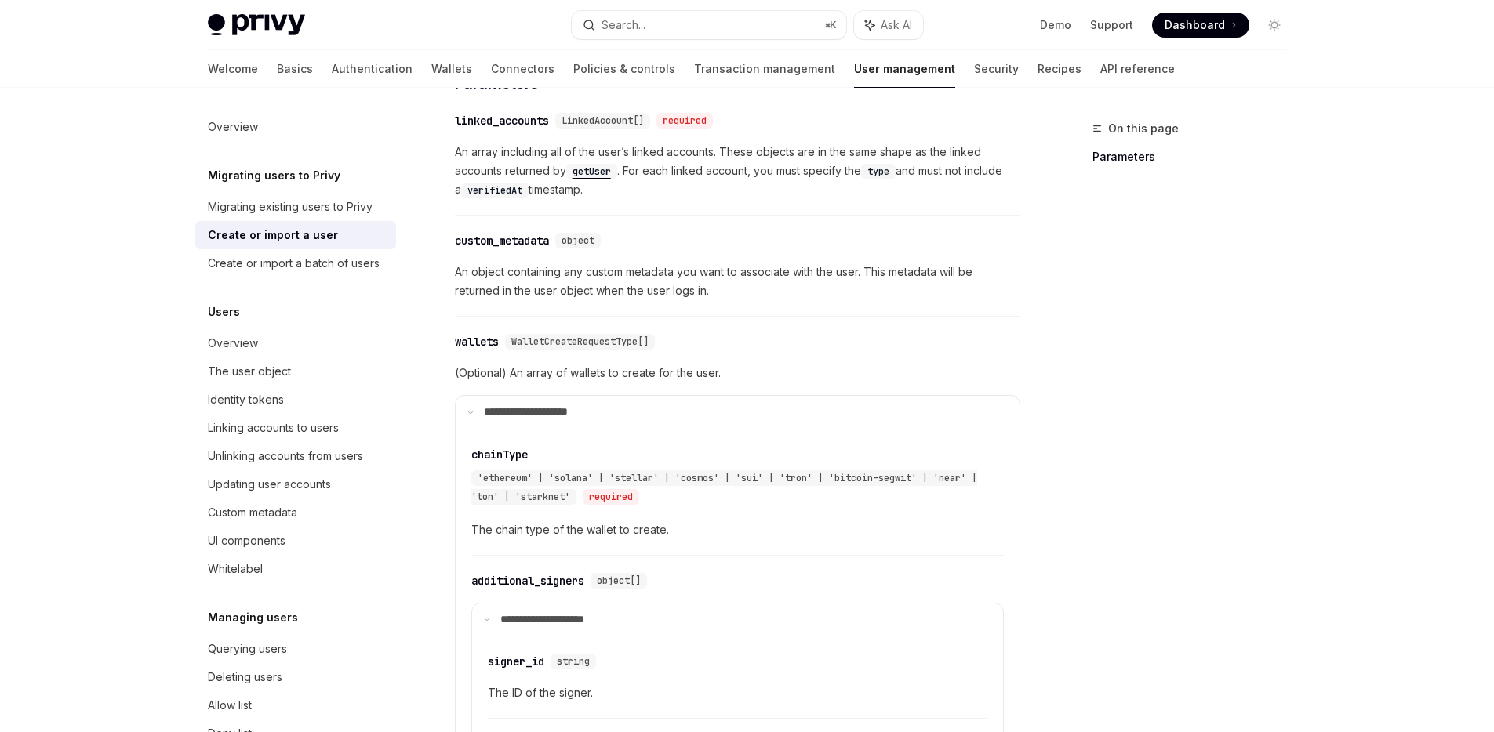
scroll to position [774, 0]
click at [517, 234] on div "custom_metadata" at bounding box center [502, 242] width 94 height 16
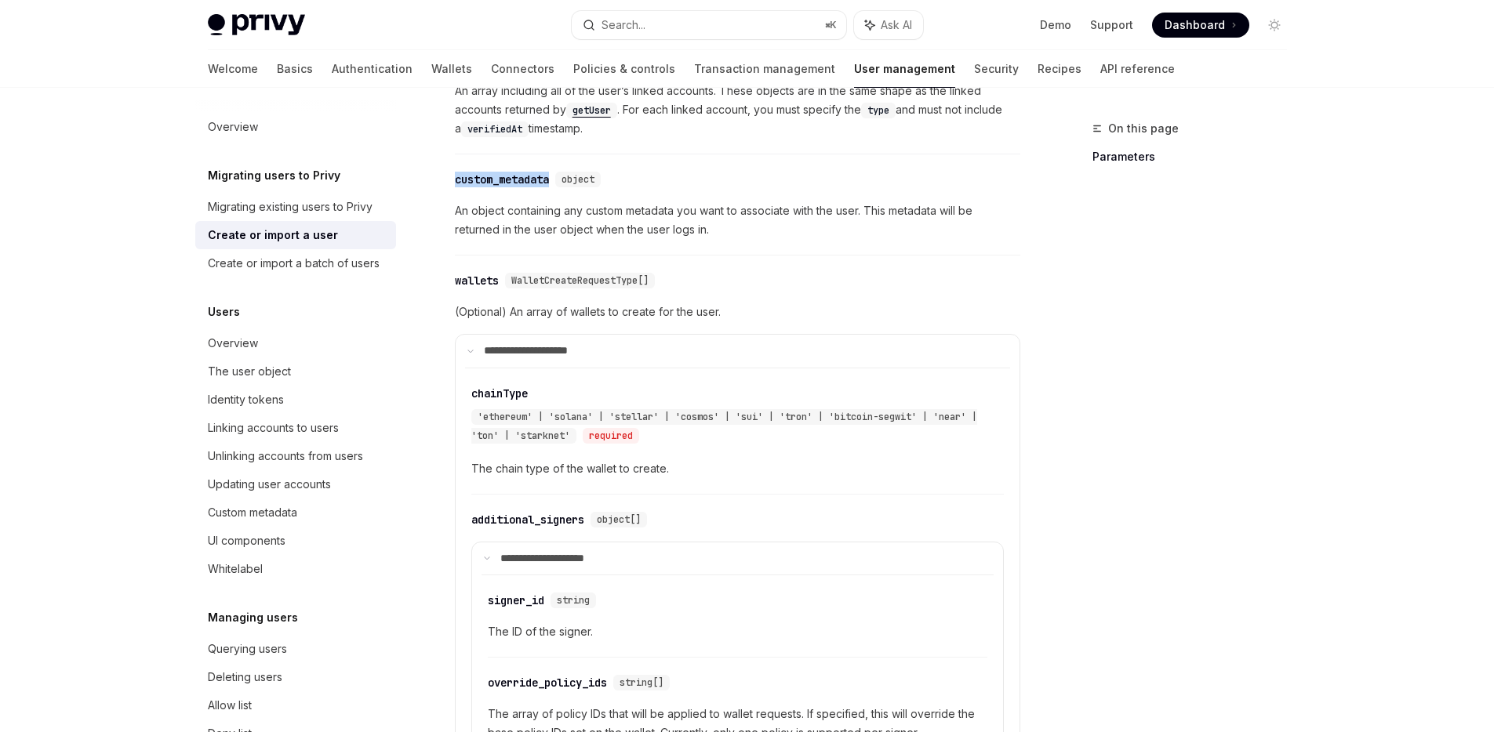
click at [517, 222] on div "**********" at bounding box center [737, 450] width 565 height 1739
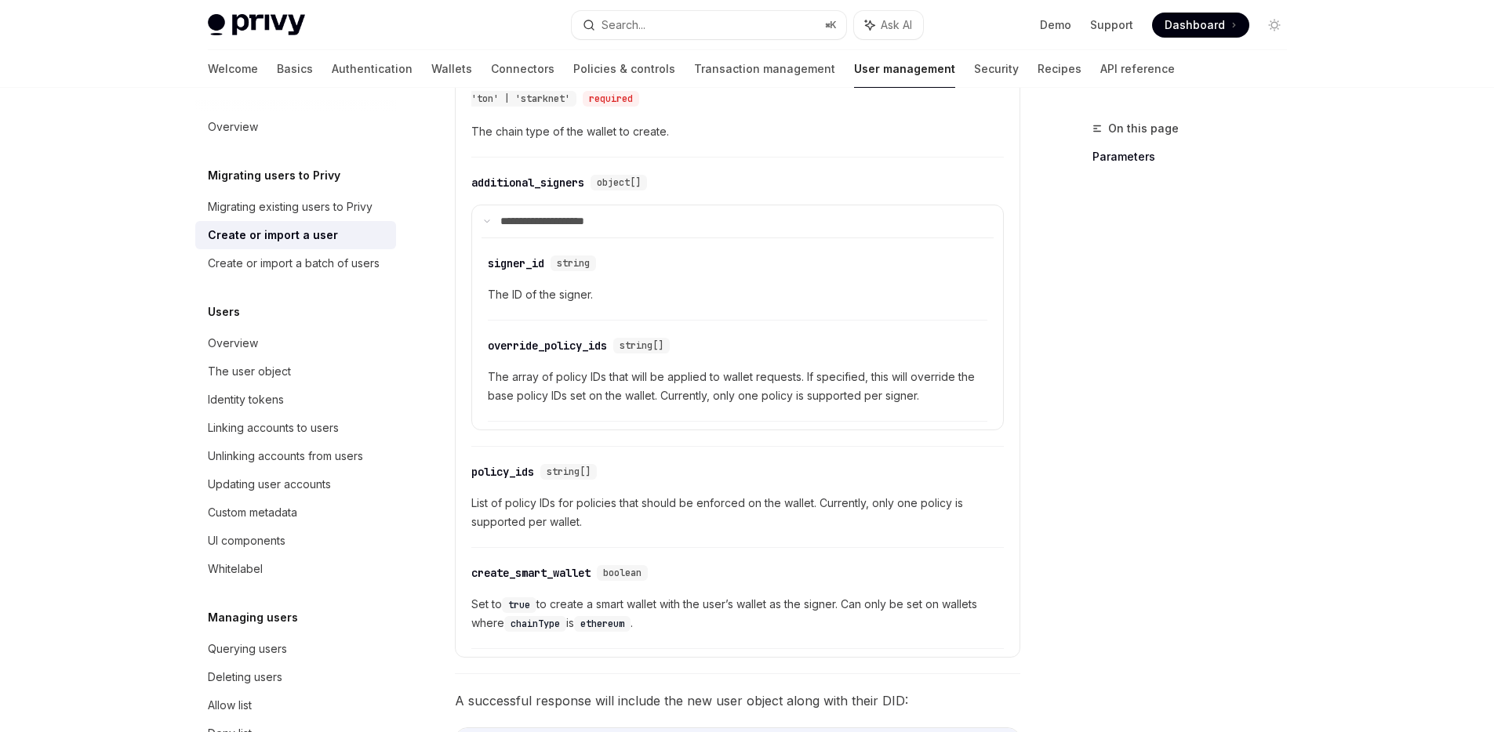
scroll to position [1180, 0]
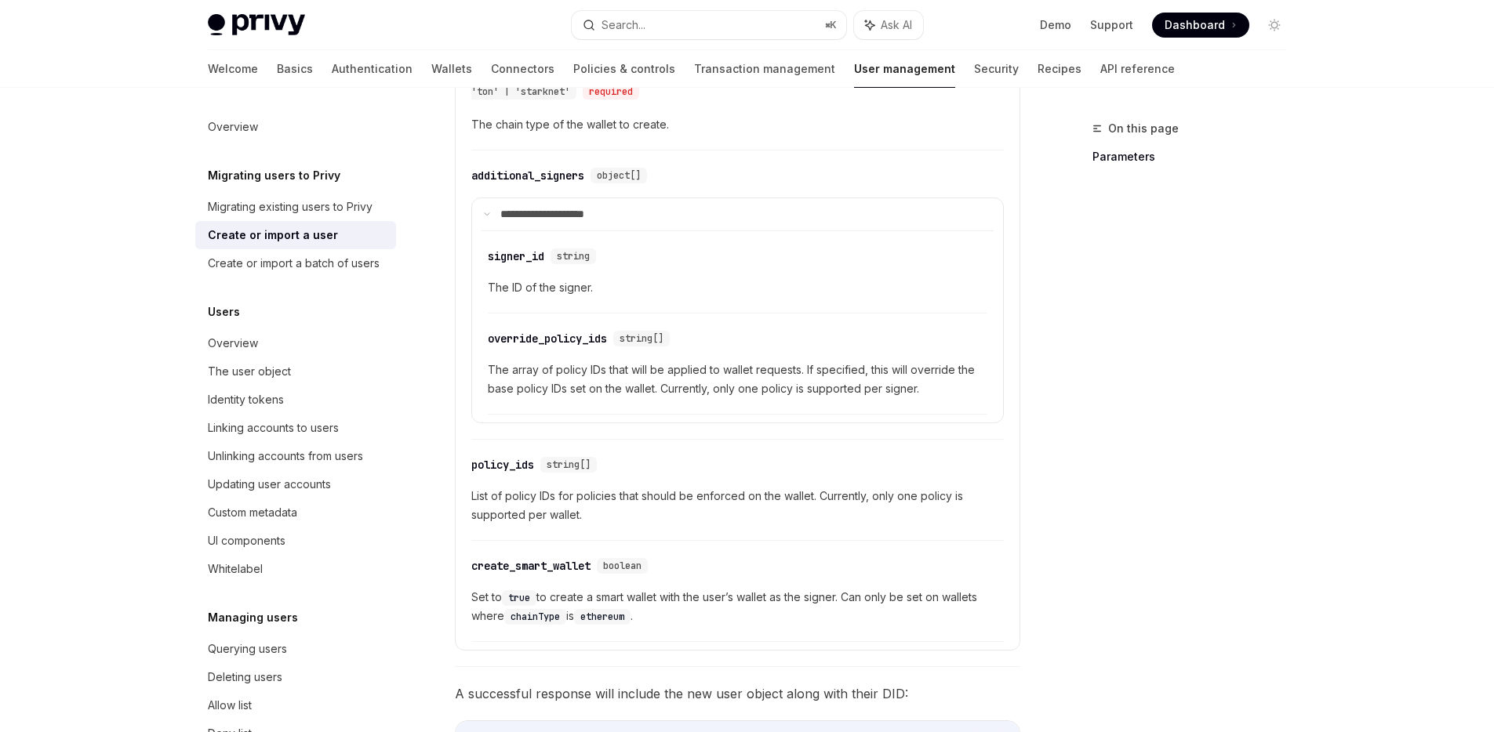
click at [698, 588] on span "Set to true to create a smart wallet with the user’s wallet as the signer. Can …" at bounding box center [737, 607] width 532 height 38
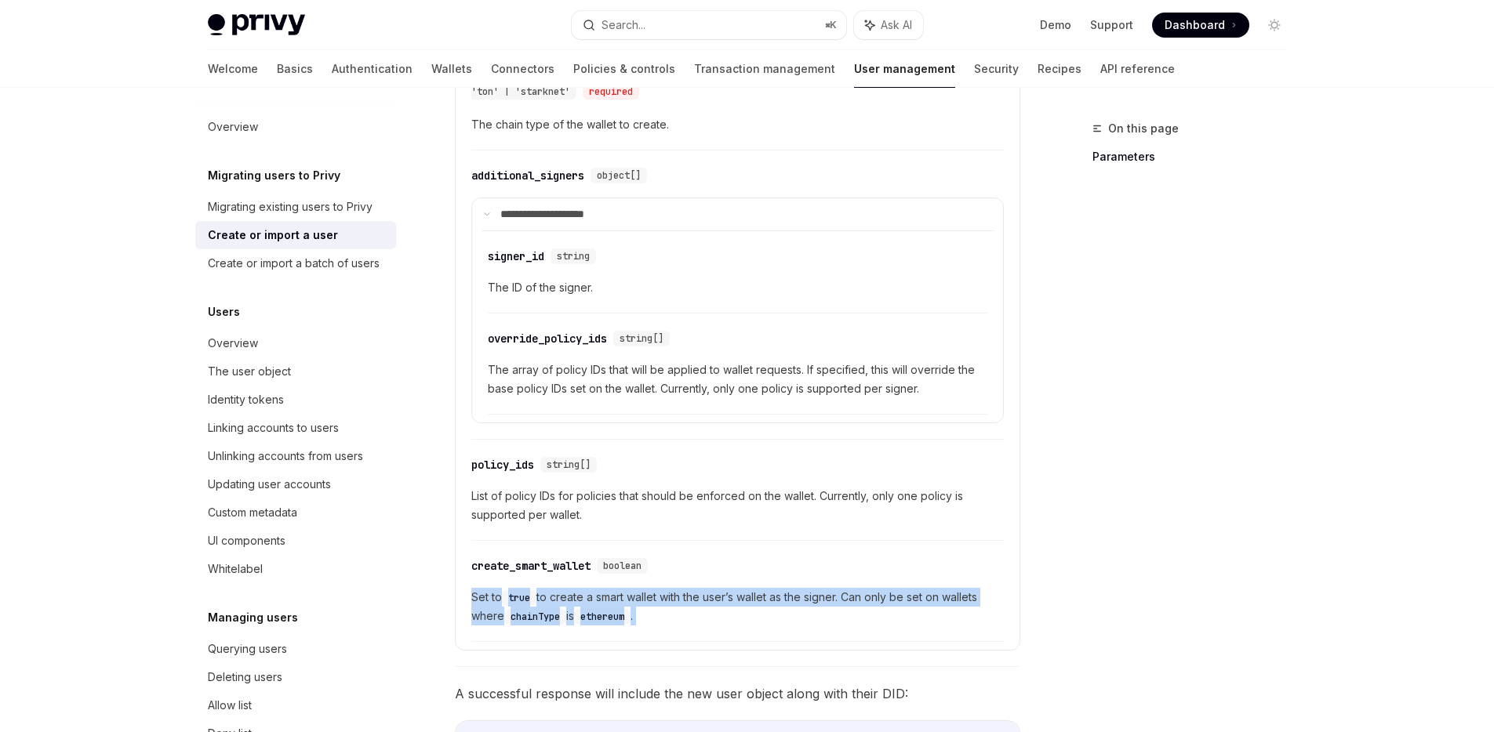
click at [698, 588] on span "Set to true to create a smart wallet with the user’s wallet as the signer. Can …" at bounding box center [737, 607] width 532 height 38
click at [699, 588] on span "Set to true to create a smart wallet with the user’s wallet as the signer. Can …" at bounding box center [737, 607] width 532 height 38
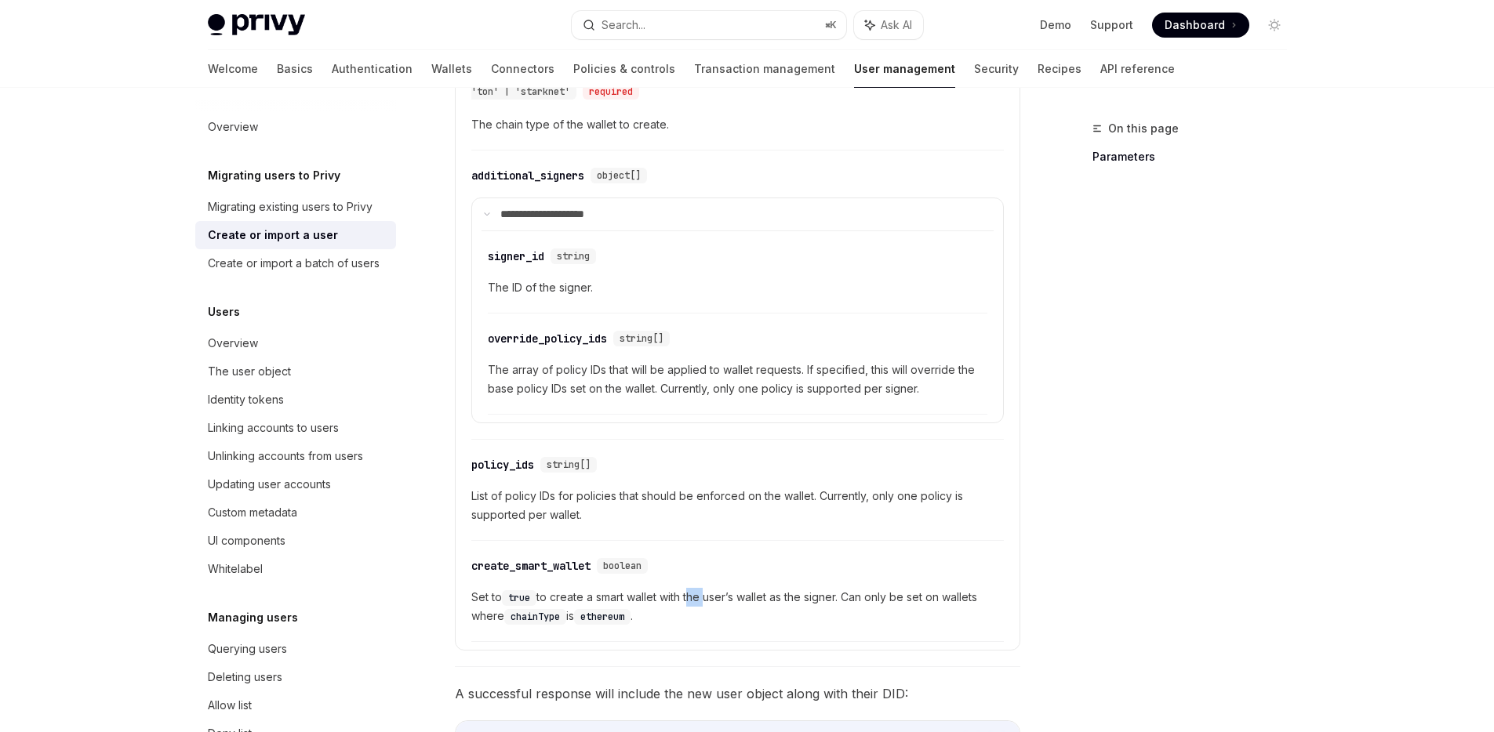
click at [699, 588] on span "Set to true to create a smart wallet with the user’s wallet as the signer. Can …" at bounding box center [737, 607] width 532 height 38
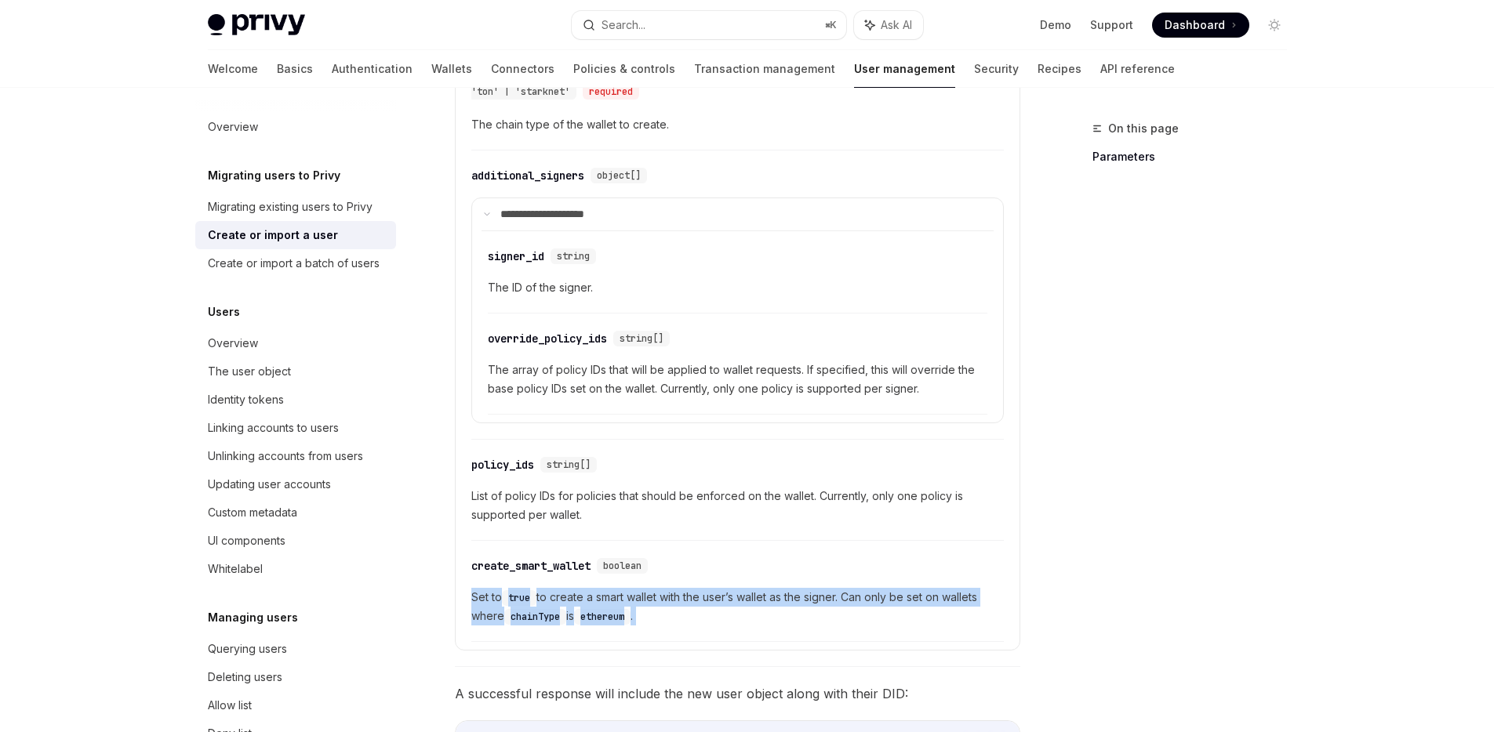
click at [699, 588] on span "Set to true to create a smart wallet with the user’s wallet as the signer. Can …" at bounding box center [737, 607] width 532 height 38
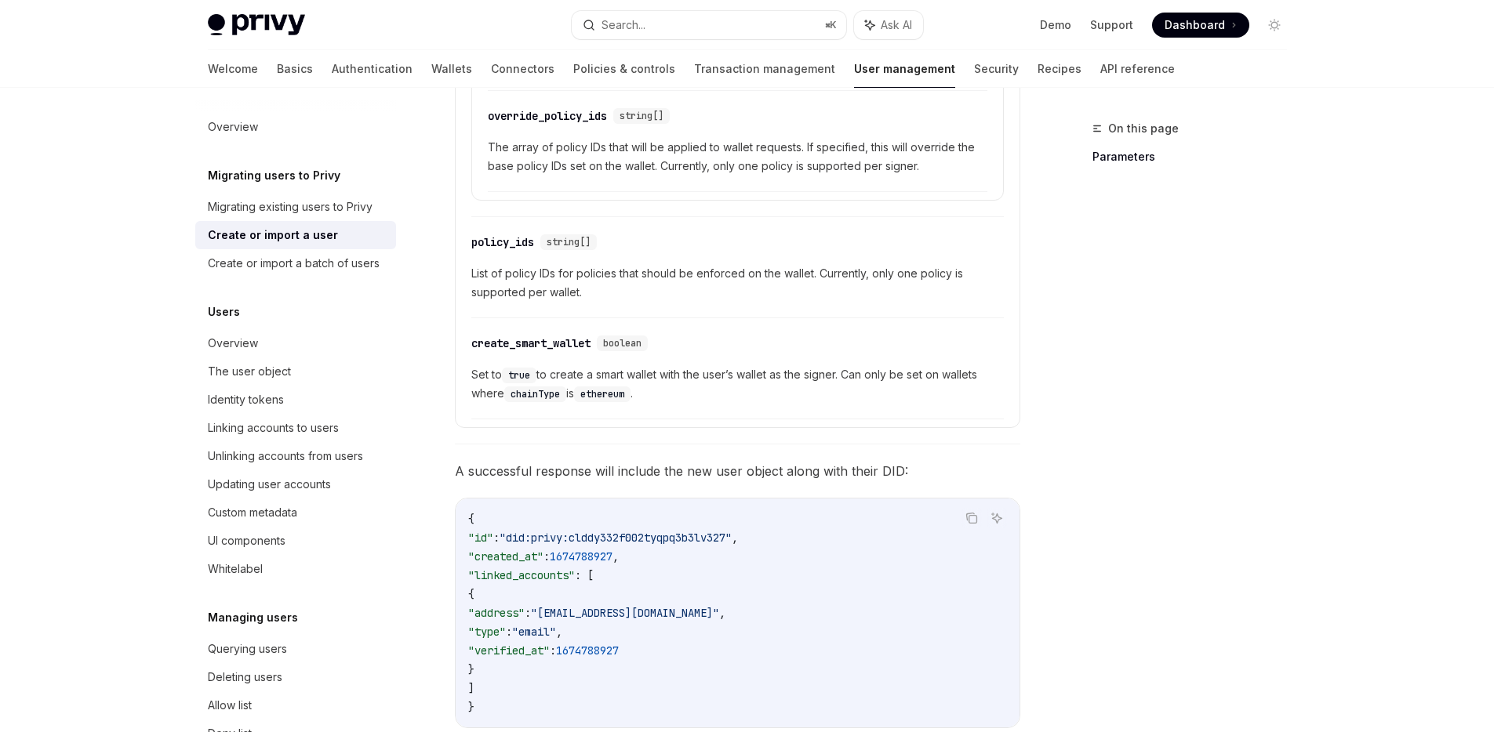
scroll to position [1208, 0]
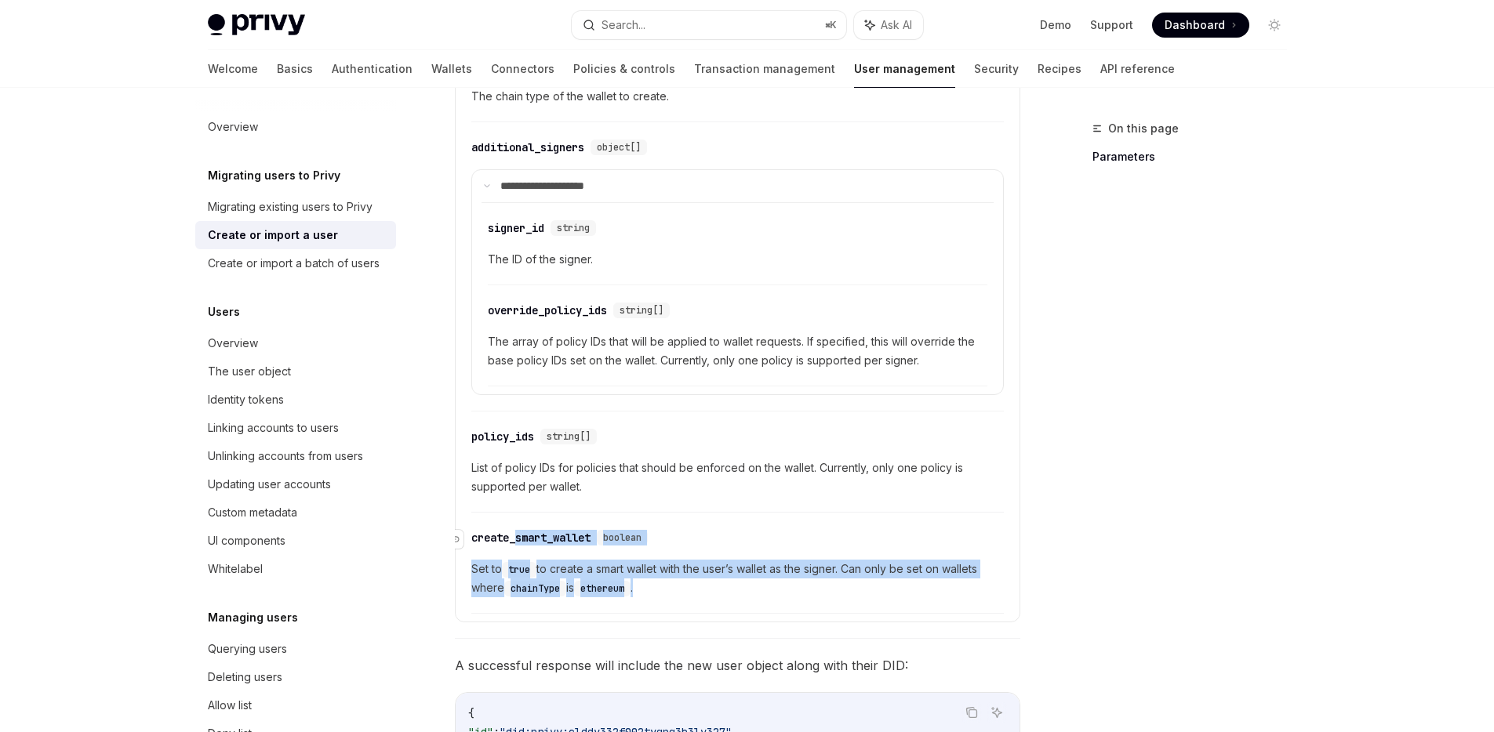
drag, startPoint x: 703, startPoint y: 575, endPoint x: 519, endPoint y: 520, distance: 192.5
click at [519, 521] on div "​ create_smart_wallet boolean Set to true to create a smart wallet with the use…" at bounding box center [737, 567] width 532 height 93
click at [759, 574] on span "Set to true to create a smart wallet with the user’s wallet as the signer. Can …" at bounding box center [737, 579] width 532 height 38
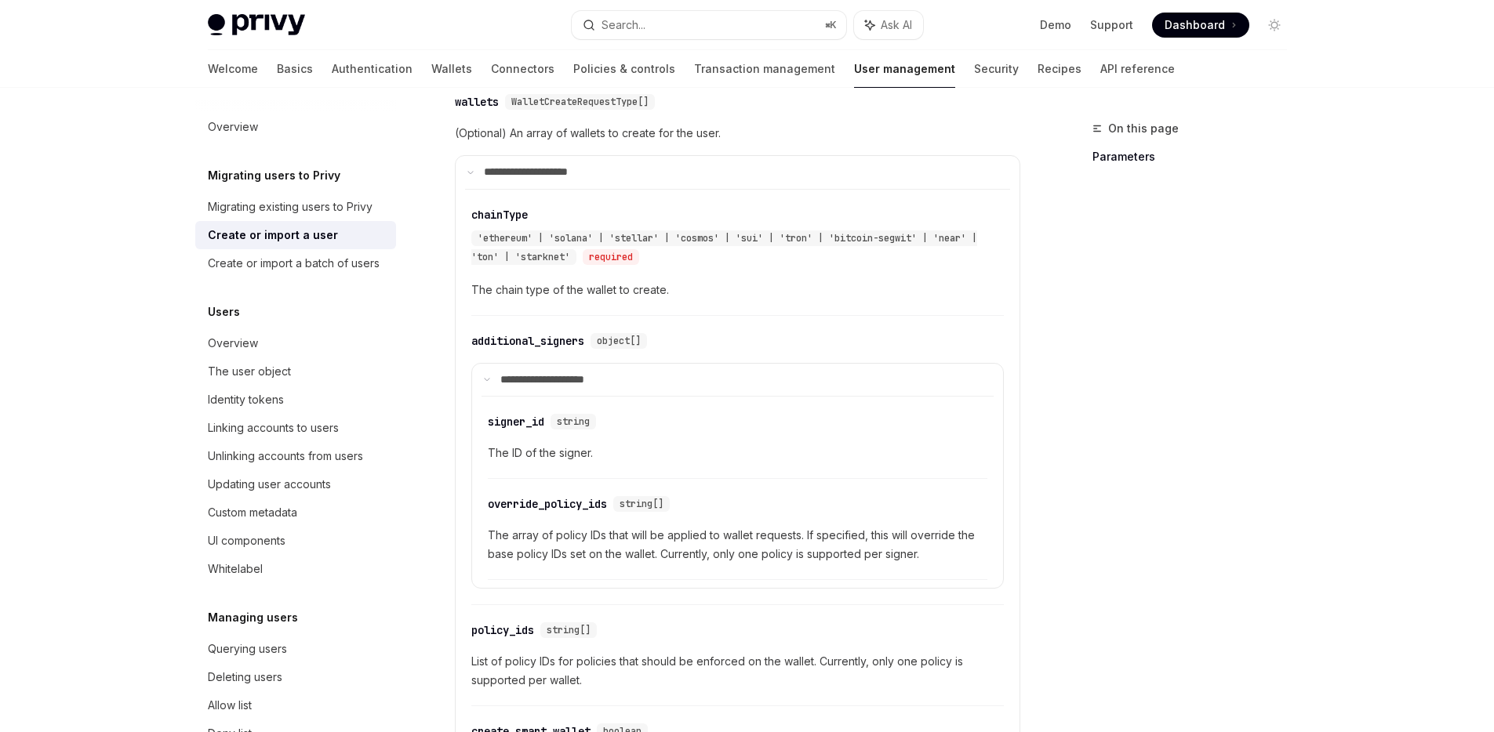
scroll to position [1011, 0]
click at [569, 236] on span "'ethereum' | 'solana' | 'stellar' | 'cosmos' | 'sui' | 'tron' | 'bitcoin-segwit…" at bounding box center [724, 251] width 506 height 31
click at [808, 236] on span "'ethereum' | 'solana' | 'stellar' | 'cosmos' | 'sui' | 'tron' | 'bitcoin-segwit…" at bounding box center [724, 251] width 506 height 31
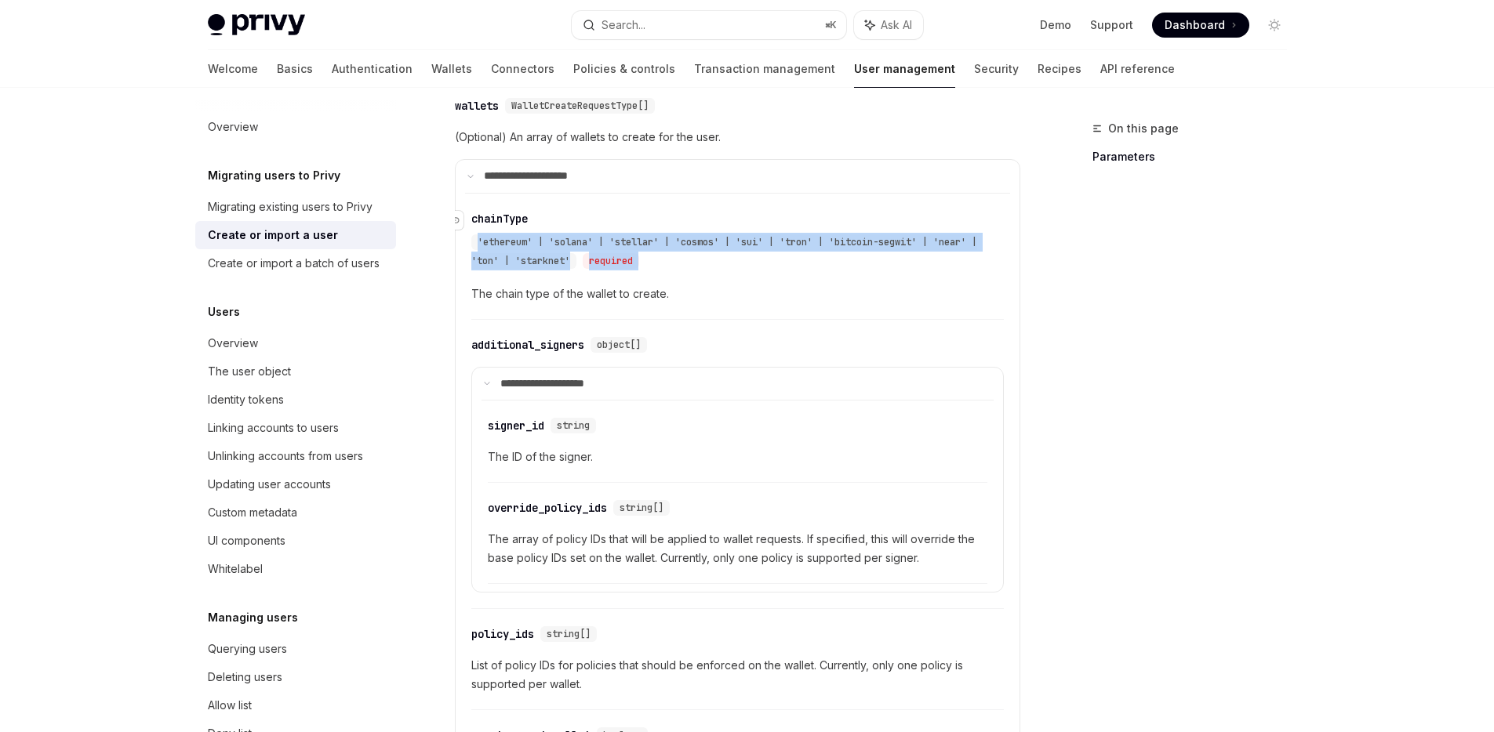
click at [808, 236] on span "'ethereum' | 'solana' | 'stellar' | 'cosmos' | 'sui' | 'tron' | 'bitcoin-segwit…" at bounding box center [724, 251] width 506 height 31
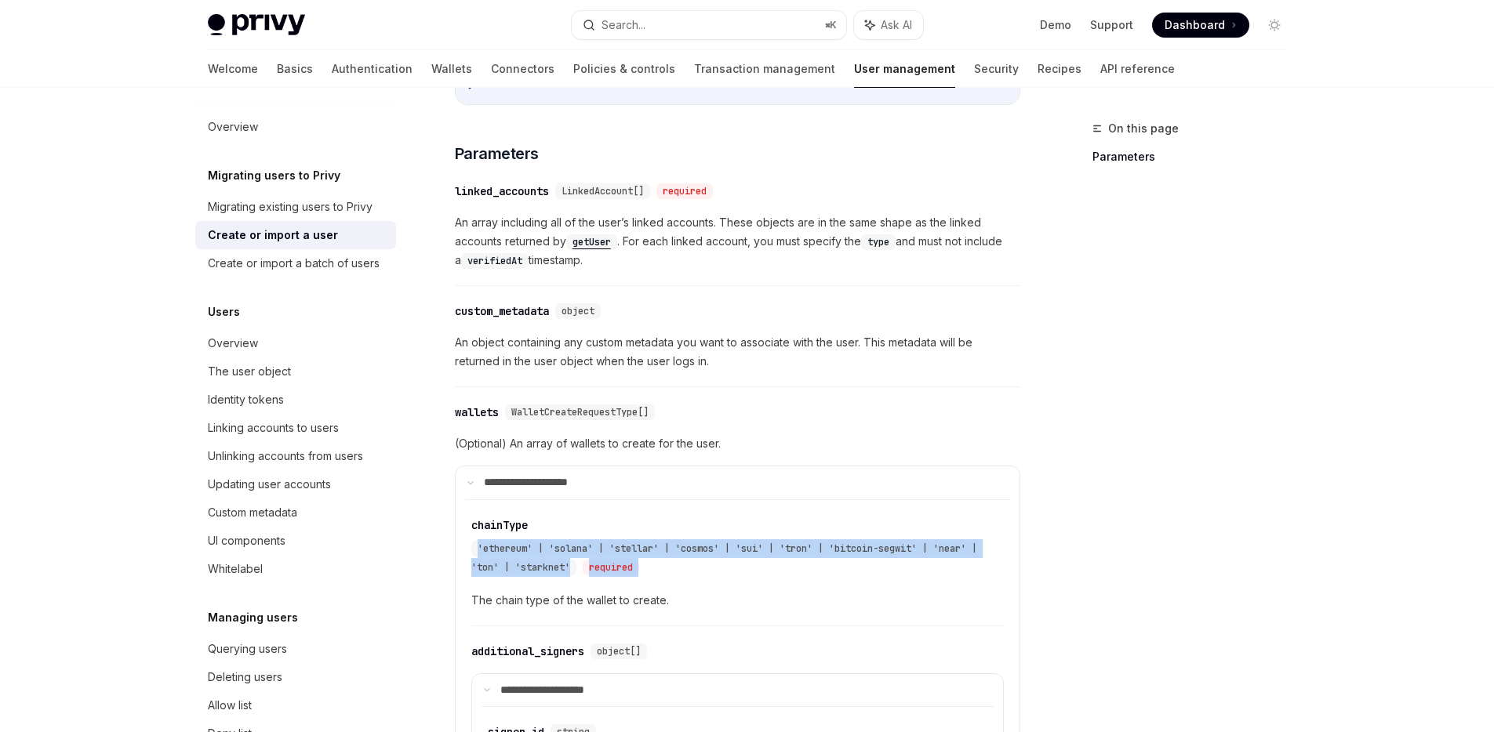
scroll to position [702, 0]
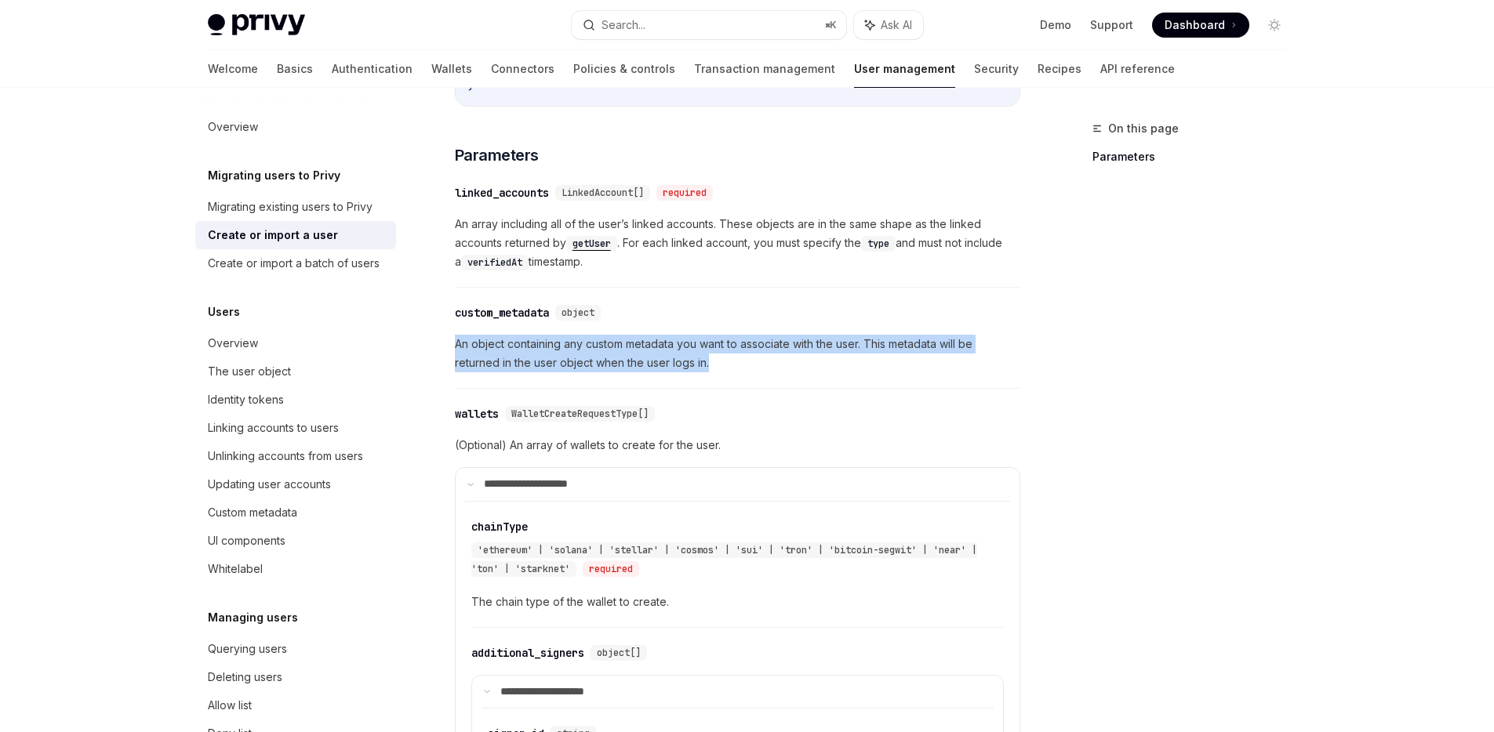
drag, startPoint x: 724, startPoint y: 336, endPoint x: 446, endPoint y: 323, distance: 277.9
click at [446, 323] on div "Migrating users to Privy Create or import a user OpenAI Open in ChatGPT OpenAI …" at bounding box center [591, 595] width 866 height 2356
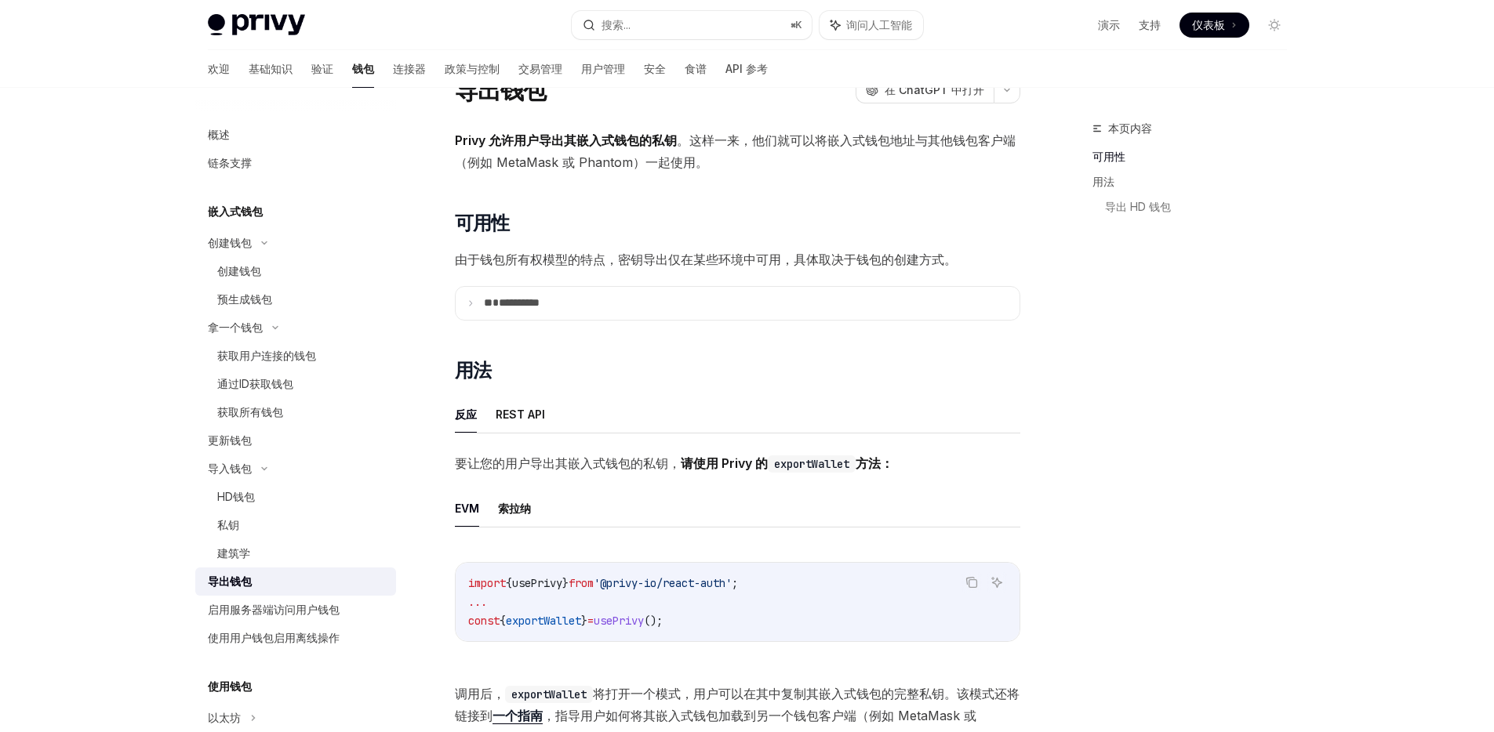
scroll to position [3, 0]
